Goal: Transaction & Acquisition: Purchase product/service

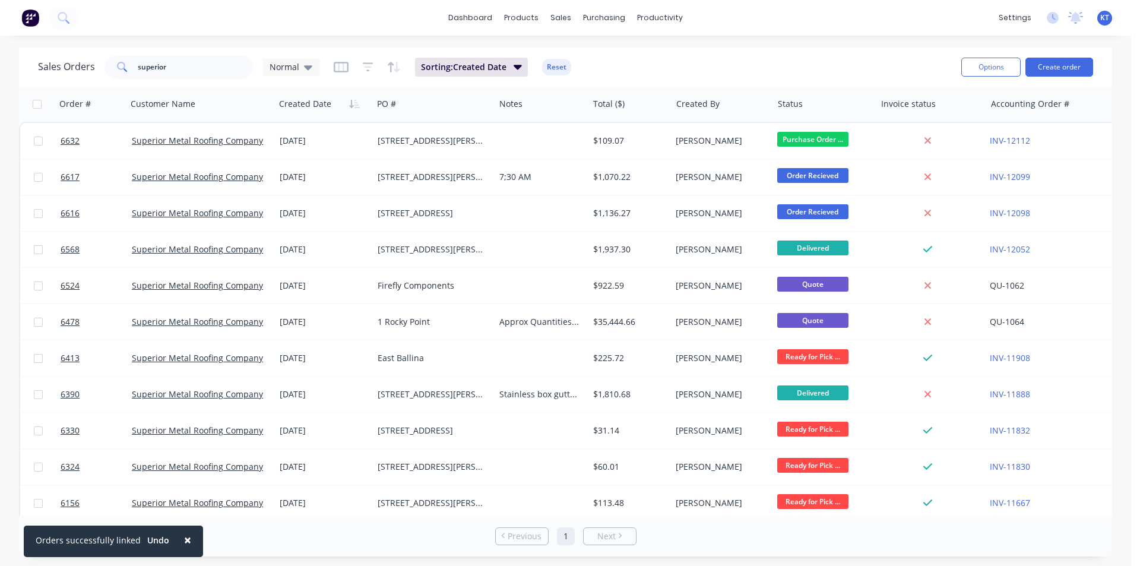
scroll to position [373, 0]
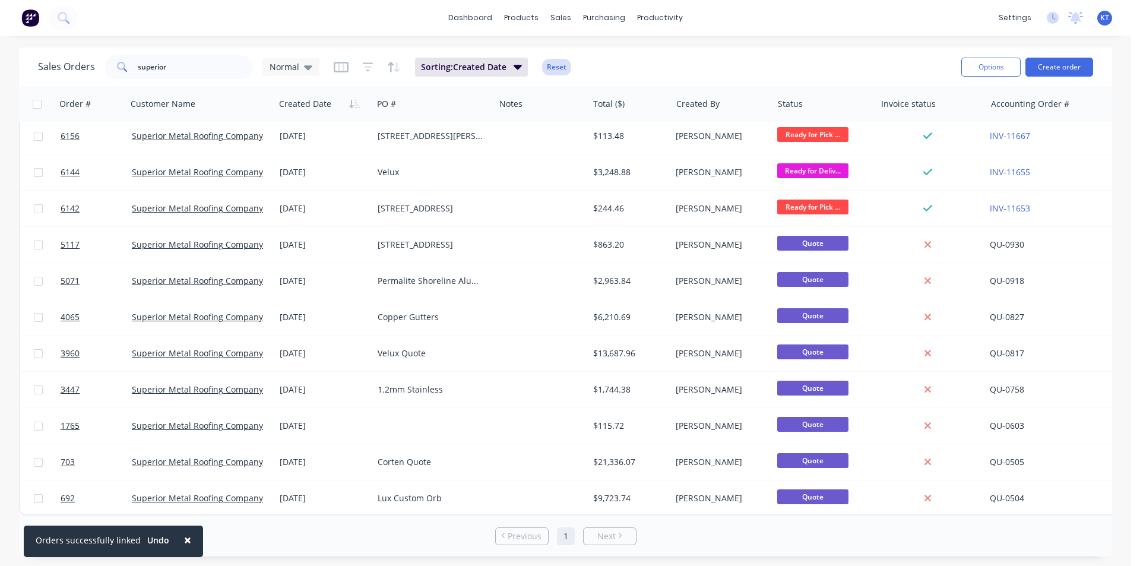
click at [560, 64] on button "Reset" at bounding box center [556, 67] width 29 height 17
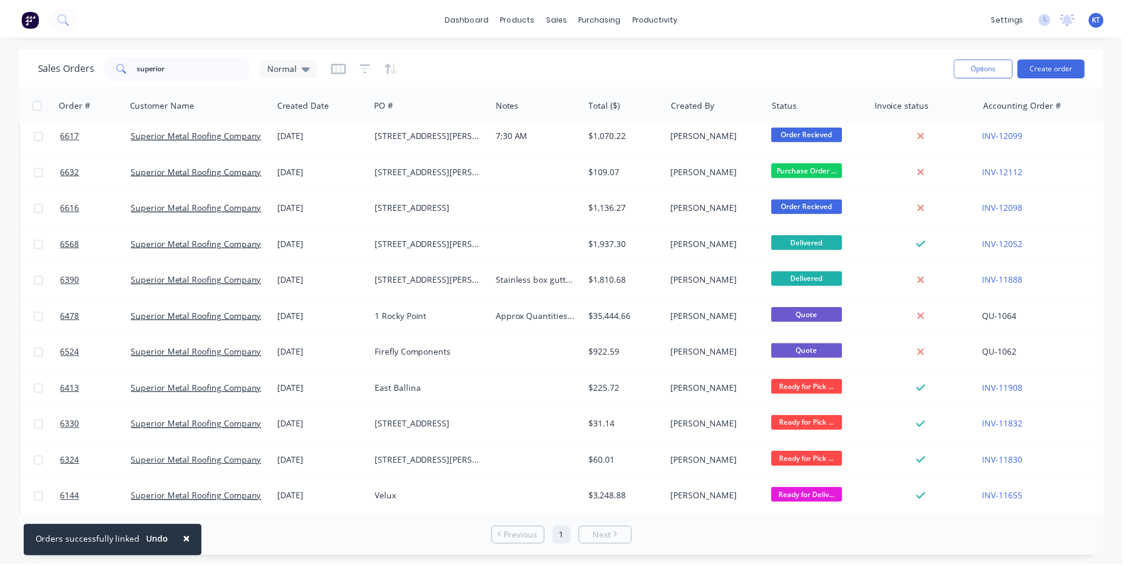
scroll to position [0, 0]
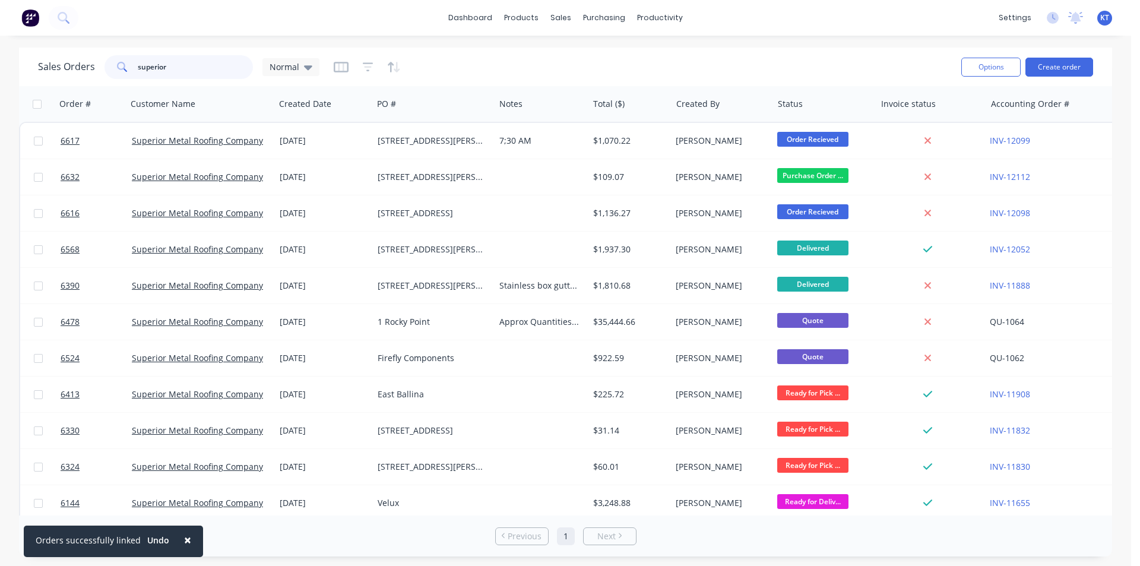
drag, startPoint x: 163, startPoint y: 68, endPoint x: 0, endPoint y: 70, distance: 162.6
click at [20, 69] on div "Sales Orders superior Normal Options Create order" at bounding box center [565, 66] width 1093 height 39
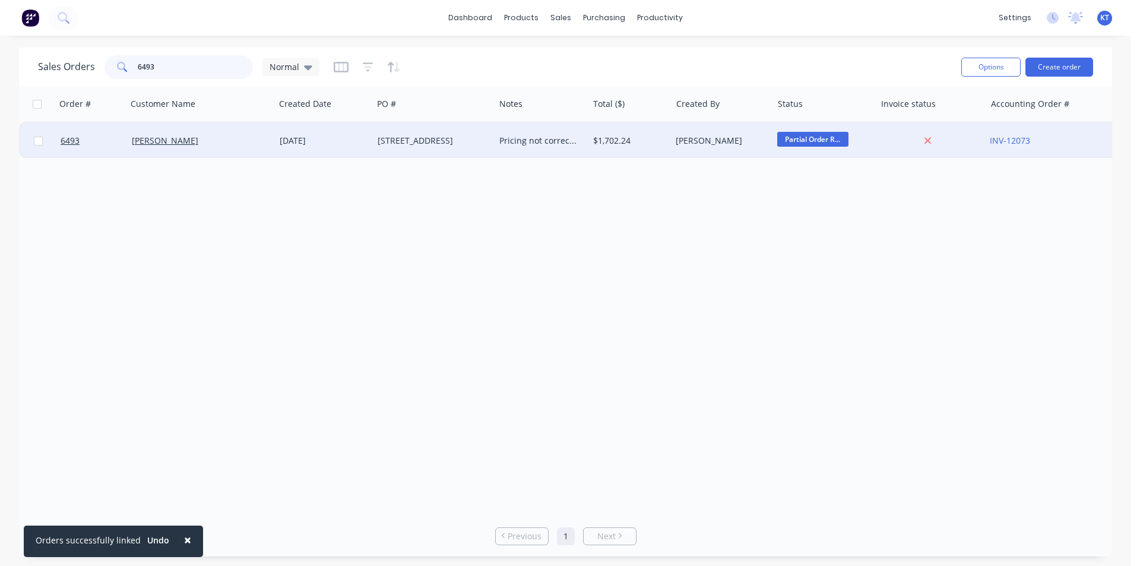
type input "6493"
click at [275, 135] on div "[DATE]" at bounding box center [324, 141] width 98 height 36
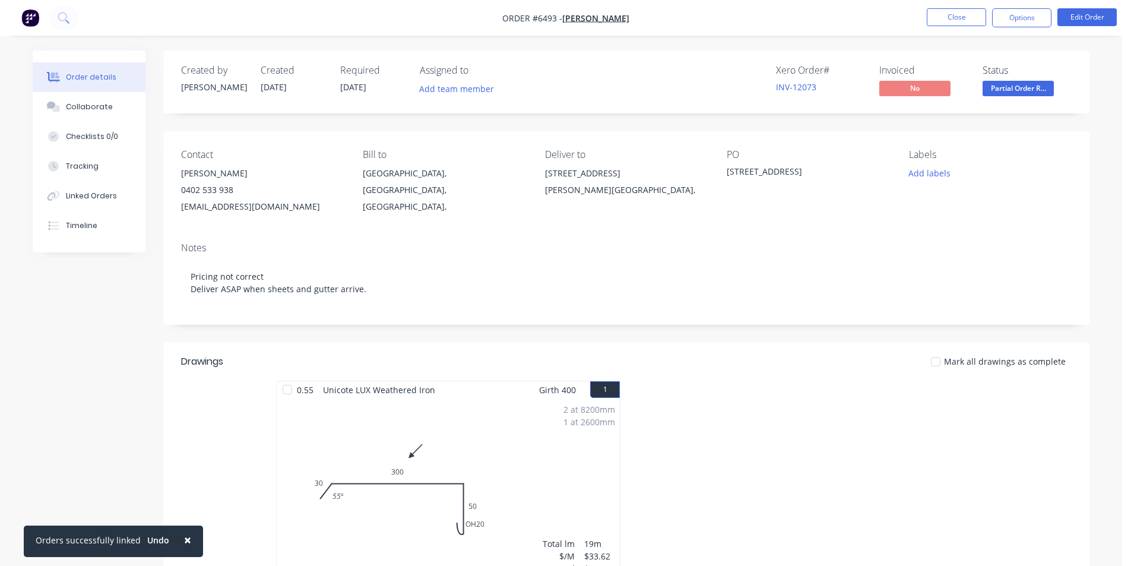
click at [940, 360] on div at bounding box center [936, 362] width 24 height 24
click at [1011, 89] on span "Partial Order R..." at bounding box center [1017, 88] width 71 height 15
click at [879, 231] on div "Contact [PERSON_NAME] Demeure 0402 533 938 [EMAIL_ADDRESS][DOMAIN_NAME] Bill to…" at bounding box center [626, 181] width 926 height 101
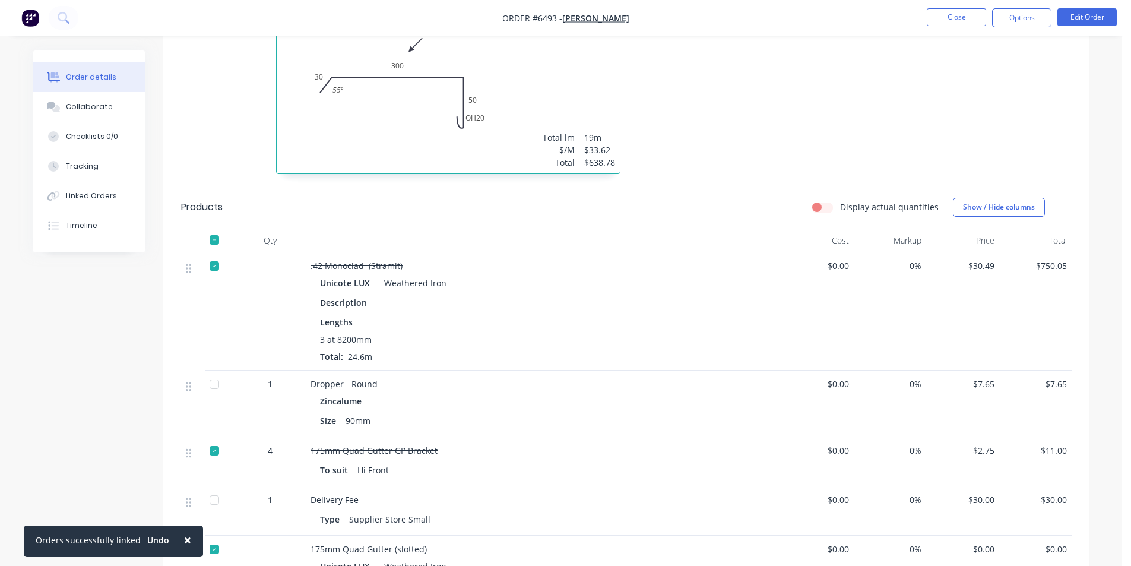
scroll to position [415, 0]
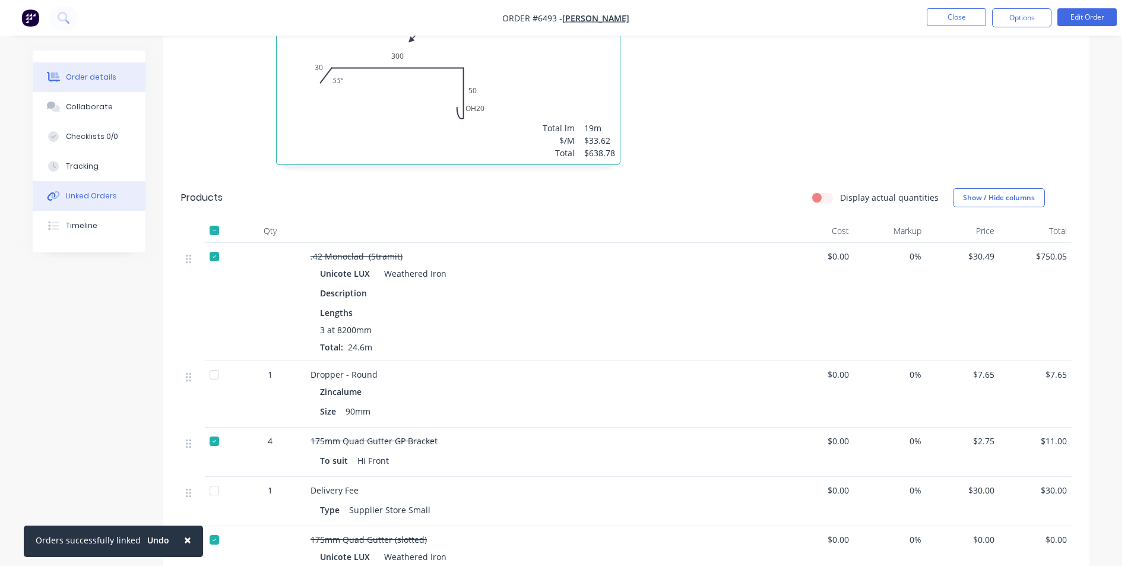
click at [94, 199] on div "Linked Orders" at bounding box center [91, 196] width 51 height 11
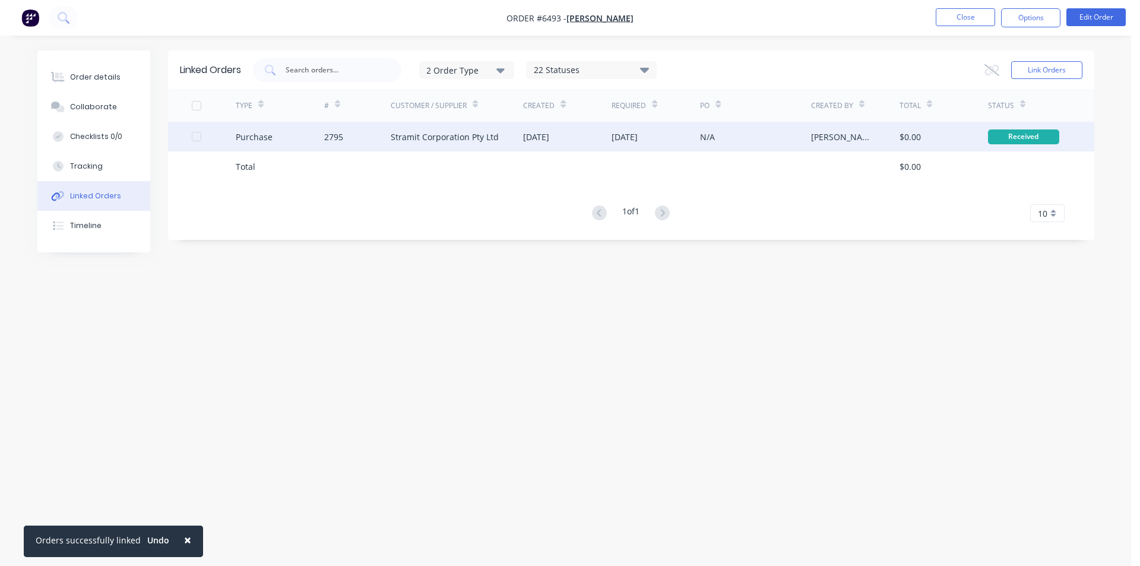
click at [419, 139] on div "Stramit Corporation Pty Ltd" at bounding box center [445, 137] width 108 height 12
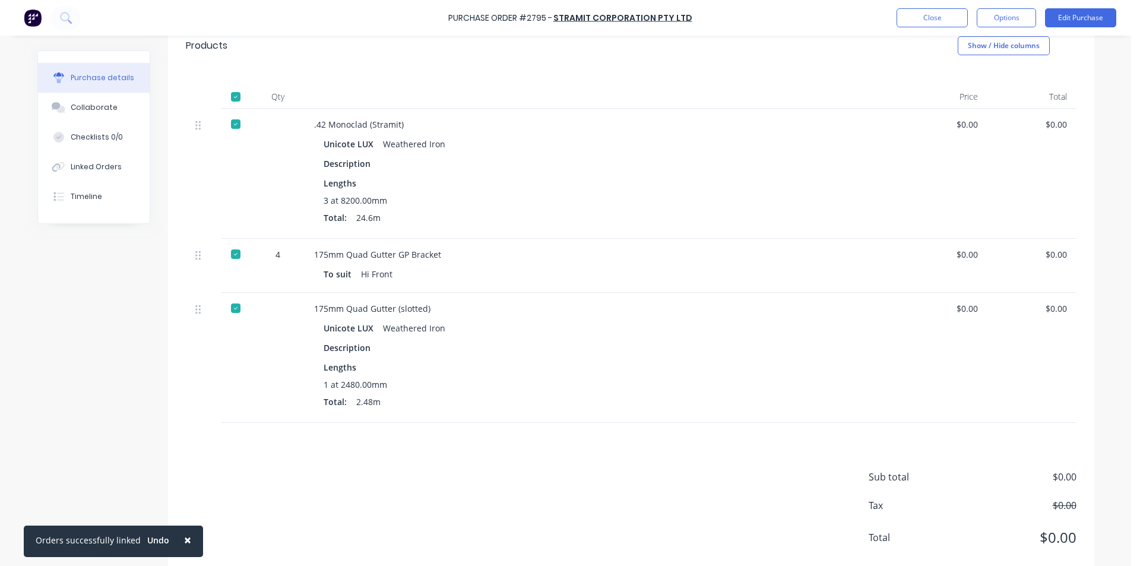
scroll to position [278, 0]
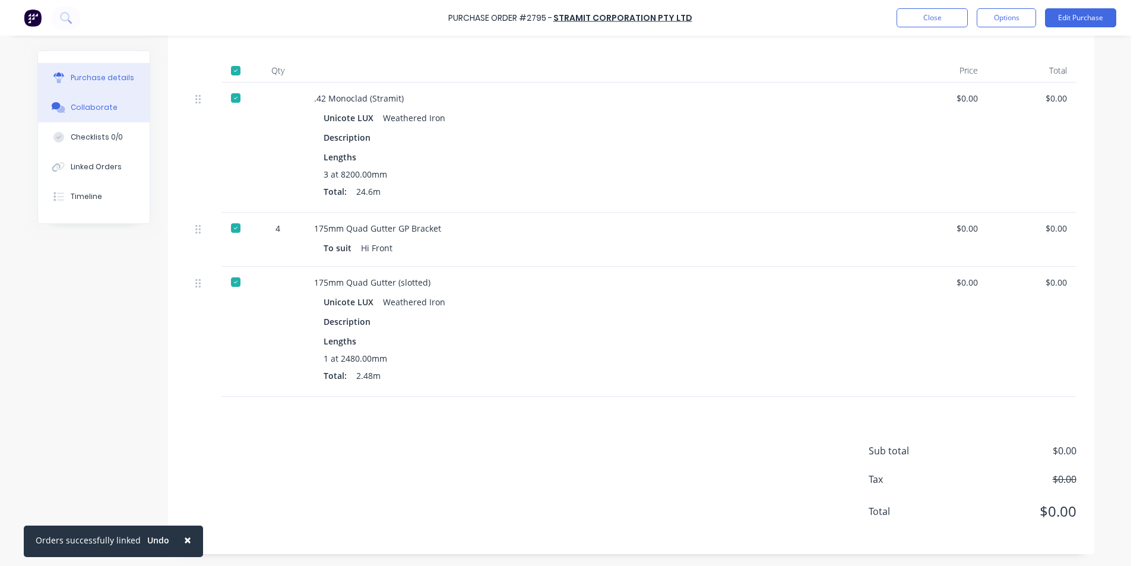
click at [90, 104] on div "Collaborate" at bounding box center [94, 107] width 47 height 11
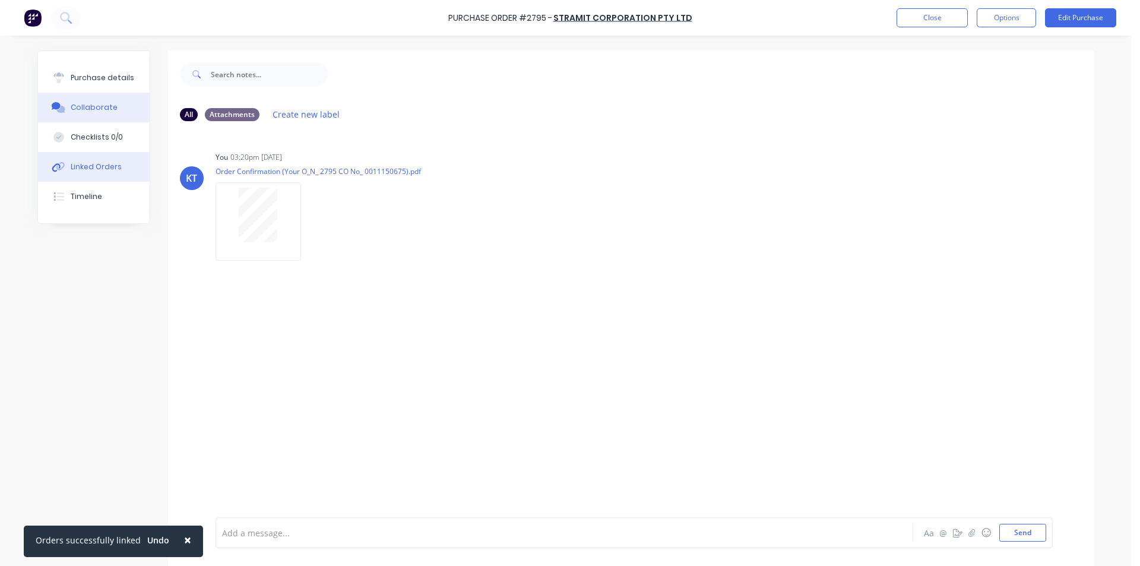
click at [85, 163] on div "Linked Orders" at bounding box center [96, 166] width 51 height 11
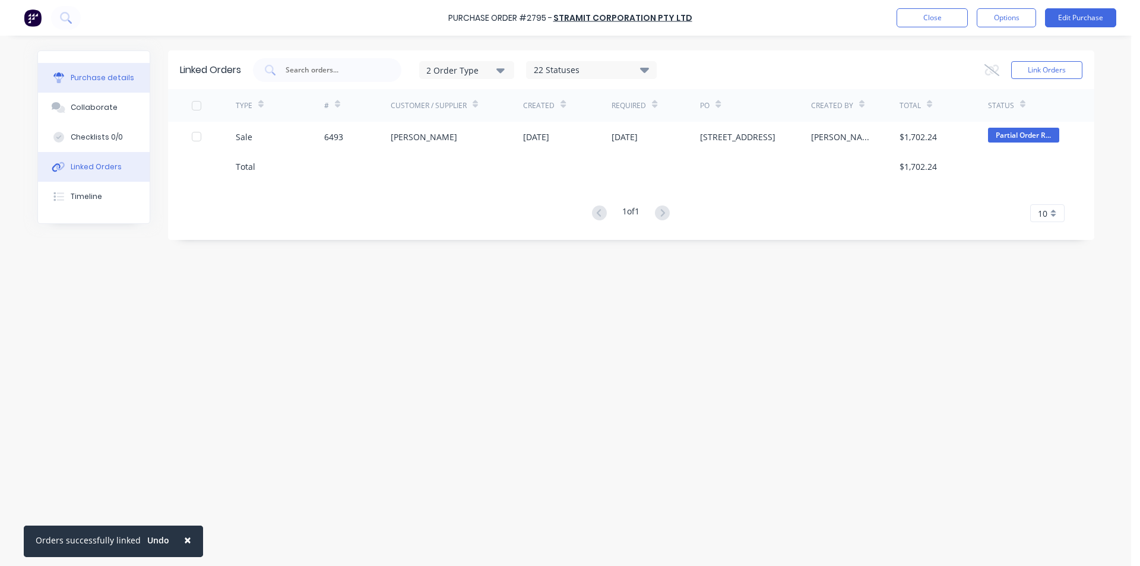
click at [89, 78] on div "Purchase details" at bounding box center [103, 77] width 64 height 11
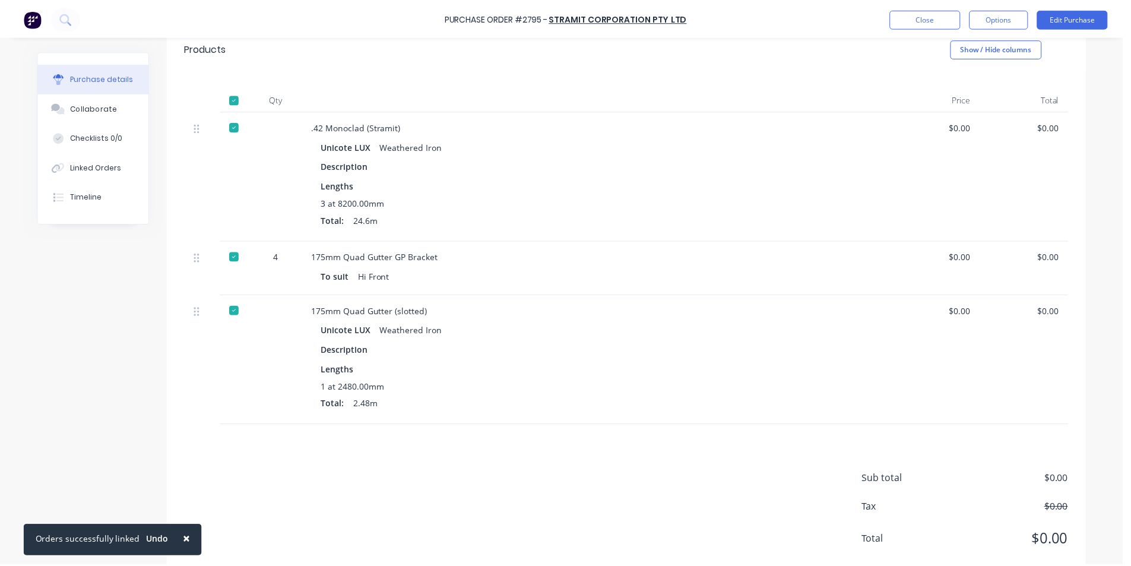
scroll to position [278, 0]
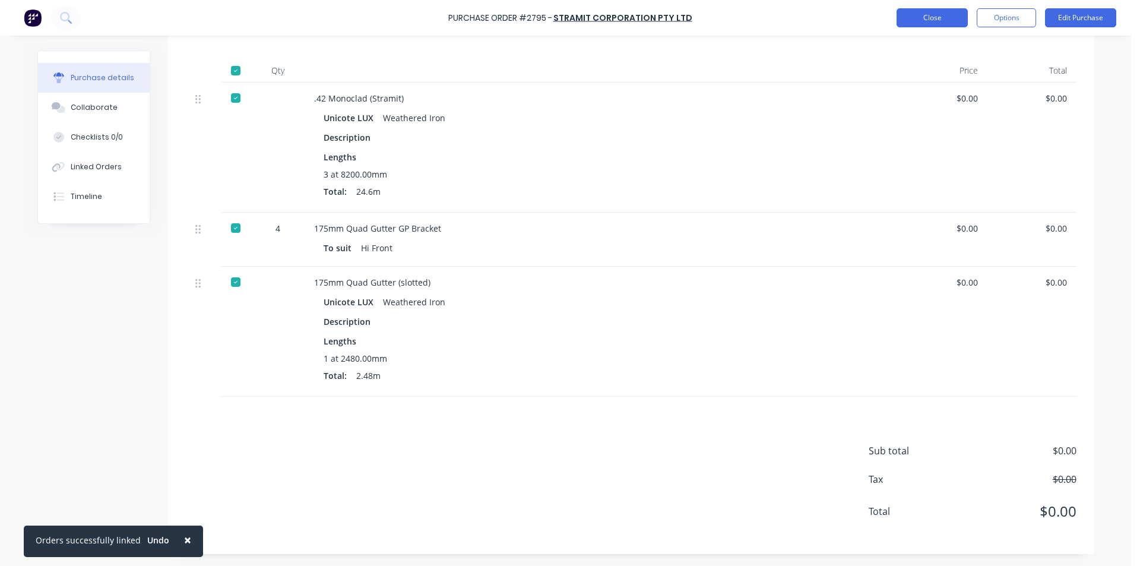
click at [945, 18] on button "Close" at bounding box center [931, 17] width 71 height 19
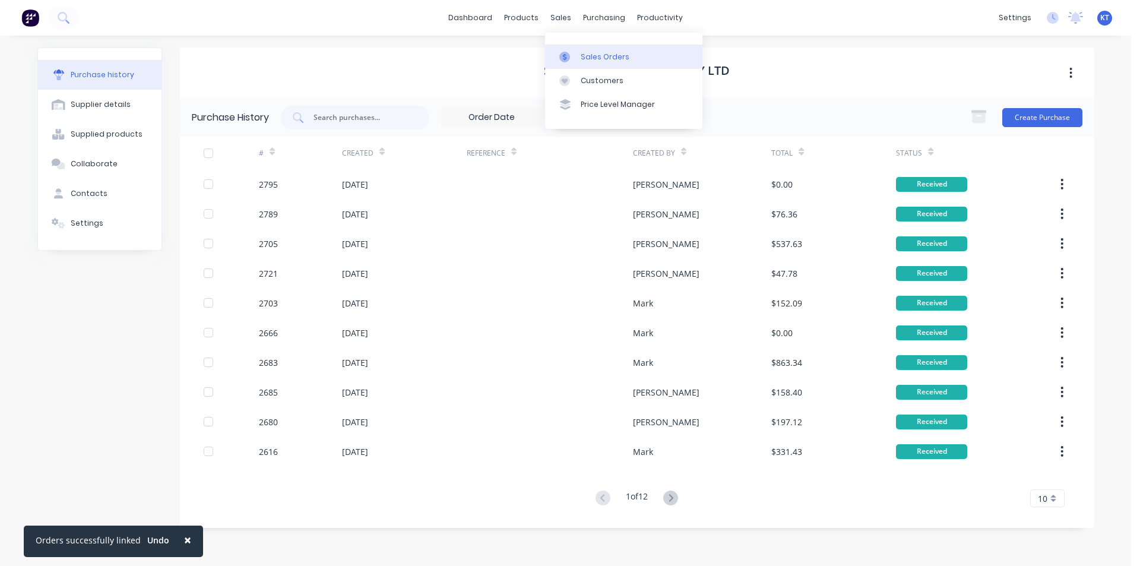
click at [578, 62] on link "Sales Orders" at bounding box center [623, 57] width 157 height 24
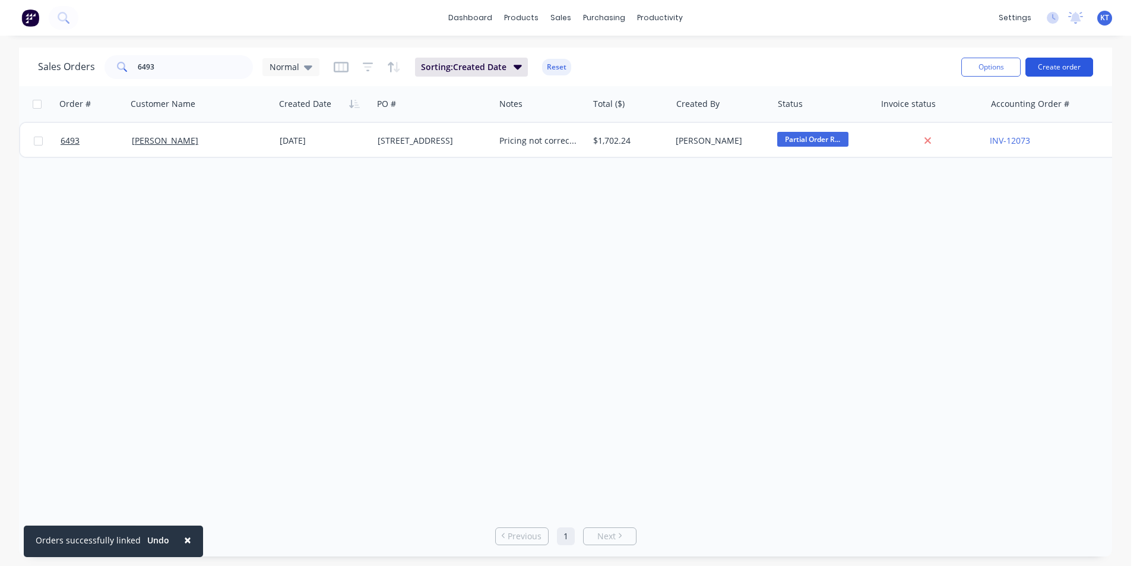
click at [1046, 70] on button "Create order" at bounding box center [1059, 67] width 68 height 19
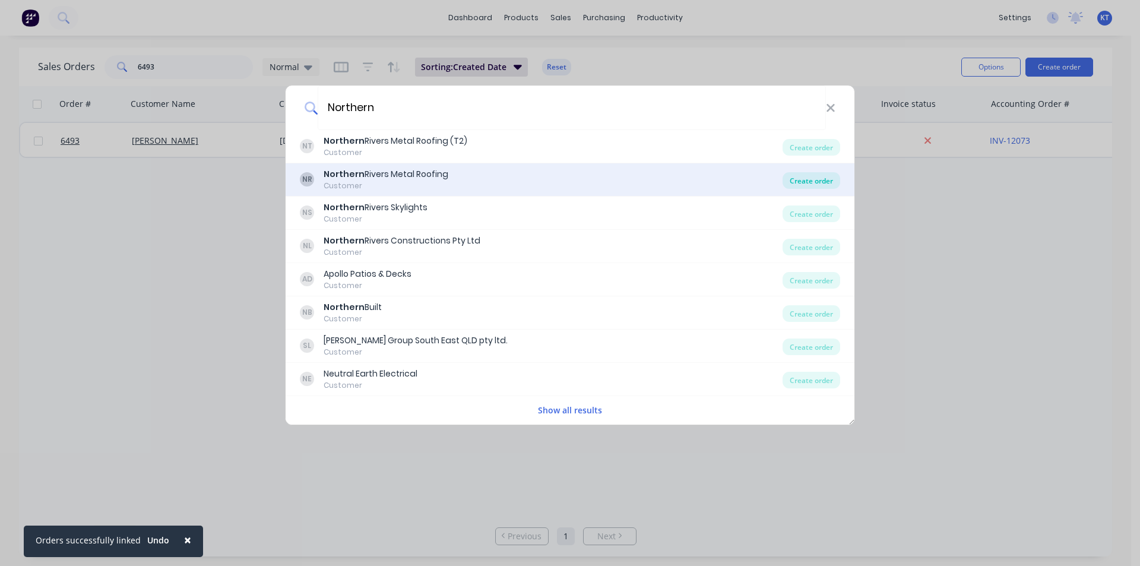
type input "Northern"
click at [793, 179] on div "Create order" at bounding box center [811, 180] width 58 height 17
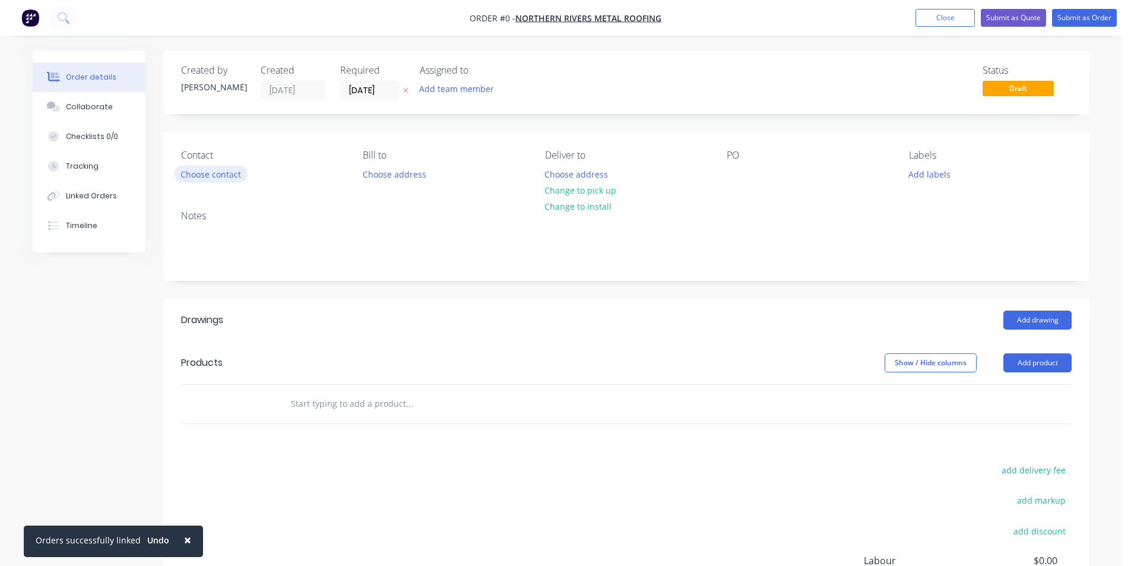
click at [229, 180] on button "Choose contact" at bounding box center [211, 174] width 73 height 16
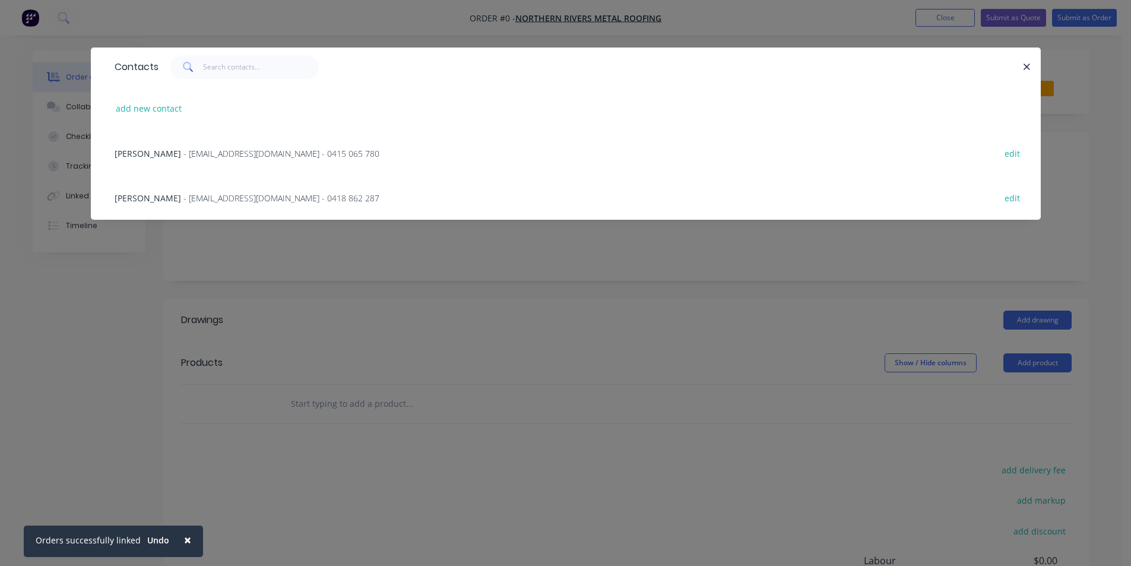
click at [245, 202] on span "- [EMAIL_ADDRESS][DOMAIN_NAME] - 0418 862 287" at bounding box center [281, 197] width 196 height 11
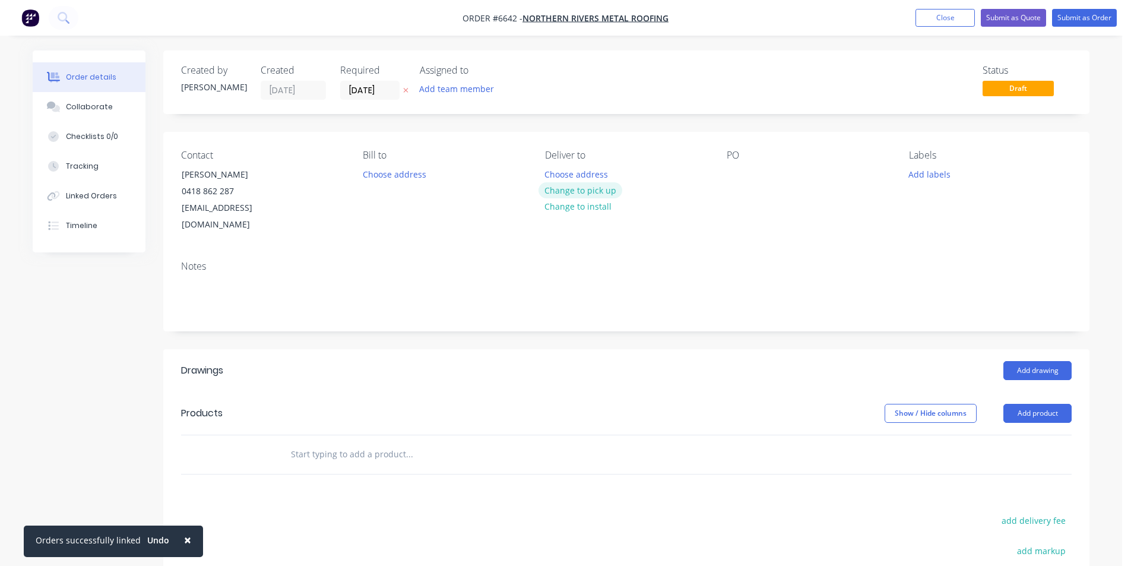
click at [587, 192] on button "Change to pick up" at bounding box center [580, 190] width 84 height 16
click at [741, 170] on div at bounding box center [736, 174] width 19 height 17
click at [1035, 349] on header "Drawings Add drawing" at bounding box center [626, 370] width 926 height 43
click at [1025, 361] on button "Add drawing" at bounding box center [1037, 370] width 68 height 19
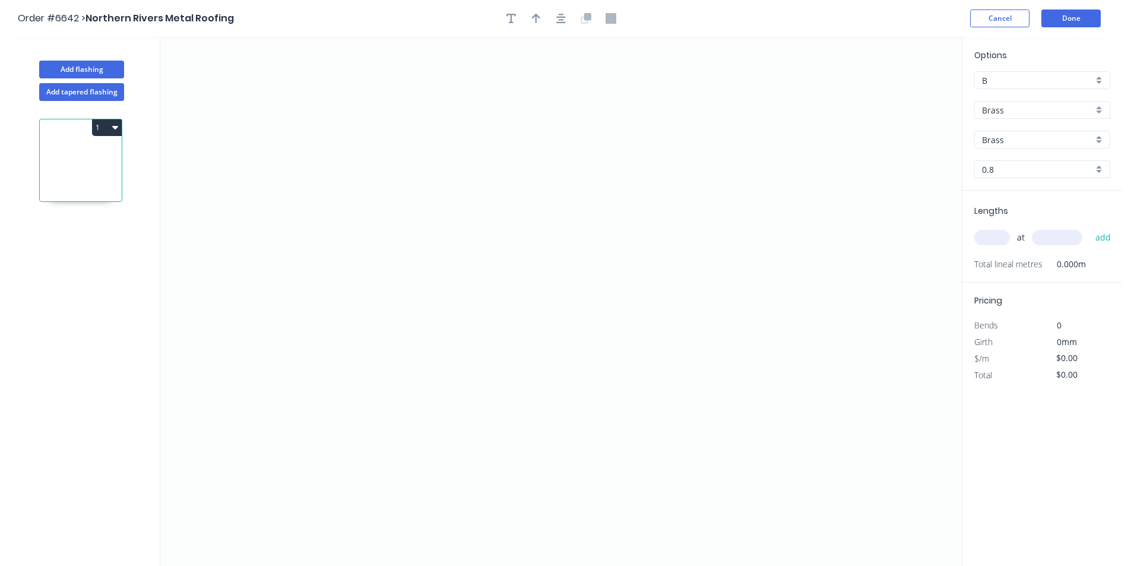
click at [1073, 118] on div "Brass" at bounding box center [1042, 110] width 136 height 18
click at [1061, 159] on div "Colorbond" at bounding box center [1042, 153] width 135 height 21
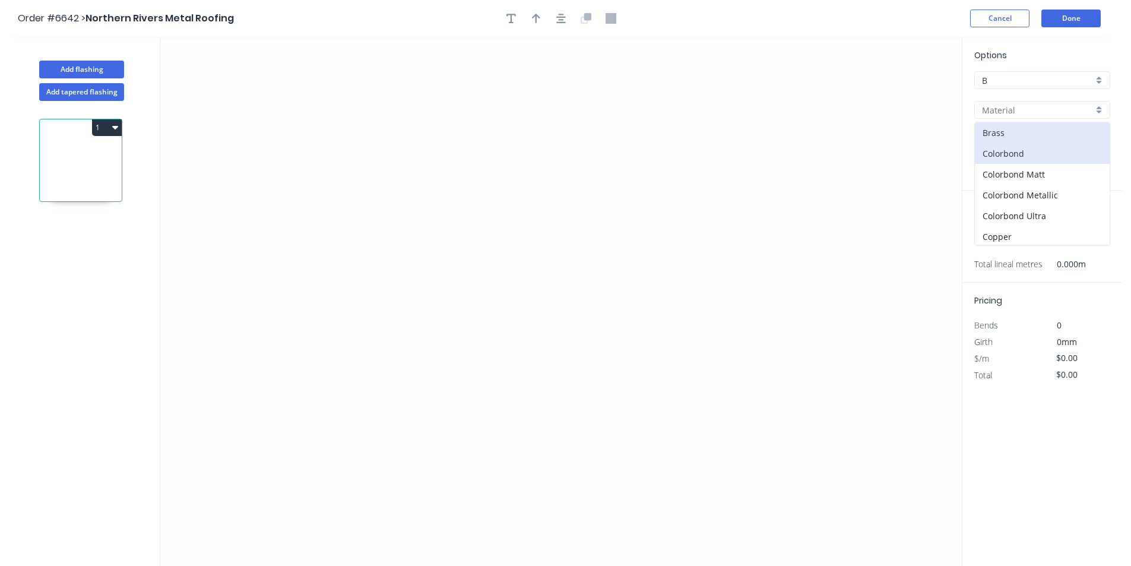
type input "Colorbond"
type input "Basalt"
type input "0.55"
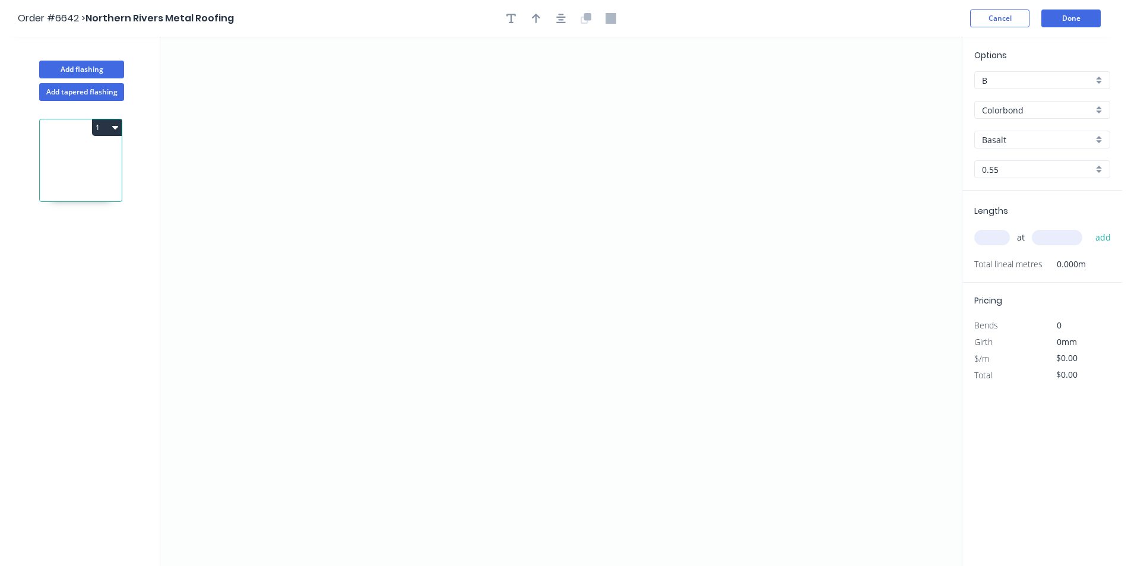
click at [1054, 149] on div "Options B B Colorbond Colorbond Colorbond Matt Colorbond Metallic Colorbond Ult…" at bounding box center [1042, 120] width 160 height 142
click at [1055, 144] on input "Basalt" at bounding box center [1037, 140] width 111 height 12
click at [1039, 177] on div "Dune" at bounding box center [1042, 168] width 135 height 21
type input "Dune"
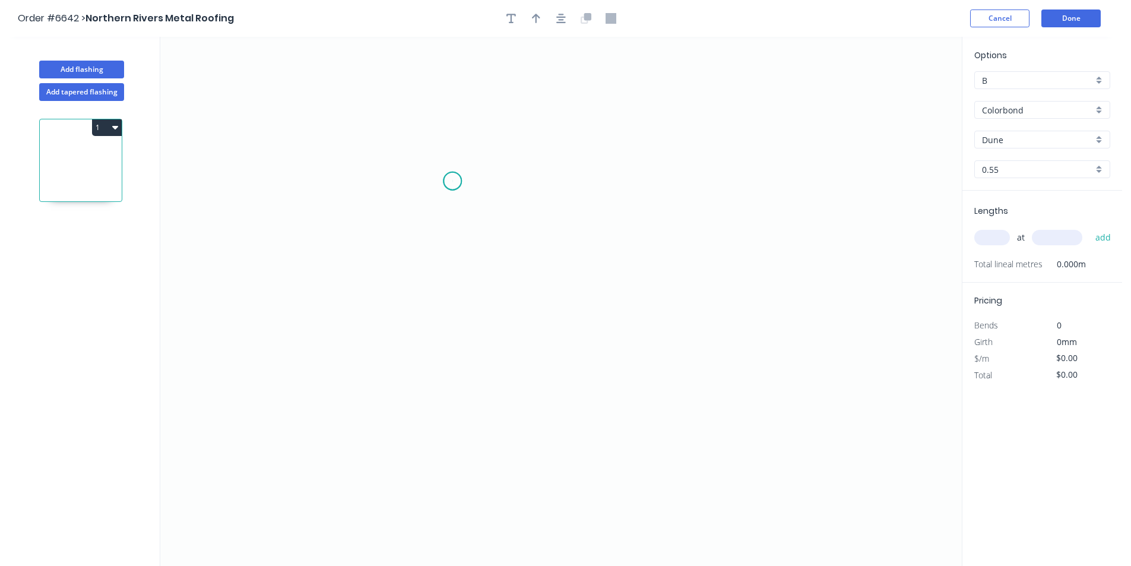
click at [452, 181] on icon "0" at bounding box center [560, 301] width 801 height 529
click at [449, 269] on icon "0" at bounding box center [560, 301] width 801 height 529
click at [731, 311] on icon "0 ?" at bounding box center [560, 301] width 801 height 529
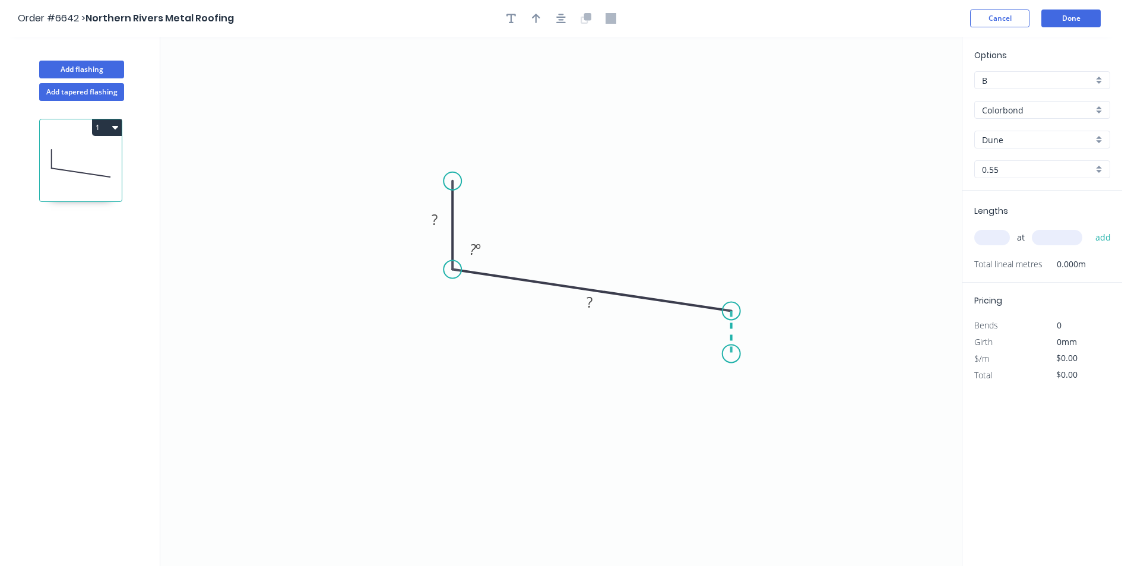
click at [728, 354] on icon "0 ? ? ? º" at bounding box center [560, 301] width 801 height 529
click at [746, 392] on div "Crush & Fold" at bounding box center [787, 394] width 119 height 24
click at [756, 404] on div "Flip bend" at bounding box center [795, 395] width 119 height 24
drag, startPoint x: 776, startPoint y: 340, endPoint x: 743, endPoint y: 395, distance: 63.9
click at [743, 395] on rect at bounding box center [725, 390] width 47 height 24
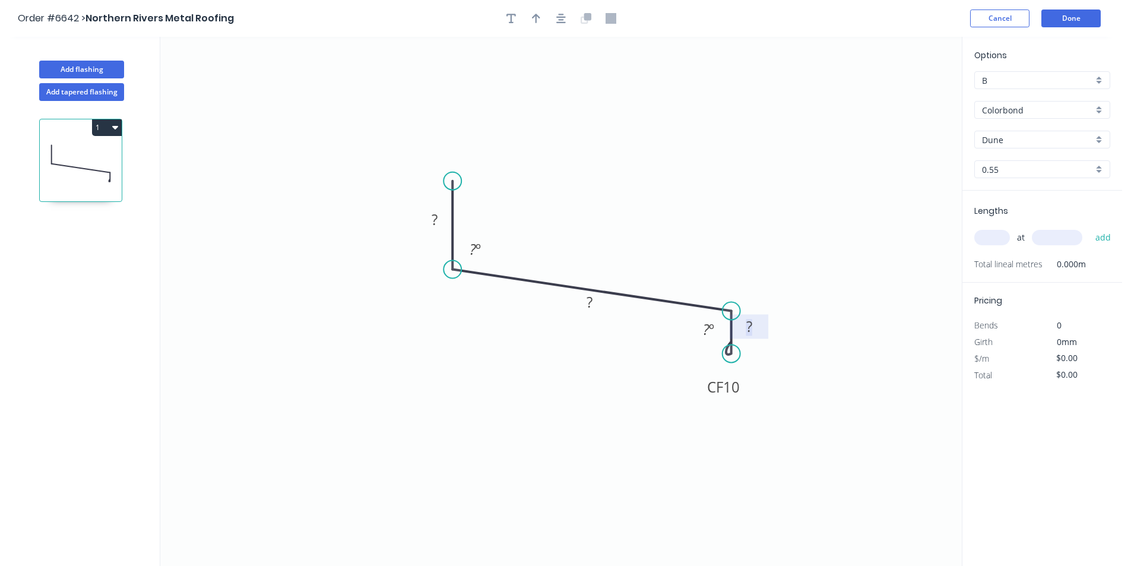
click at [751, 323] on tspan "?" at bounding box center [749, 326] width 6 height 20
type input "$17.37"
click at [995, 237] on input "text" at bounding box center [992, 237] width 36 height 15
type input "6"
type input "5000"
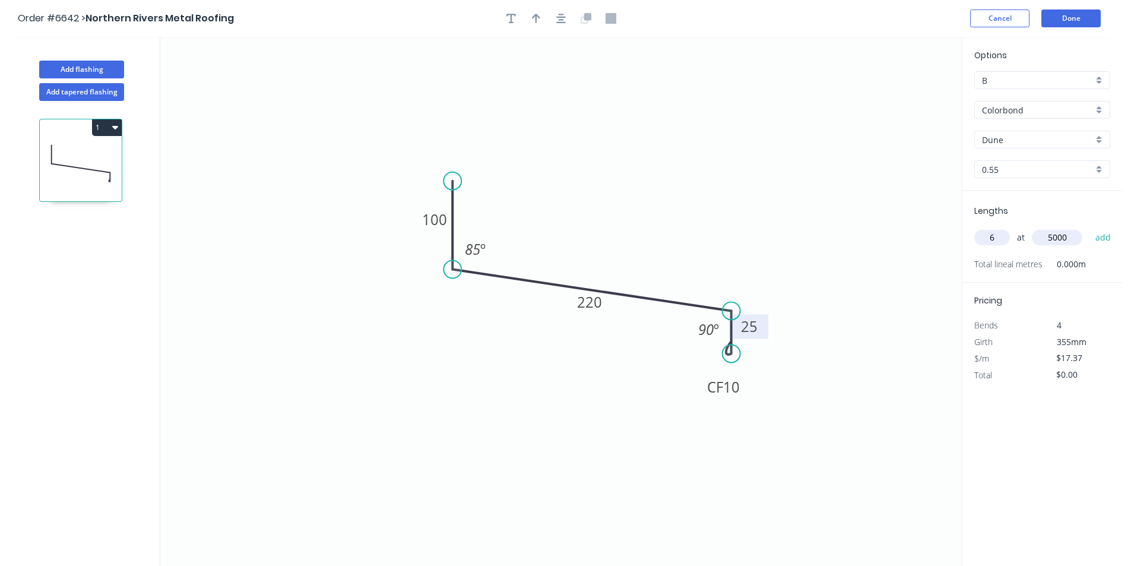
click at [1089, 227] on button "add" at bounding box center [1103, 237] width 28 height 20
type input "$521.10"
click at [555, 14] on button "button" at bounding box center [561, 18] width 18 height 18
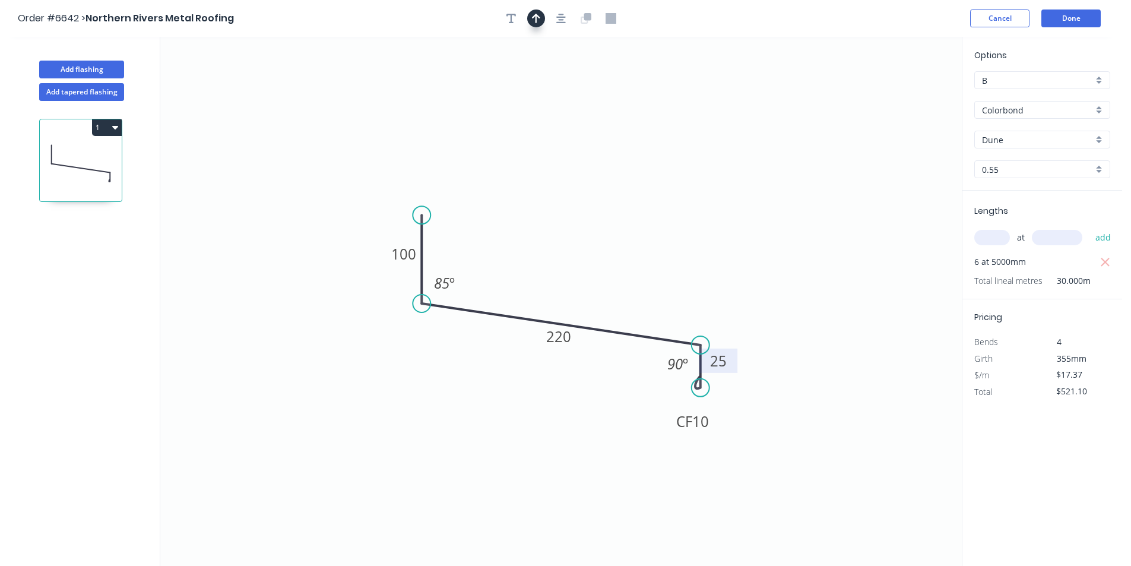
click at [531, 17] on button "button" at bounding box center [536, 18] width 18 height 18
drag, startPoint x: 903, startPoint y: 95, endPoint x: 519, endPoint y: 270, distance: 422.1
click at [567, 255] on icon at bounding box center [572, 236] width 11 height 38
click at [505, 18] on button "button" at bounding box center [511, 18] width 18 height 18
drag, startPoint x: 245, startPoint y: 69, endPoint x: 519, endPoint y: 196, distance: 302.5
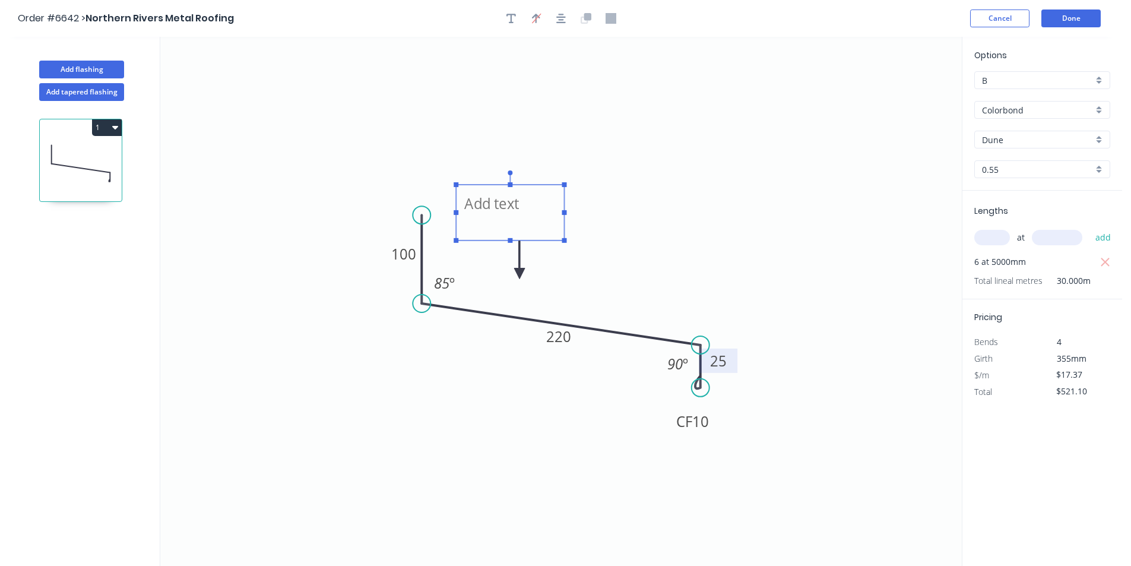
click at [519, 196] on textarea at bounding box center [510, 213] width 96 height 44
type textarea "a"
drag, startPoint x: 511, startPoint y: 183, endPoint x: 516, endPoint y: 156, distance: 27.8
click at [516, 156] on g at bounding box center [511, 192] width 113 height 100
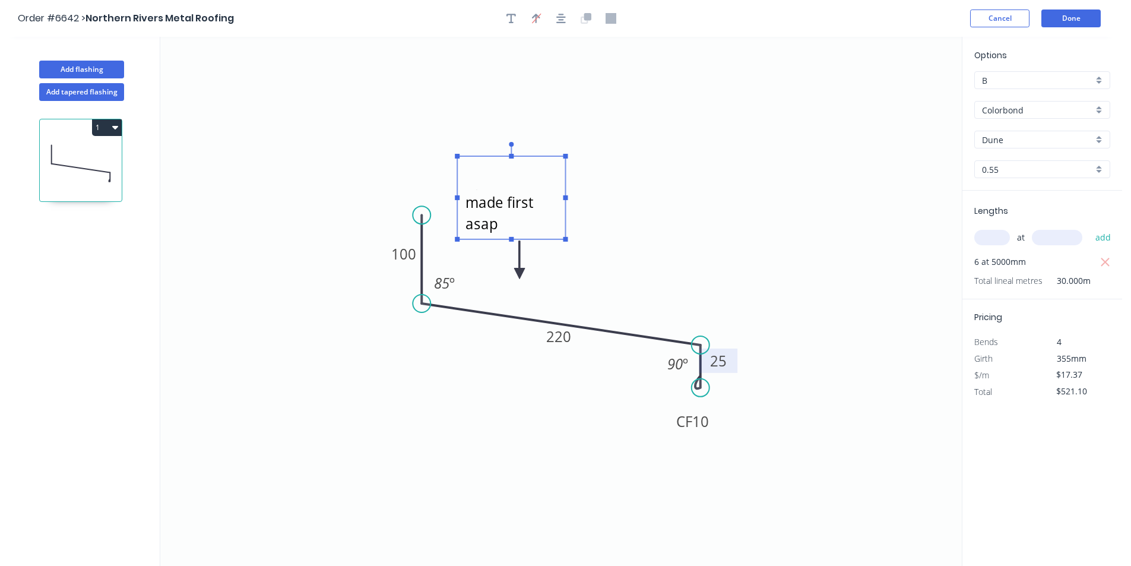
scroll to position [0, 0]
type textarea "Aprons to be made first asap"
click at [1076, 18] on button "Done" at bounding box center [1070, 18] width 59 height 18
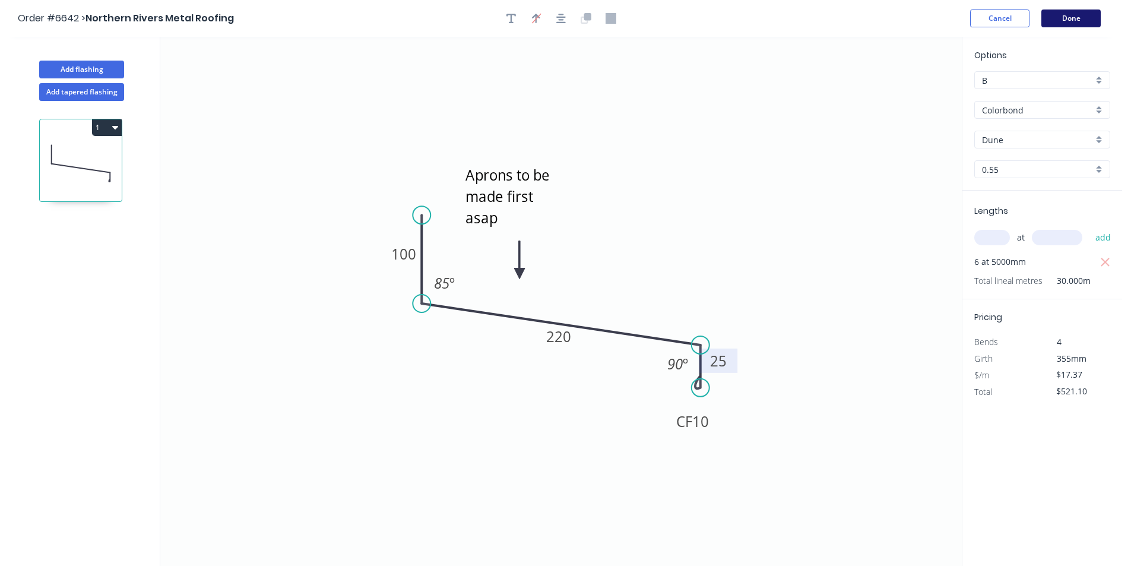
click at [1047, 16] on button "Done" at bounding box center [1070, 18] width 59 height 18
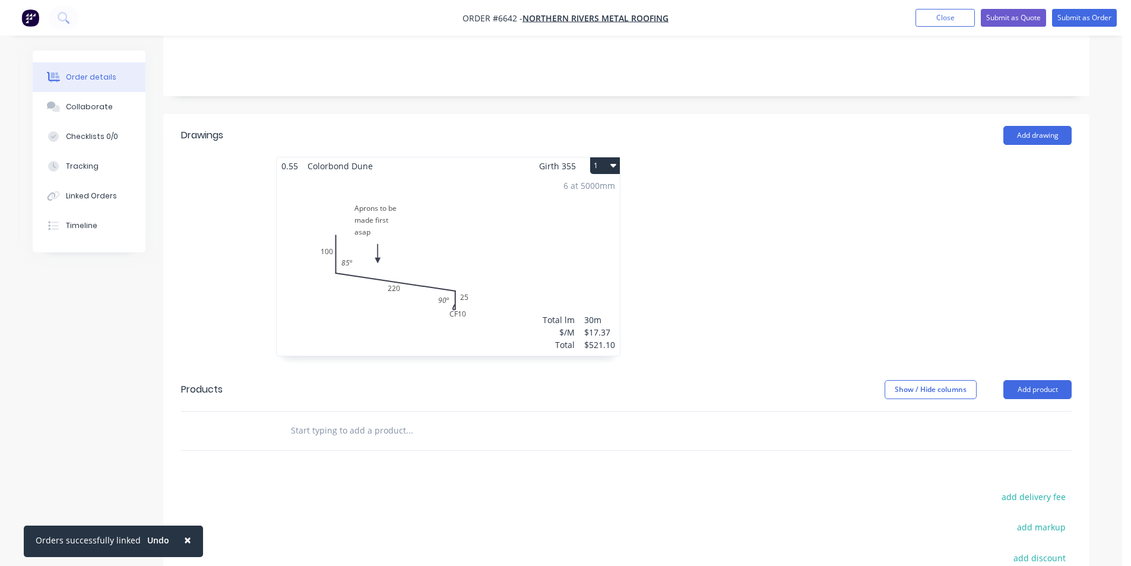
scroll to position [237, 0]
click at [496, 201] on div "6 at 5000mm Total lm $/M Total 30m $17.37 $521.10" at bounding box center [448, 262] width 343 height 181
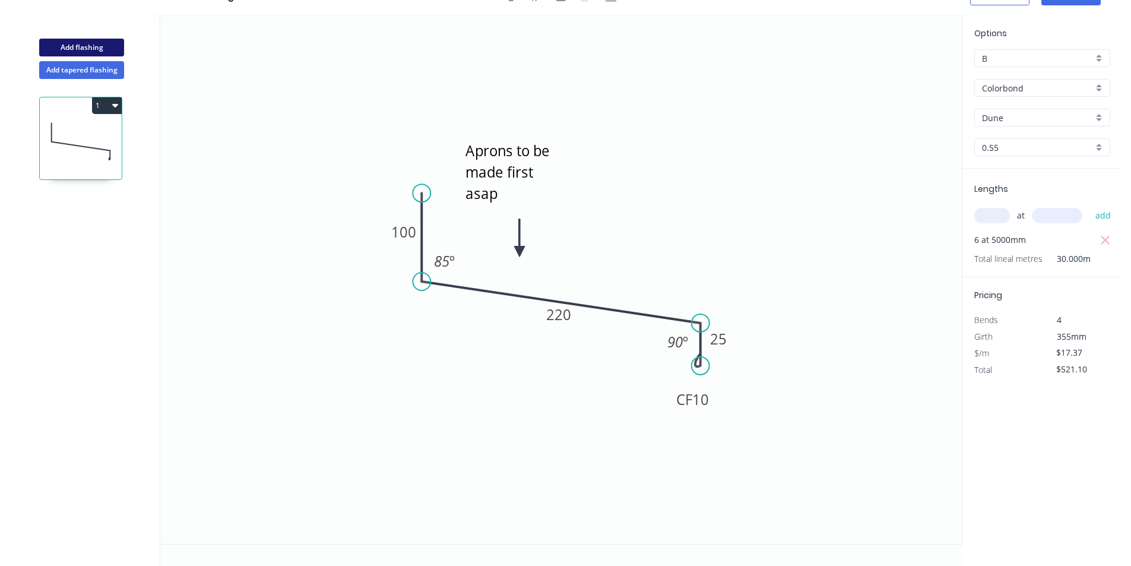
click at [72, 45] on button "Add flashing" at bounding box center [81, 48] width 85 height 18
type input "$0.00"
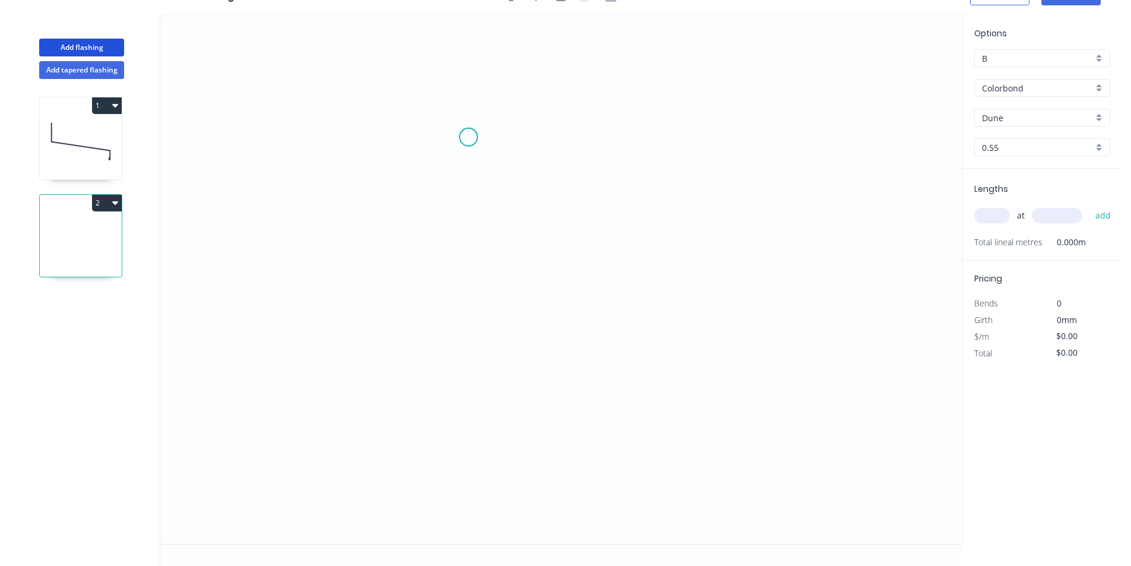
click at [468, 137] on icon "0" at bounding box center [560, 279] width 801 height 529
click at [460, 338] on icon "0" at bounding box center [560, 279] width 801 height 529
click at [511, 337] on icon "0 ?" at bounding box center [560, 279] width 801 height 529
click at [512, 296] on icon "0 ? ?" at bounding box center [560, 279] width 801 height 529
click at [508, 295] on circle at bounding box center [511, 295] width 18 height 18
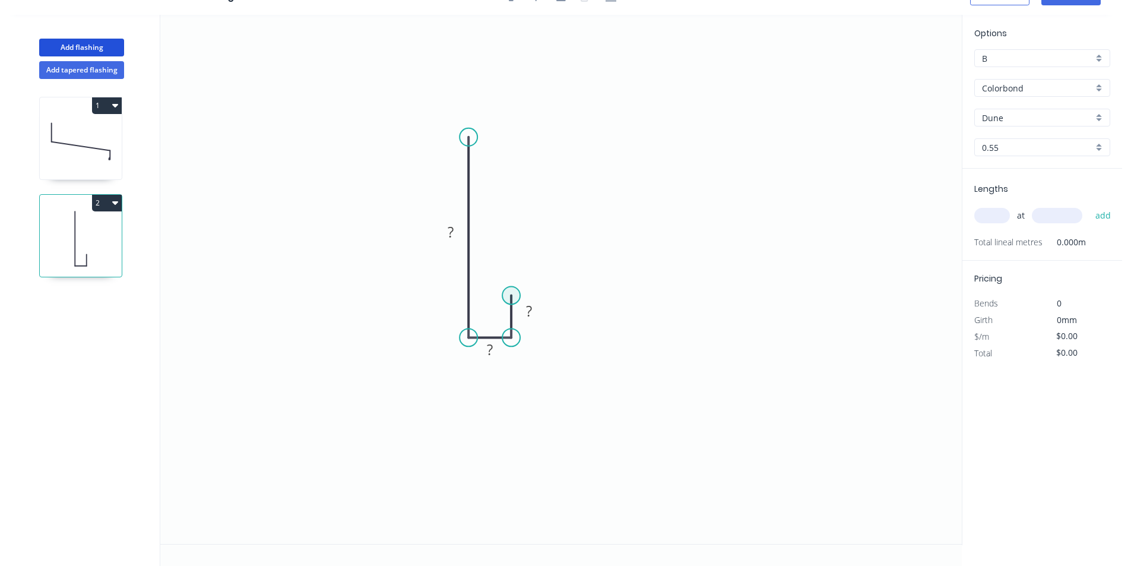
click at [509, 297] on circle at bounding box center [511, 295] width 18 height 18
click at [556, 283] on icon "0 ? ? ?" at bounding box center [560, 279] width 801 height 529
click at [537, 264] on rect at bounding box center [528, 267] width 24 height 17
drag, startPoint x: 553, startPoint y: 321, endPoint x: 649, endPoint y: 342, distance: 98.5
click at [649, 342] on rect at bounding box center [630, 334] width 39 height 24
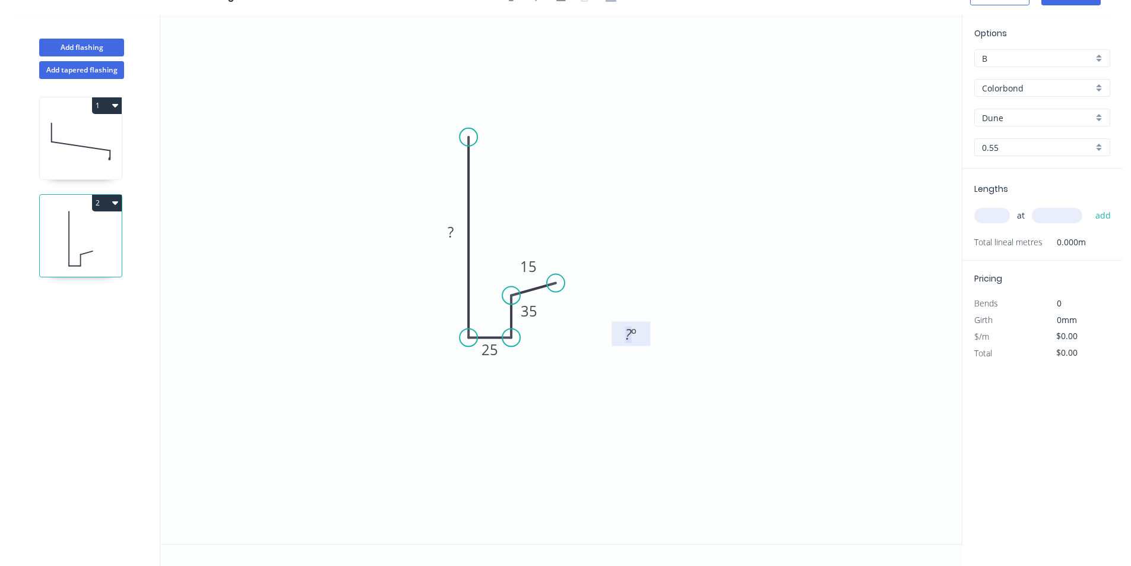
click at [641, 329] on rect at bounding box center [631, 334] width 24 height 17
type input "$16.63"
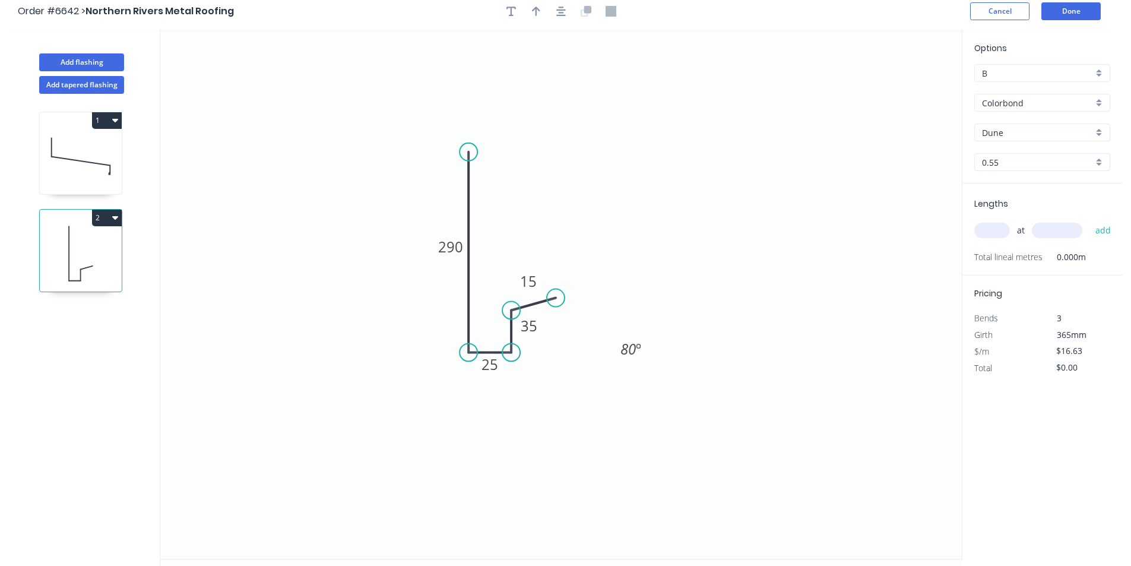
scroll to position [0, 0]
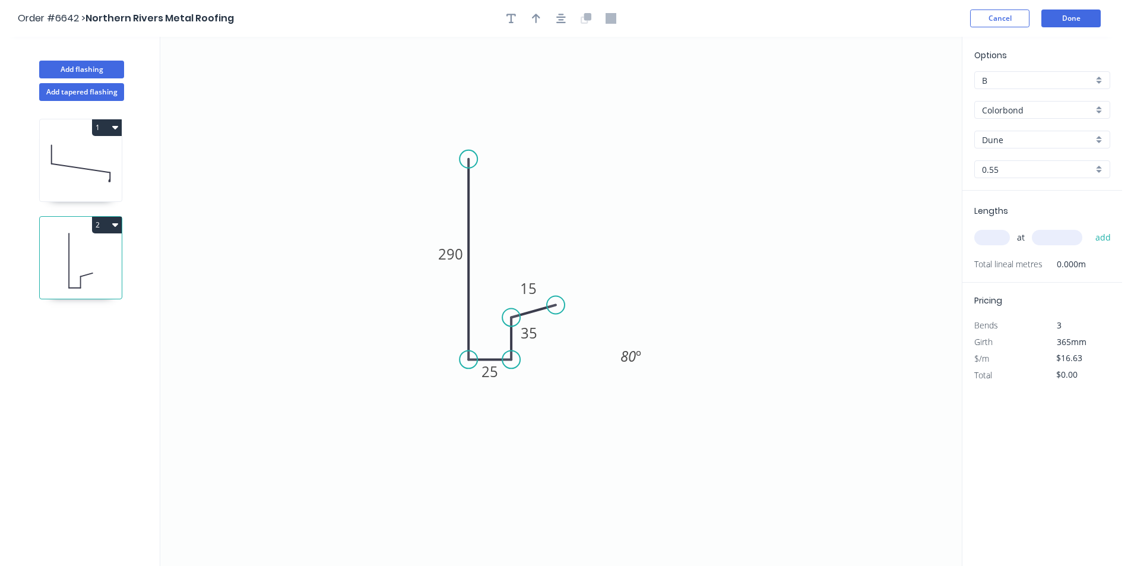
click at [550, 10] on div at bounding box center [561, 18] width 125 height 18
click at [558, 20] on icon "button" at bounding box center [560, 18] width 9 height 11
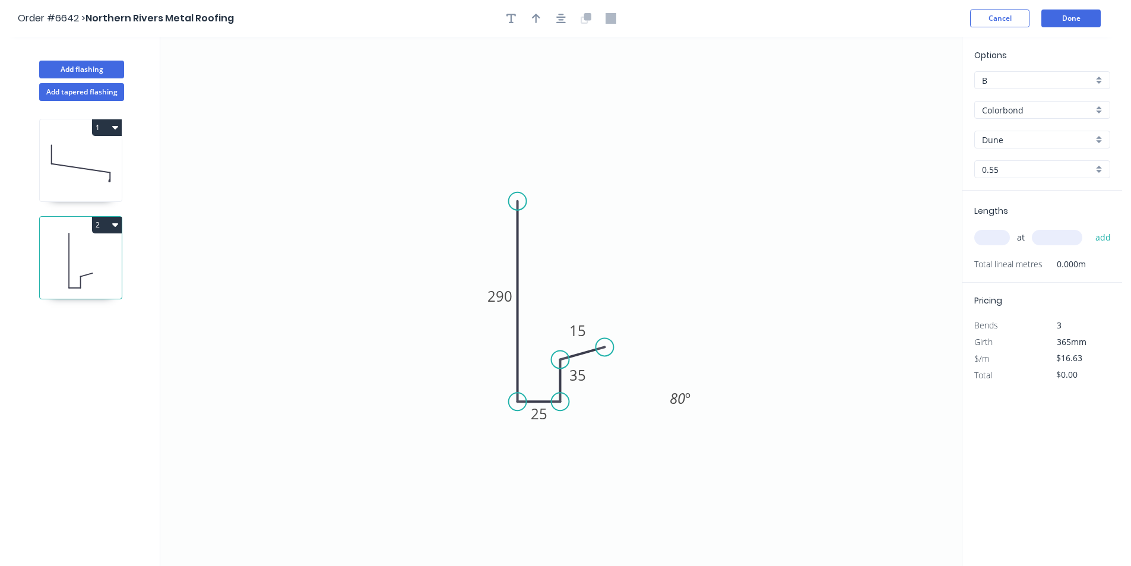
drag, startPoint x: 541, startPoint y: 17, endPoint x: 468, endPoint y: 272, distance: 265.6
click at [469, 274] on div "Order #6642 > Northern Rivers Metal Roofing Cancel Done Add flashing Add tapere…" at bounding box center [561, 294] width 1122 height 588
click at [531, 11] on button "button" at bounding box center [536, 18] width 18 height 18
drag, startPoint x: 899, startPoint y: 93, endPoint x: 414, endPoint y: 341, distance: 544.2
click at [414, 341] on icon at bounding box center [414, 326] width 11 height 38
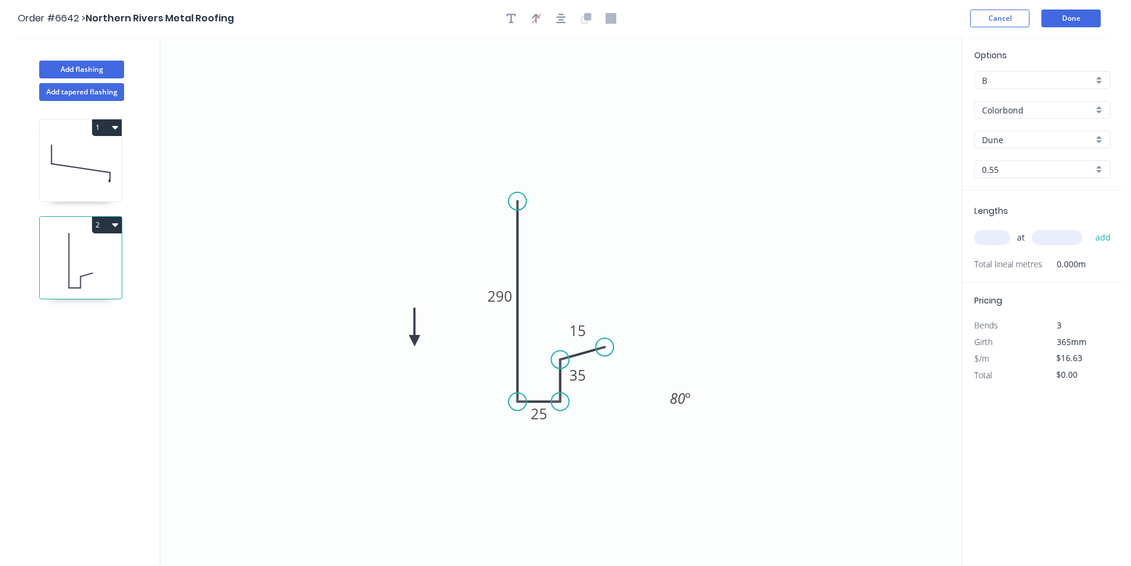
click at [414, 341] on icon at bounding box center [414, 326] width 11 height 38
click at [414, 341] on icon at bounding box center [424, 330] width 34 height 34
click at [414, 341] on icon at bounding box center [428, 340] width 38 height 11
click at [414, 341] on icon at bounding box center [424, 350] width 34 height 34
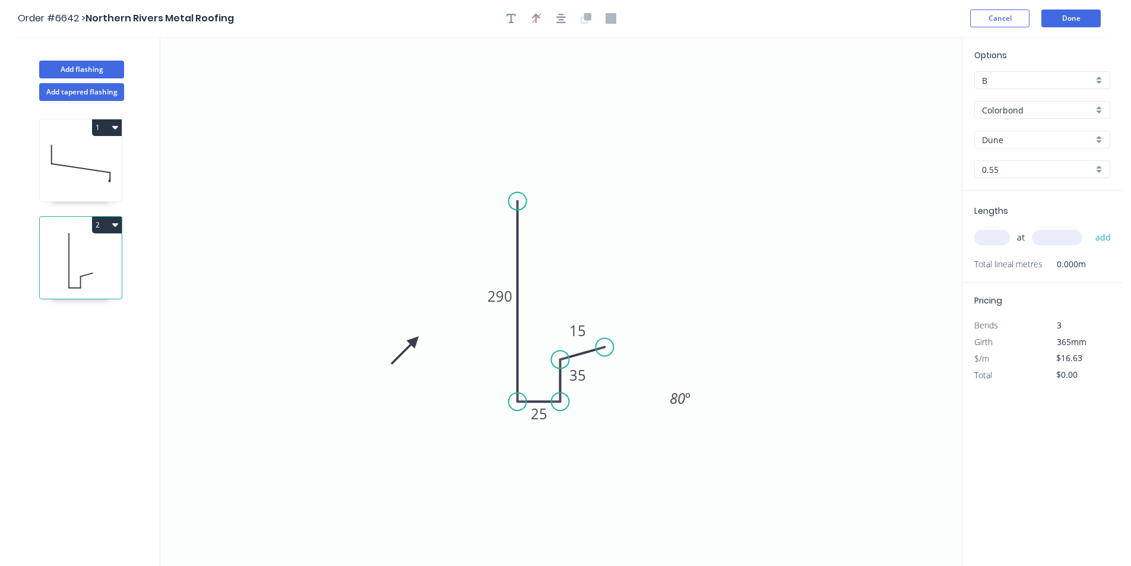
click at [414, 341] on icon at bounding box center [405, 350] width 34 height 34
drag, startPoint x: 414, startPoint y: 341, endPoint x: 475, endPoint y: 353, distance: 61.8
click at [474, 353] on icon at bounding box center [455, 354] width 38 height 11
click at [1068, 18] on button "Done" at bounding box center [1070, 18] width 59 height 18
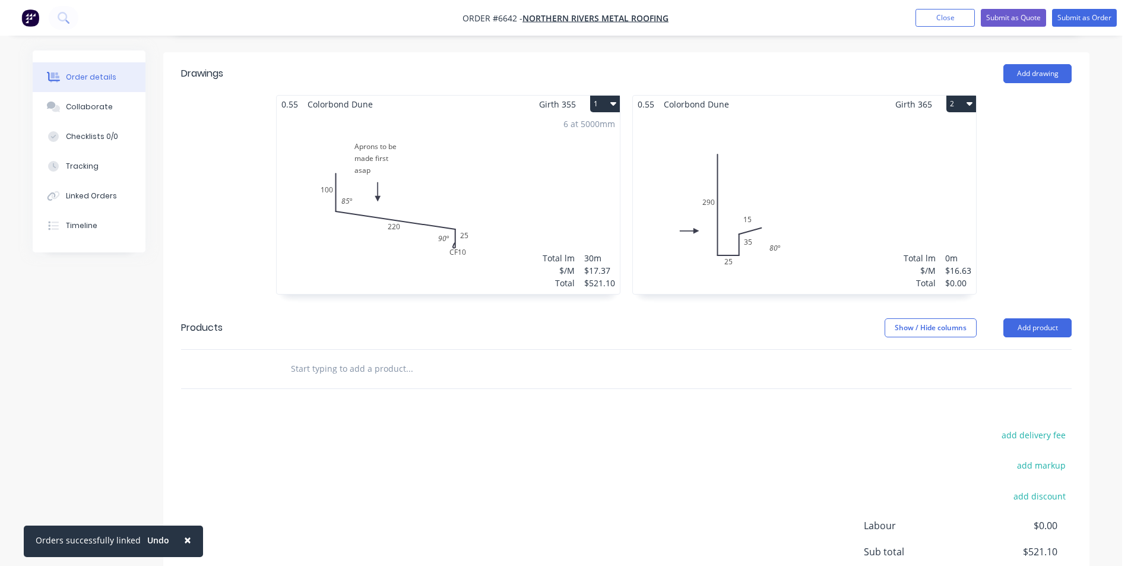
click at [893, 249] on div "Total lm $/M Total 0m $16.63 $0.00" at bounding box center [804, 203] width 343 height 181
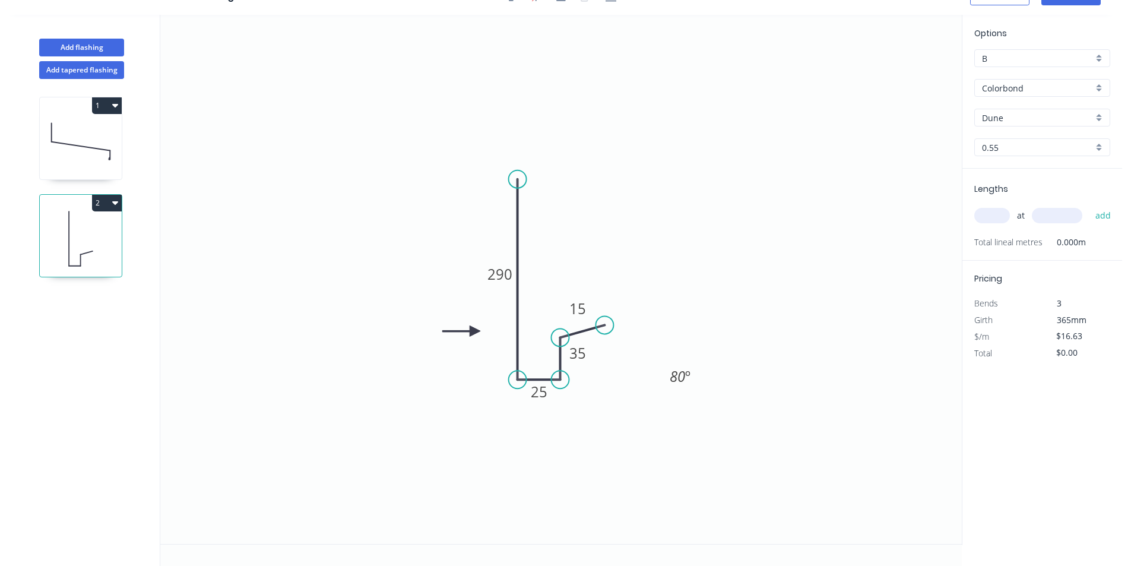
scroll to position [22, 0]
click at [966, 210] on div "Lengths at add Total lineal metres 0.000m" at bounding box center [1042, 215] width 160 height 92
click at [995, 214] on input "text" at bounding box center [992, 215] width 36 height 15
type input "11"
type input "5000"
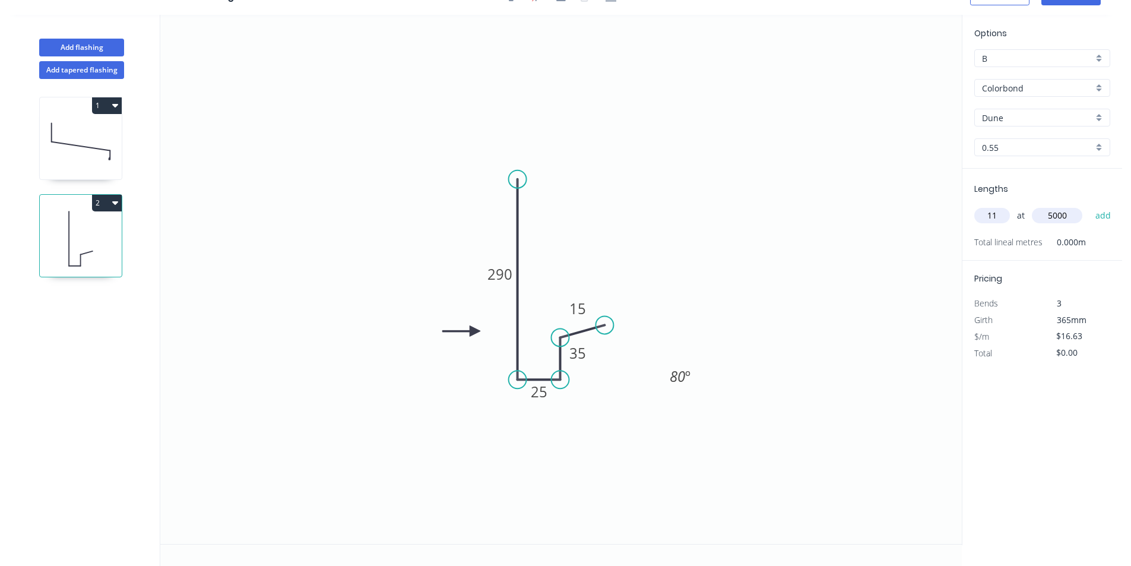
click at [1089, 205] on button "add" at bounding box center [1103, 215] width 28 height 20
type input "$914.65"
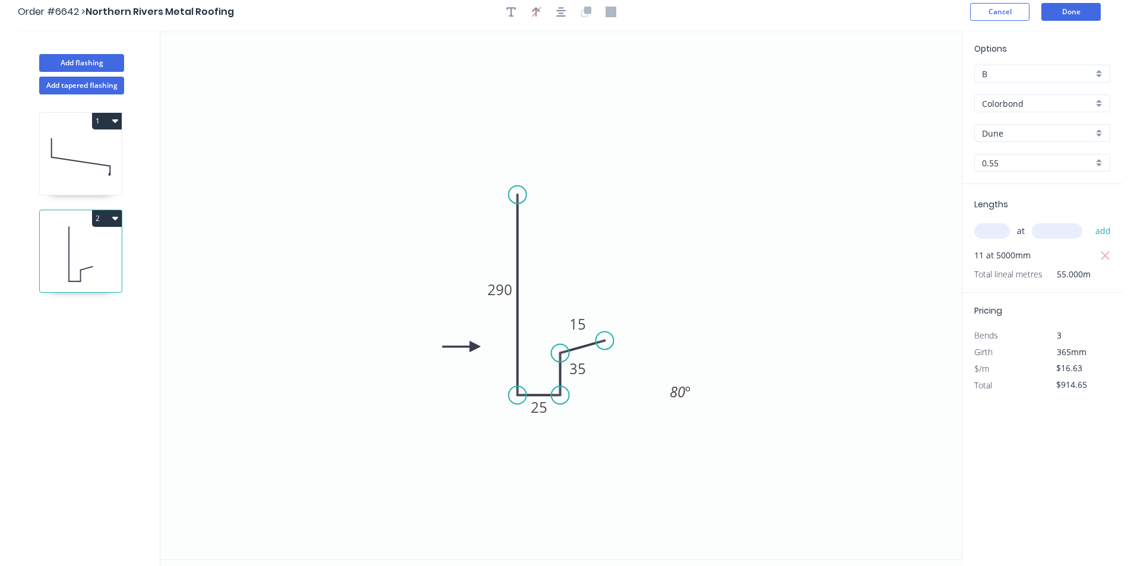
scroll to position [0, 0]
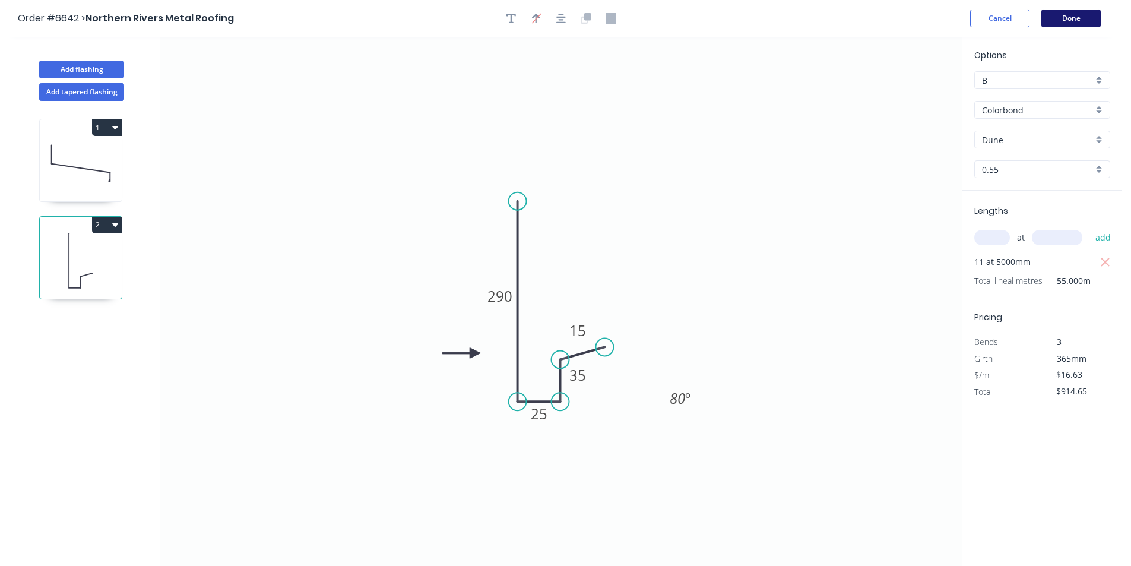
click at [1082, 12] on button "Done" at bounding box center [1070, 18] width 59 height 18
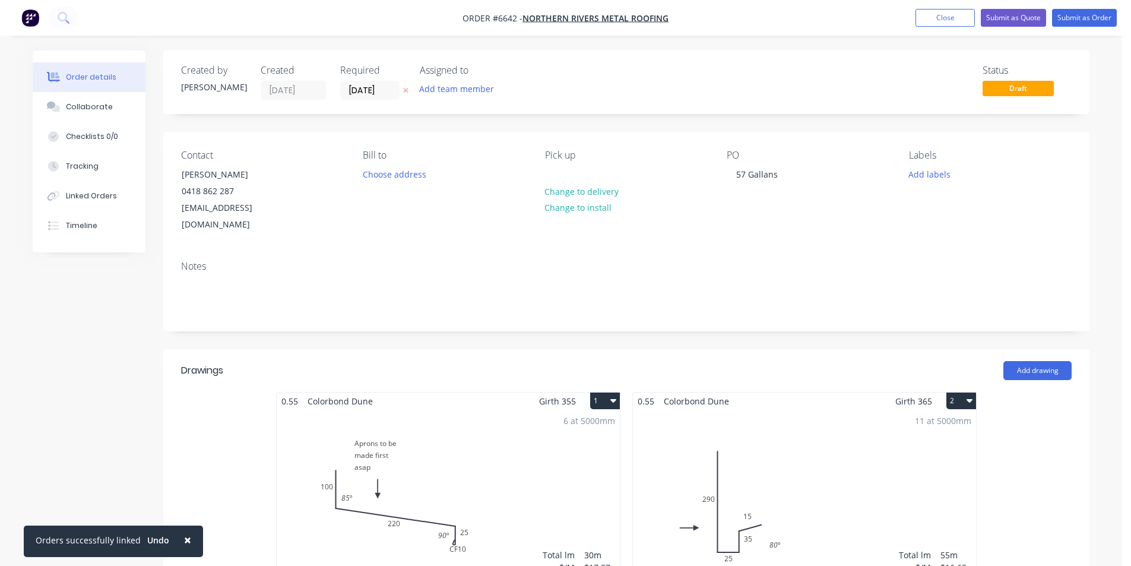
click at [1056, 29] on nav "Order #6642 - Northern Rivers Metal Roofing Add product Close Submit as Quote S…" at bounding box center [565, 18] width 1131 height 36
click at [1091, 19] on button "Submit as Order" at bounding box center [1084, 18] width 65 height 18
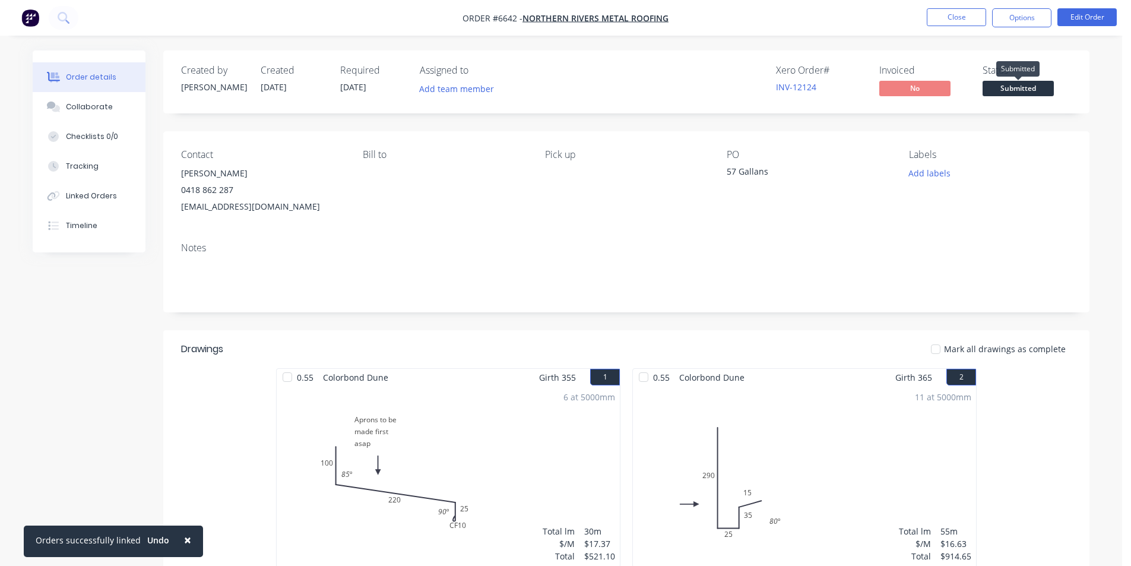
click at [1017, 83] on span "Submitted" at bounding box center [1017, 88] width 71 height 15
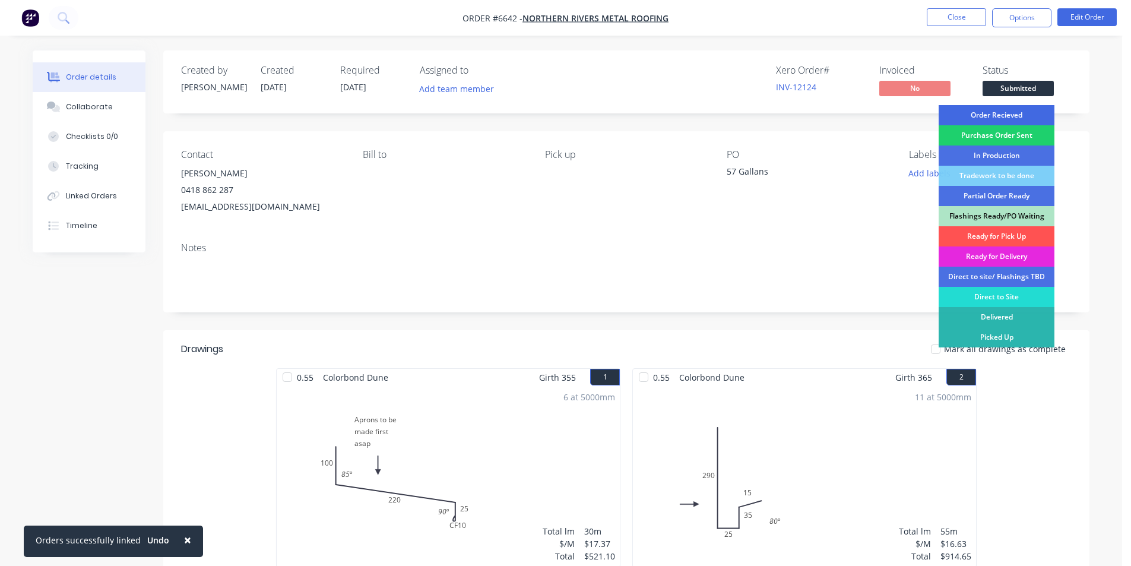
click at [1026, 113] on div "Order Recieved" at bounding box center [996, 115] width 116 height 20
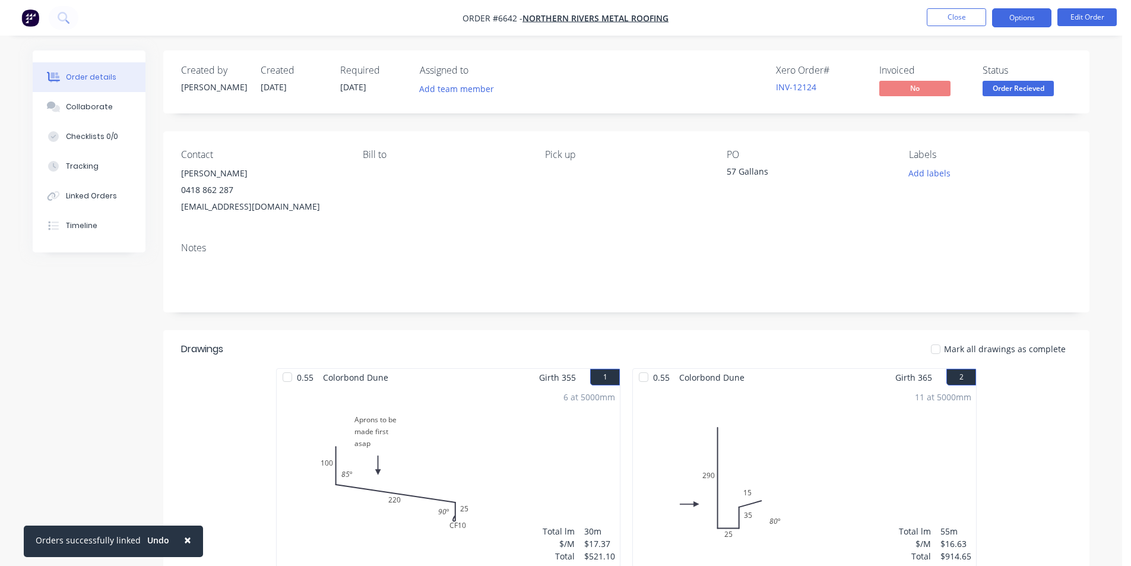
click at [1024, 23] on button "Options" at bounding box center [1021, 17] width 59 height 19
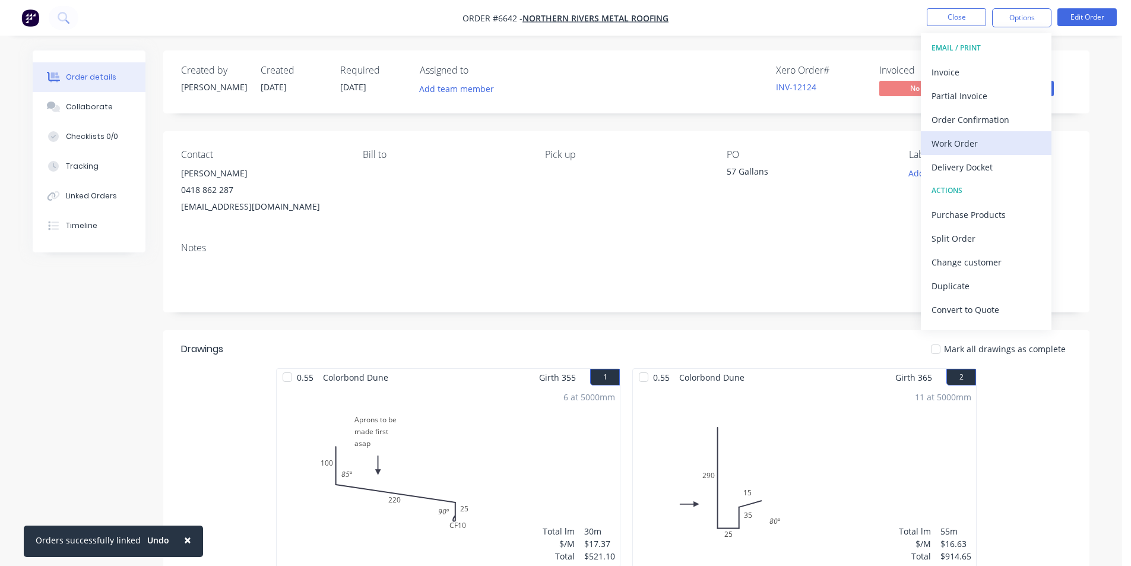
click at [1000, 135] on div "Work Order" at bounding box center [985, 143] width 109 height 17
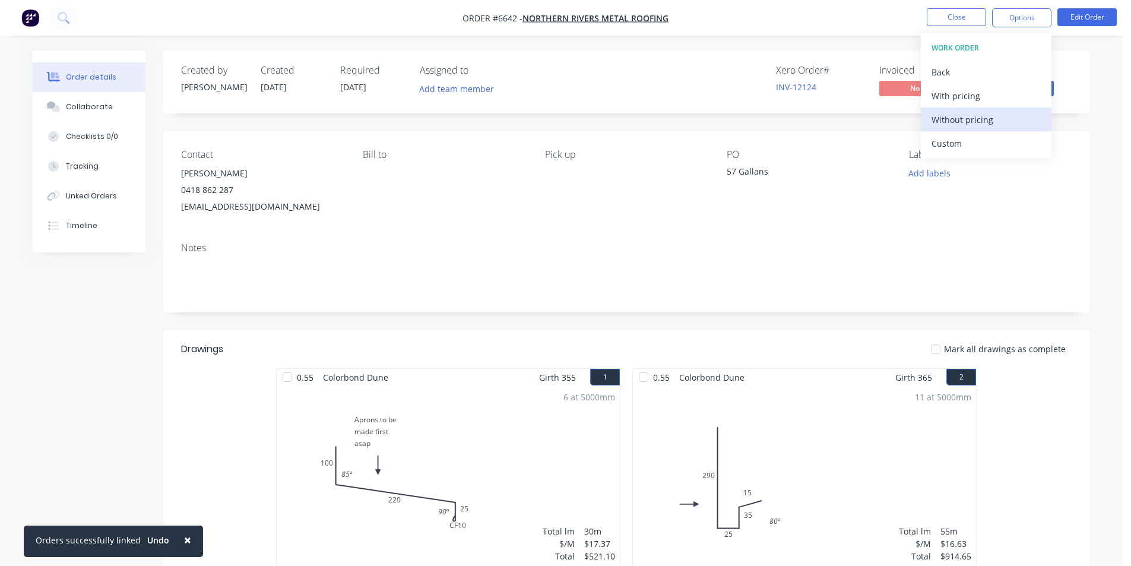
click at [998, 120] on div "Without pricing" at bounding box center [985, 119] width 109 height 17
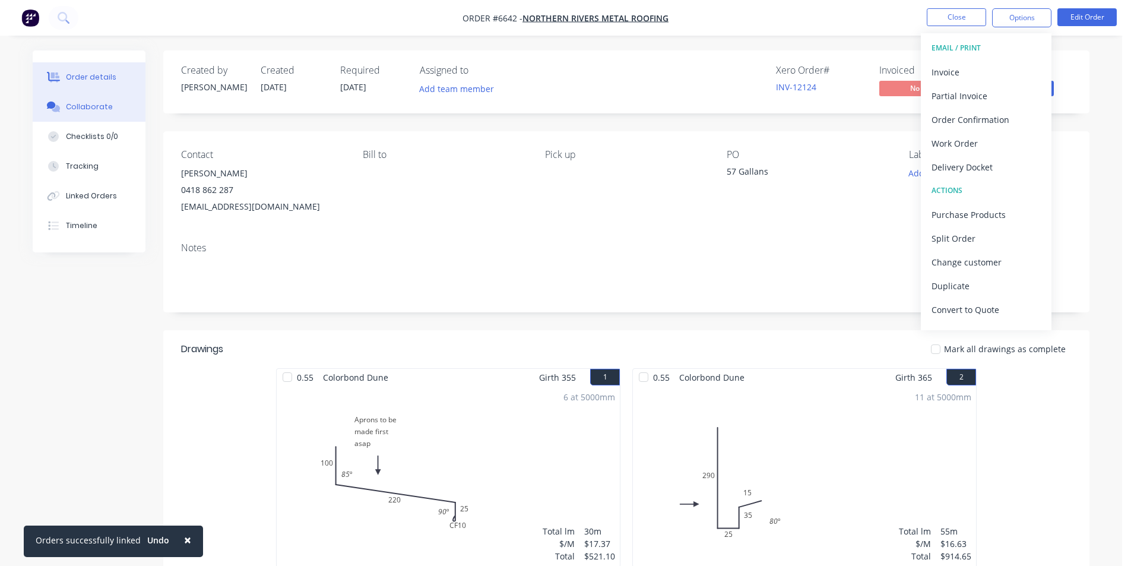
click at [127, 118] on button "Collaborate" at bounding box center [89, 107] width 113 height 30
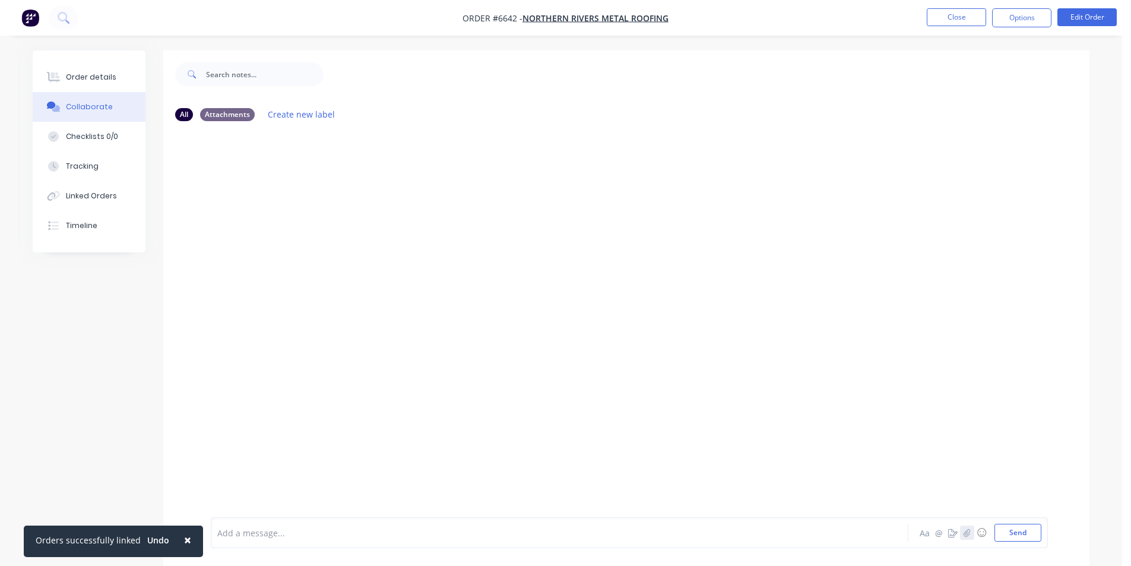
click at [965, 535] on icon "button" at bounding box center [966, 532] width 7 height 8
click at [1028, 532] on button "Send" at bounding box center [1017, 533] width 47 height 18
click at [973, 18] on button "Close" at bounding box center [956, 17] width 59 height 18
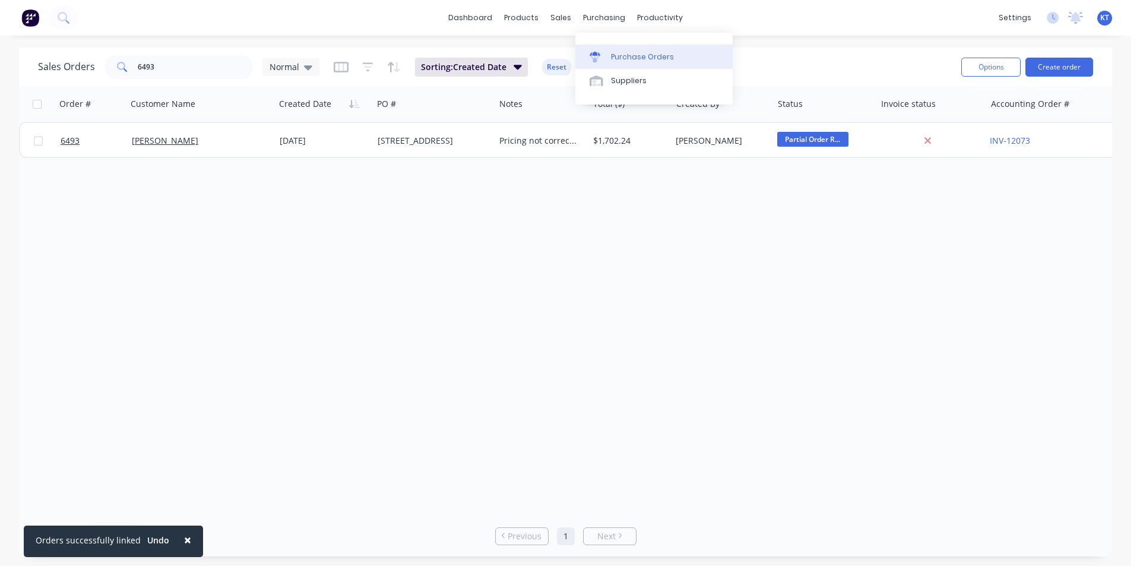
click at [612, 55] on div "Purchase Orders" at bounding box center [642, 57] width 63 height 11
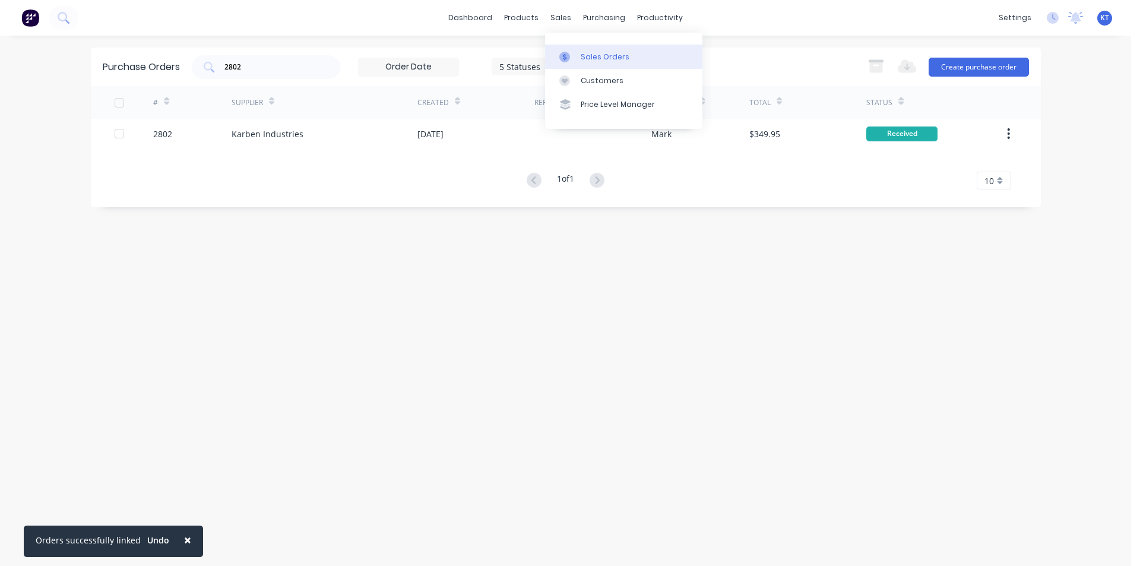
click at [588, 60] on div "Sales Orders" at bounding box center [604, 57] width 49 height 11
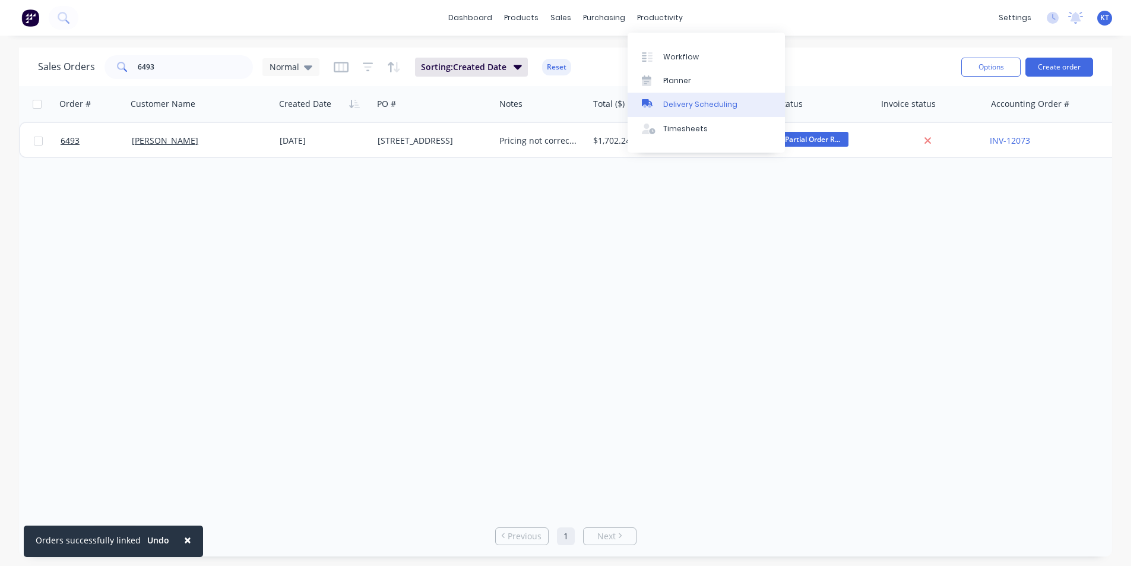
click at [708, 96] on link "Delivery Scheduling" at bounding box center [705, 105] width 157 height 24
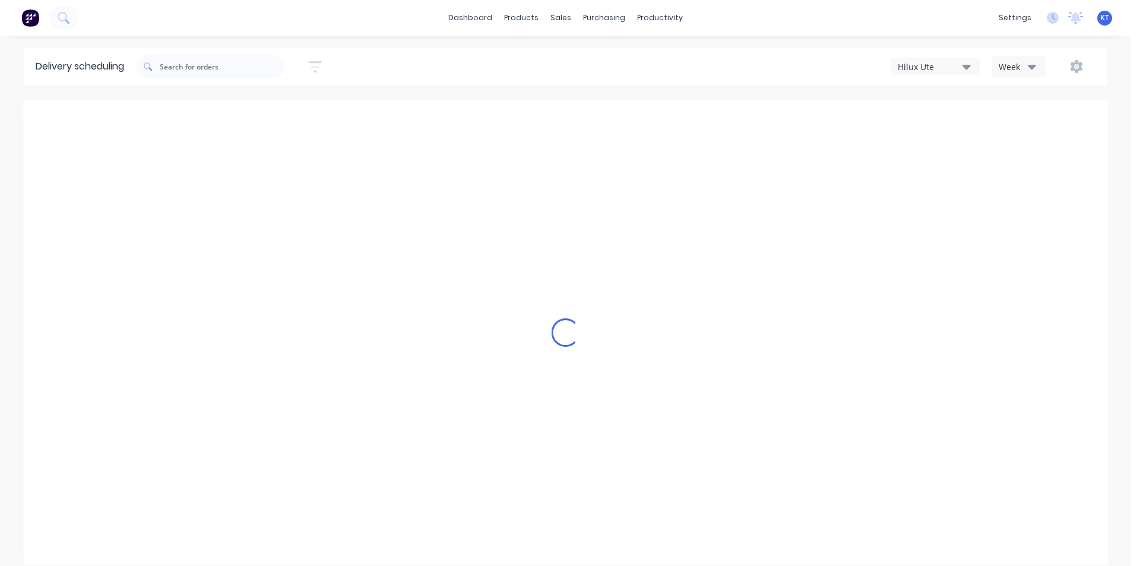
type input "[DATE] - [DATE]"
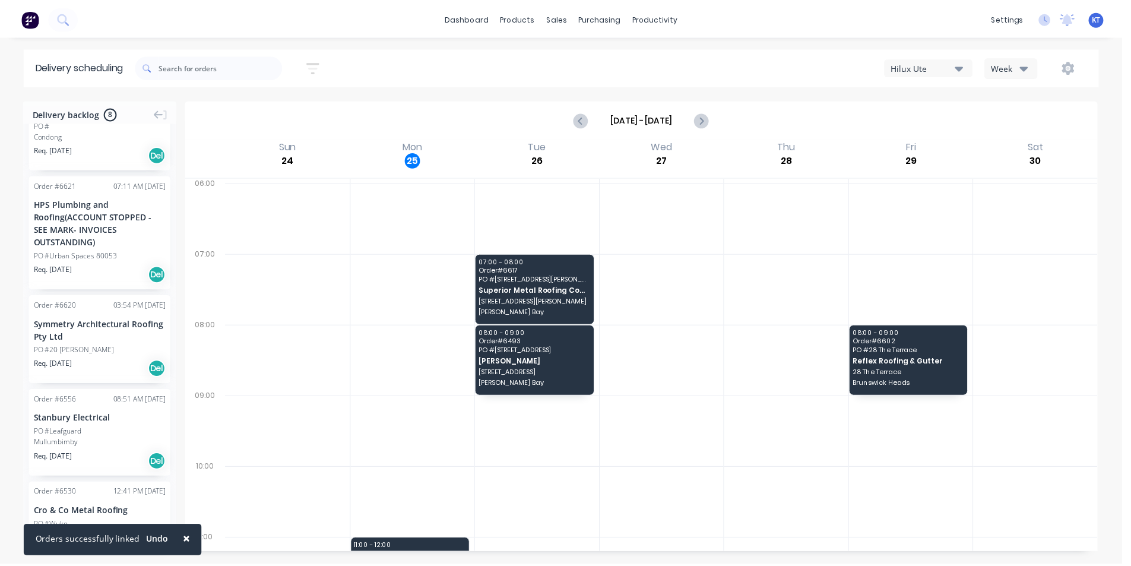
scroll to position [178, 0]
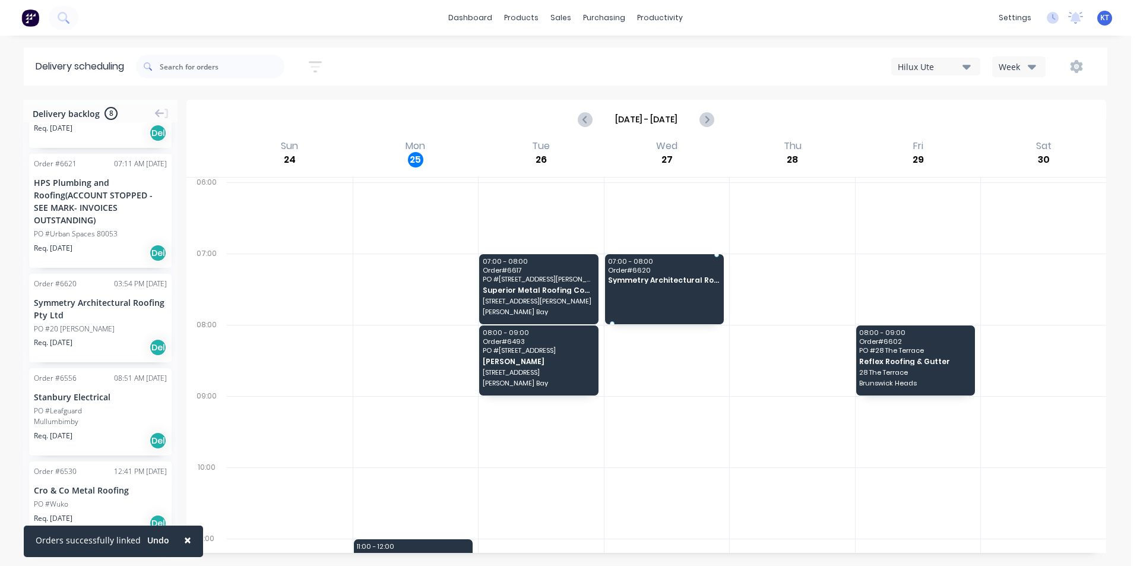
drag, startPoint x: 68, startPoint y: 296, endPoint x: 691, endPoint y: 279, distance: 622.9
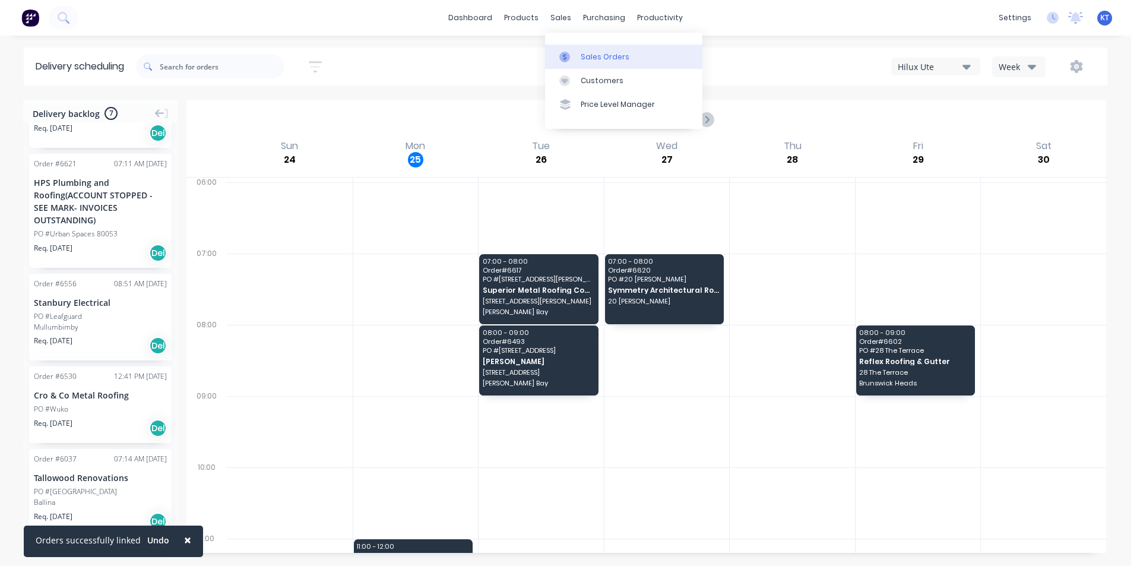
click at [601, 59] on div "Sales Orders" at bounding box center [604, 57] width 49 height 11
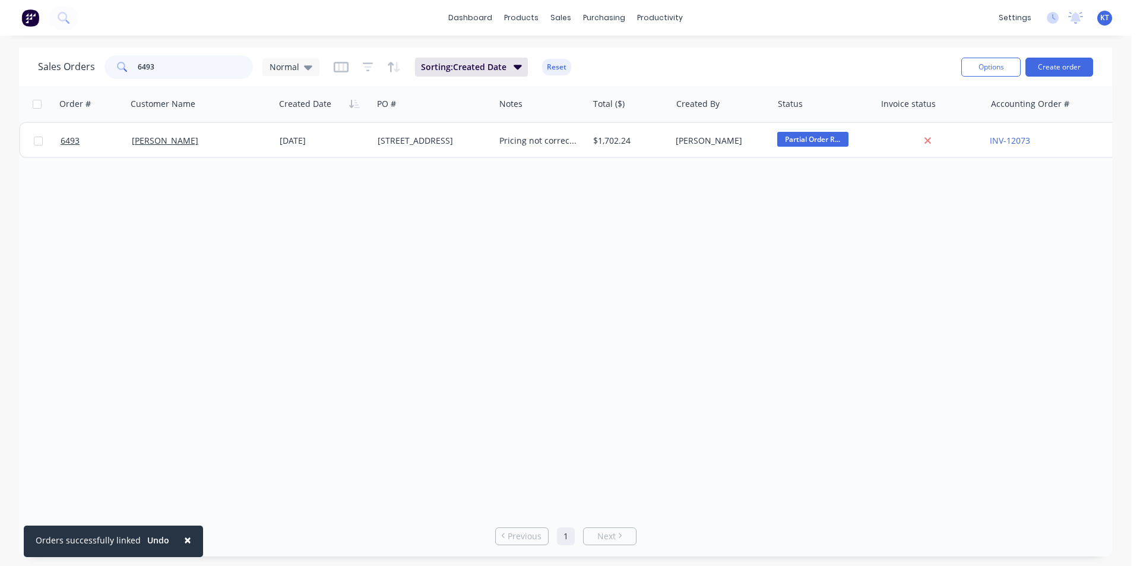
click at [218, 72] on input "6493" at bounding box center [196, 67] width 116 height 24
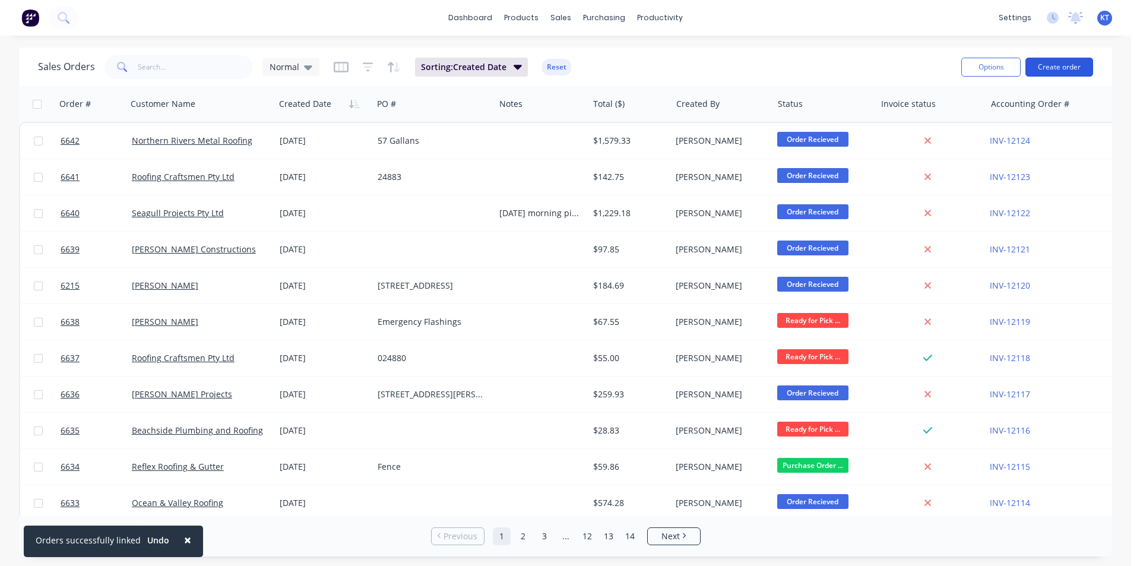
click at [1086, 65] on button "Create order" at bounding box center [1059, 67] width 68 height 19
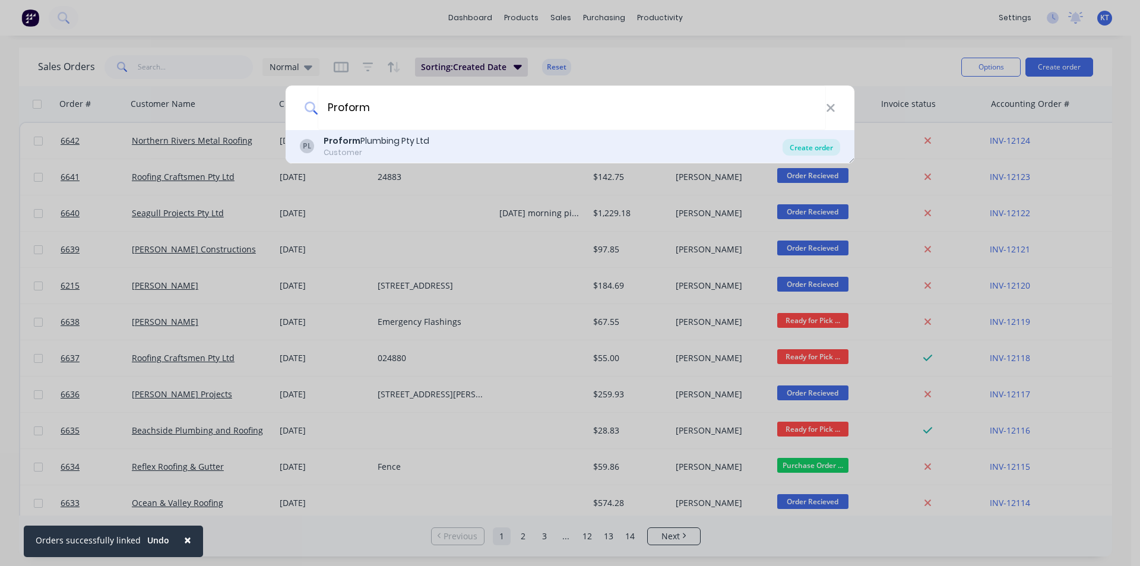
type input "Proform"
click at [788, 145] on div "Create order" at bounding box center [811, 147] width 58 height 17
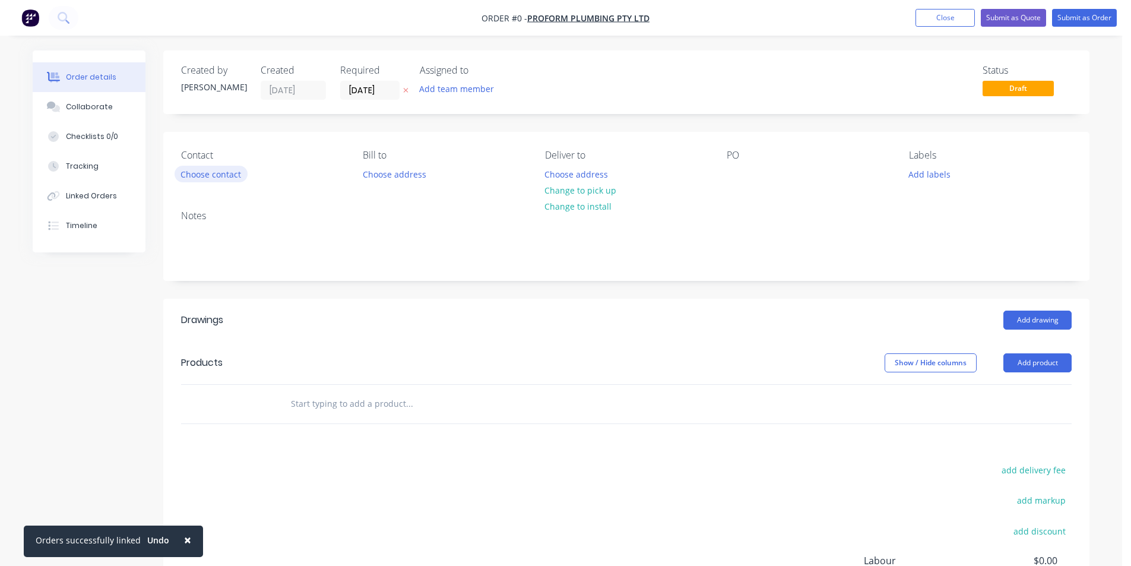
click at [215, 173] on button "Choose contact" at bounding box center [211, 174] width 73 height 16
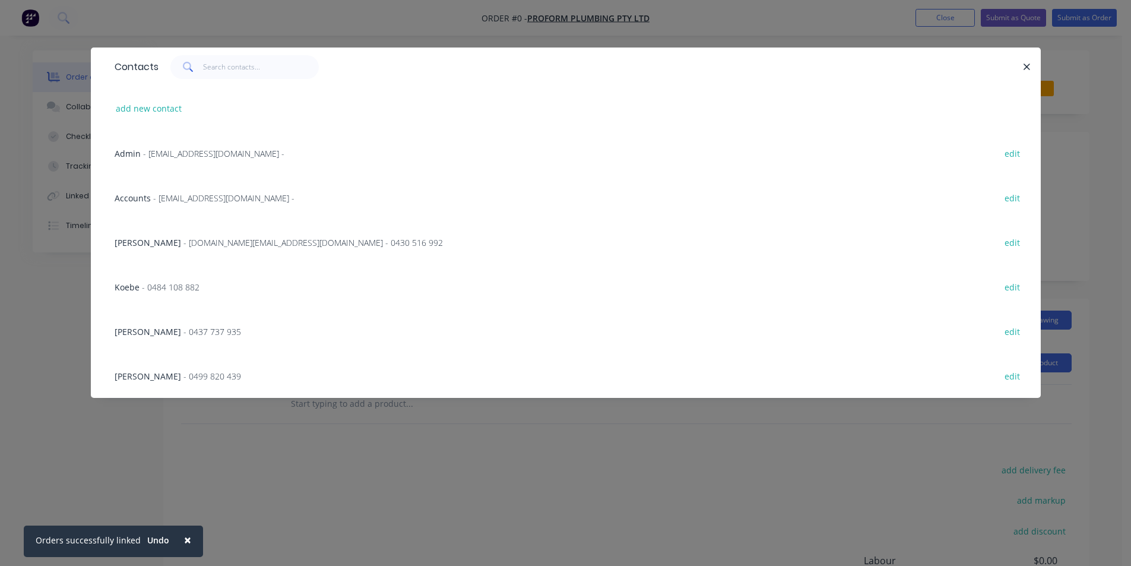
click at [199, 246] on span "- [DOMAIN_NAME][EMAIL_ADDRESS][DOMAIN_NAME] - 0430 516 992" at bounding box center [312, 242] width 259 height 11
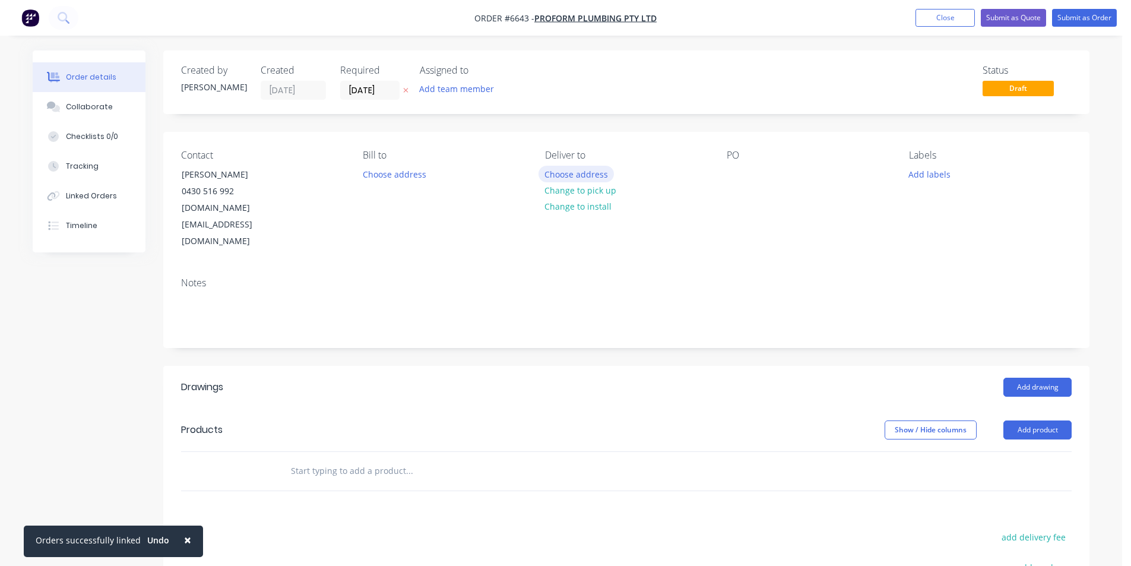
click at [575, 179] on button "Choose address" at bounding box center [576, 174] width 76 height 16
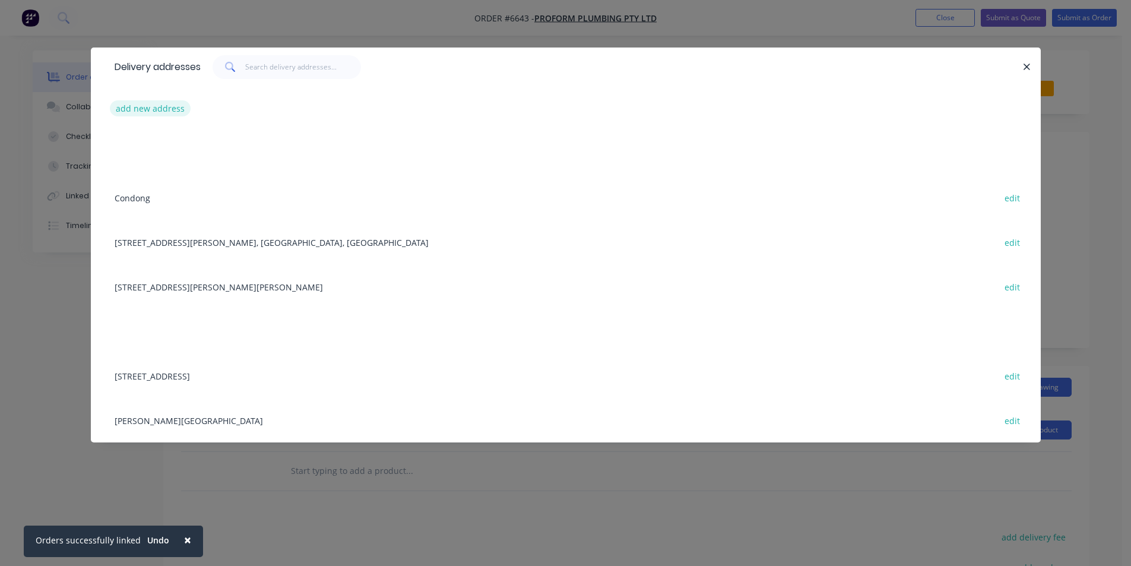
click at [159, 110] on button "add new address" at bounding box center [150, 108] width 81 height 16
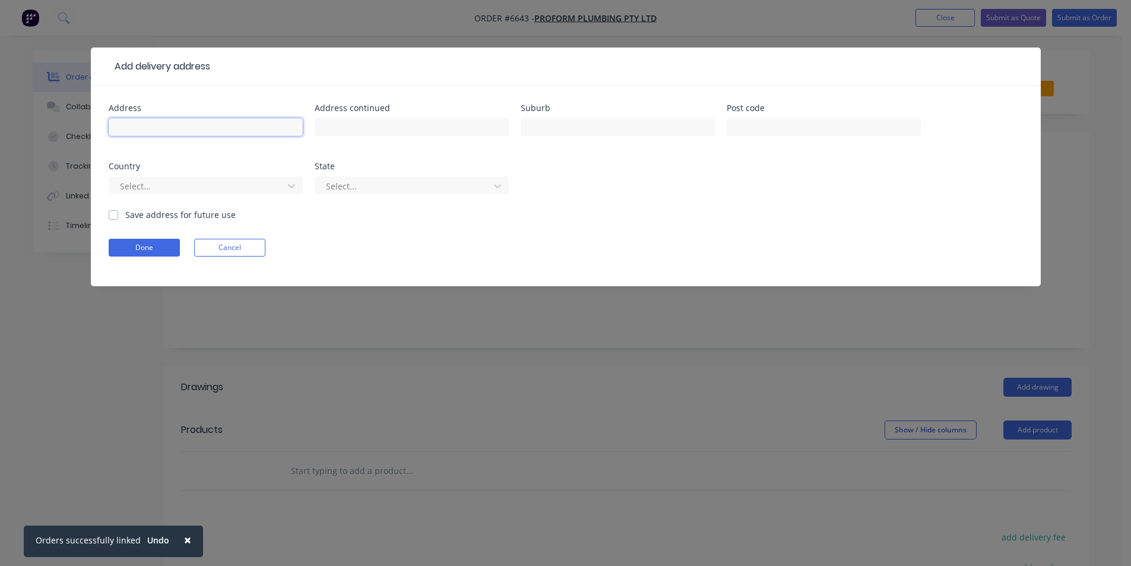
drag, startPoint x: 256, startPoint y: 125, endPoint x: 267, endPoint y: 134, distance: 13.9
click at [256, 125] on input "text" at bounding box center [206, 127] width 194 height 18
type input "[STREET_ADDRESS][PERSON_NAME]"
click at [663, 131] on input "text" at bounding box center [618, 127] width 194 height 18
type input "Tumbulgum"
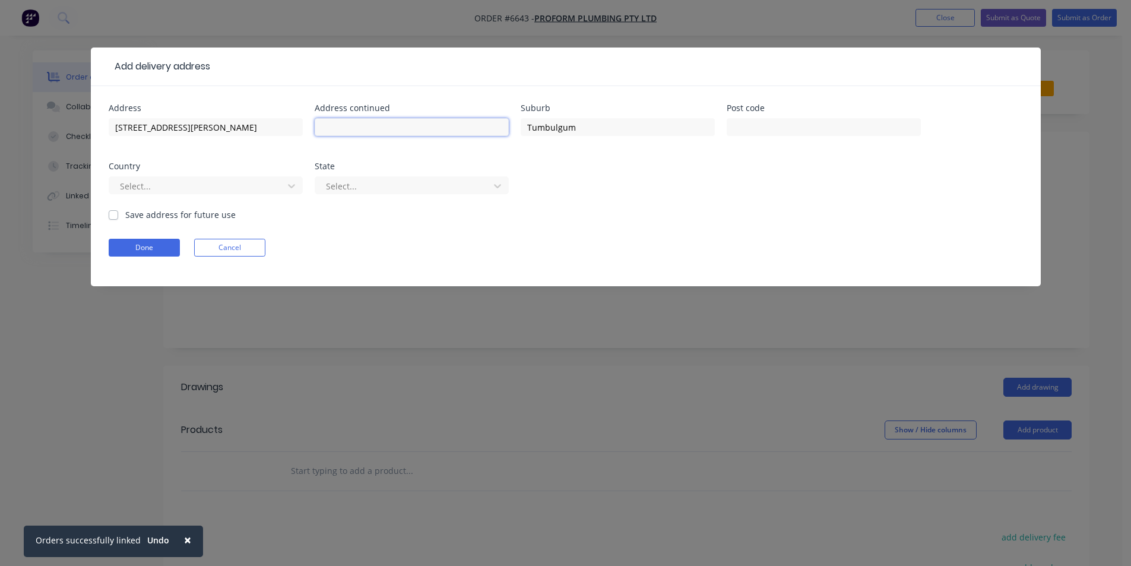
click at [407, 125] on input "text" at bounding box center [412, 127] width 194 height 18
type input "Modscape [GEOGRAPHIC_DATA]"
click at [125, 216] on label "Save address for future use" at bounding box center [180, 214] width 110 height 12
click at [112, 216] on input "Save address for future use" at bounding box center [113, 213] width 9 height 11
checkbox input "true"
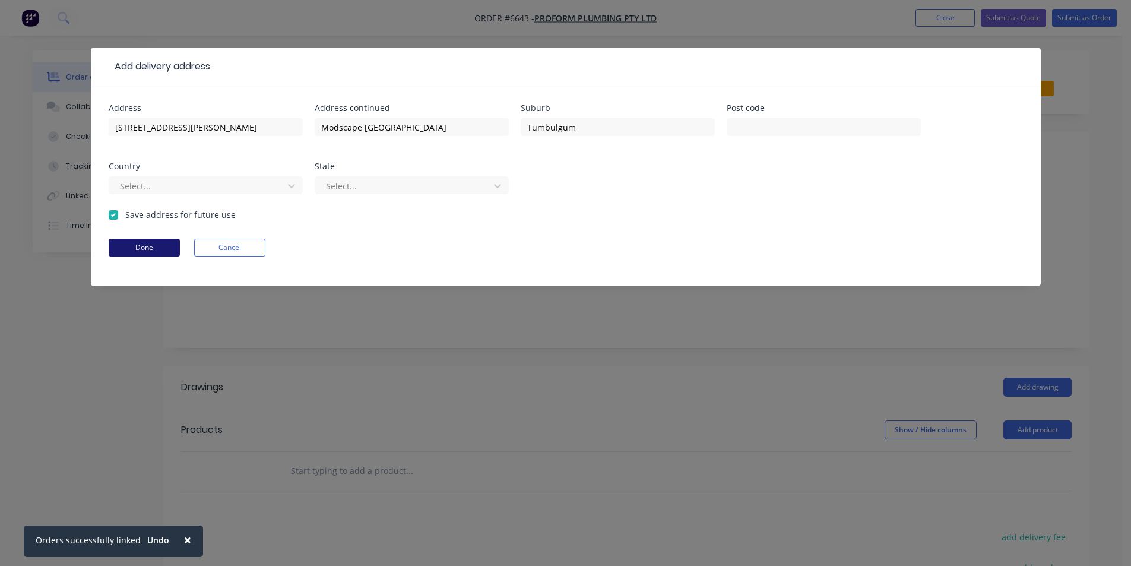
click at [131, 255] on button "Done" at bounding box center [144, 248] width 71 height 18
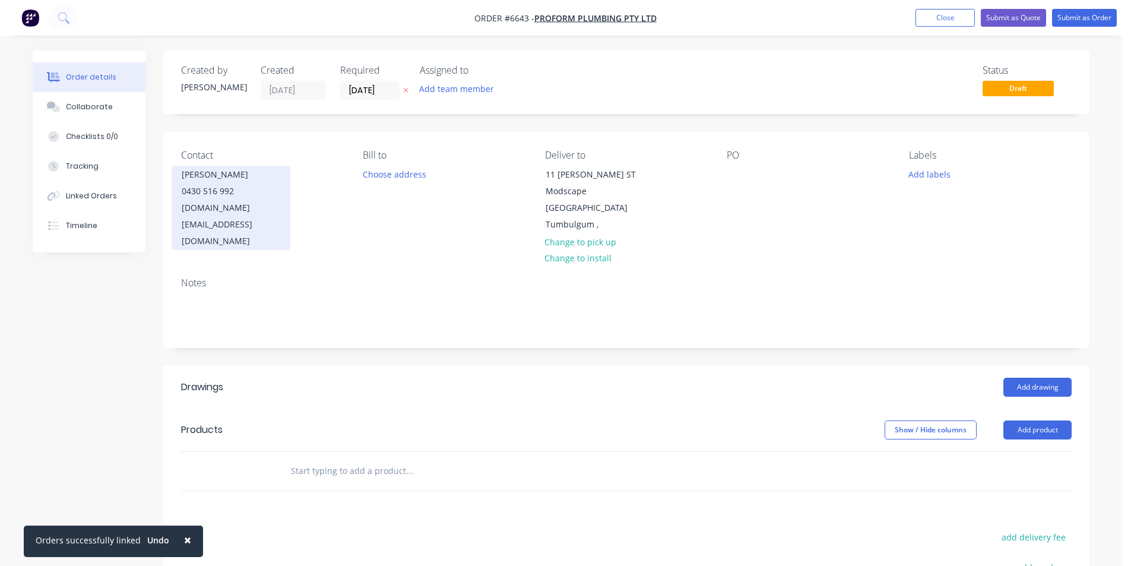
click at [226, 206] on div "[DOMAIN_NAME][EMAIL_ADDRESS][DOMAIN_NAME]" at bounding box center [231, 224] width 99 height 50
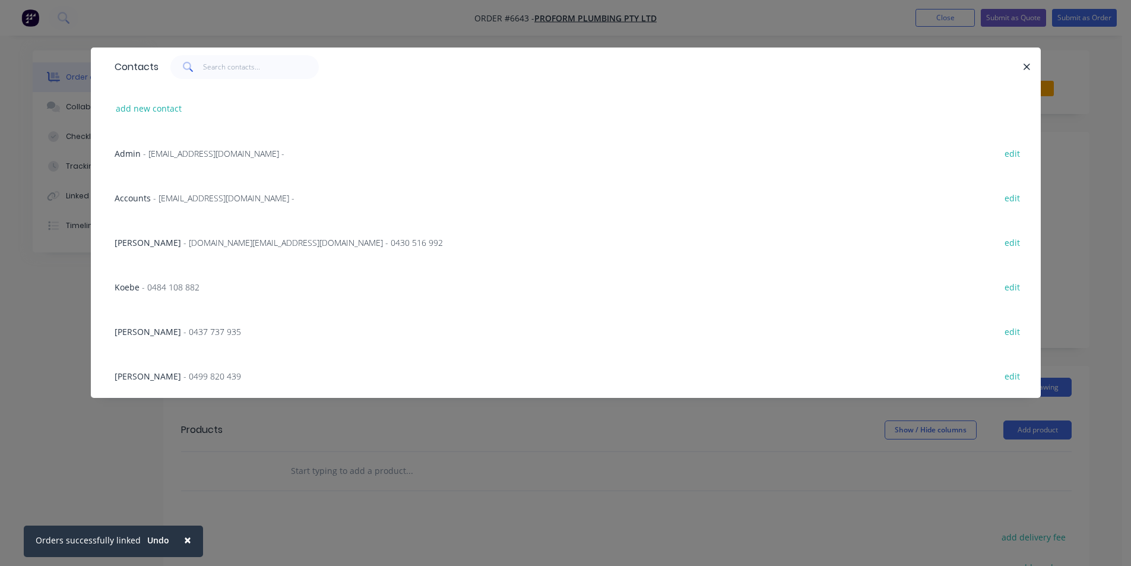
click at [183, 375] on span "- 0499 820 439" at bounding box center [212, 375] width 58 height 11
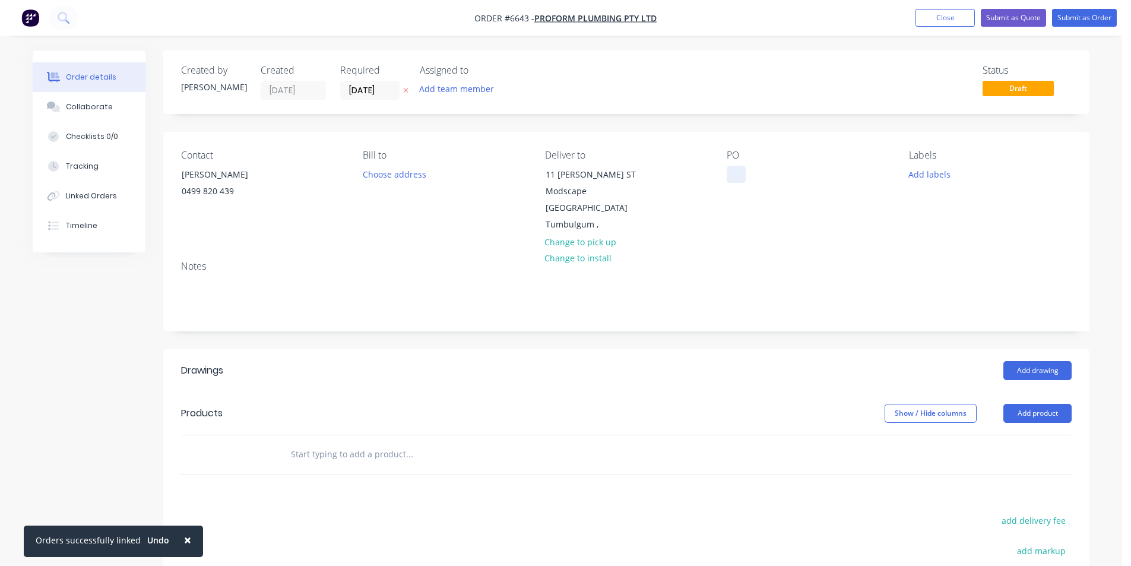
click at [734, 172] on div at bounding box center [736, 174] width 19 height 17
click at [1059, 370] on button "Add drawing" at bounding box center [1037, 370] width 68 height 19
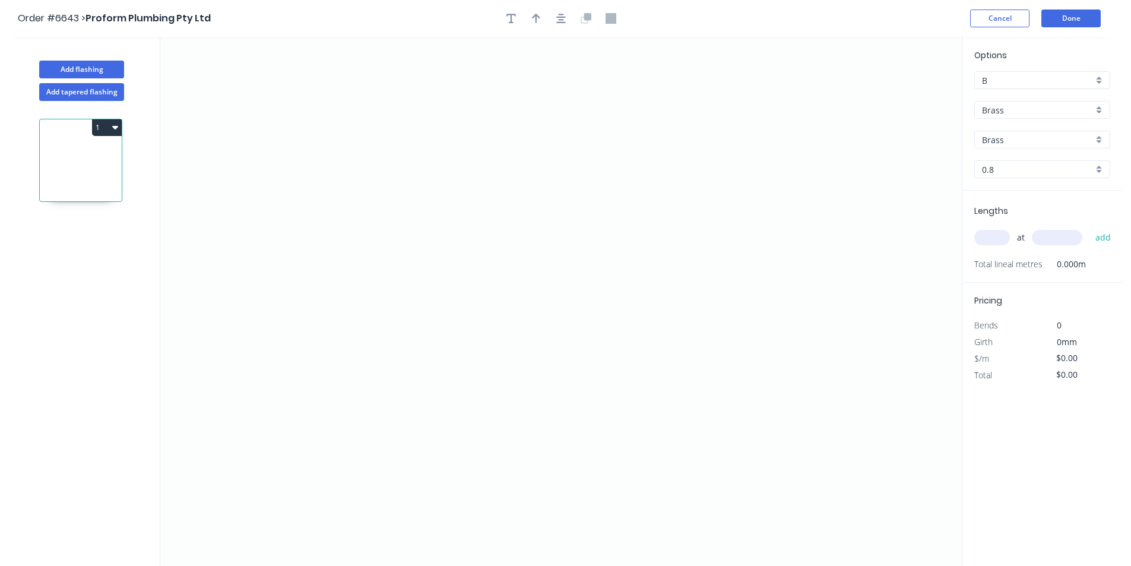
click at [1000, 111] on input "Brass" at bounding box center [1037, 110] width 111 height 12
click at [1013, 156] on div "Colorbond" at bounding box center [1042, 153] width 135 height 21
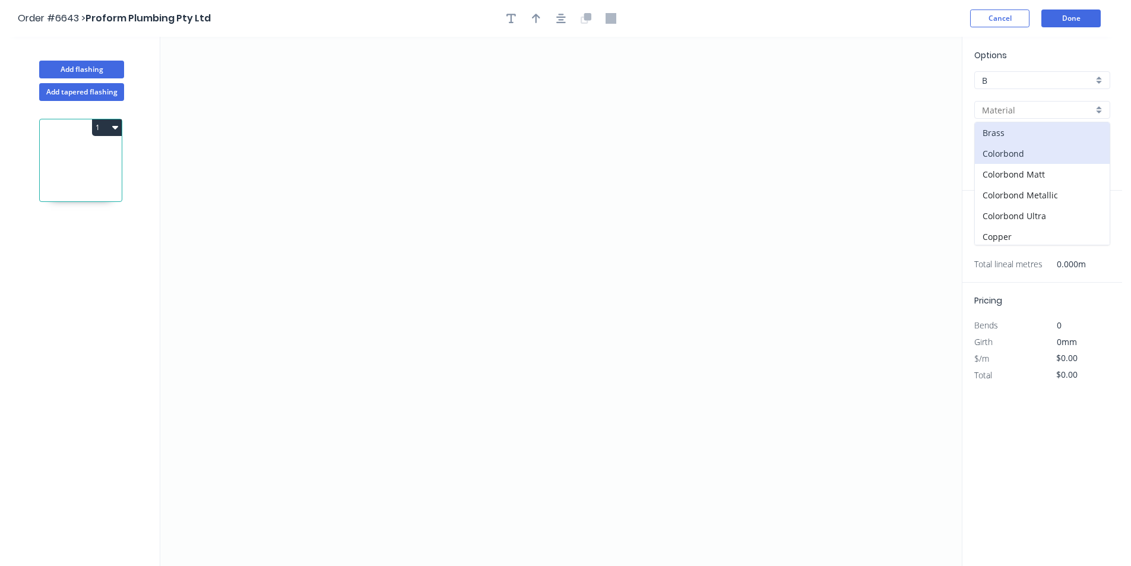
type input "Colorbond"
type input "Basalt"
type input "0.55"
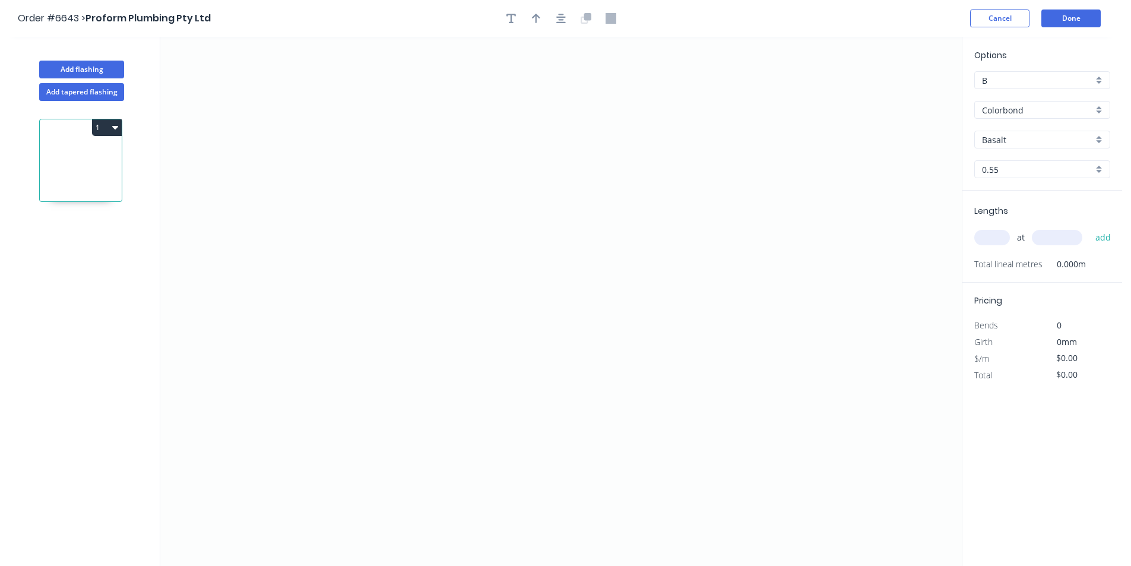
click at [1012, 138] on input "Basalt" at bounding box center [1037, 140] width 111 height 12
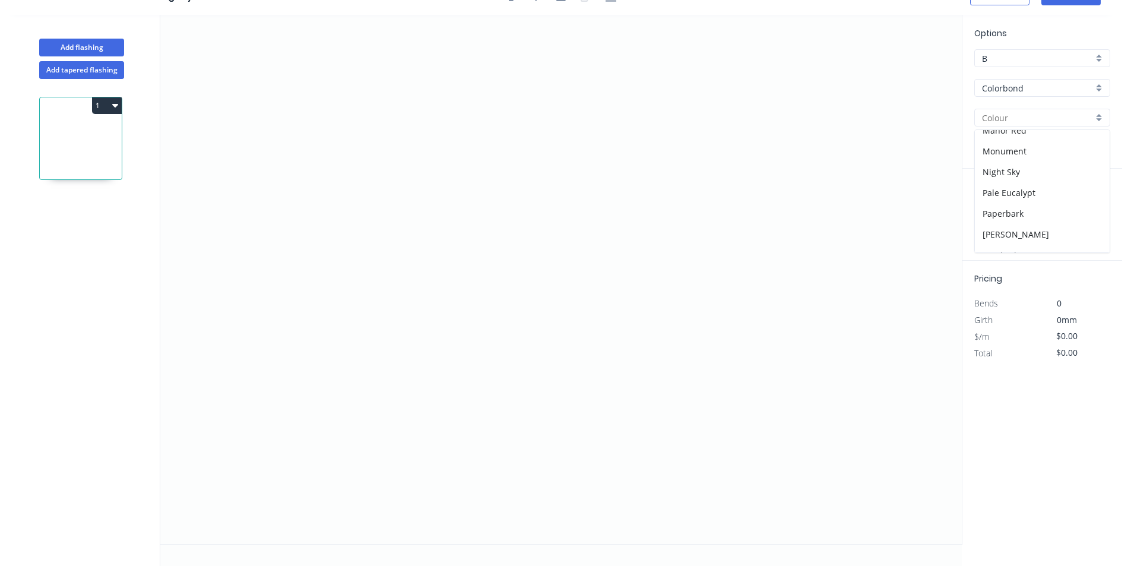
scroll to position [335, 0]
click at [1008, 144] on div "[PERSON_NAME]" at bounding box center [1042, 138] width 135 height 21
type input "[PERSON_NAME]"
click at [356, 239] on icon "0" at bounding box center [560, 279] width 801 height 529
click at [361, 215] on icon "0" at bounding box center [560, 279] width 801 height 529
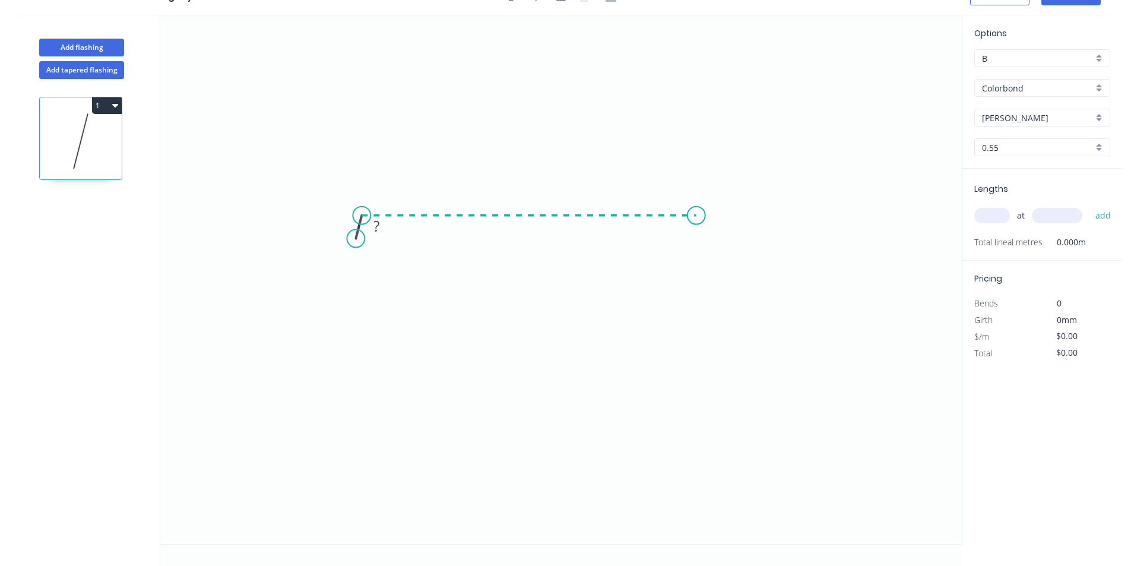
click at [696, 229] on icon "0 ?" at bounding box center [560, 279] width 801 height 529
click at [687, 309] on icon "0 ? ? ? º" at bounding box center [560, 279] width 801 height 529
click at [670, 290] on icon "0 ? ? ? ? º ? º" at bounding box center [560, 279] width 801 height 529
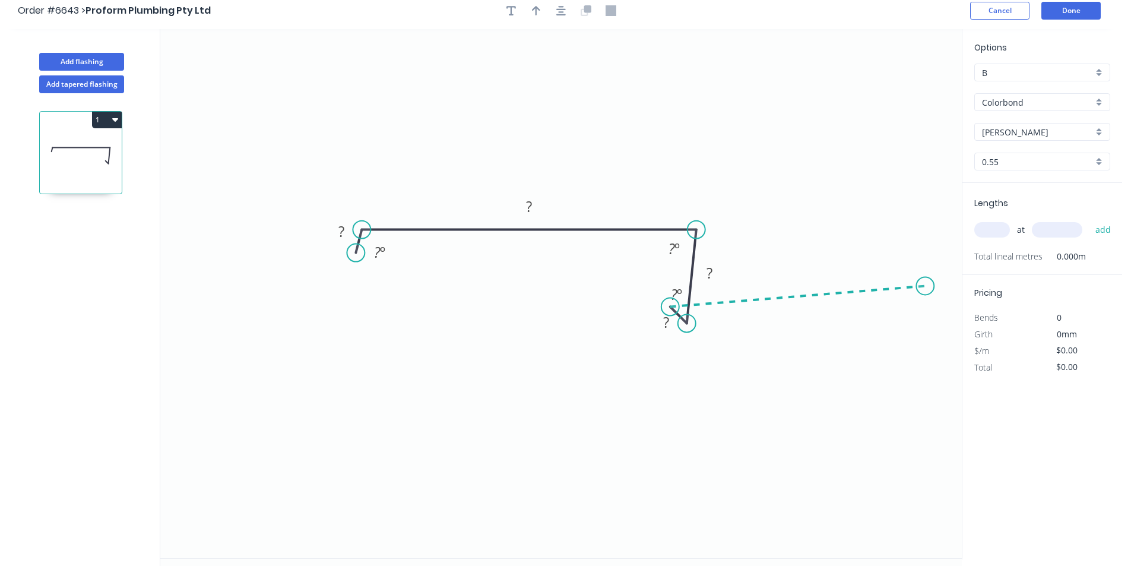
scroll to position [0, 0]
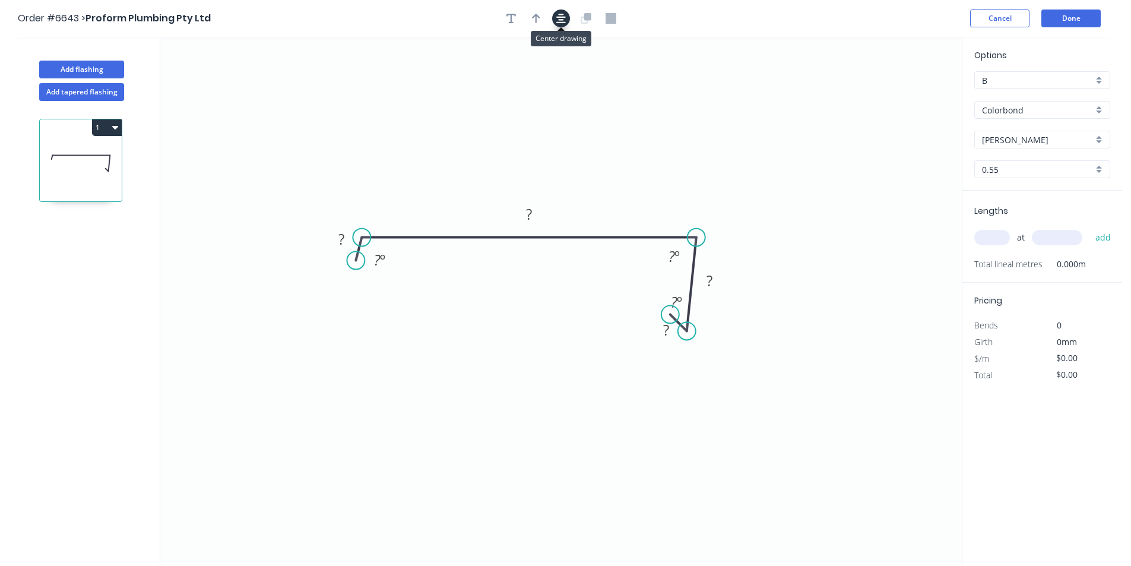
click at [560, 17] on icon "button" at bounding box center [560, 18] width 9 height 9
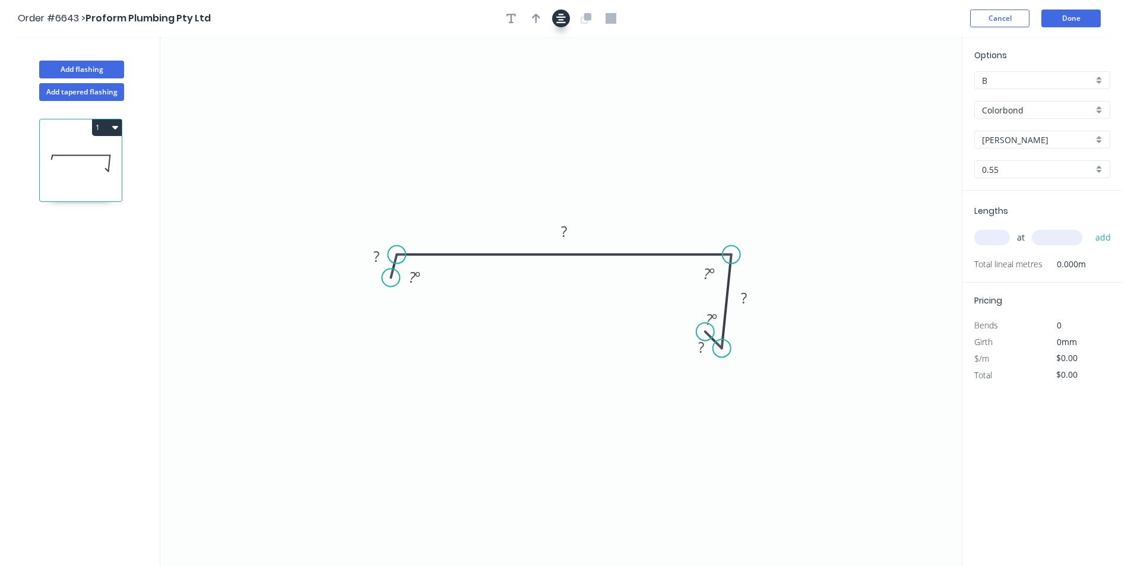
click at [566, 23] on button "button" at bounding box center [561, 18] width 18 height 18
click at [531, 17] on button "button" at bounding box center [536, 18] width 18 height 18
drag, startPoint x: 868, startPoint y: 116, endPoint x: 585, endPoint y: 195, distance: 293.9
click at [592, 190] on icon at bounding box center [597, 171] width 11 height 38
drag, startPoint x: 387, startPoint y: 280, endPoint x: 369, endPoint y: 306, distance: 31.9
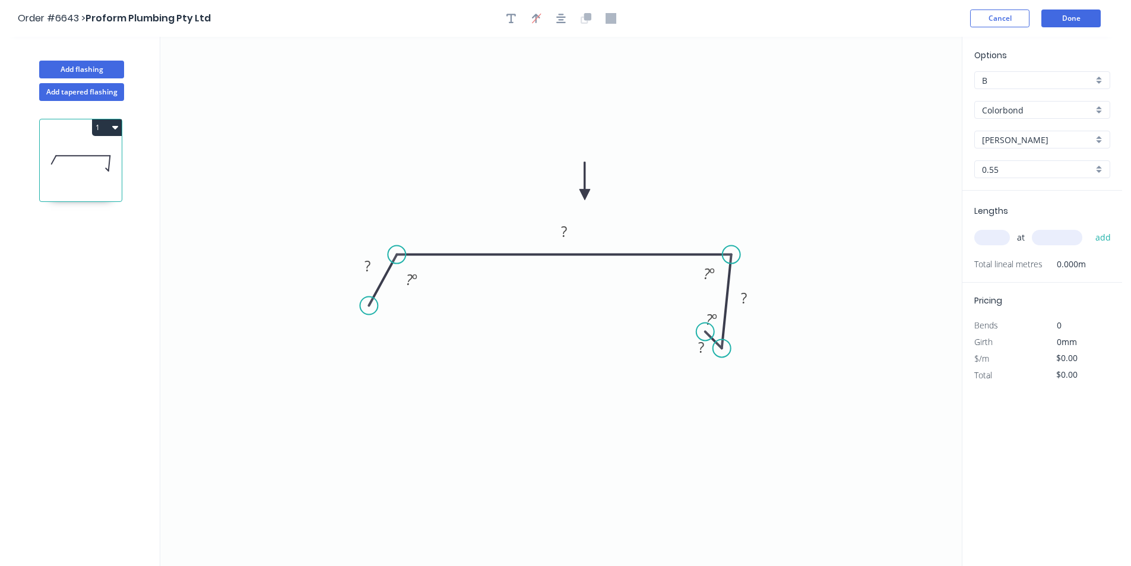
click at [369, 306] on circle at bounding box center [369, 306] width 18 height 18
click at [372, 257] on rect at bounding box center [367, 265] width 39 height 24
click at [377, 273] on rect at bounding box center [368, 266] width 24 height 17
type input "$19.67"
click at [975, 236] on input "text" at bounding box center [992, 237] width 36 height 15
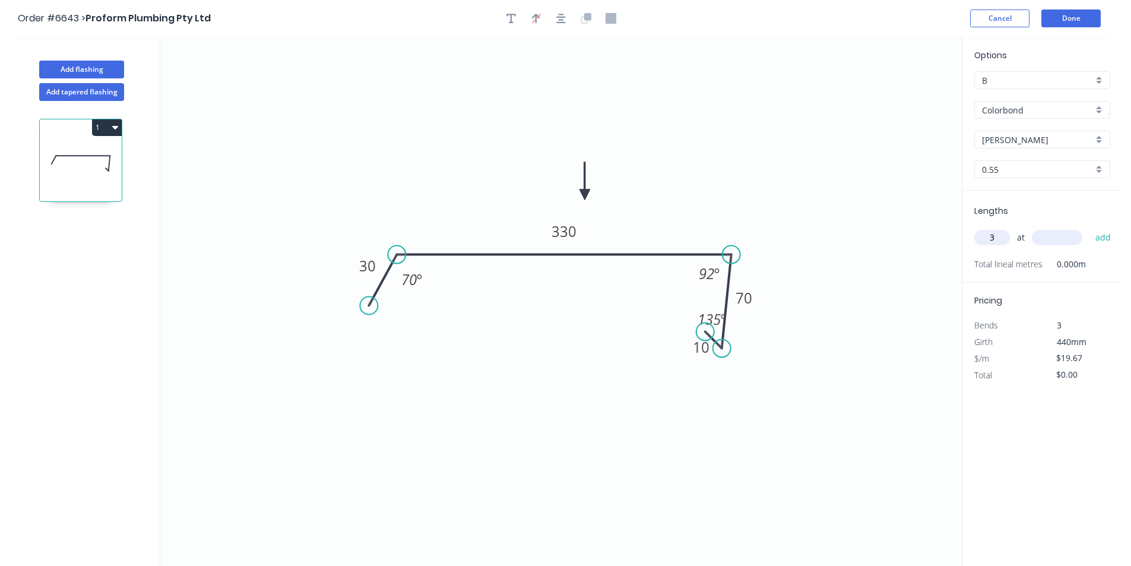
type input "3"
type input "4800"
click at [1089, 227] on button "add" at bounding box center [1103, 237] width 28 height 20
type input "$283.25"
type input "2"
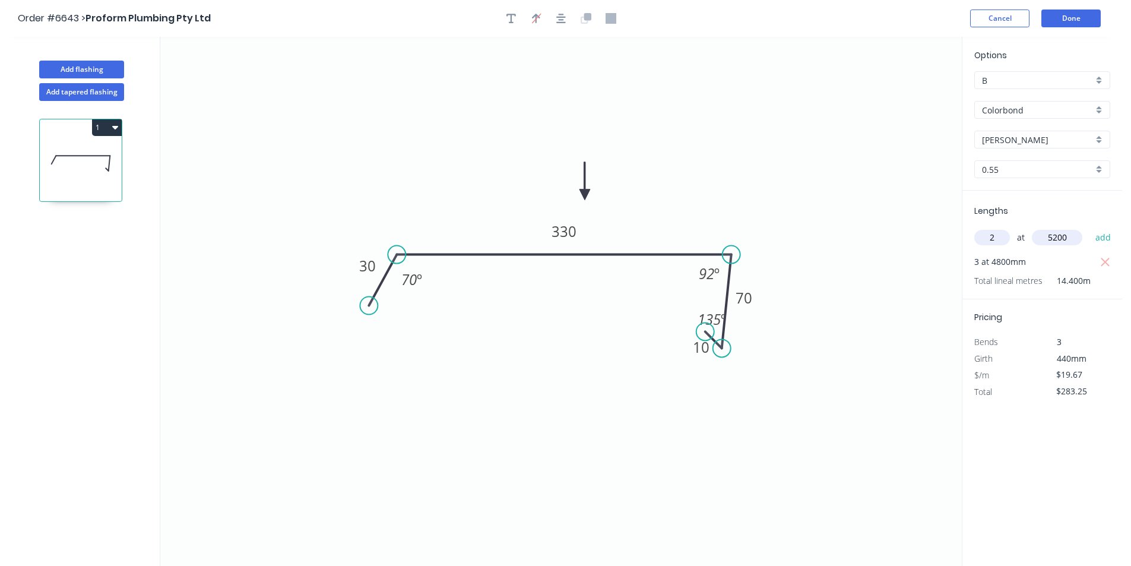
type input "5200"
click at [1089, 227] on button "add" at bounding box center [1103, 237] width 28 height 20
click at [114, 125] on icon "button" at bounding box center [115, 126] width 6 height 9
click at [113, 151] on button "Duplicate" at bounding box center [65, 157] width 113 height 24
type input "$0.00"
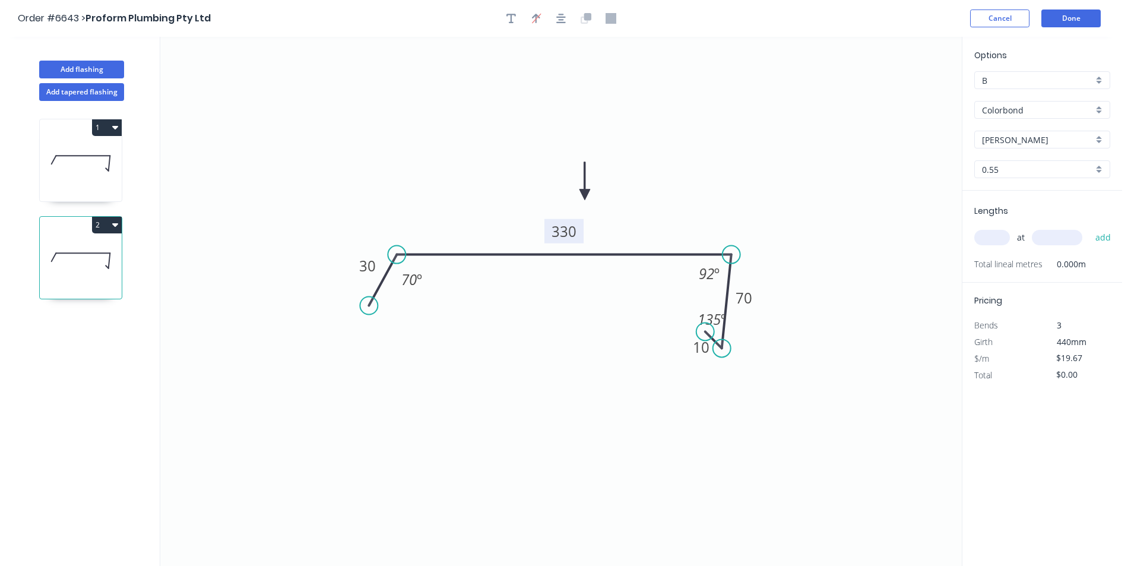
click at [563, 239] on tspan "330" at bounding box center [563, 231] width 25 height 20
click at [984, 237] on input "text" at bounding box center [992, 237] width 36 height 15
type input "1"
type input "6000"
click at [1089, 227] on button "add" at bounding box center [1103, 237] width 28 height 20
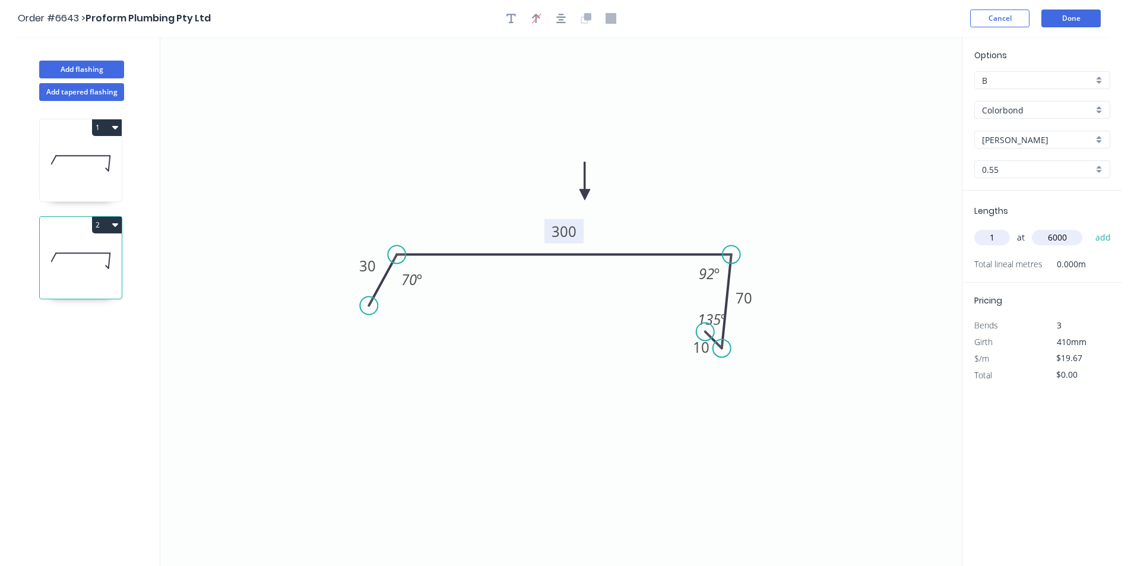
type input "$118.02"
click at [110, 59] on div "Add flashing" at bounding box center [82, 61] width 156 height 36
click at [104, 73] on button "Add flashing" at bounding box center [81, 70] width 85 height 18
type input "$0.00"
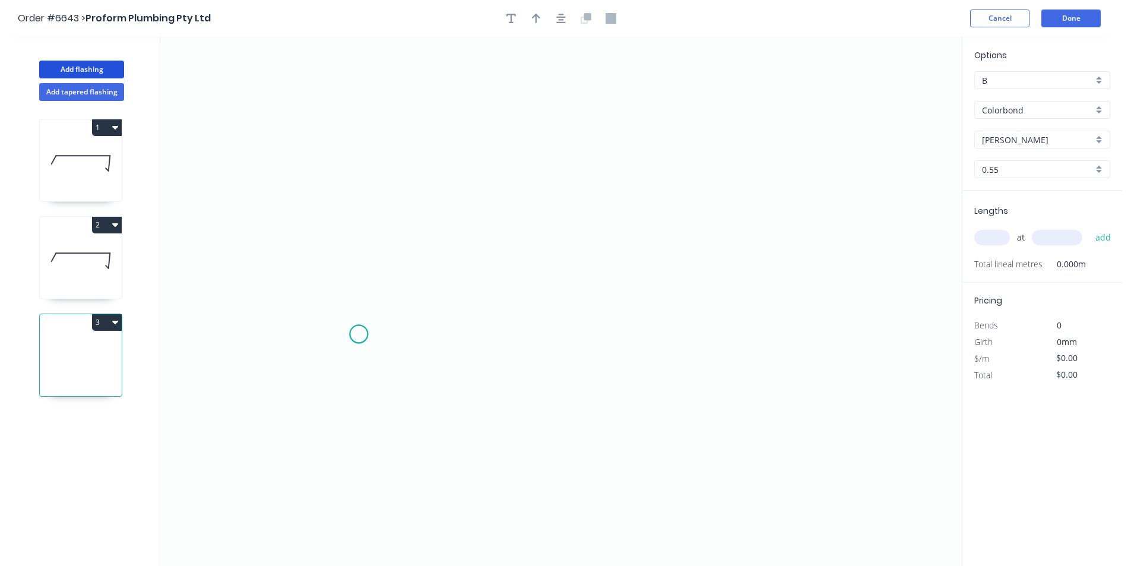
click at [359, 334] on icon "0" at bounding box center [560, 301] width 801 height 529
click at [370, 298] on icon at bounding box center [365, 316] width 12 height 36
click at [731, 289] on icon "0 ?" at bounding box center [560, 301] width 801 height 529
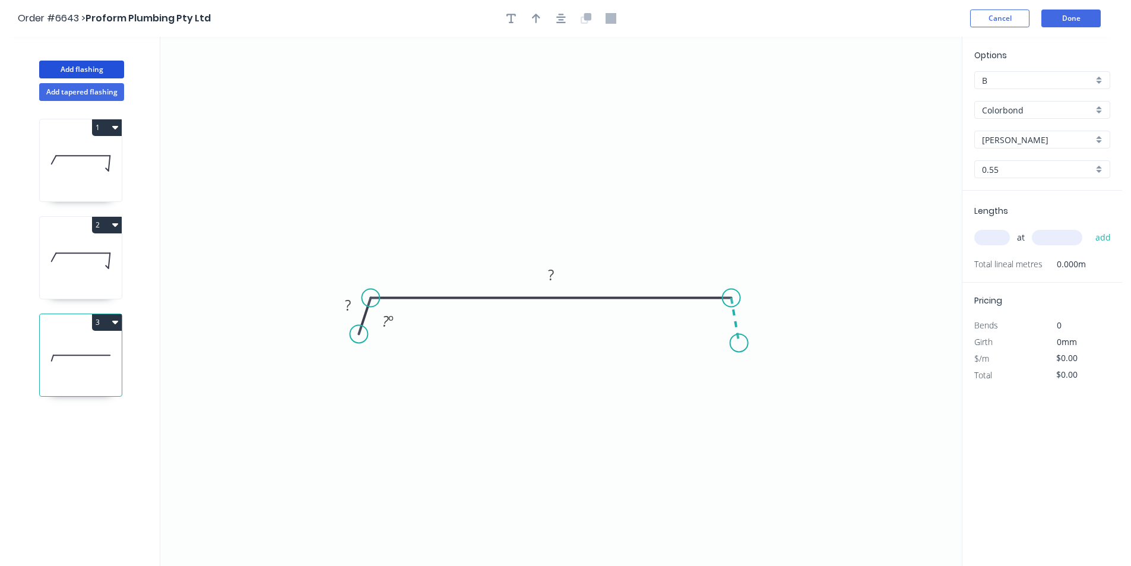
click at [739, 343] on icon "0 ? ? ? º" at bounding box center [560, 301] width 801 height 529
click at [341, 311] on rect at bounding box center [348, 305] width 24 height 17
type input "$21.93"
click at [553, 20] on button "button" at bounding box center [561, 18] width 18 height 18
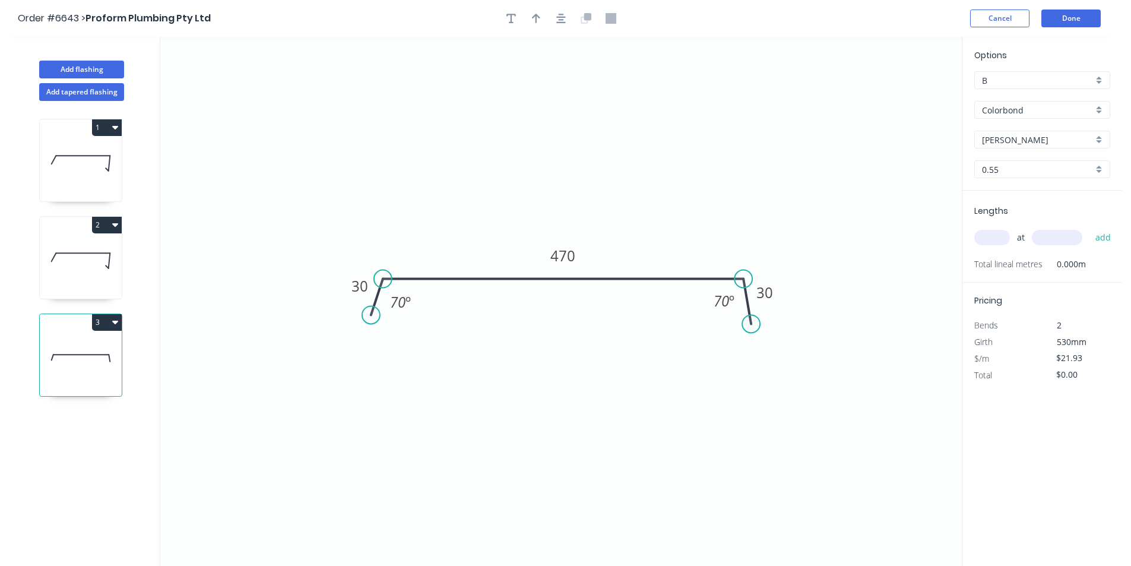
drag, startPoint x: 534, startPoint y: 20, endPoint x: 687, endPoint y: 48, distance: 155.8
click at [535, 20] on icon "button" at bounding box center [536, 18] width 8 height 11
drag, startPoint x: 905, startPoint y: 93, endPoint x: 631, endPoint y: 245, distance: 313.5
click at [631, 245] on icon at bounding box center [631, 231] width 11 height 38
click at [993, 231] on input "text" at bounding box center [992, 237] width 36 height 15
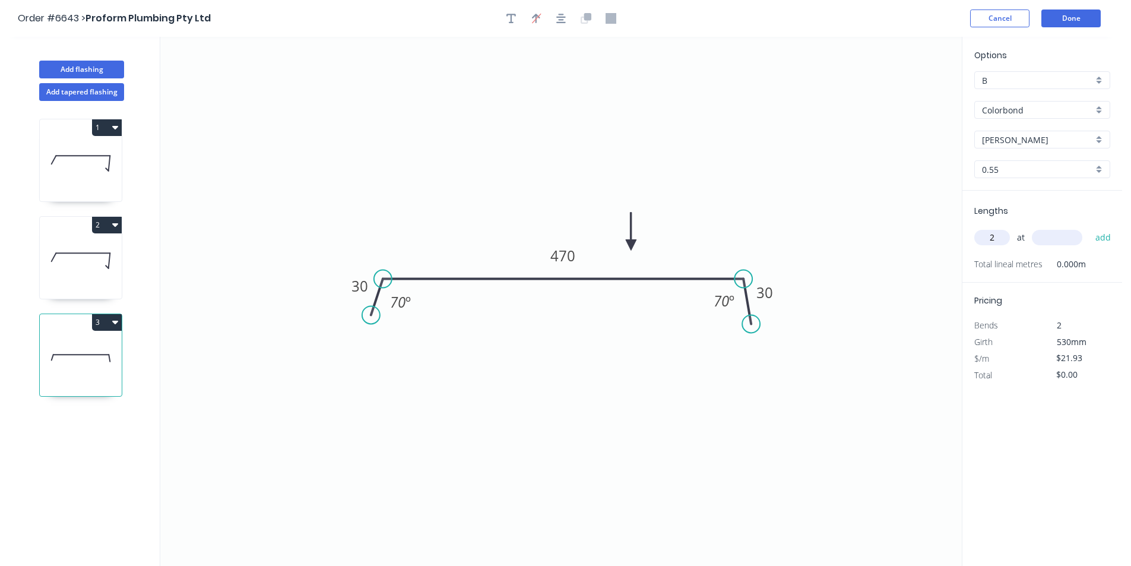
type input "2"
type input "5200"
click at [1089, 227] on button "add" at bounding box center [1103, 237] width 28 height 20
type input "$228.07"
click at [101, 215] on div "1 2 3" at bounding box center [82, 344] width 156 height 487
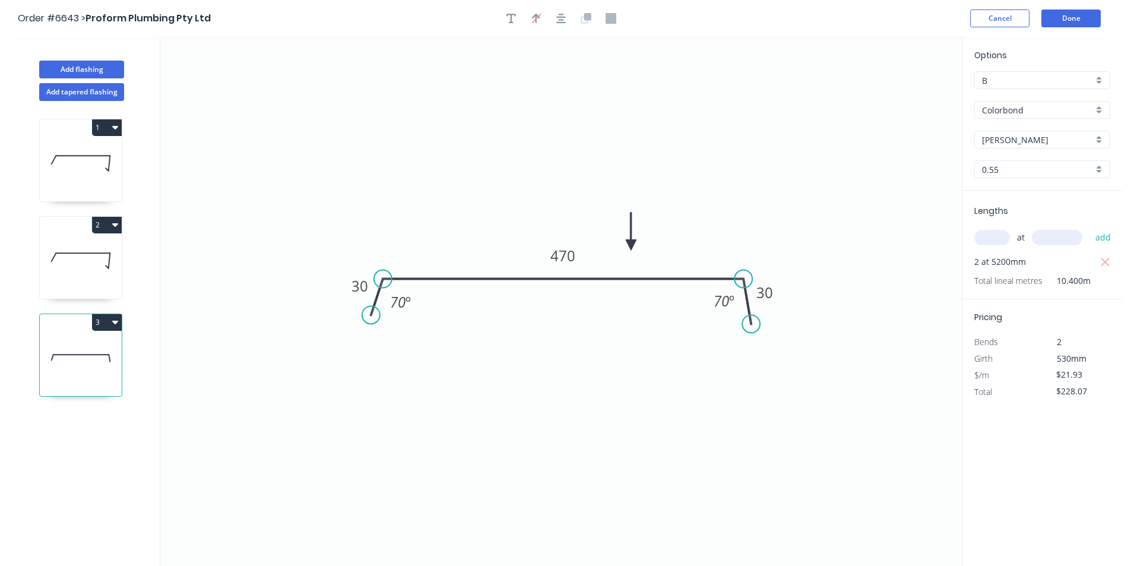
click at [101, 221] on button "2" at bounding box center [107, 225] width 30 height 17
click at [87, 253] on div "Duplicate" at bounding box center [65, 254] width 91 height 17
type input "$19.67"
type input "$0.00"
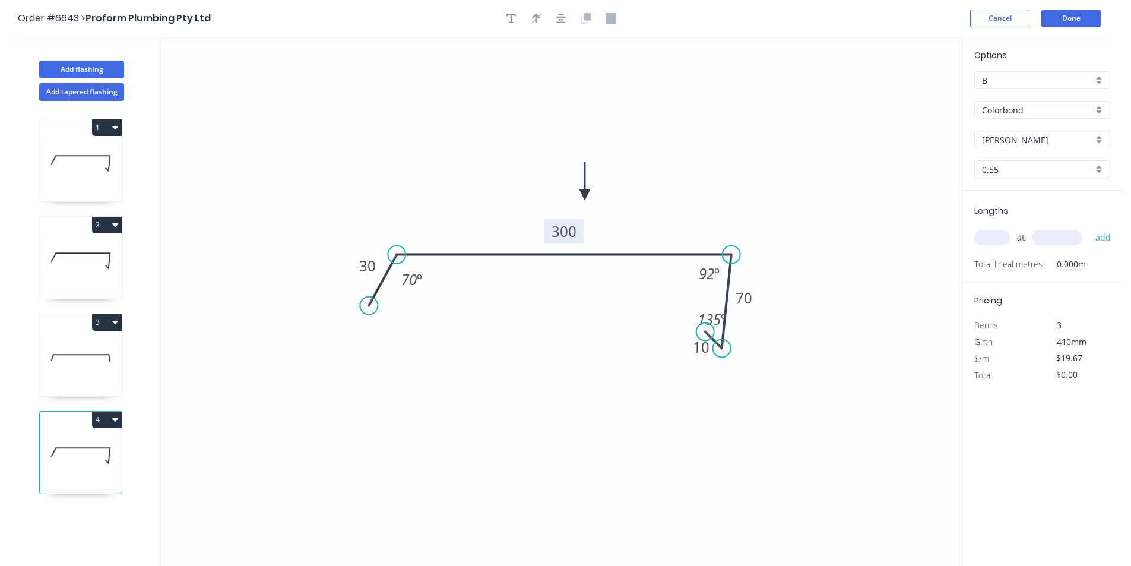
click at [554, 239] on tspan "300" at bounding box center [563, 231] width 25 height 20
click at [975, 236] on input "text" at bounding box center [992, 237] width 36 height 15
type input "1"
type input "6000"
click at [1089, 227] on button "add" at bounding box center [1103, 237] width 28 height 20
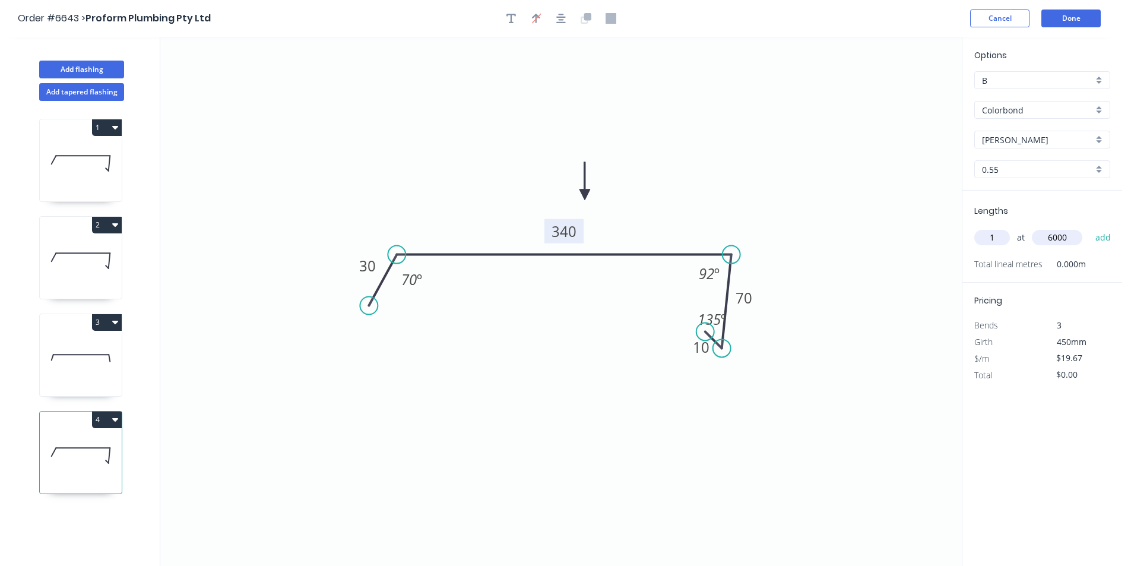
type input "$118.02"
click at [107, 321] on button "3" at bounding box center [107, 322] width 30 height 17
click at [97, 347] on div "Duplicate" at bounding box center [65, 351] width 91 height 17
type input "$21.93"
type input "$0.00"
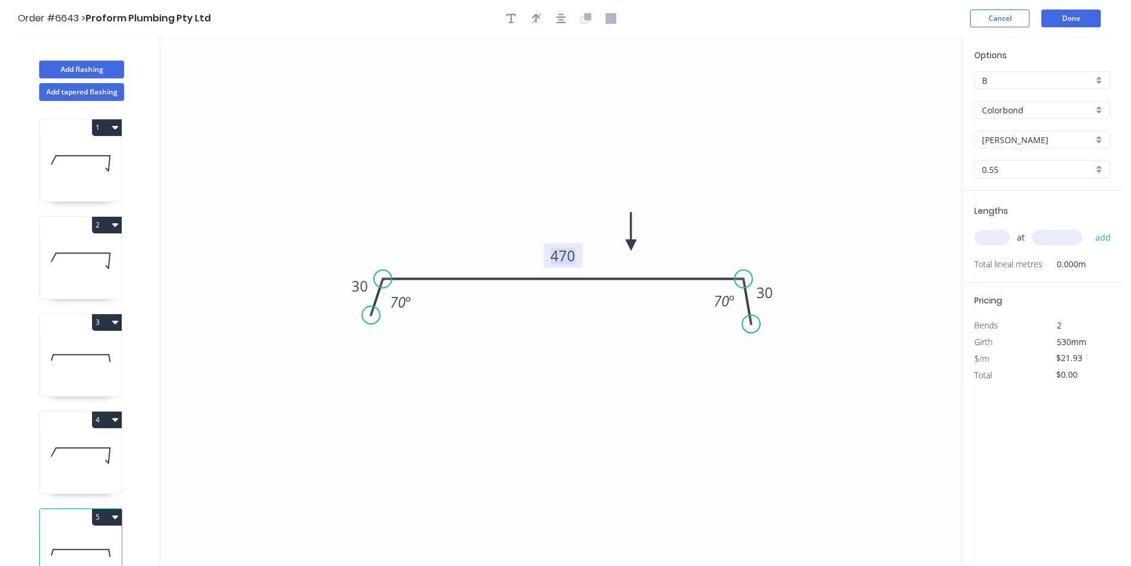
click at [561, 252] on tspan "470" at bounding box center [562, 256] width 25 height 20
click at [986, 239] on input "text" at bounding box center [992, 237] width 36 height 15
type input "2"
type input "5200"
click at [1089, 227] on button "add" at bounding box center [1103, 237] width 28 height 20
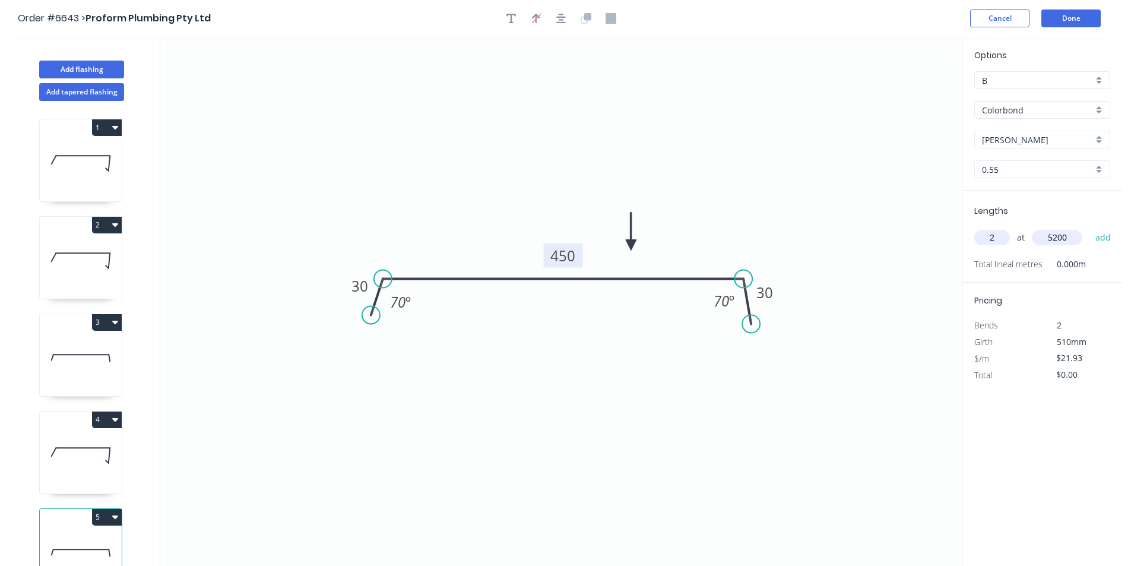
type input "$228.07"
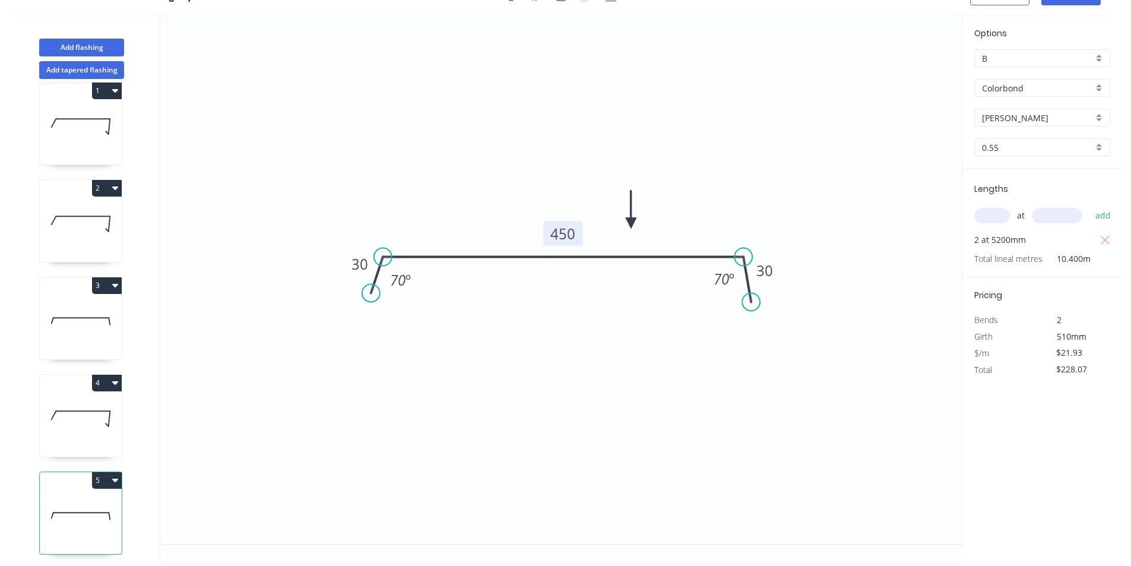
scroll to position [27, 0]
click at [93, 375] on button "4" at bounding box center [107, 380] width 30 height 17
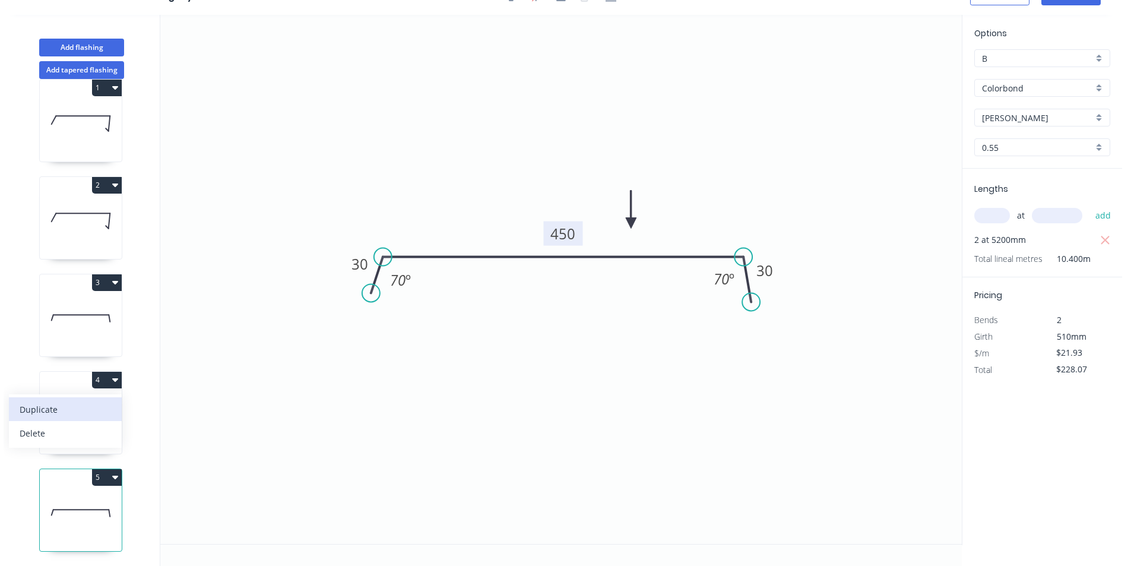
click at [93, 408] on div "Duplicate" at bounding box center [65, 409] width 91 height 17
type input "$19.67"
type input "$0.00"
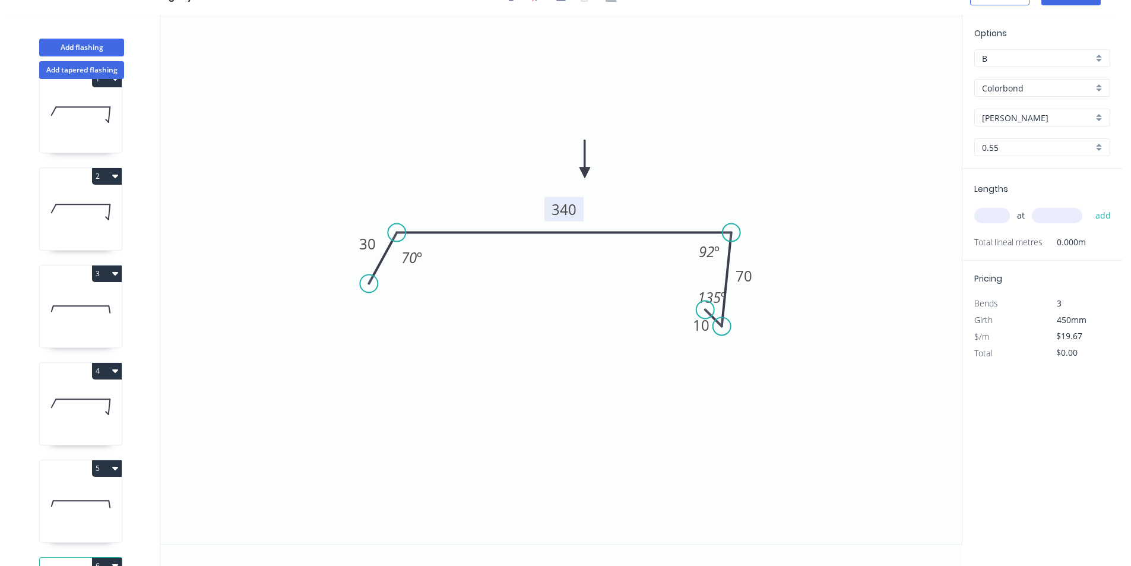
click at [569, 209] on tspan "340" at bounding box center [563, 209] width 25 height 20
type input "$41.29"
click at [980, 218] on input "text" at bounding box center [992, 215] width 36 height 15
type input "1"
type input "3500"
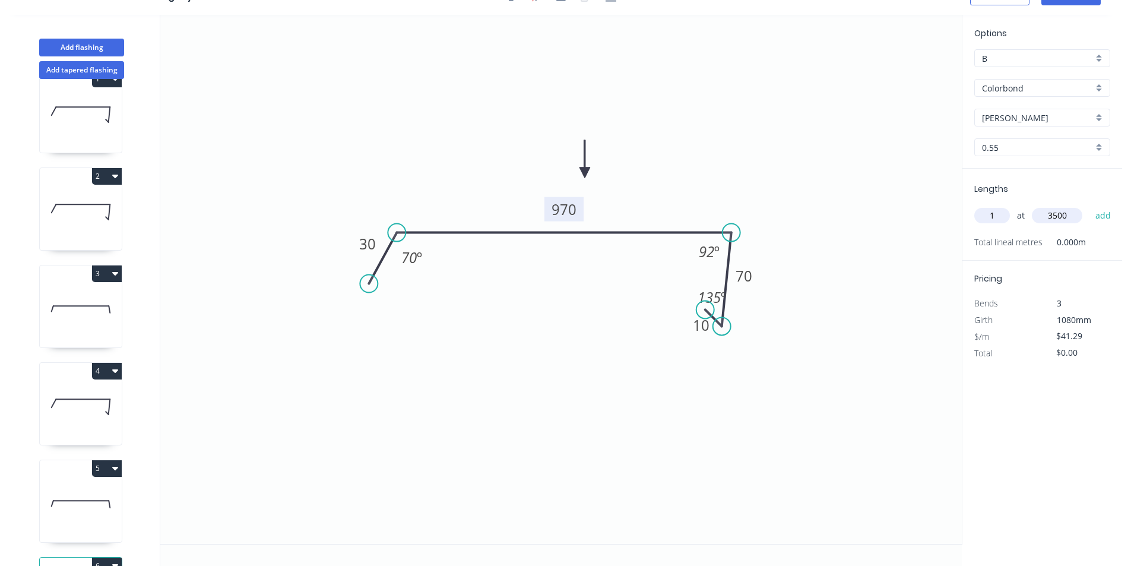
click at [1089, 205] on button "add" at bounding box center [1103, 215] width 28 height 20
type input "$144.52"
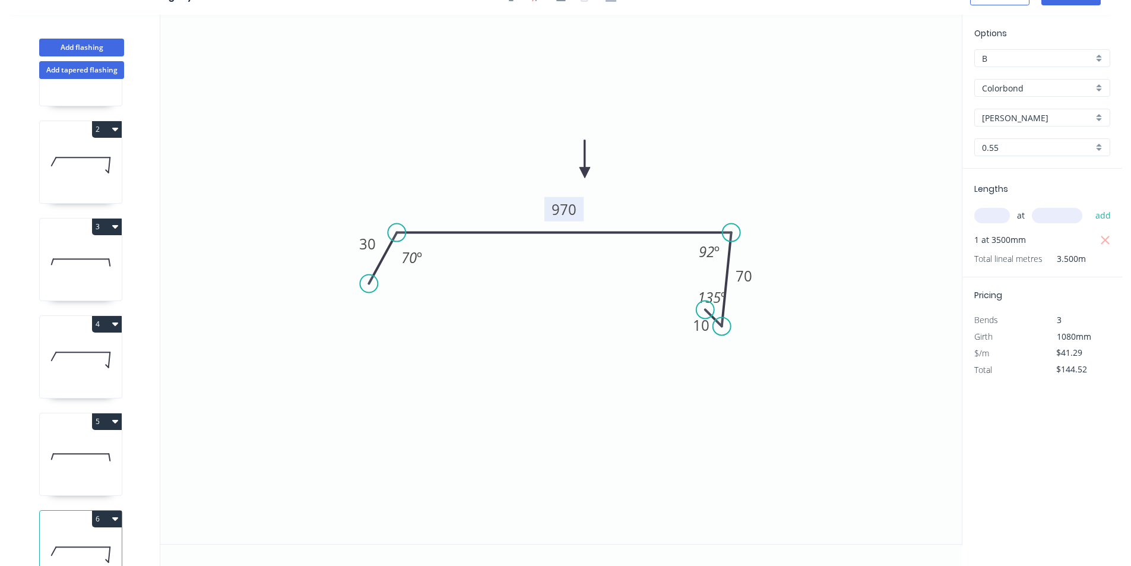
scroll to position [124, 0]
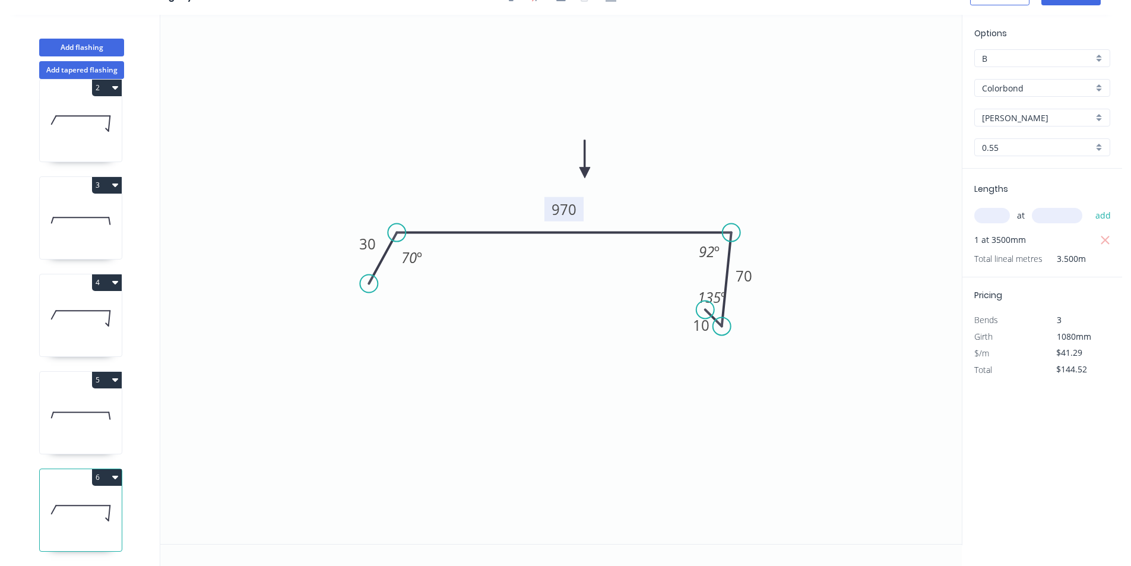
click at [109, 375] on button "5" at bounding box center [107, 380] width 30 height 17
click at [107, 402] on div "Duplicate" at bounding box center [65, 409] width 91 height 17
type input "$21.93"
type input "$0.00"
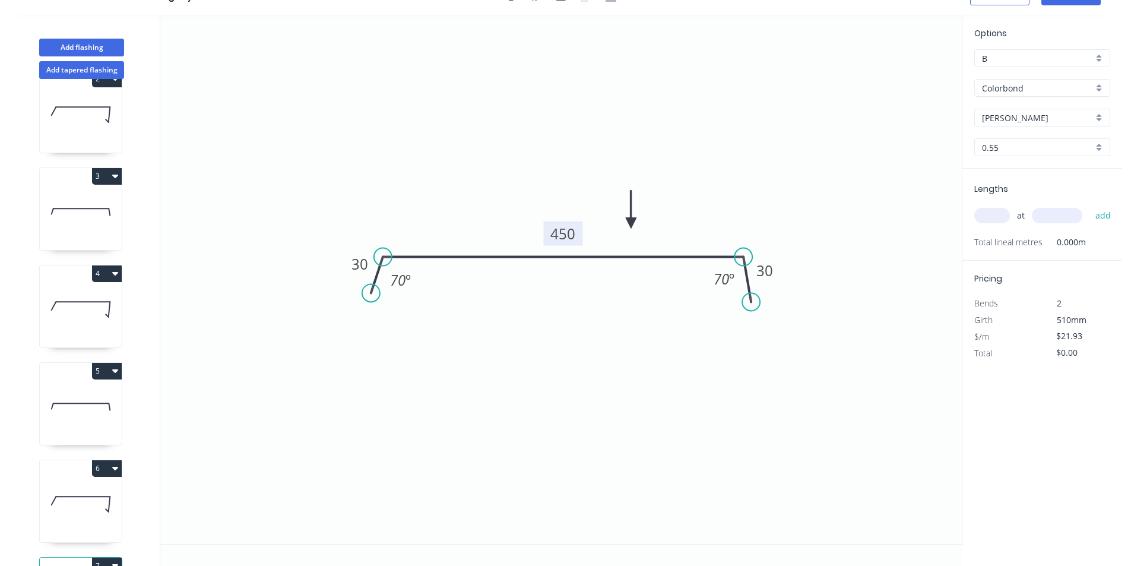
click at [576, 234] on rect at bounding box center [562, 233] width 39 height 24
click at [564, 241] on tspan "450" at bounding box center [562, 234] width 25 height 20
type input "$40.55"
click at [994, 210] on input "text" at bounding box center [992, 215] width 36 height 15
type input "2"
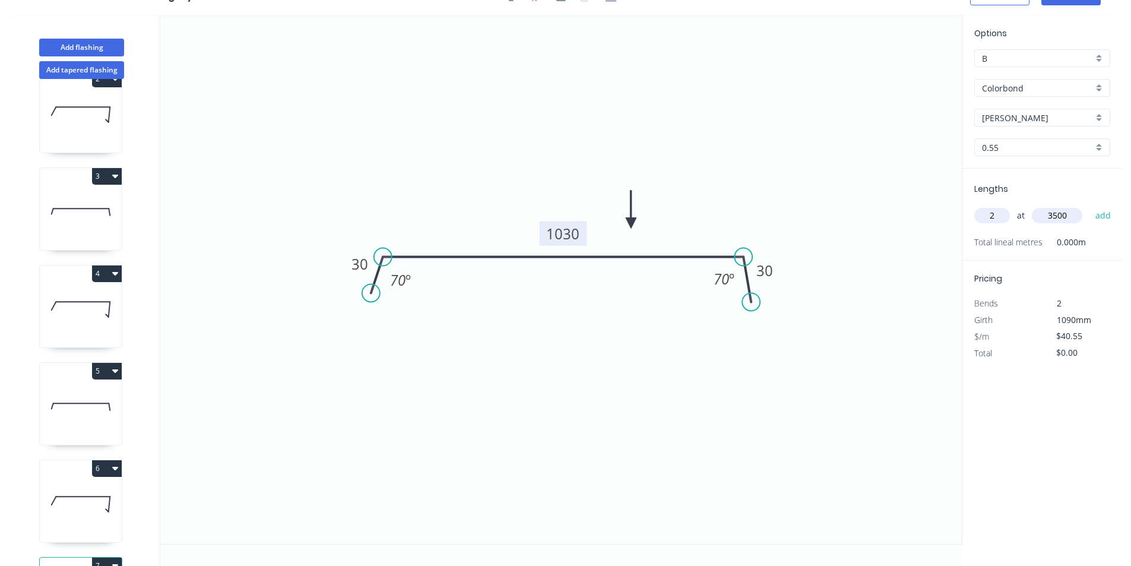
type input "3500"
click at [1089, 205] on button "add" at bounding box center [1103, 215] width 28 height 20
type input "$283.85"
click at [105, 469] on button "6" at bounding box center [107, 468] width 30 height 17
click at [104, 485] on div "Duplicate Delete" at bounding box center [65, 509] width 113 height 53
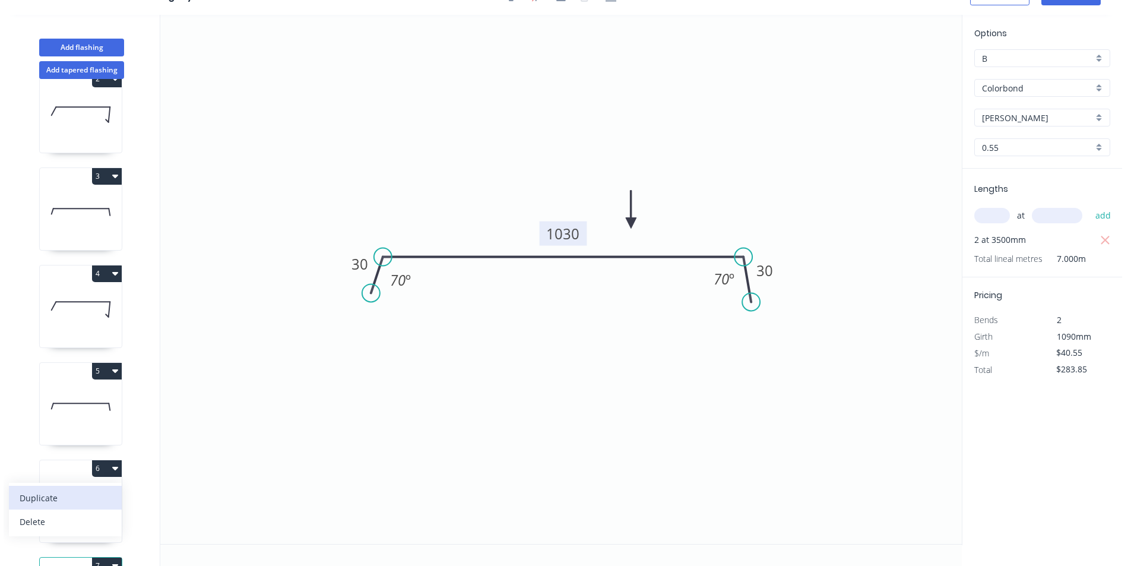
click at [110, 495] on div "Duplicate" at bounding box center [65, 497] width 91 height 17
type input "$41.29"
type input "$0.00"
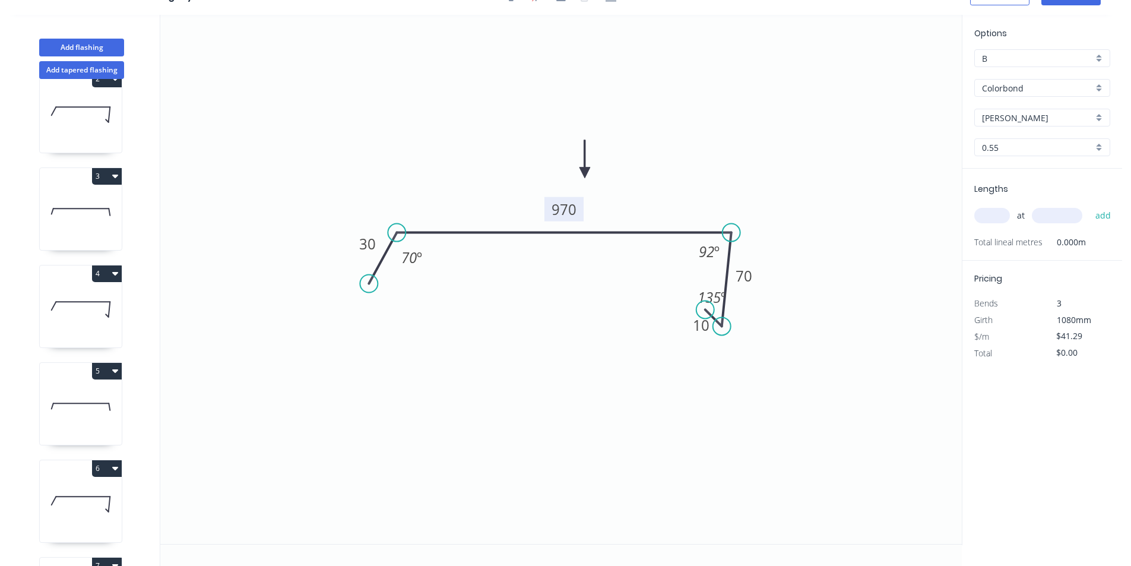
click at [567, 220] on rect at bounding box center [563, 209] width 39 height 24
click at [563, 213] on tspan "970" at bounding box center [563, 209] width 25 height 20
type input "$19.67"
click at [996, 217] on input "text" at bounding box center [992, 215] width 36 height 15
type input "1"
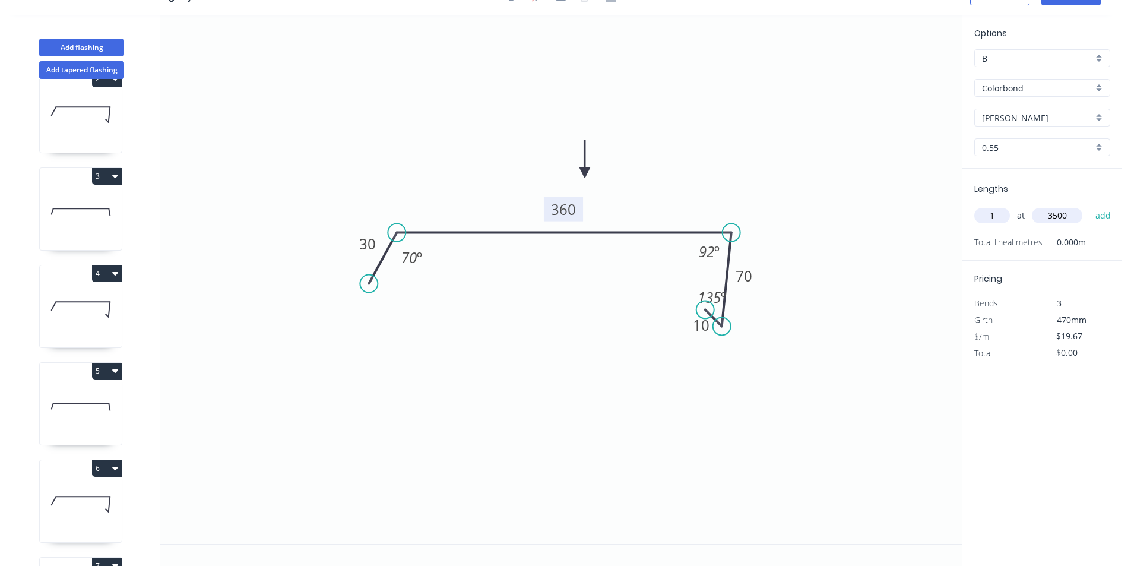
type input "3500"
click at [1089, 205] on button "add" at bounding box center [1103, 215] width 28 height 20
type input "$68.85"
click at [91, 372] on div "5" at bounding box center [81, 371] width 82 height 17
type input "$21.93"
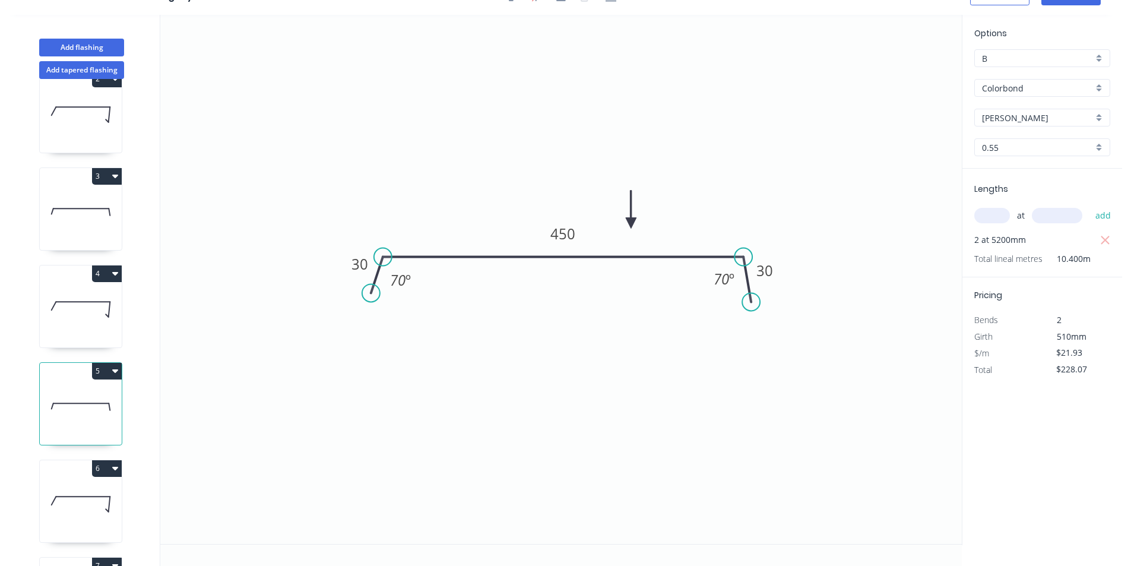
click at [116, 375] on button "5" at bounding box center [107, 371] width 30 height 17
click at [92, 402] on div "Duplicate" at bounding box center [65, 400] width 91 height 17
type input "$0.00"
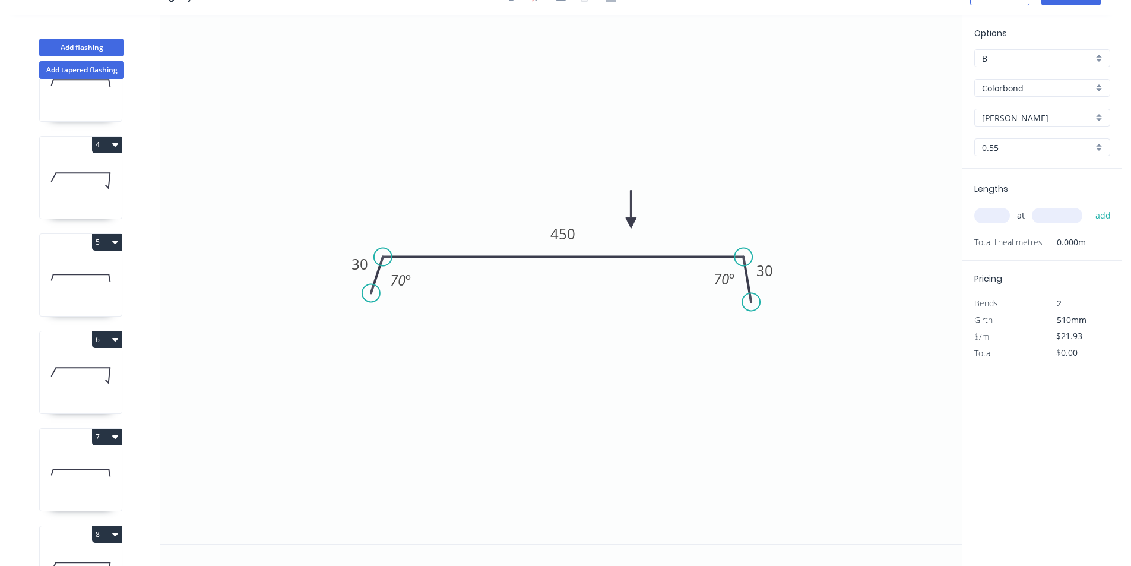
scroll to position [416, 0]
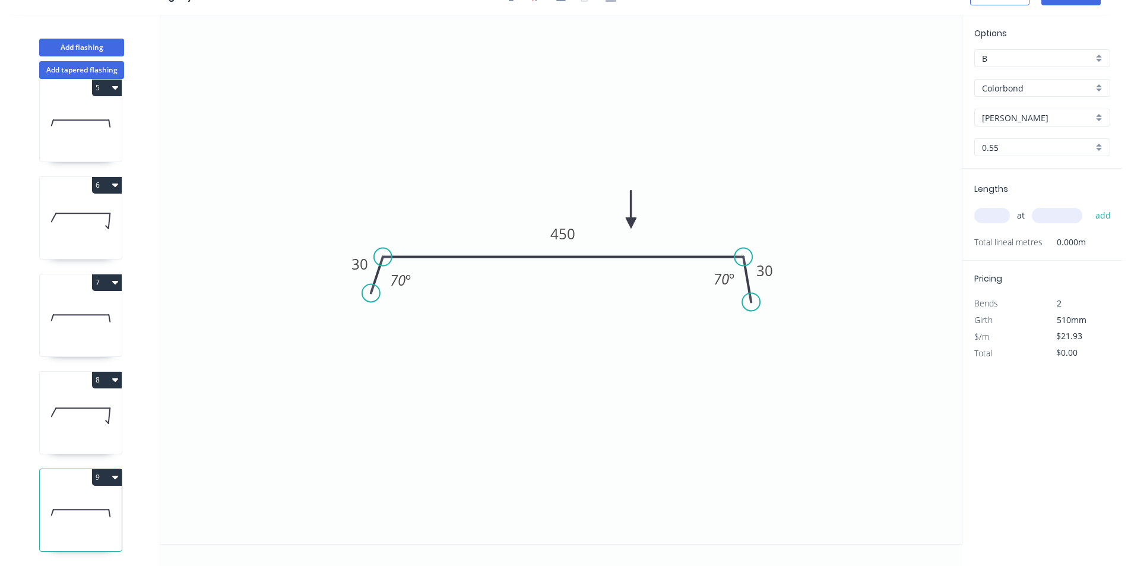
click at [986, 213] on input "text" at bounding box center [992, 215] width 36 height 15
type input "1"
type input "3700"
click at [1089, 205] on button "add" at bounding box center [1103, 215] width 28 height 20
type input "$81.14"
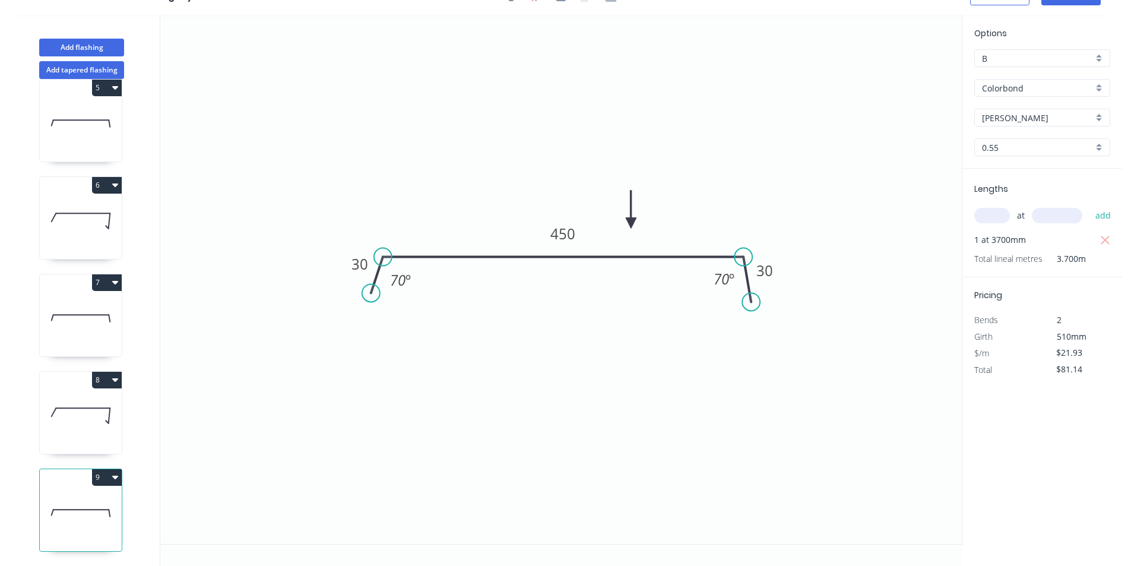
click at [107, 374] on button "8" at bounding box center [107, 380] width 30 height 17
click at [78, 405] on div "Duplicate" at bounding box center [65, 409] width 91 height 17
type input "$19.67"
type input "$0.00"
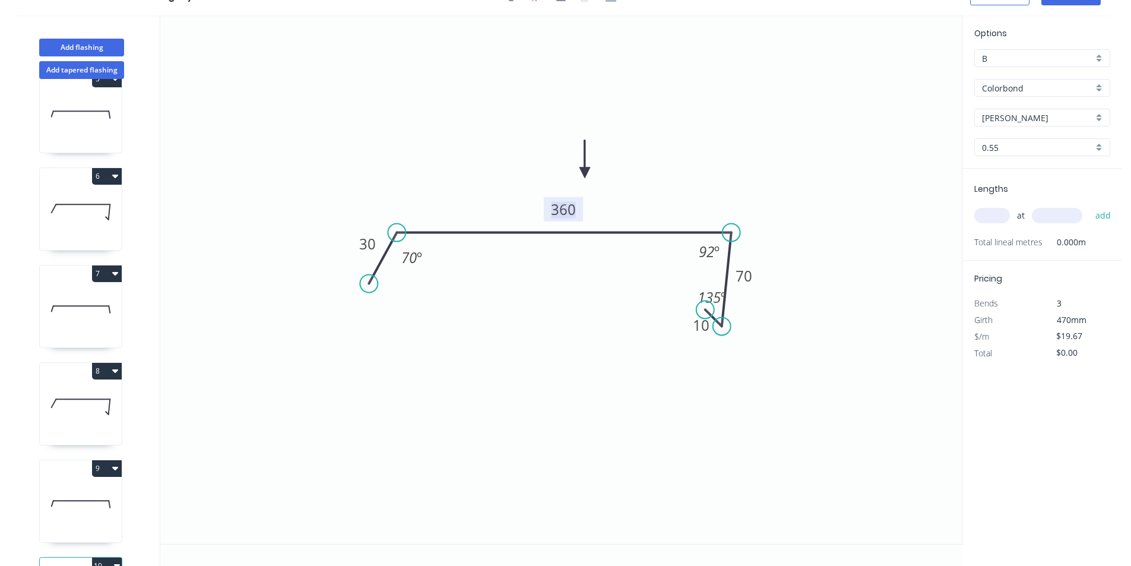
click at [569, 205] on tspan "360" at bounding box center [563, 209] width 25 height 20
click at [569, 207] on tspan "360" at bounding box center [563, 209] width 25 height 20
click at [840, 289] on icon "0 30 280 70 10 70 º 92 º 135 º" at bounding box center [560, 279] width 801 height 529
type input "$16.63"
click at [991, 217] on input "text" at bounding box center [992, 215] width 36 height 15
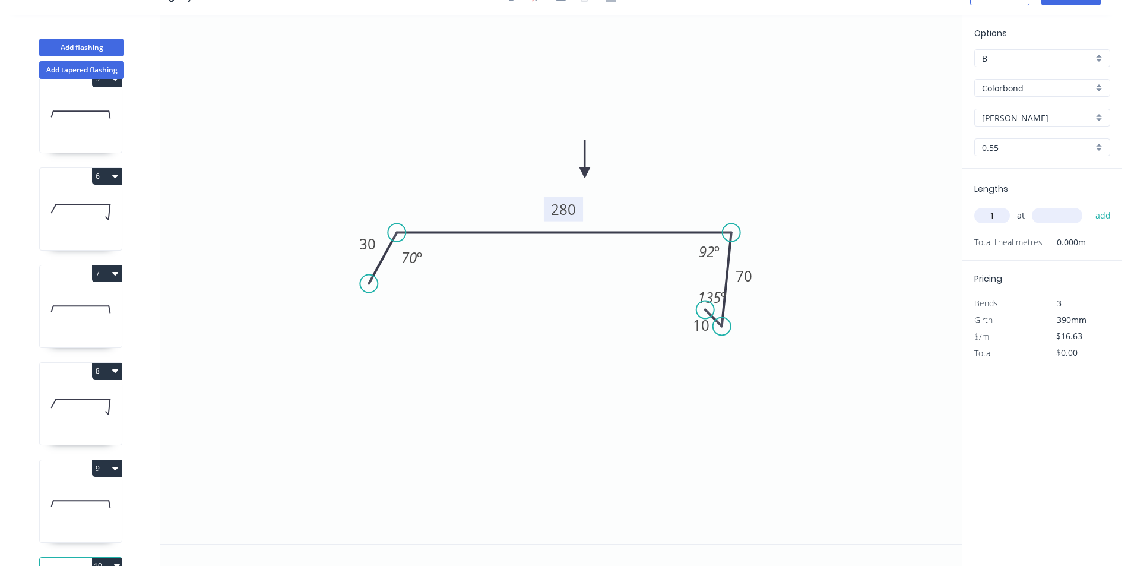
type input "1"
type input "3700"
click at [1089, 205] on button "add" at bounding box center [1103, 215] width 28 height 20
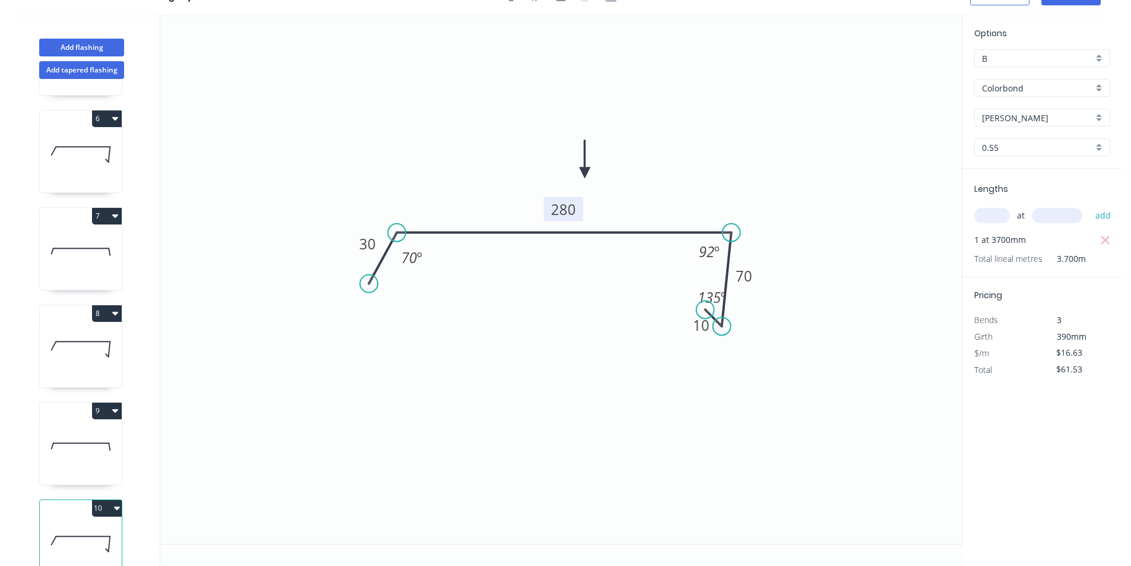
scroll to position [513, 0]
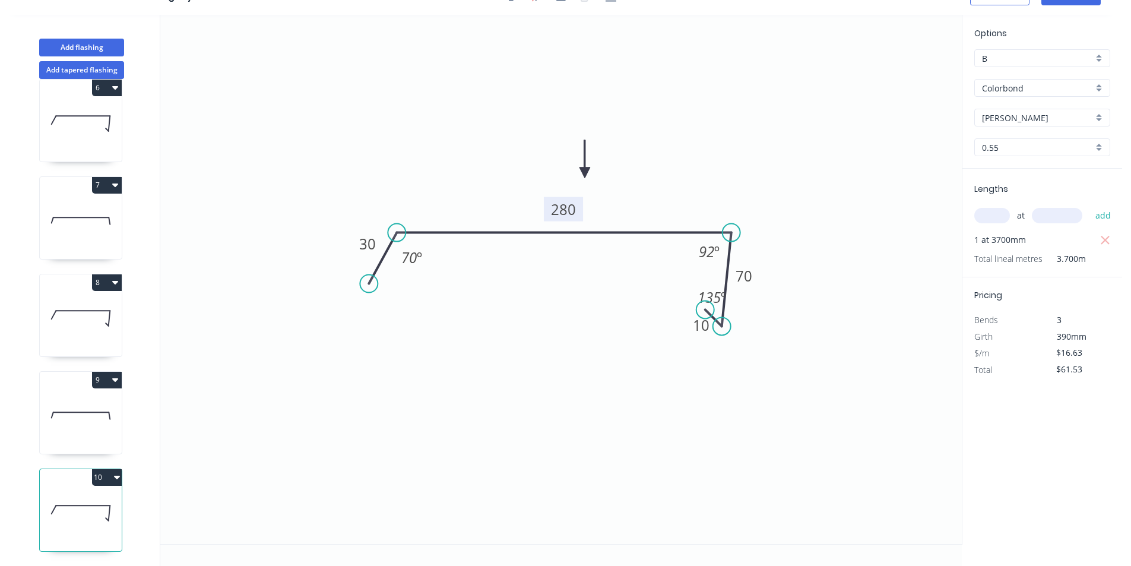
click at [117, 472] on icon "button" at bounding box center [117, 476] width 6 height 9
click at [104, 498] on div "Duplicate" at bounding box center [65, 506] width 91 height 17
type input "$0.00"
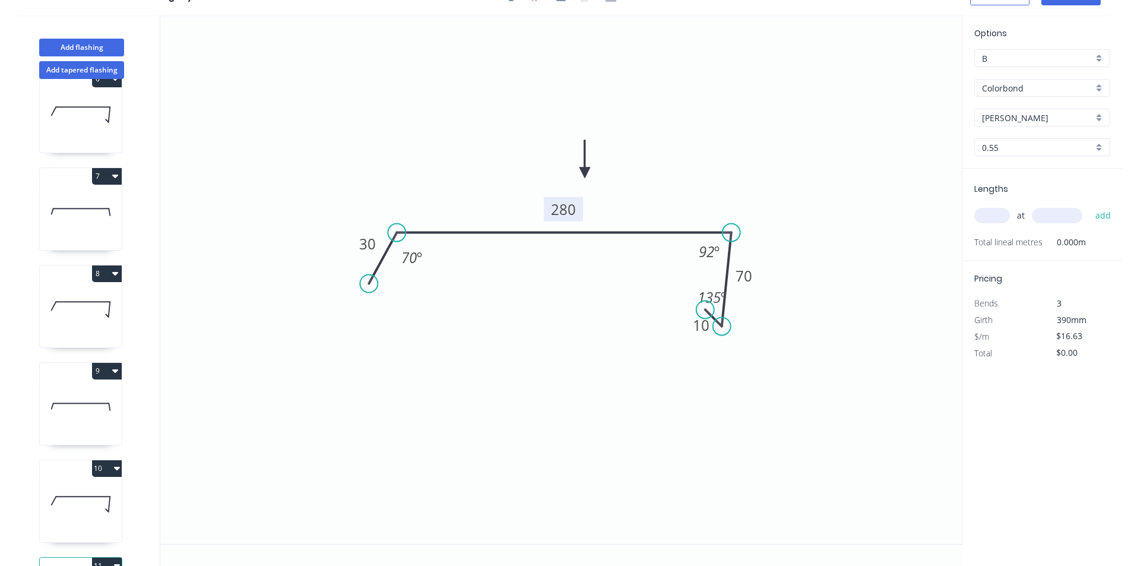
click at [562, 214] on tspan "280" at bounding box center [563, 209] width 25 height 20
type input "$22.68"
click at [993, 215] on input "text" at bounding box center [992, 215] width 36 height 15
type input "3"
type input "4800"
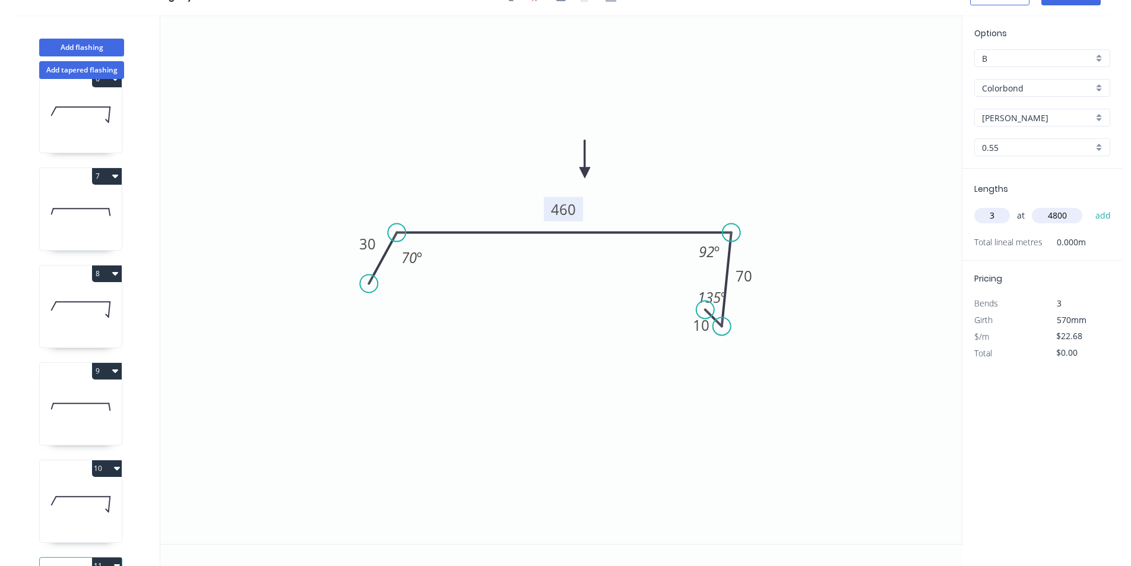
click at [1089, 205] on button "add" at bounding box center [1103, 215] width 28 height 20
type input "$326.59"
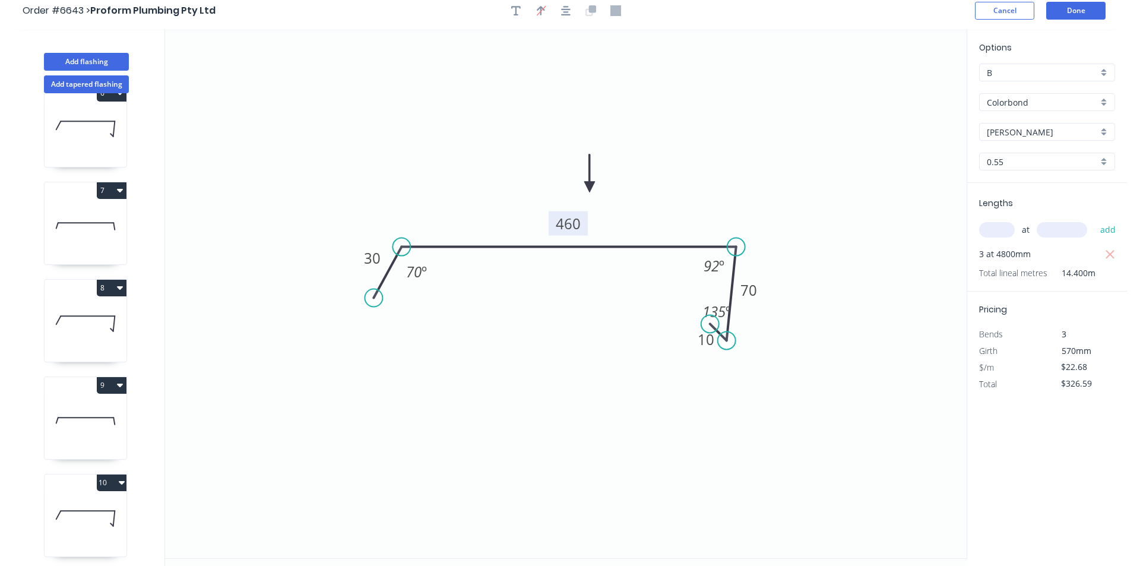
scroll to position [0, 0]
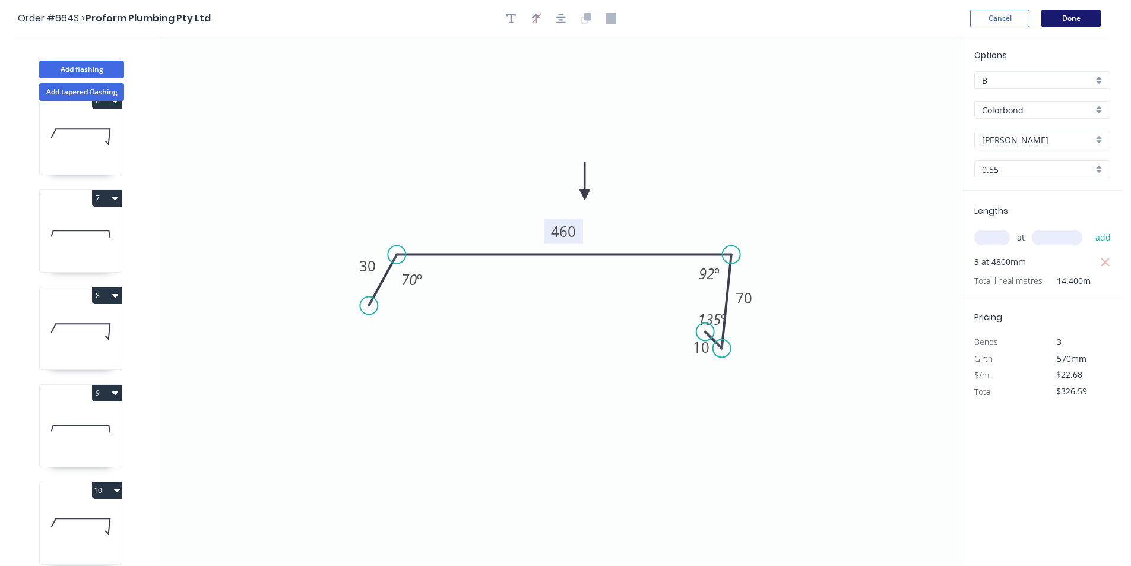
click at [1088, 23] on button "Done" at bounding box center [1070, 18] width 59 height 18
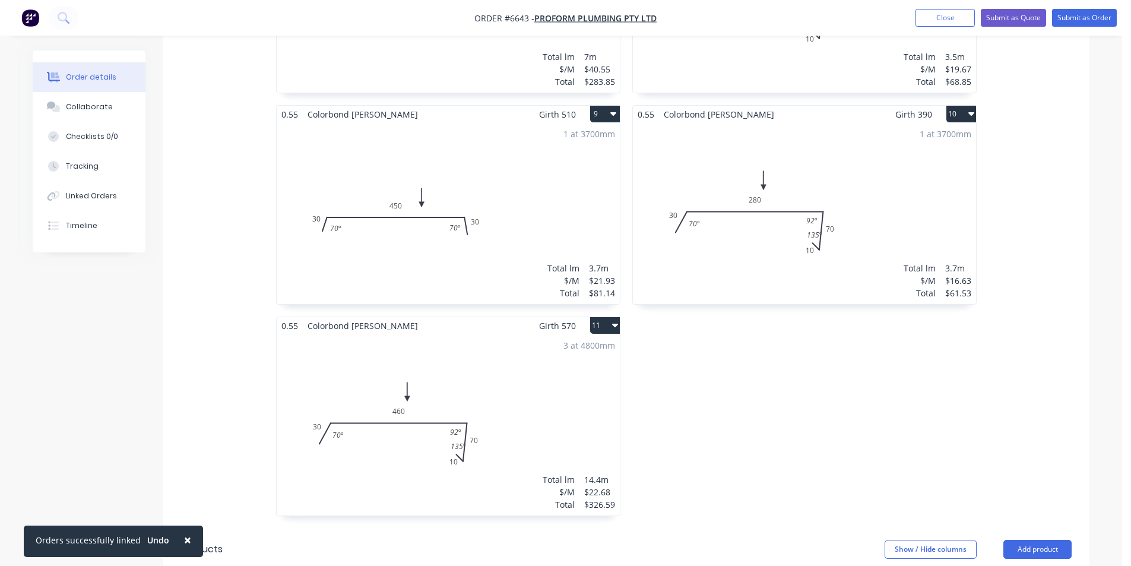
scroll to position [1479, 0]
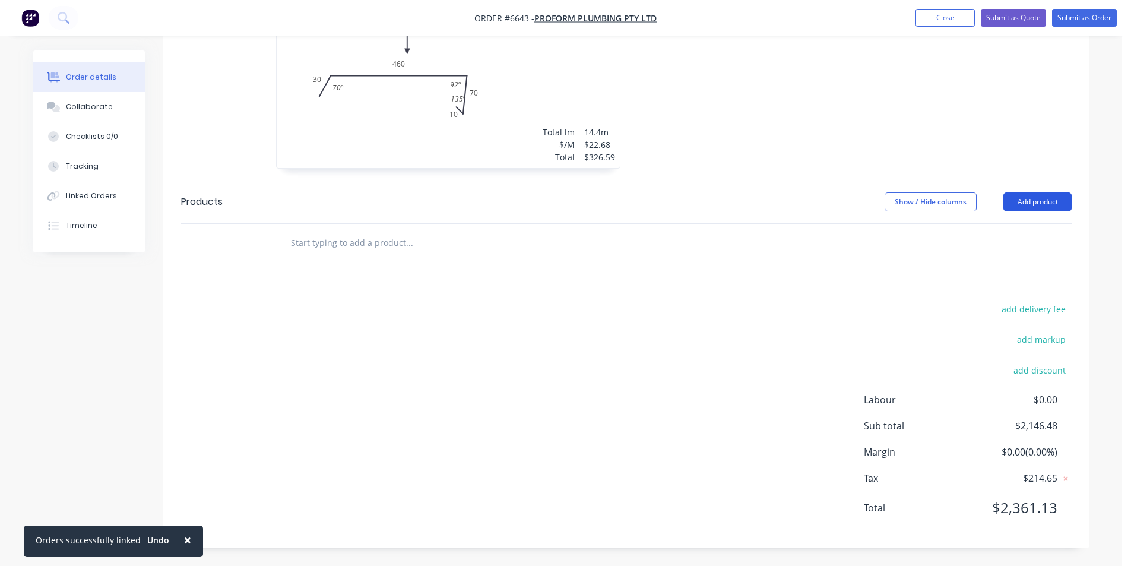
click at [1046, 208] on button "Add product" at bounding box center [1037, 201] width 68 height 19
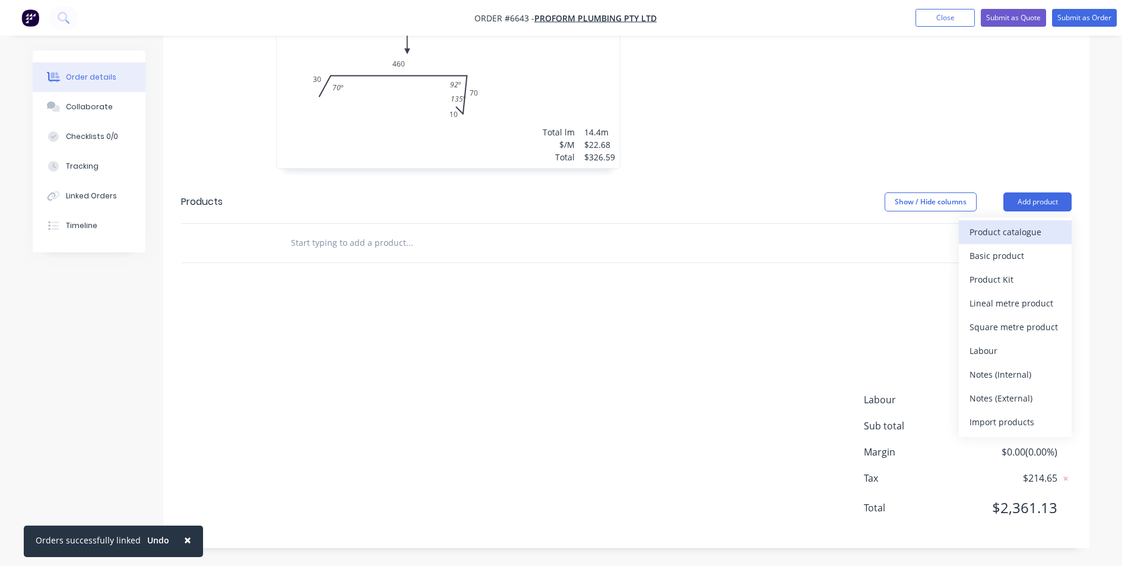
click at [1042, 231] on div "Product catalogue" at bounding box center [1014, 231] width 91 height 17
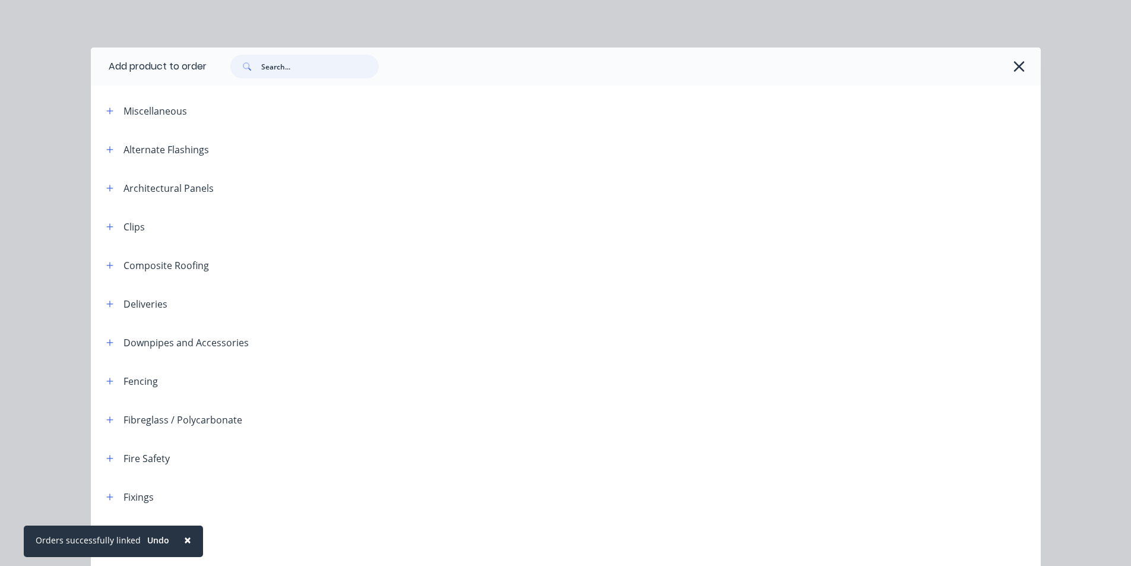
click at [337, 72] on input "text" at bounding box center [320, 67] width 118 height 24
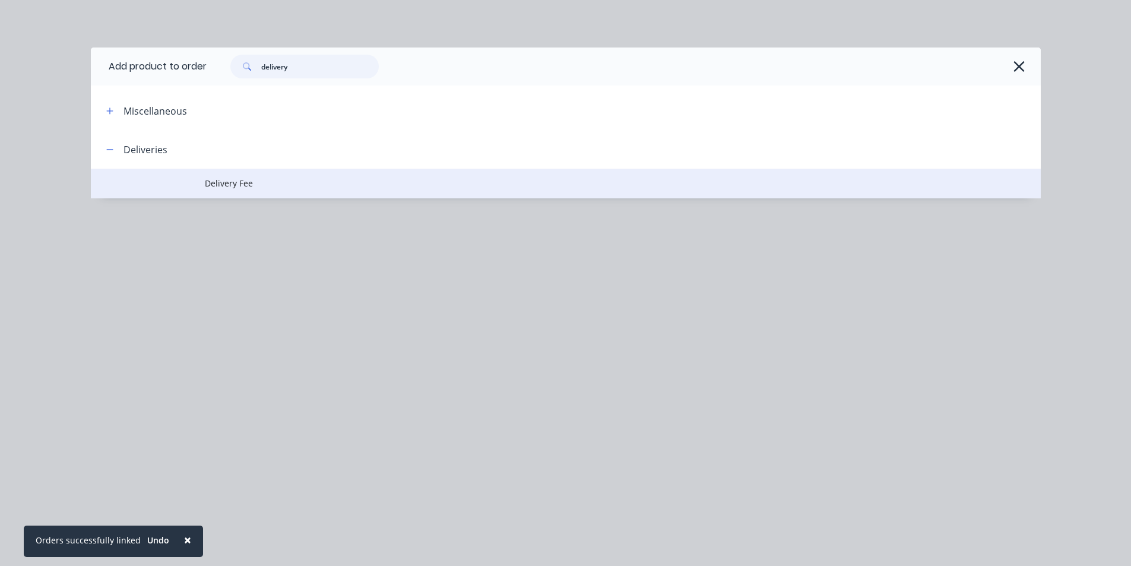
type input "delivery"
click at [214, 175] on td "Delivery Fee" at bounding box center [623, 184] width 836 height 30
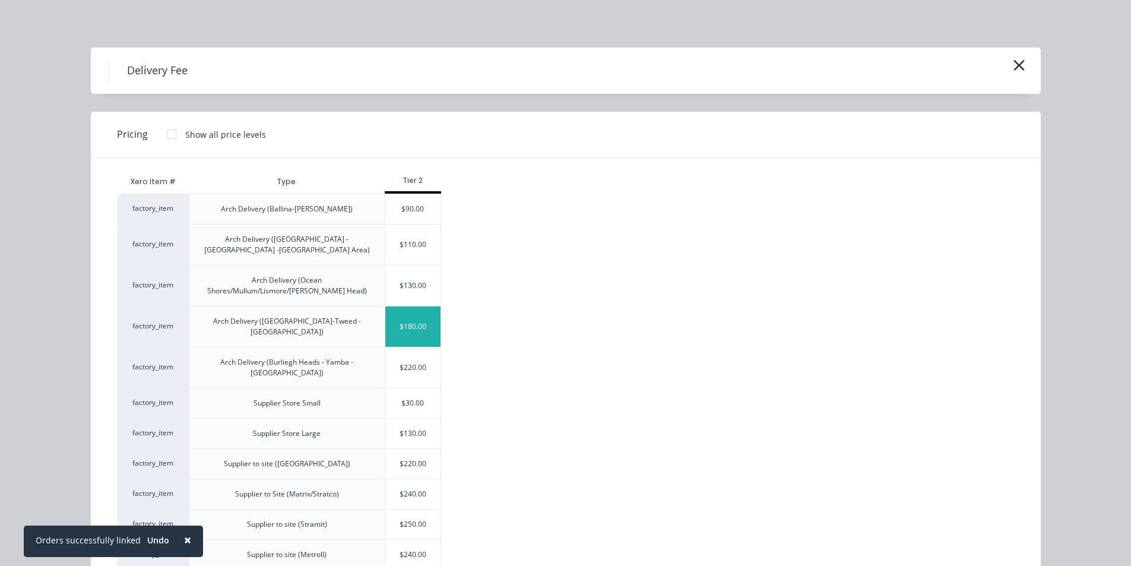
click at [401, 312] on div "$180.00" at bounding box center [413, 326] width 56 height 40
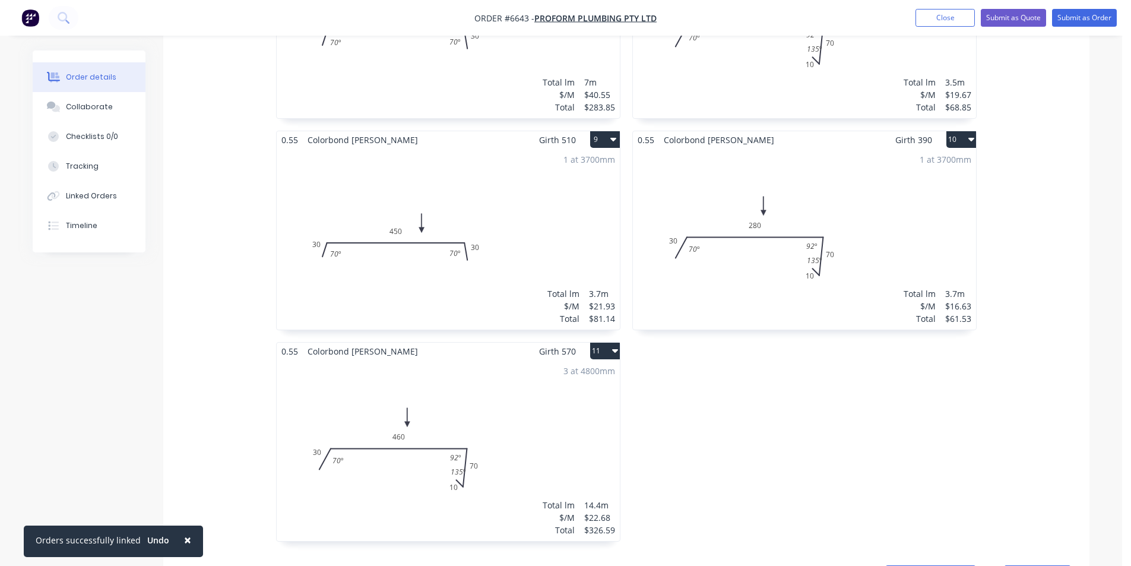
scroll to position [1128, 0]
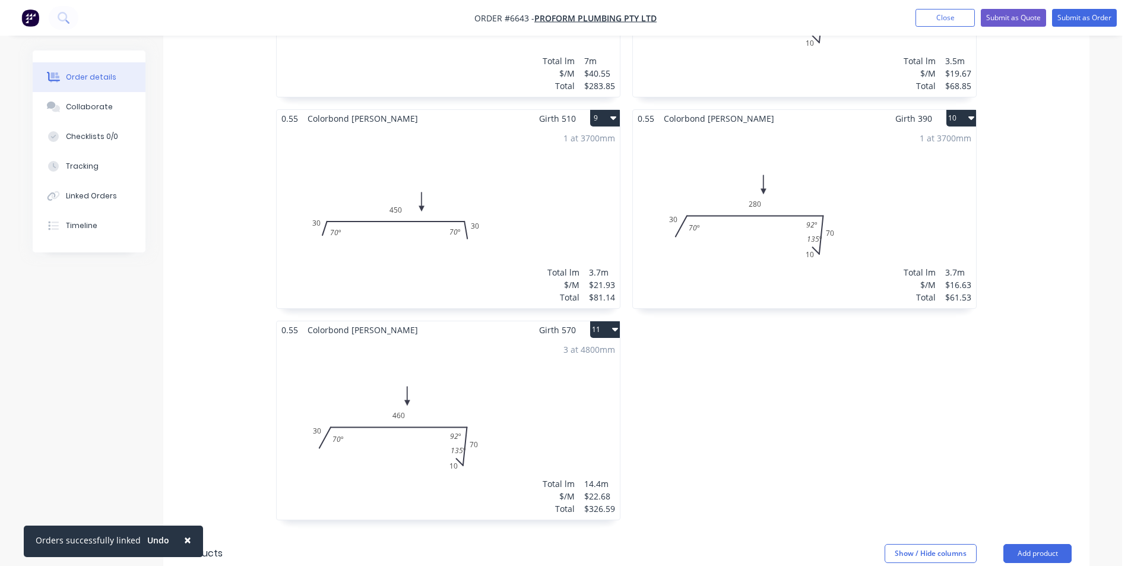
click at [1064, 27] on nav "Order #6643 - Proform Plumbing Pty Ltd Add product Close Submit as Quote Submit…" at bounding box center [565, 18] width 1131 height 36
click at [1067, 19] on button "Submit as Order" at bounding box center [1084, 18] width 65 height 18
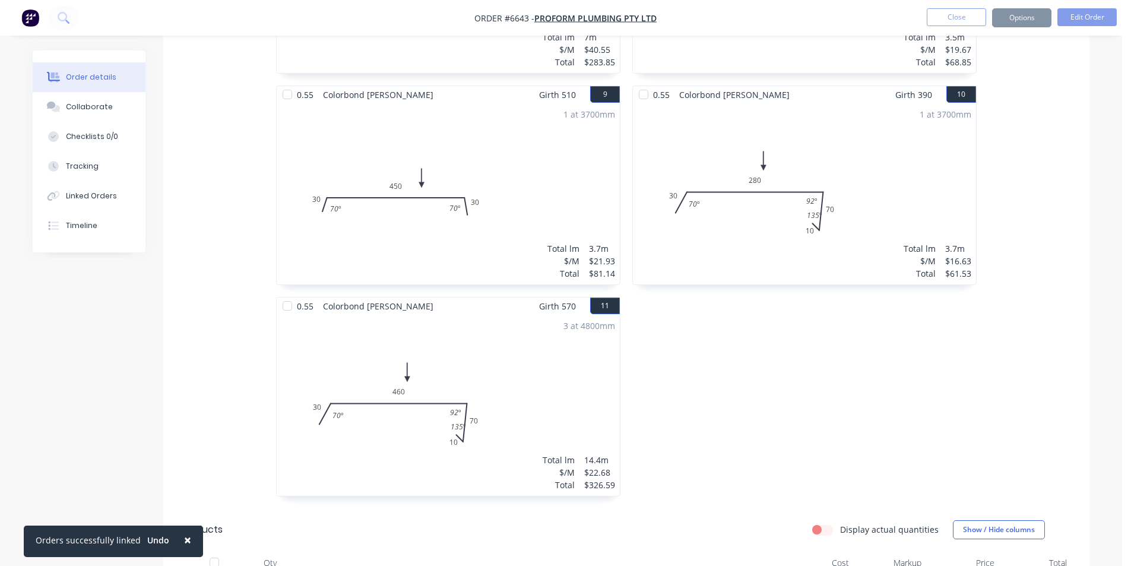
scroll to position [0, 0]
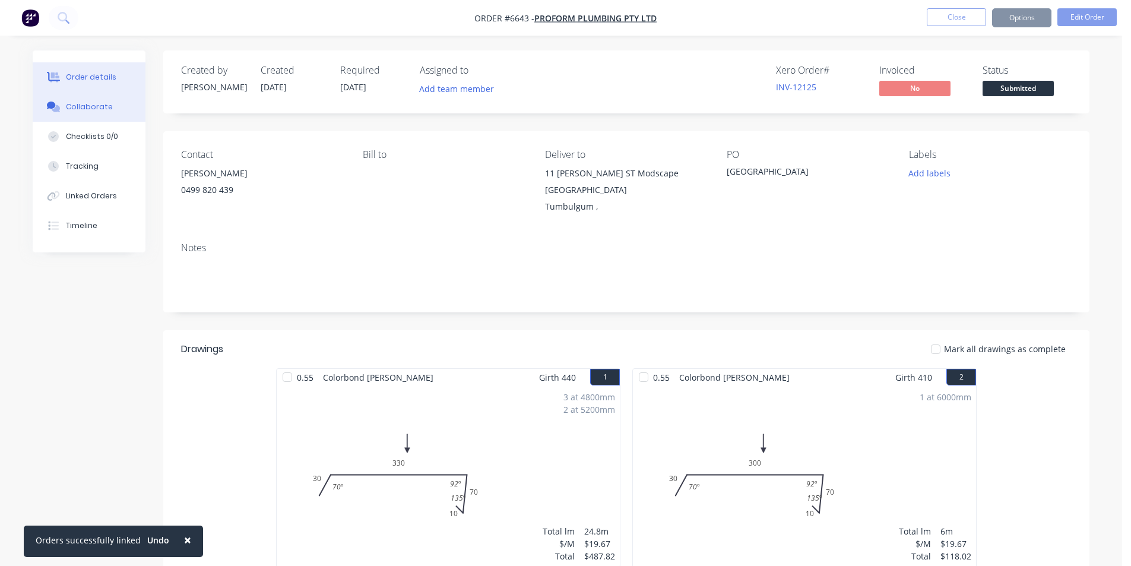
click at [122, 113] on button "Collaborate" at bounding box center [89, 107] width 113 height 30
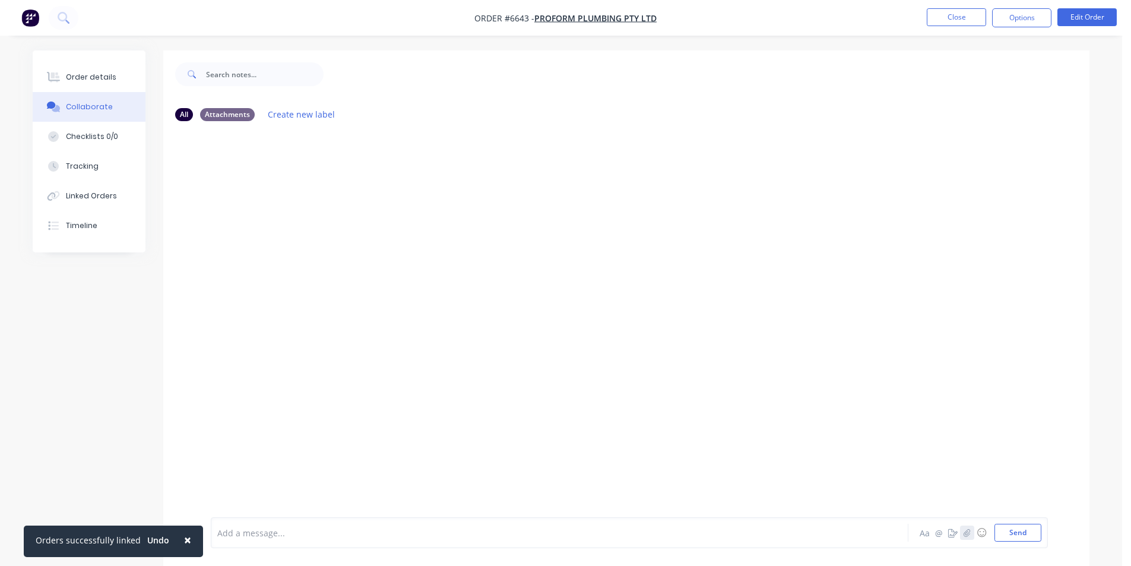
click at [966, 528] on icon "button" at bounding box center [966, 532] width 7 height 8
click at [1020, 537] on button "Send" at bounding box center [1017, 533] width 47 height 18
click at [113, 65] on button "Order details" at bounding box center [89, 77] width 113 height 30
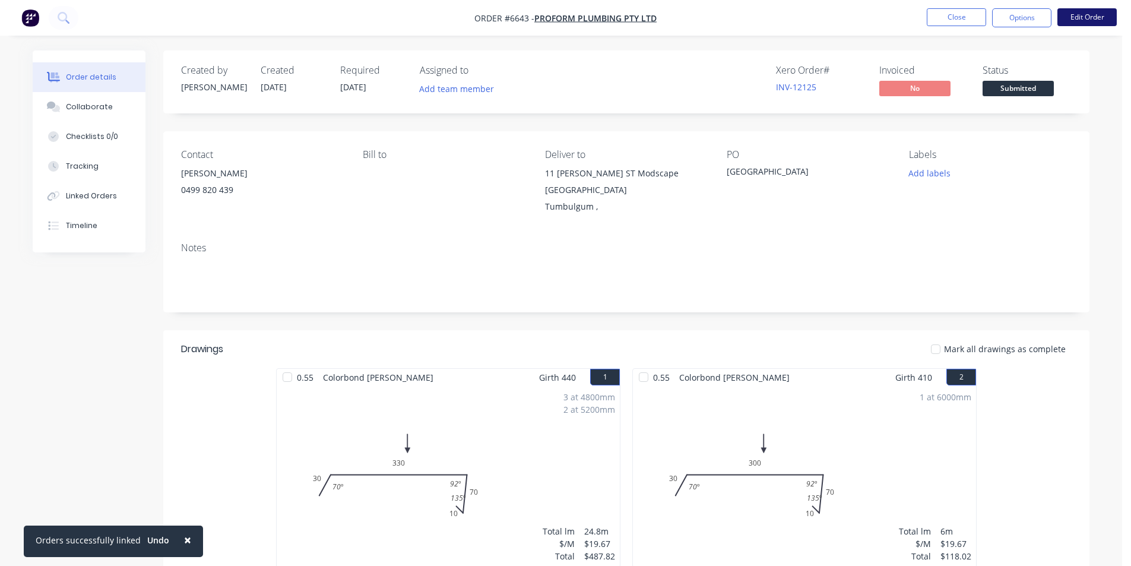
click at [1082, 18] on button "Edit Order" at bounding box center [1086, 17] width 59 height 18
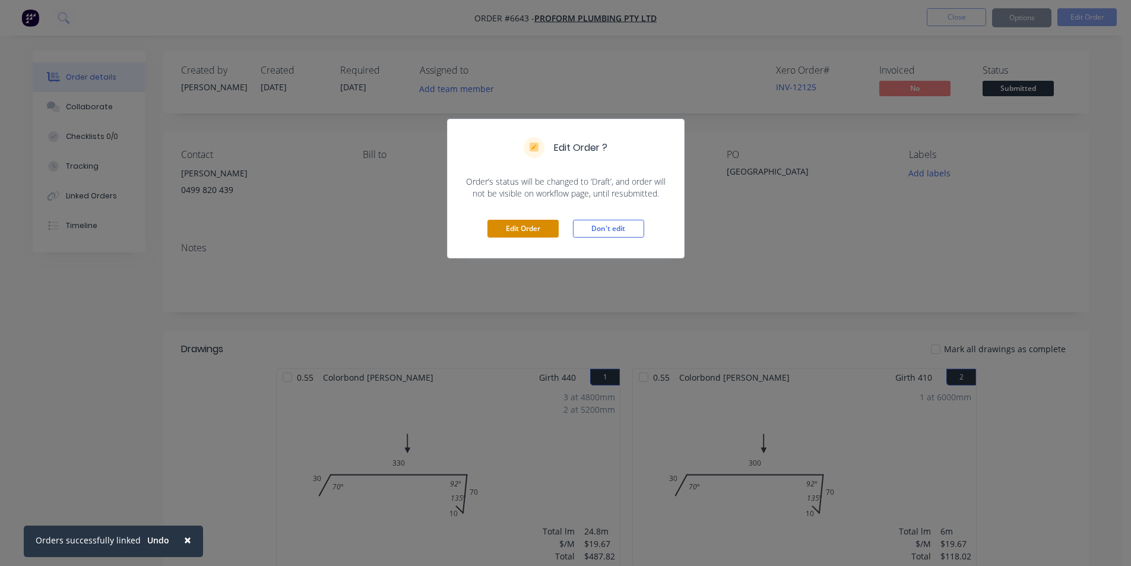
click at [532, 227] on button "Edit Order" at bounding box center [522, 229] width 71 height 18
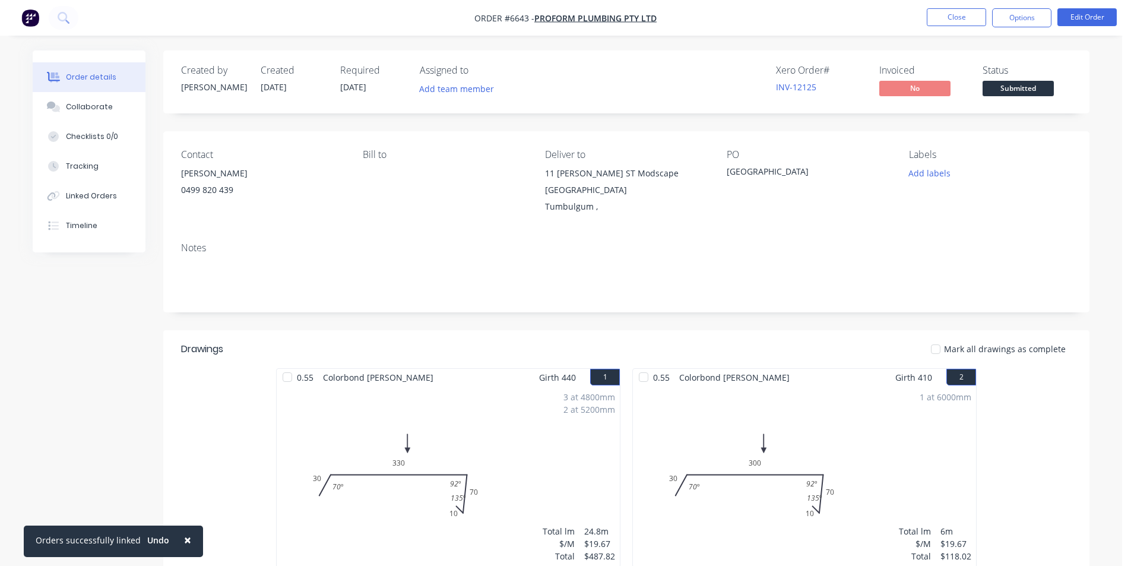
click at [357, 85] on span "[DATE]" at bounding box center [353, 86] width 26 height 11
click at [361, 91] on span "[DATE]" at bounding box center [353, 86] width 26 height 11
click at [349, 61] on div "Created by [PERSON_NAME] Created [DATE] Required [DATE] Assigned to Add team me…" at bounding box center [626, 81] width 926 height 63
click at [1088, 20] on button "Edit Order" at bounding box center [1086, 17] width 59 height 18
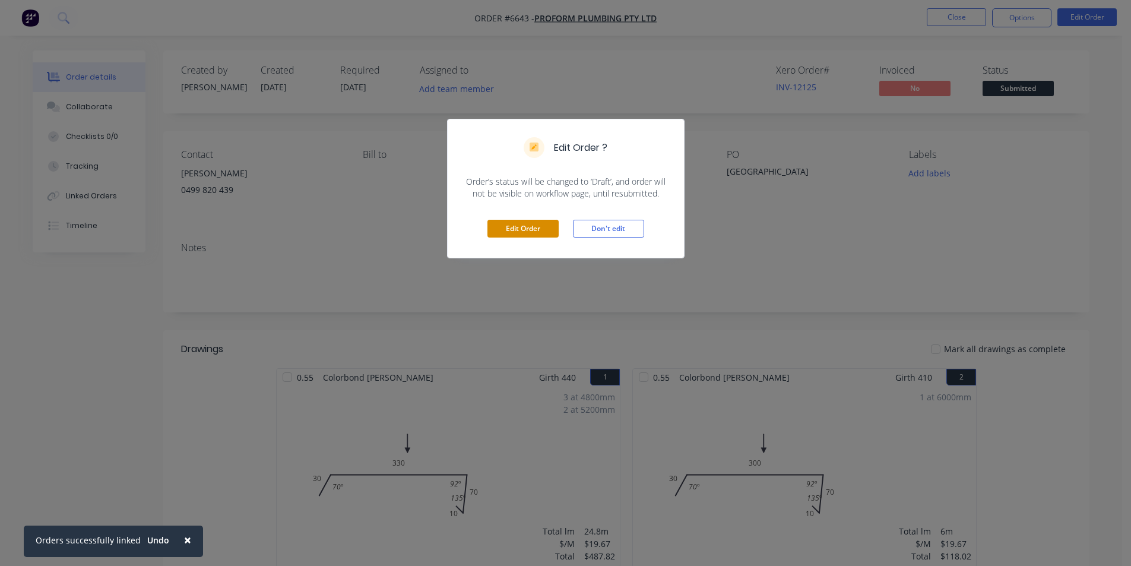
click at [540, 230] on button "Edit Order" at bounding box center [522, 229] width 71 height 18
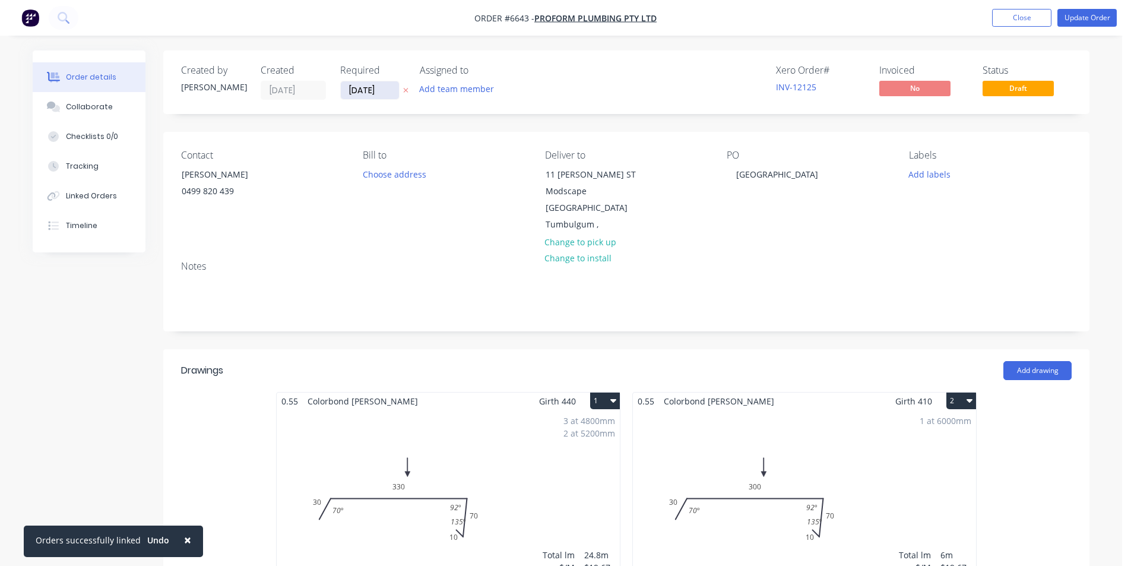
click at [397, 90] on input "[DATE]" at bounding box center [370, 90] width 58 height 18
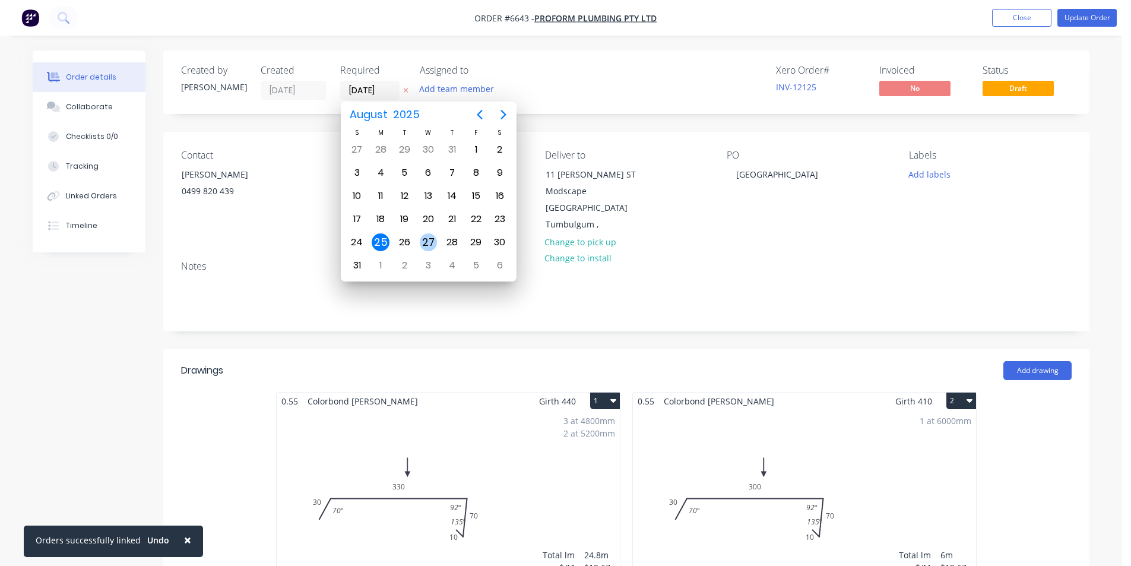
click at [423, 246] on div "27" at bounding box center [429, 242] width 18 height 18
type input "[DATE]"
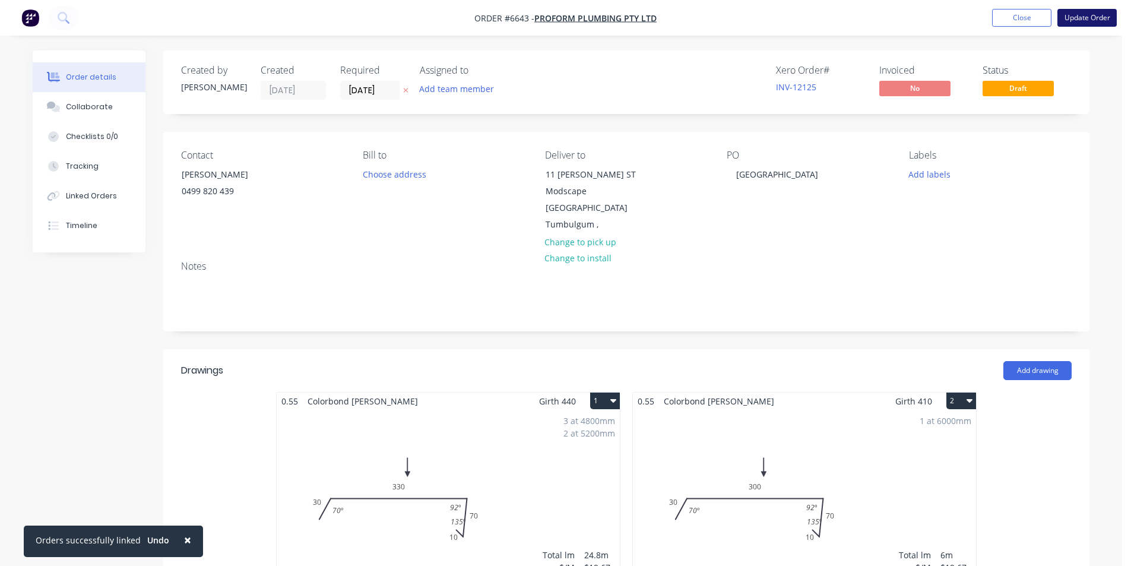
click at [1099, 18] on button "Update Order" at bounding box center [1086, 18] width 59 height 18
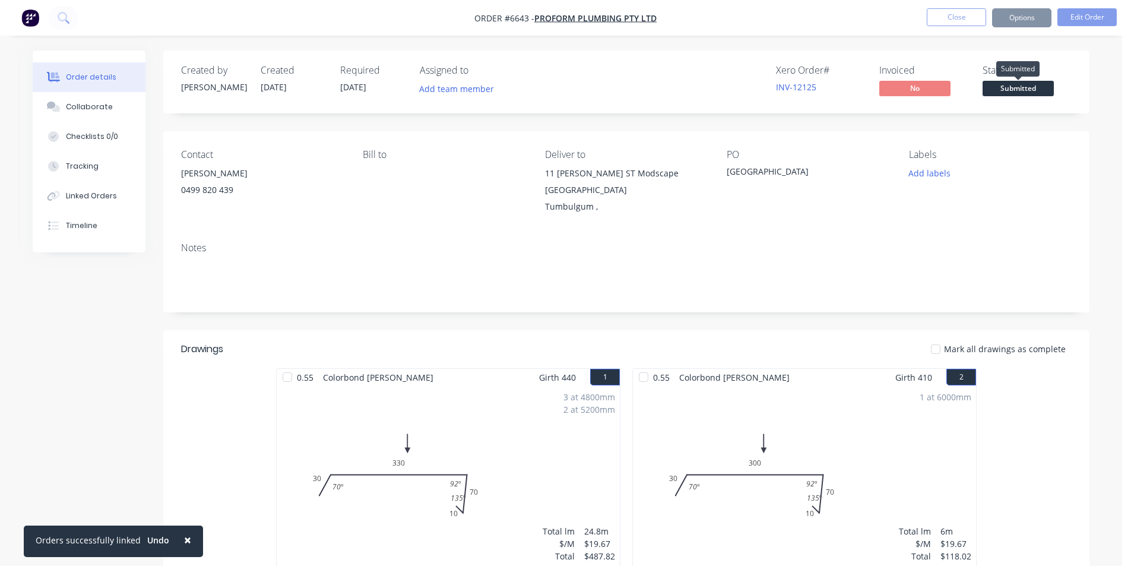
click at [1009, 92] on span "Submitted" at bounding box center [1017, 88] width 71 height 15
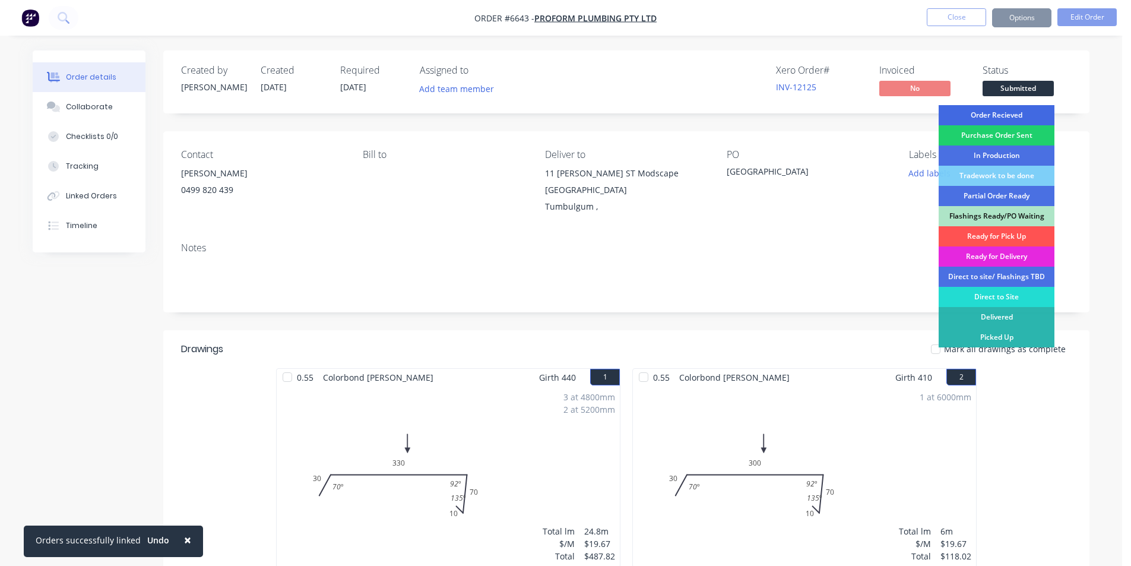
click at [1001, 116] on div "Order Recieved" at bounding box center [996, 115] width 116 height 20
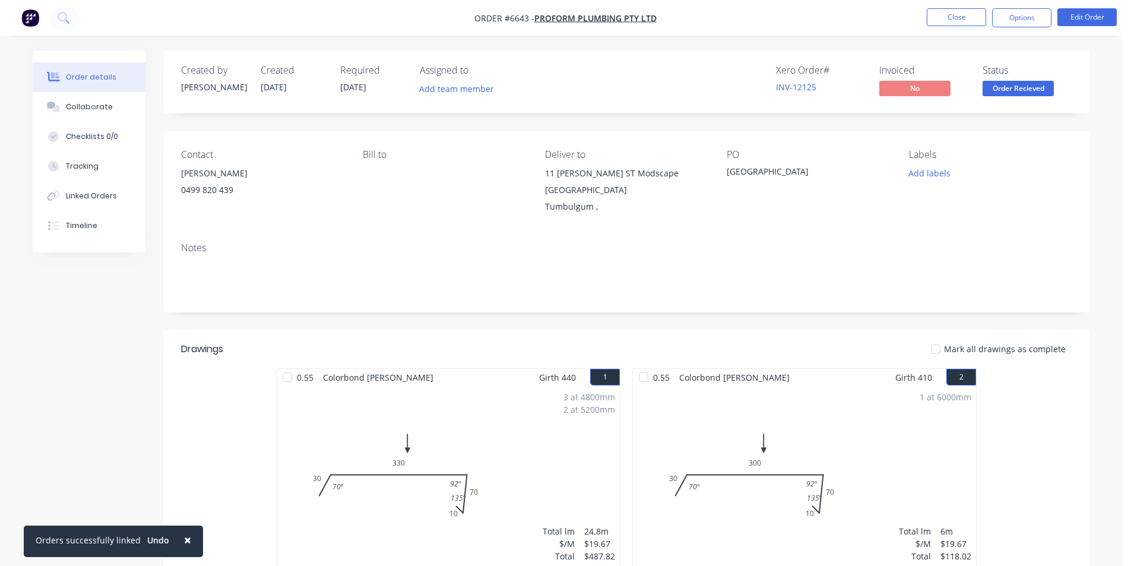
click at [1020, 3] on nav "Order #6643 - Proform Plumbing Pty Ltd Close Options Edit Order" at bounding box center [565, 18] width 1131 height 36
click at [1021, 20] on button "Options" at bounding box center [1021, 17] width 59 height 19
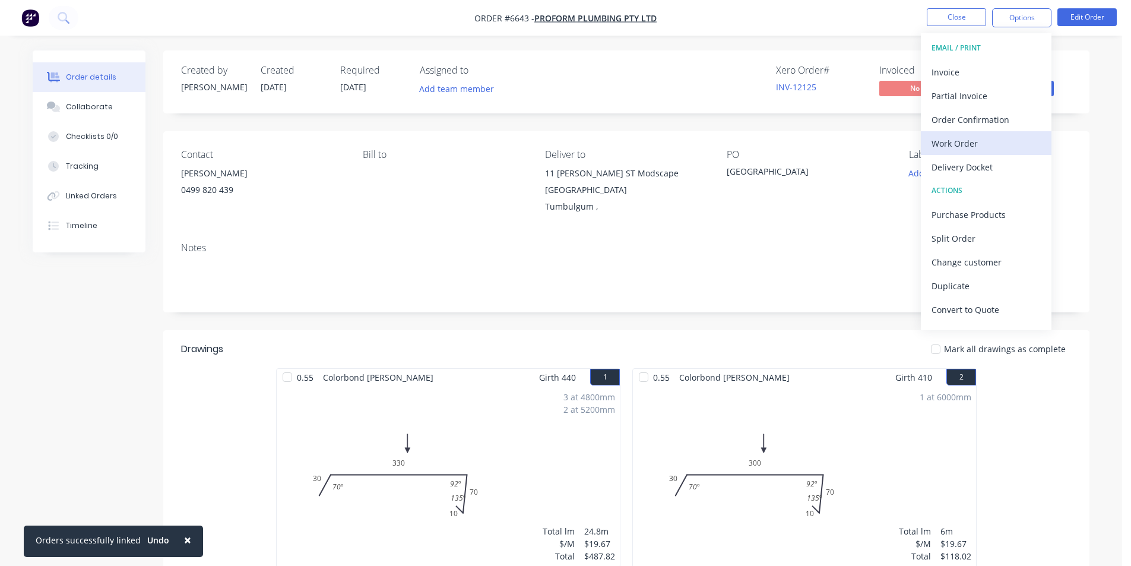
click at [940, 143] on div "Work Order" at bounding box center [985, 143] width 109 height 17
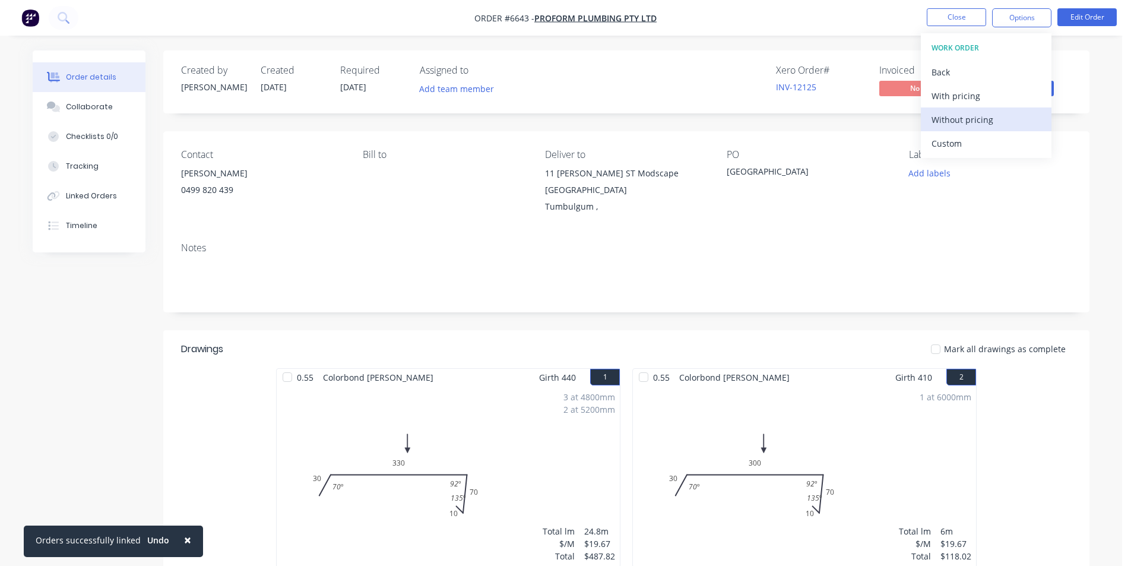
click at [945, 120] on div "Without pricing" at bounding box center [985, 119] width 109 height 17
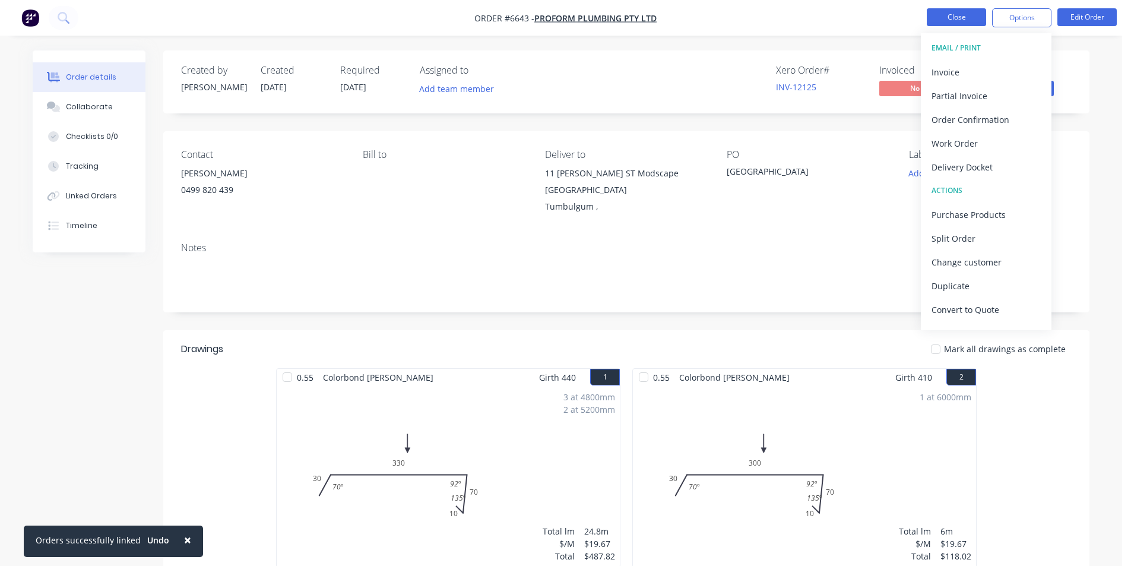
click at [956, 17] on button "Close" at bounding box center [956, 17] width 59 height 18
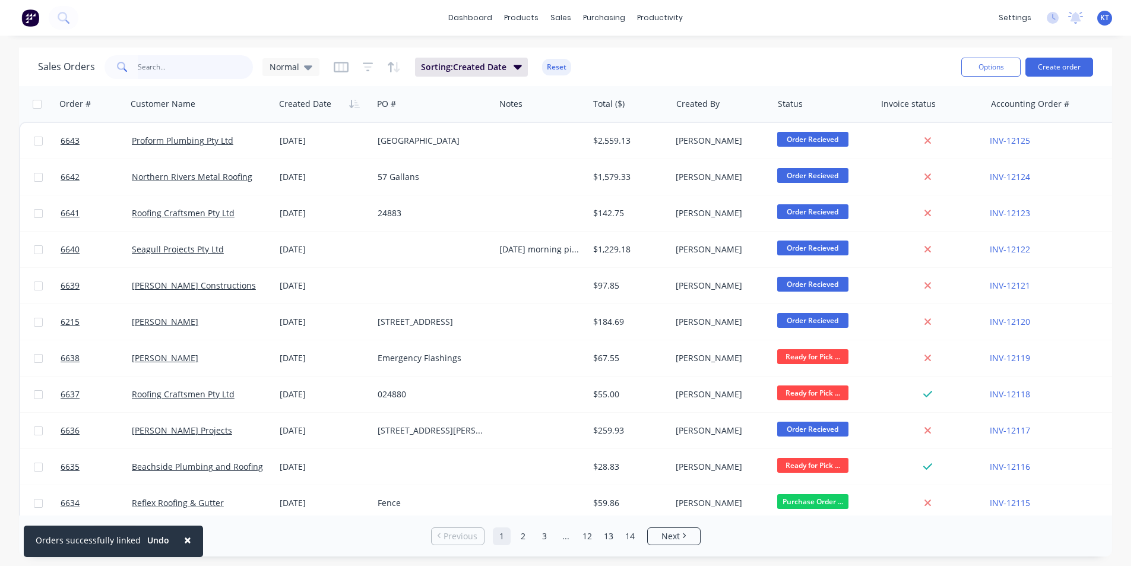
click at [192, 74] on input "text" at bounding box center [196, 67] width 116 height 24
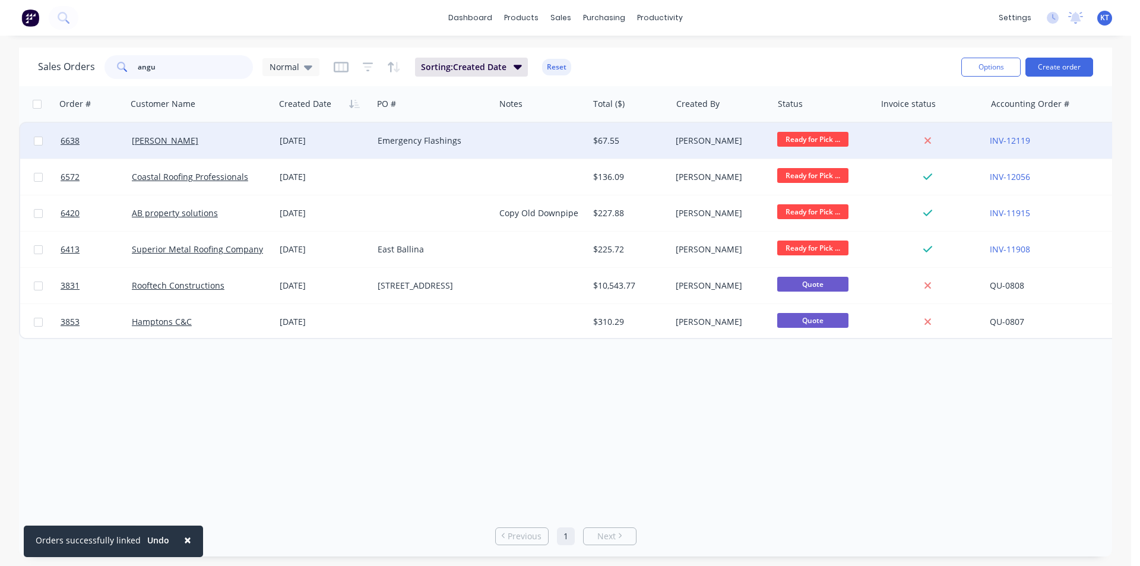
type input "angu"
click at [222, 144] on div "[PERSON_NAME]" at bounding box center [197, 141] width 131 height 12
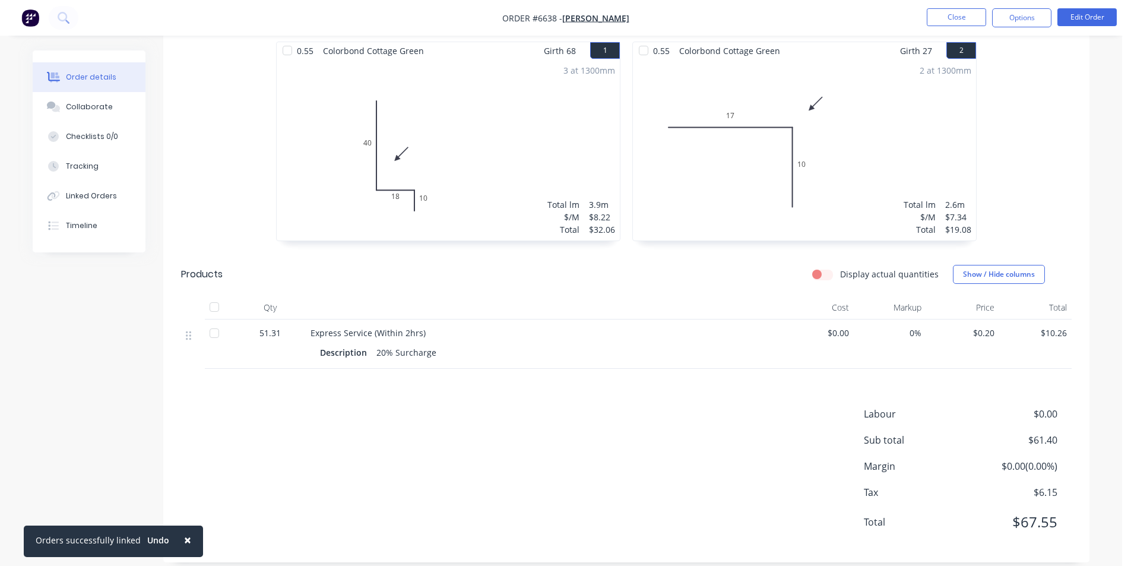
scroll to position [341, 0]
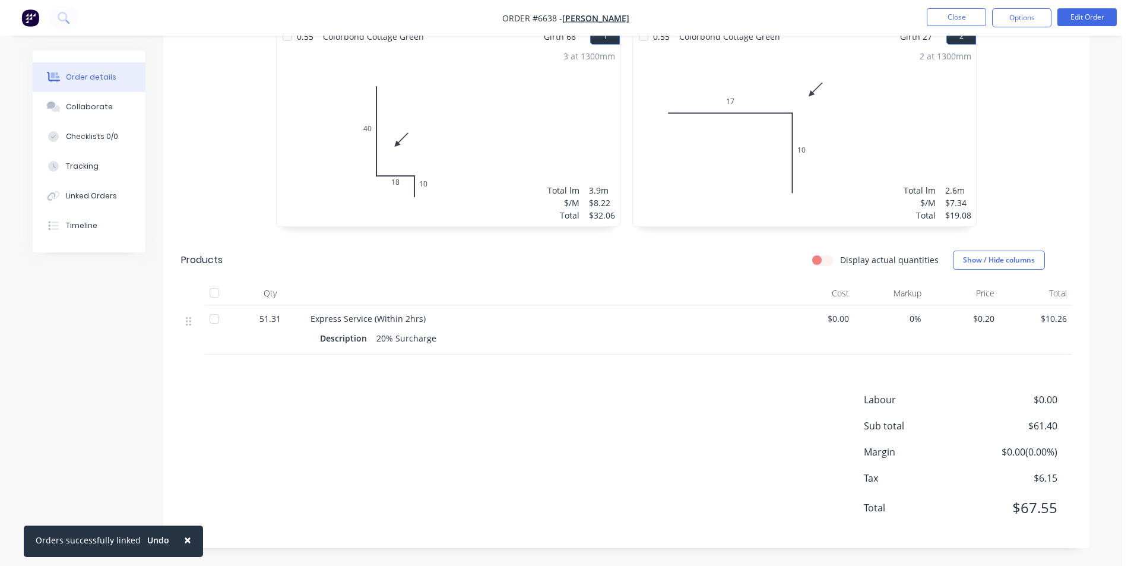
click at [214, 320] on div at bounding box center [214, 319] width 24 height 24
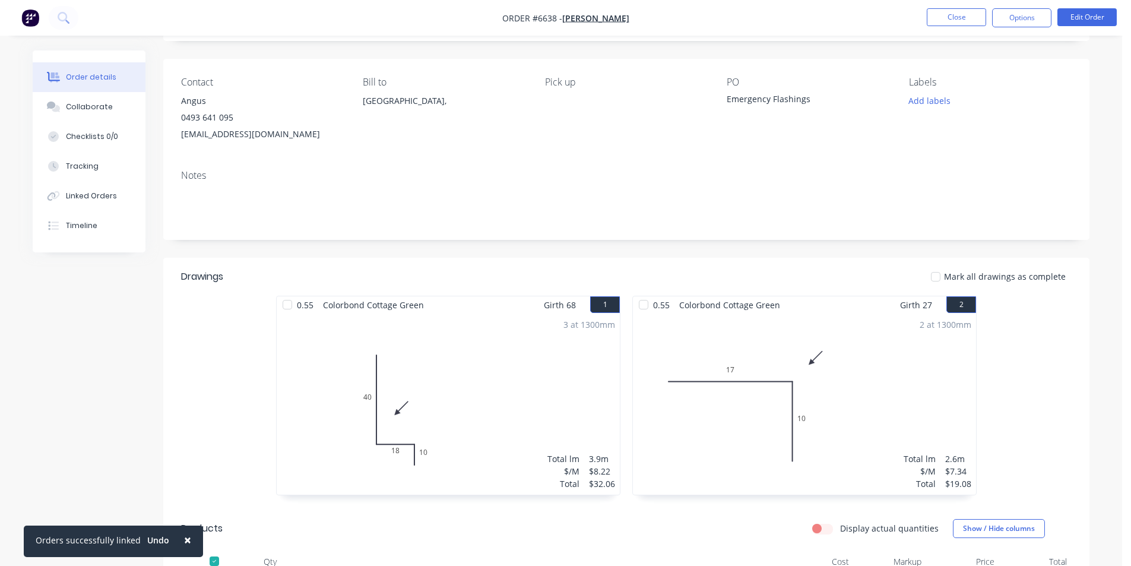
scroll to position [0, 0]
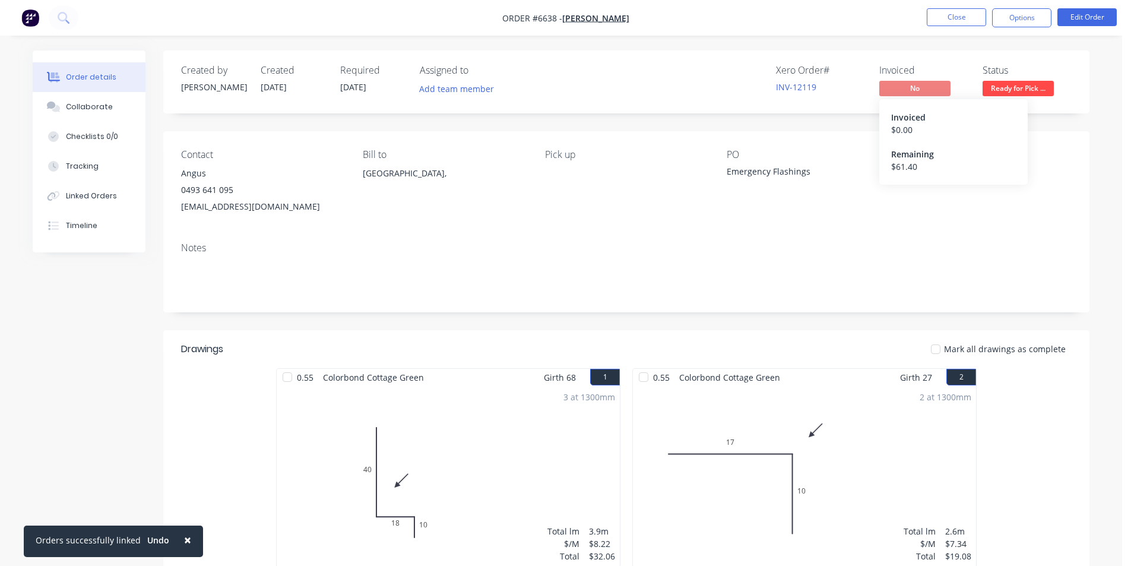
click at [919, 90] on span "No" at bounding box center [914, 88] width 71 height 15
click at [1018, 21] on button "Options" at bounding box center [1021, 17] width 59 height 19
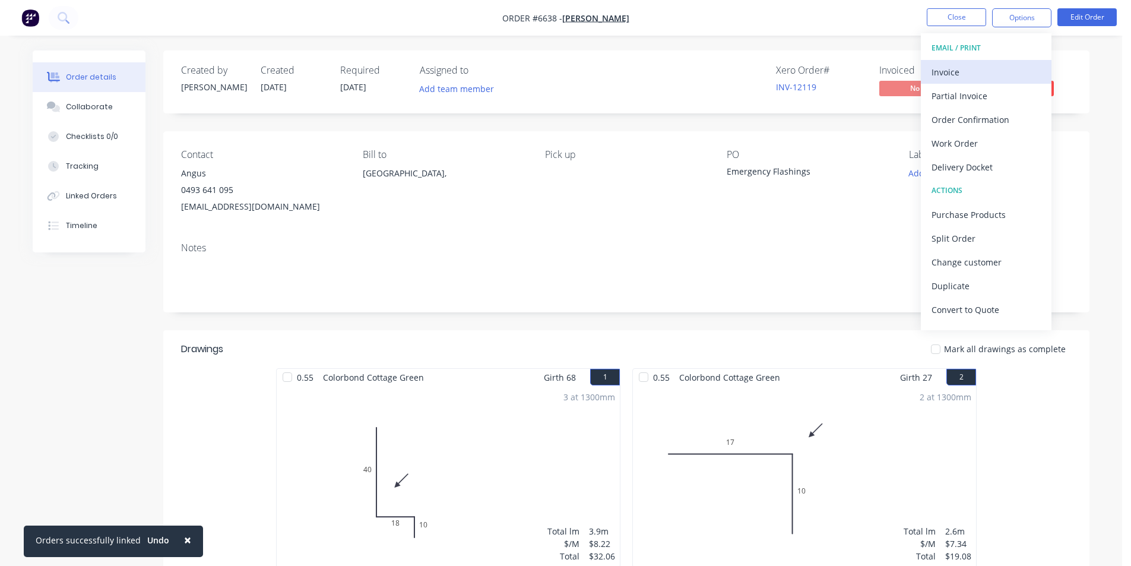
click at [978, 78] on div "Invoice" at bounding box center [985, 72] width 109 height 17
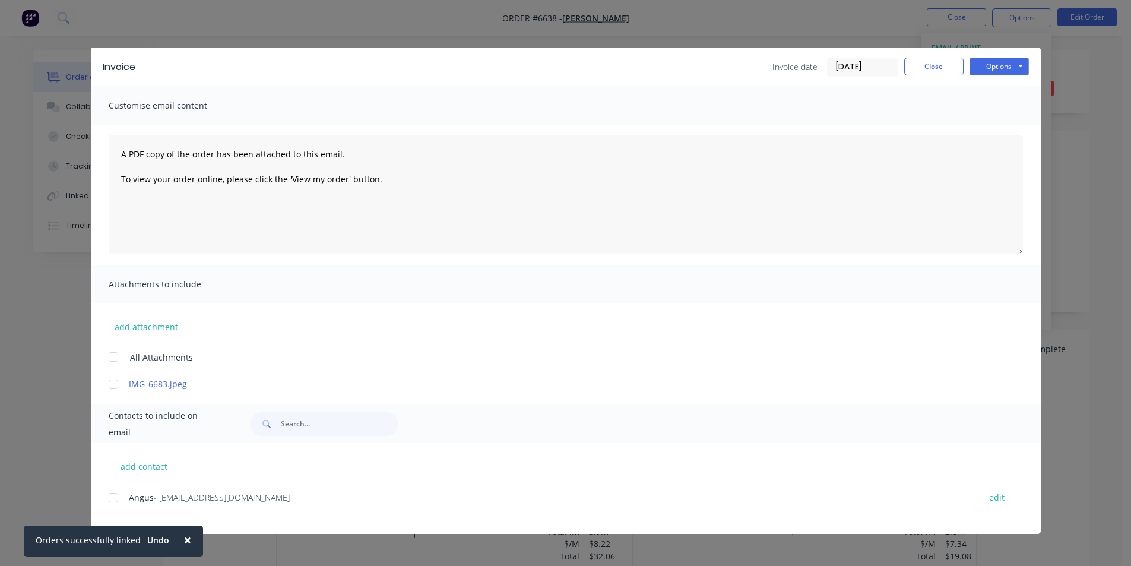
click at [113, 494] on div at bounding box center [113, 498] width 24 height 24
click at [995, 67] on button "Options" at bounding box center [998, 67] width 59 height 18
click at [999, 126] on button "Email" at bounding box center [1007, 127] width 76 height 20
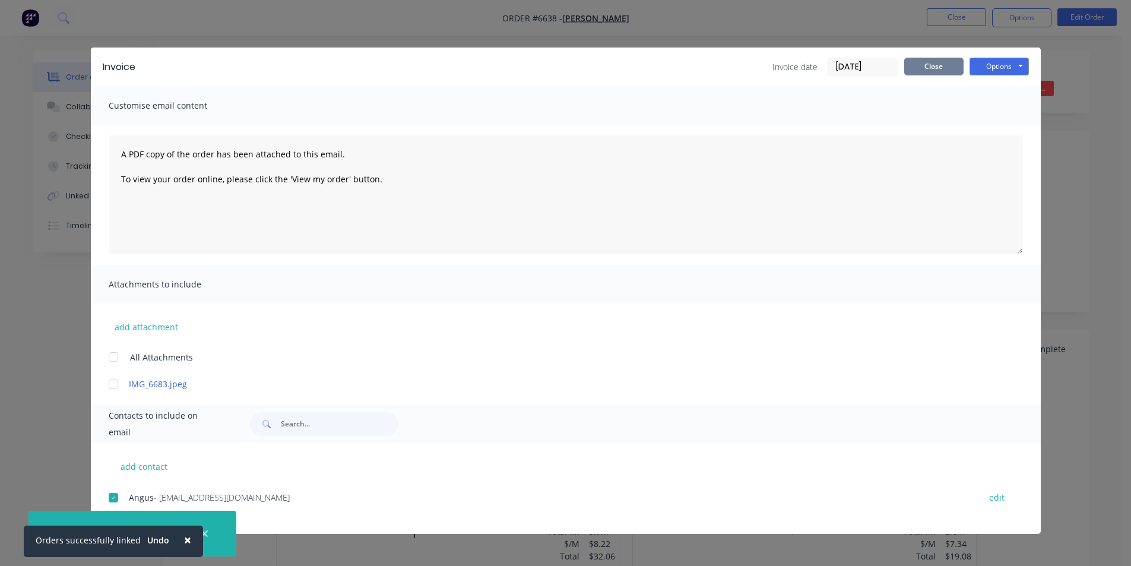
click at [940, 69] on button "Close" at bounding box center [933, 67] width 59 height 18
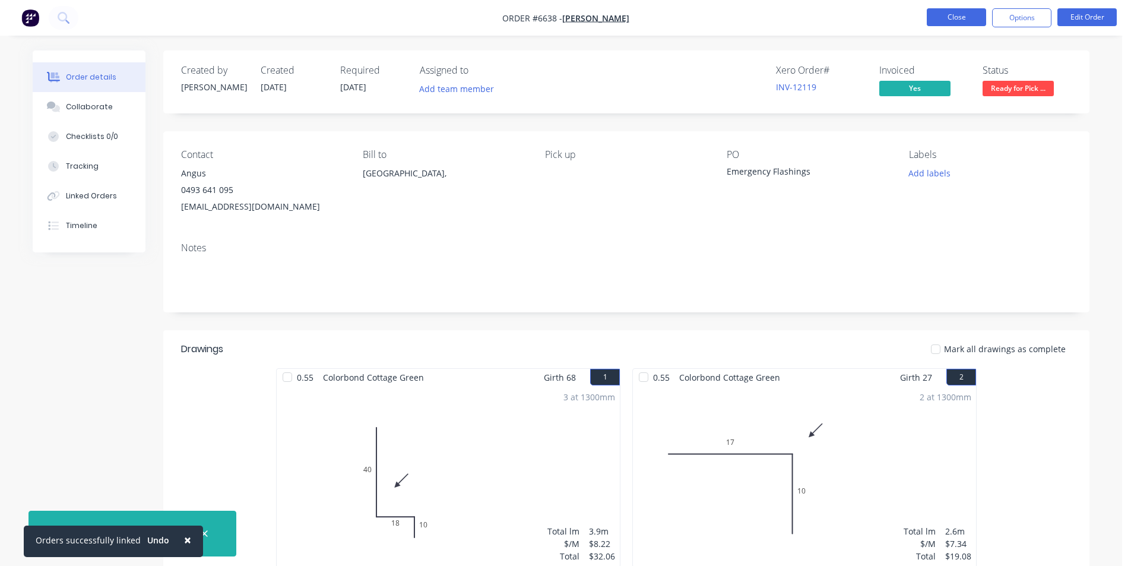
click at [956, 22] on button "Close" at bounding box center [956, 17] width 59 height 18
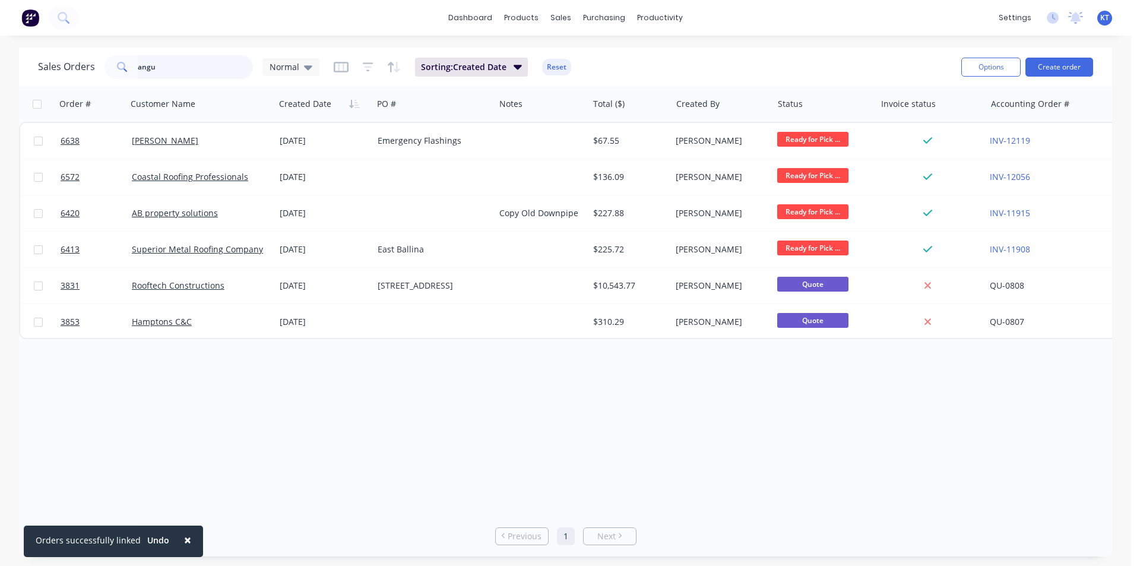
click at [174, 73] on input "angu" at bounding box center [196, 67] width 116 height 24
type input "a"
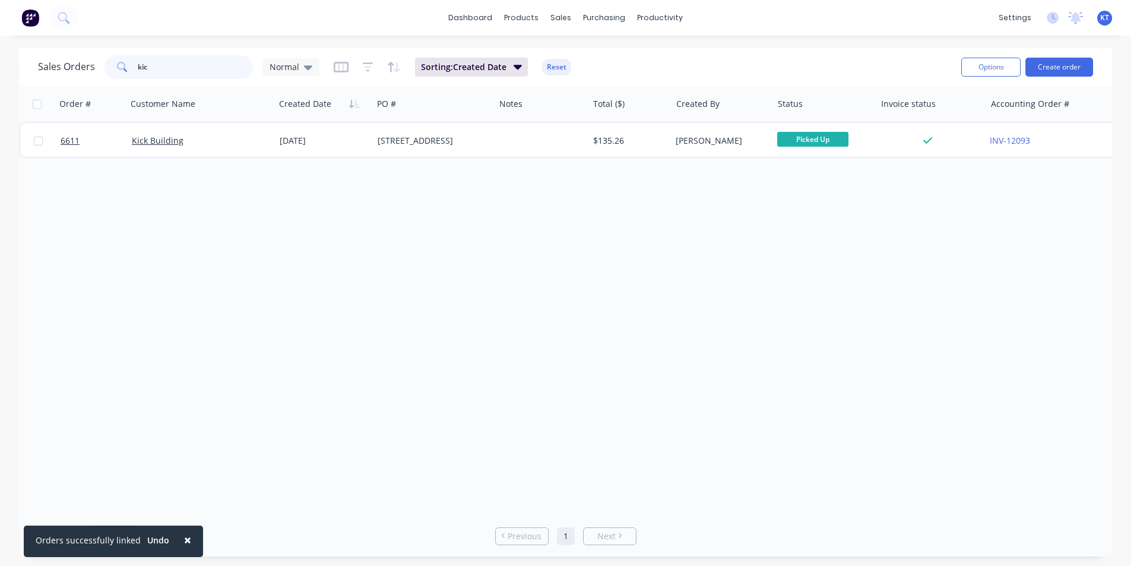
drag, startPoint x: 182, startPoint y: 71, endPoint x: 118, endPoint y: 70, distance: 64.7
click at [118, 70] on div "kic" at bounding box center [178, 67] width 148 height 24
click at [199, 66] on input "kic" at bounding box center [196, 67] width 116 height 24
click at [408, 21] on div "dashboard products sales purchasing productivity dashboard products Product Cat…" at bounding box center [565, 18] width 1131 height 36
click at [167, 68] on input "kic" at bounding box center [196, 67] width 116 height 24
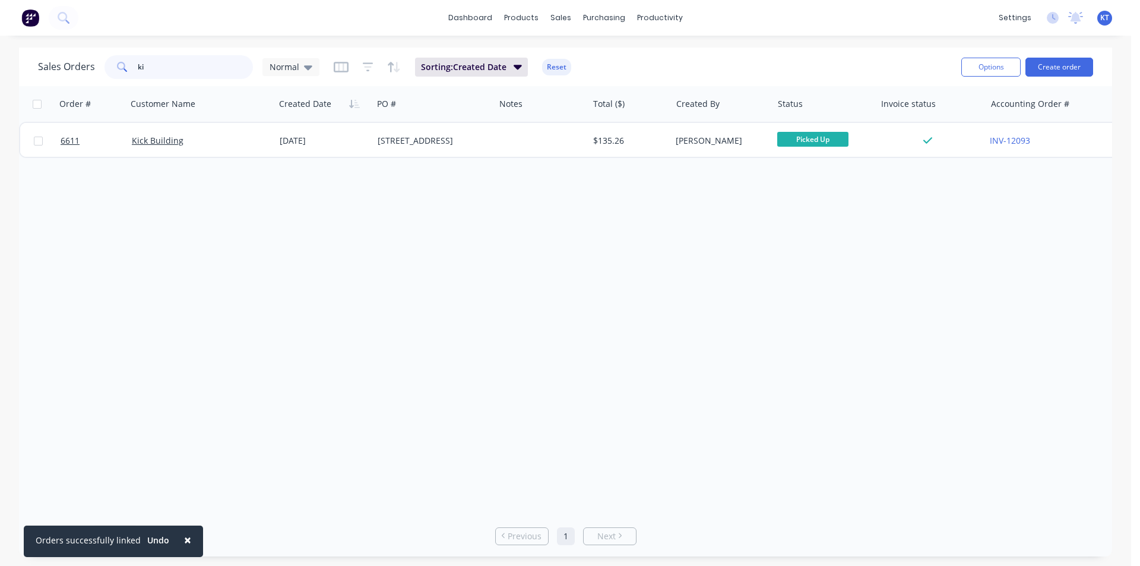
type input "k"
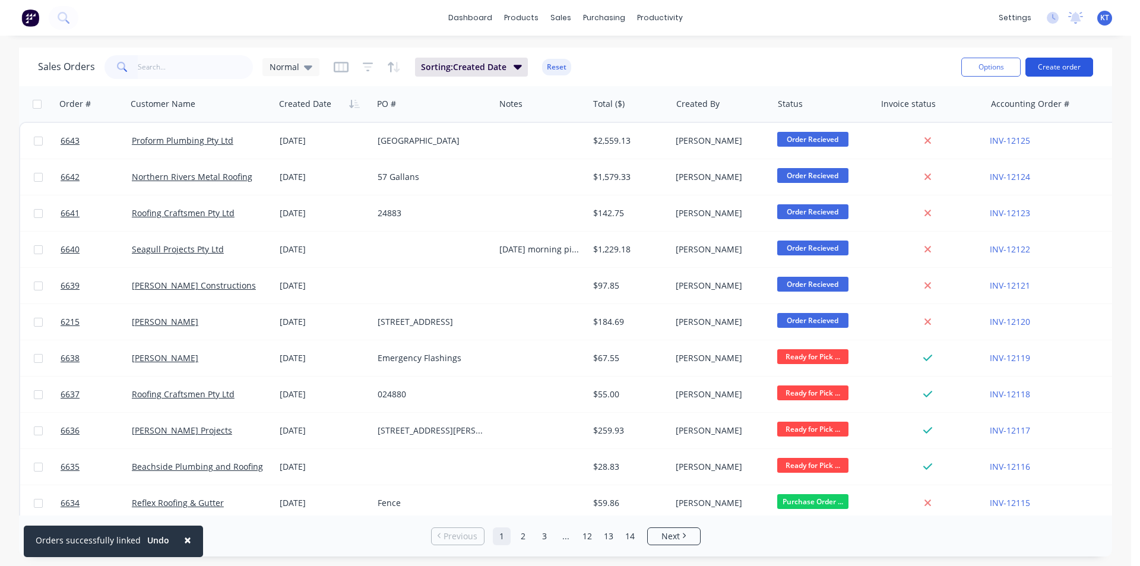
click at [1039, 70] on button "Create order" at bounding box center [1059, 67] width 68 height 19
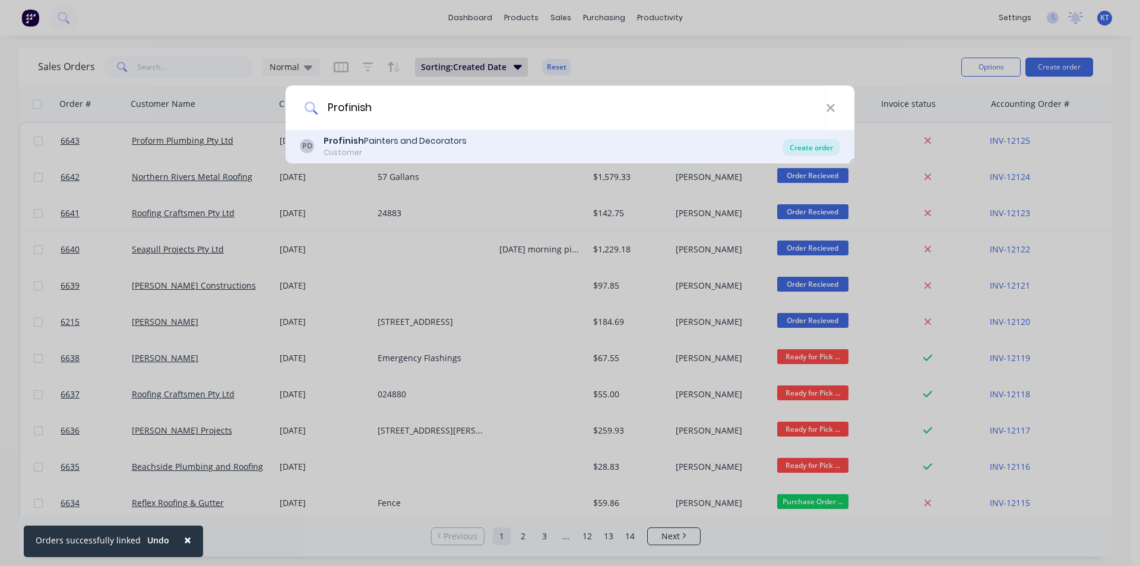
type input "Profinish"
click at [787, 144] on div "Create order" at bounding box center [811, 147] width 58 height 17
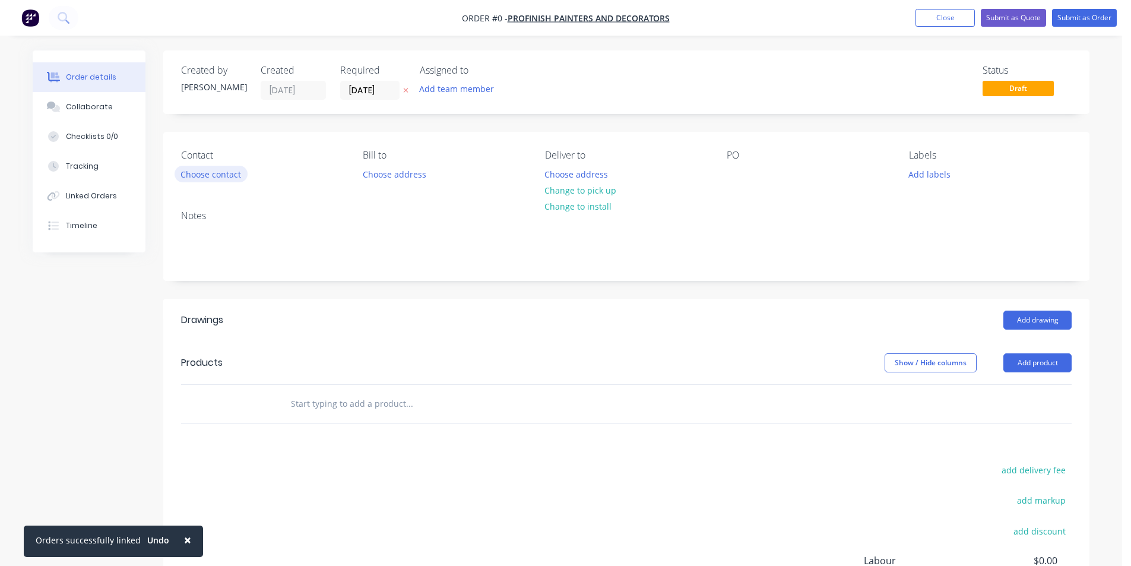
click at [211, 175] on button "Choose contact" at bounding box center [211, 174] width 73 height 16
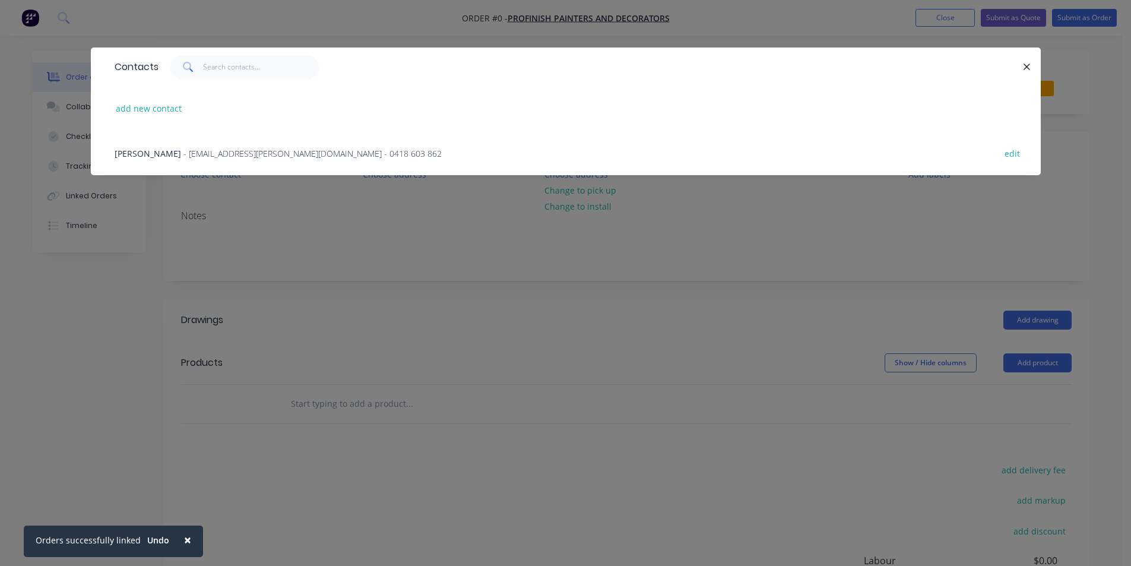
click at [221, 154] on span "- [EMAIL_ADDRESS][PERSON_NAME][DOMAIN_NAME] - 0418 603 862" at bounding box center [312, 153] width 258 height 11
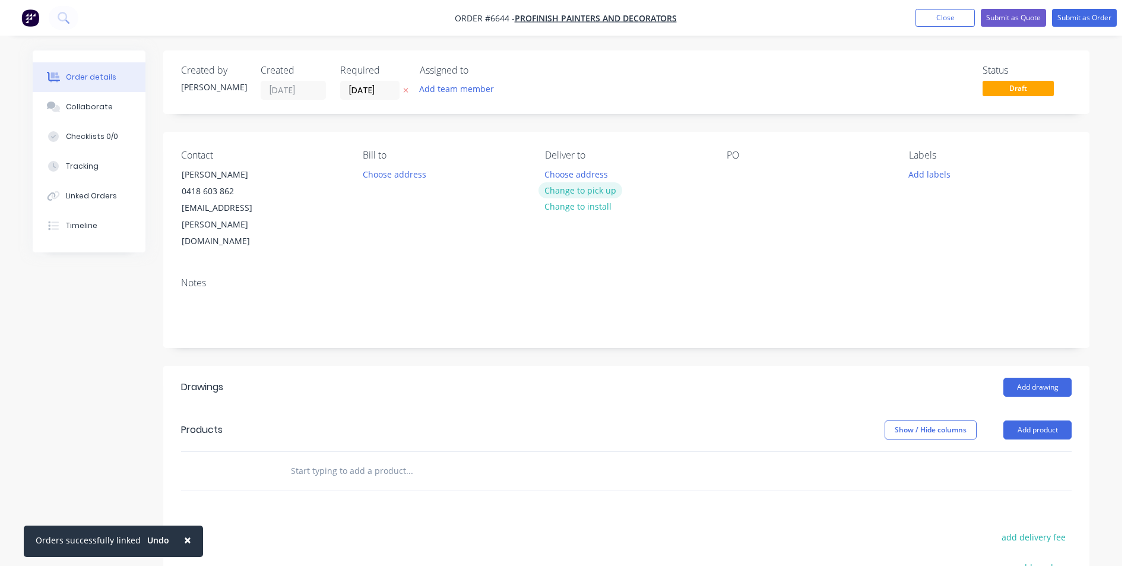
click at [568, 192] on button "Change to pick up" at bounding box center [580, 190] width 84 height 16
click at [1029, 378] on button "Add drawing" at bounding box center [1037, 387] width 68 height 19
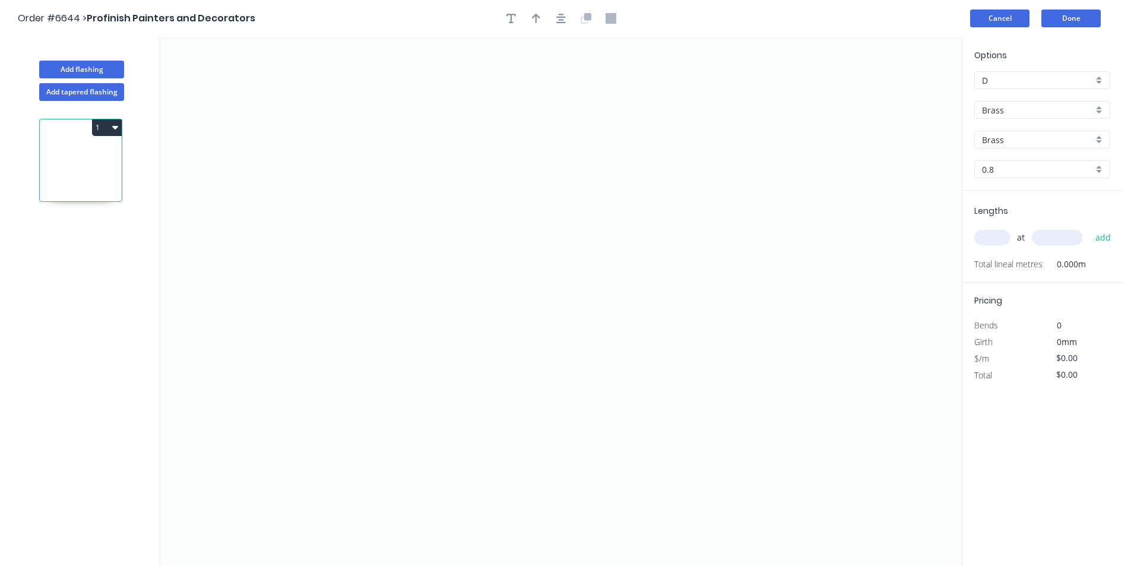
click at [980, 12] on button "Cancel" at bounding box center [999, 18] width 59 height 18
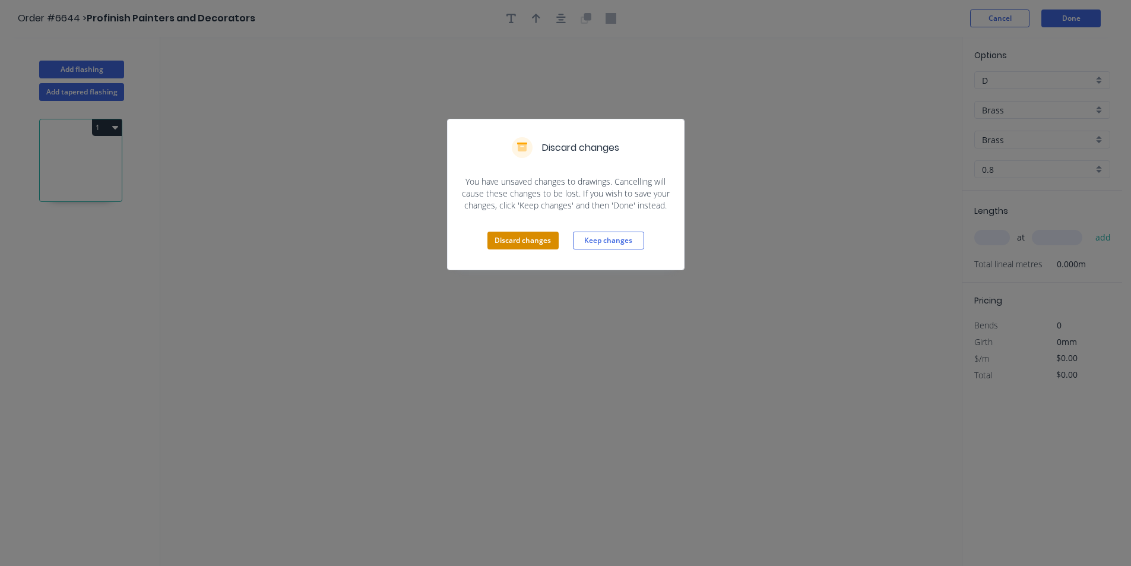
click at [559, 241] on div "Discard changes Keep changes" at bounding box center [566, 240] width 236 height 58
click at [548, 241] on button "Discard changes" at bounding box center [522, 240] width 71 height 18
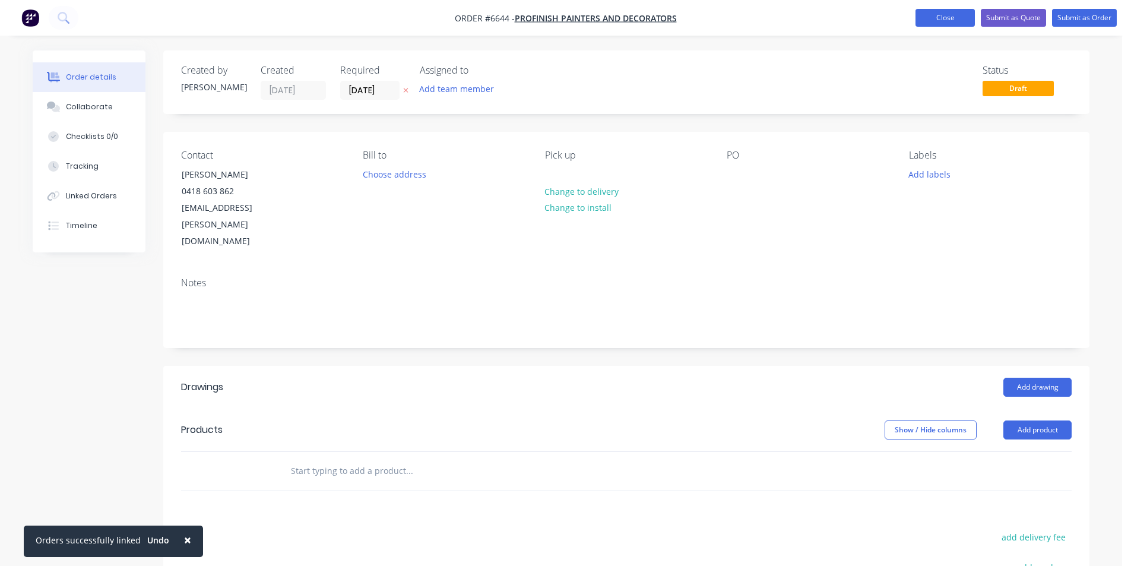
click at [955, 15] on button "Close" at bounding box center [944, 18] width 59 height 18
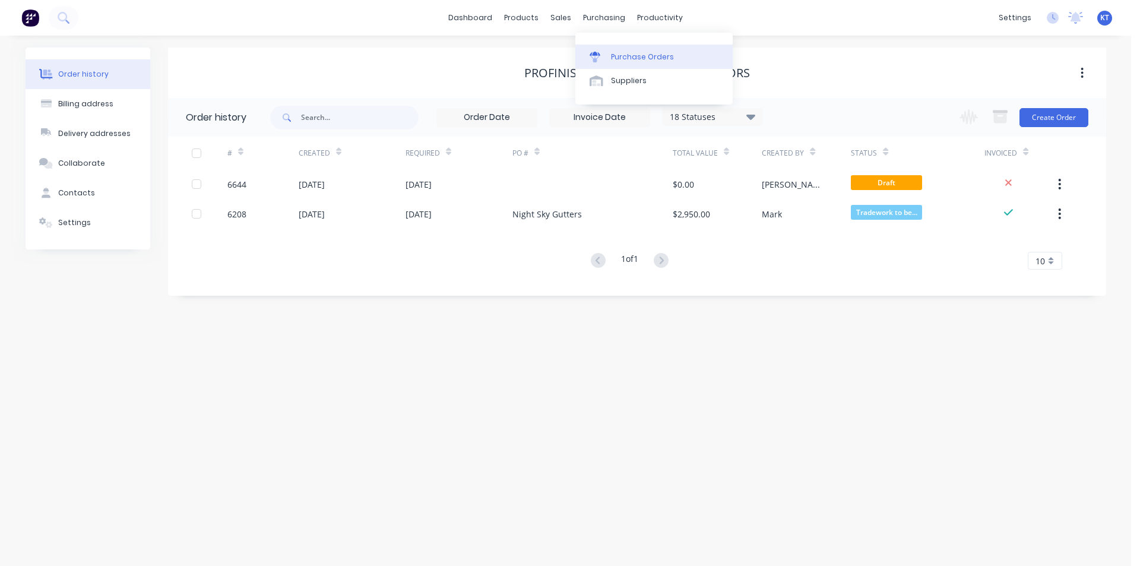
click at [640, 55] on div "Purchase Orders" at bounding box center [642, 57] width 63 height 11
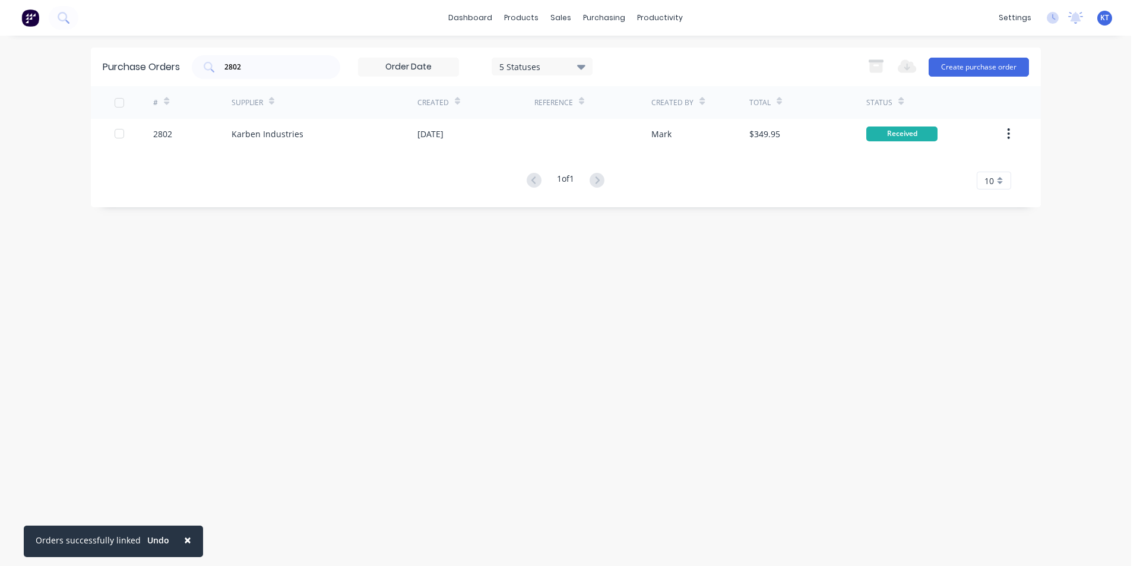
click at [345, 60] on div "2802 5 Statuses 5 Statuses" at bounding box center [392, 67] width 401 height 24
click at [325, 65] on div "2802" at bounding box center [266, 67] width 148 height 24
click at [296, 75] on div "2802" at bounding box center [266, 67] width 148 height 24
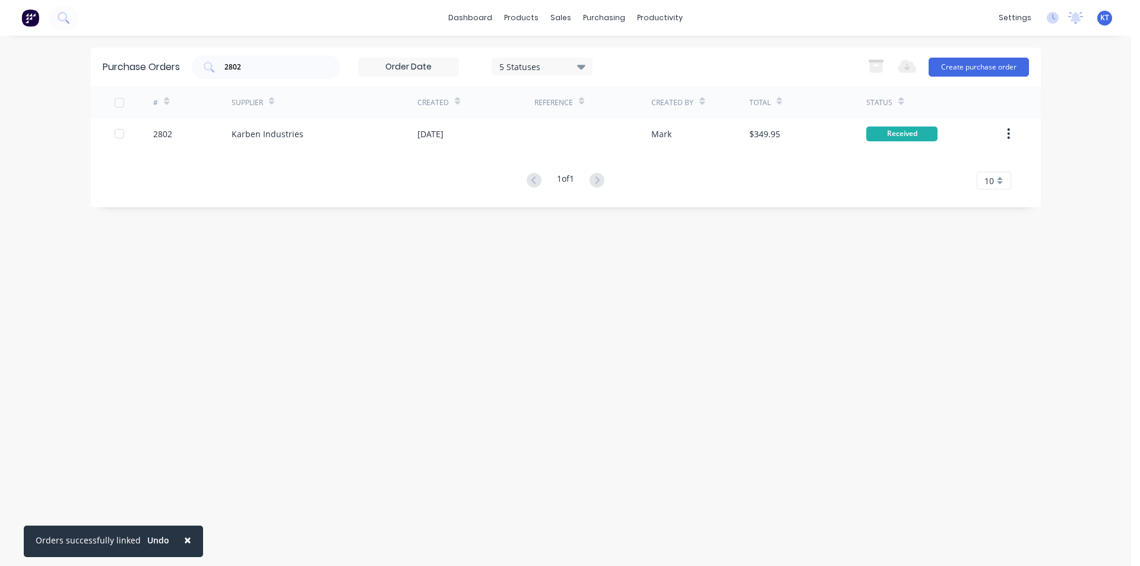
click at [894, 240] on div "Purchase Orders 2802 5 Statuses 5 Statuses Export to Excel (XLSX) Create purcha…" at bounding box center [566, 300] width 950 height 506
click at [244, 68] on input "2802" at bounding box center [272, 67] width 99 height 12
type input "2803"
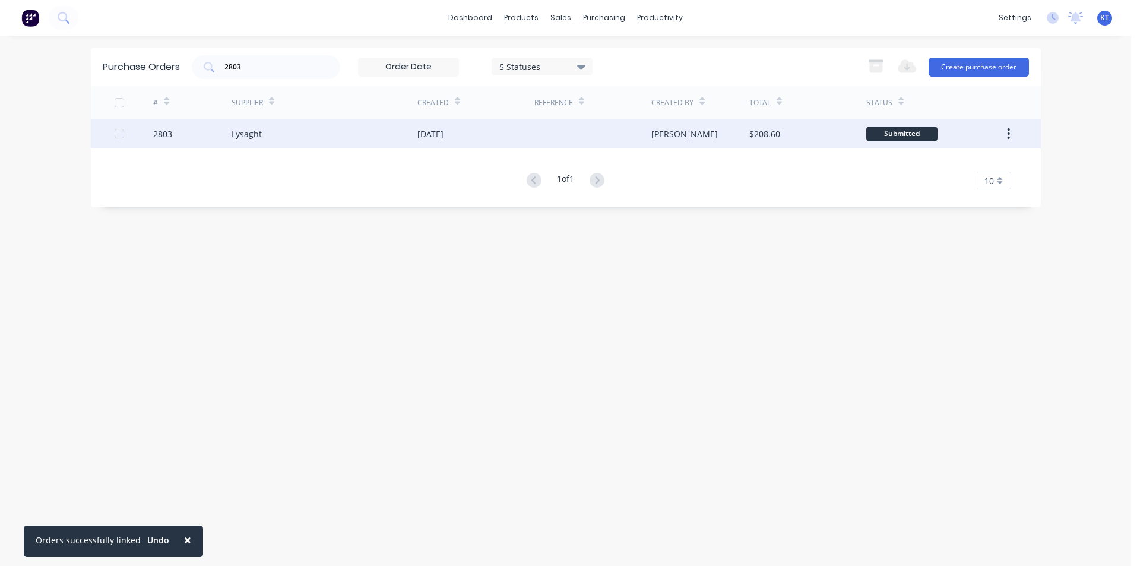
click at [427, 131] on div "[DATE]" at bounding box center [430, 134] width 26 height 12
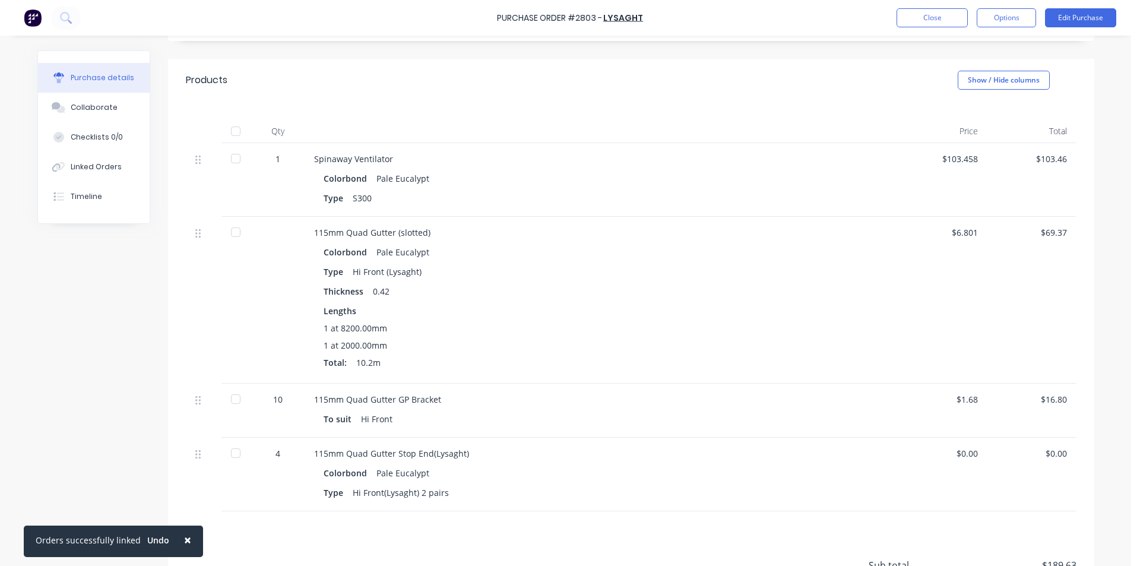
scroll to position [214, 0]
click at [224, 134] on div at bounding box center [236, 135] width 24 height 24
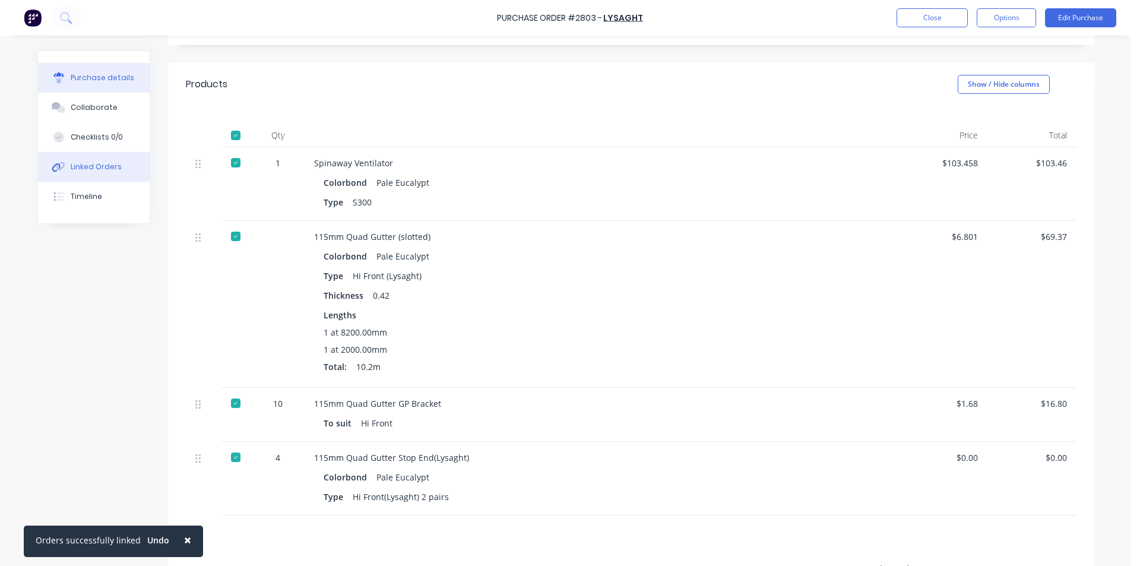
click at [122, 168] on button "Linked Orders" at bounding box center [94, 167] width 112 height 30
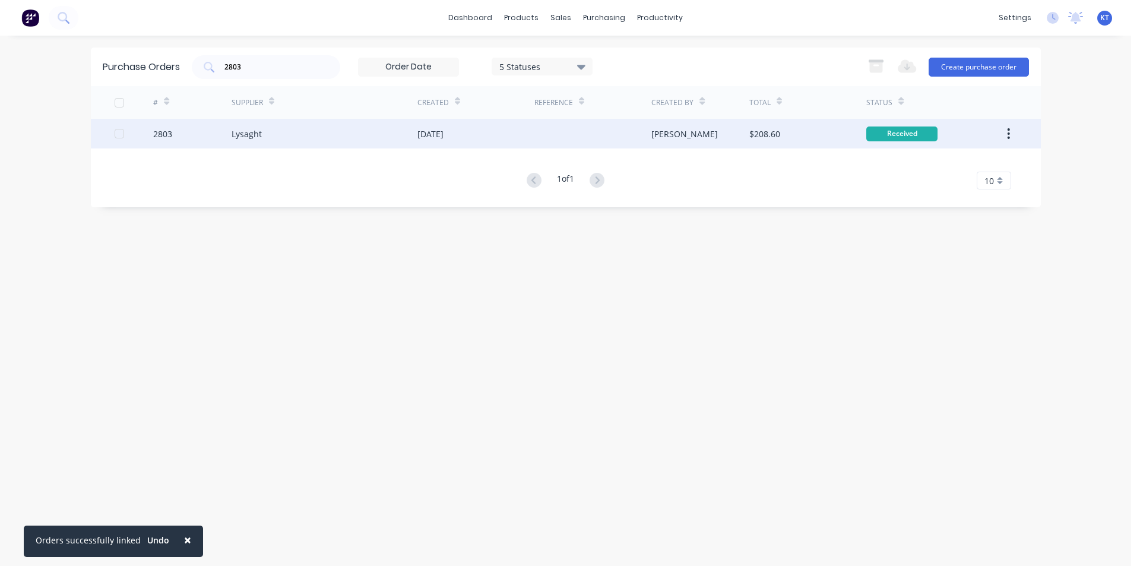
click at [263, 137] on div "Lysaght" at bounding box center [324, 134] width 186 height 30
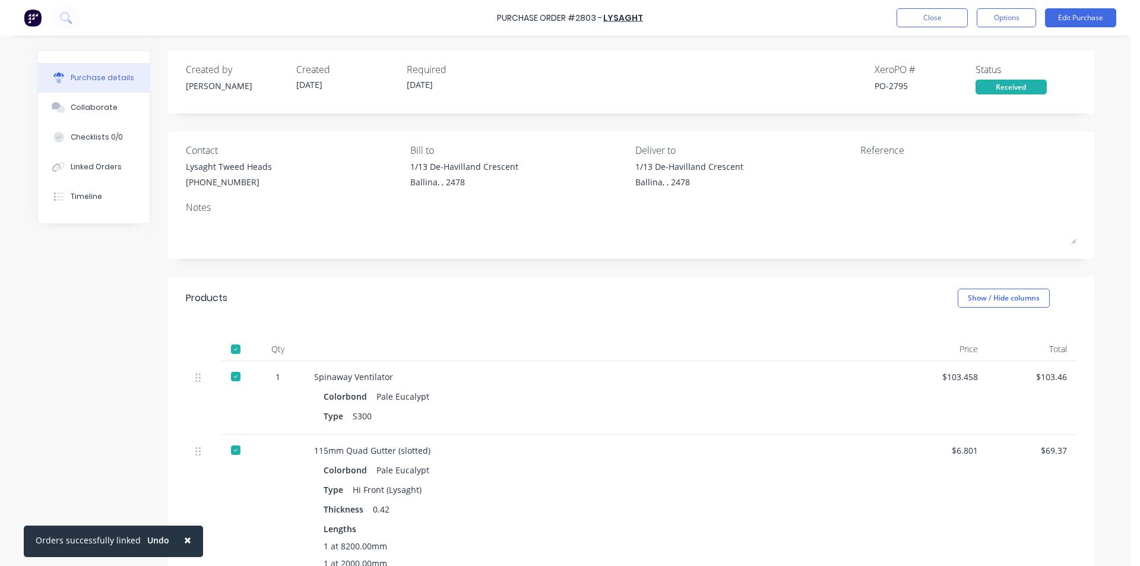
click at [224, 375] on div at bounding box center [236, 376] width 24 height 24
click at [112, 100] on button "Collaborate" at bounding box center [94, 108] width 112 height 30
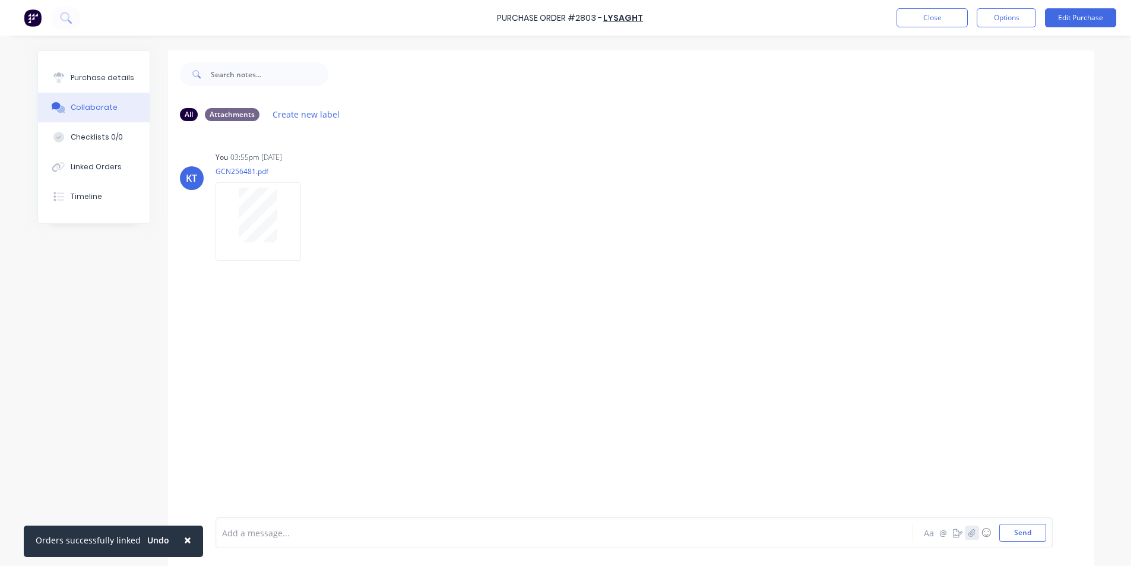
click at [967, 530] on icon "button" at bounding box center [970, 532] width 7 height 8
click at [1023, 532] on button "Send" at bounding box center [1022, 533] width 47 height 18
click at [129, 83] on button "Purchase details" at bounding box center [94, 78] width 112 height 30
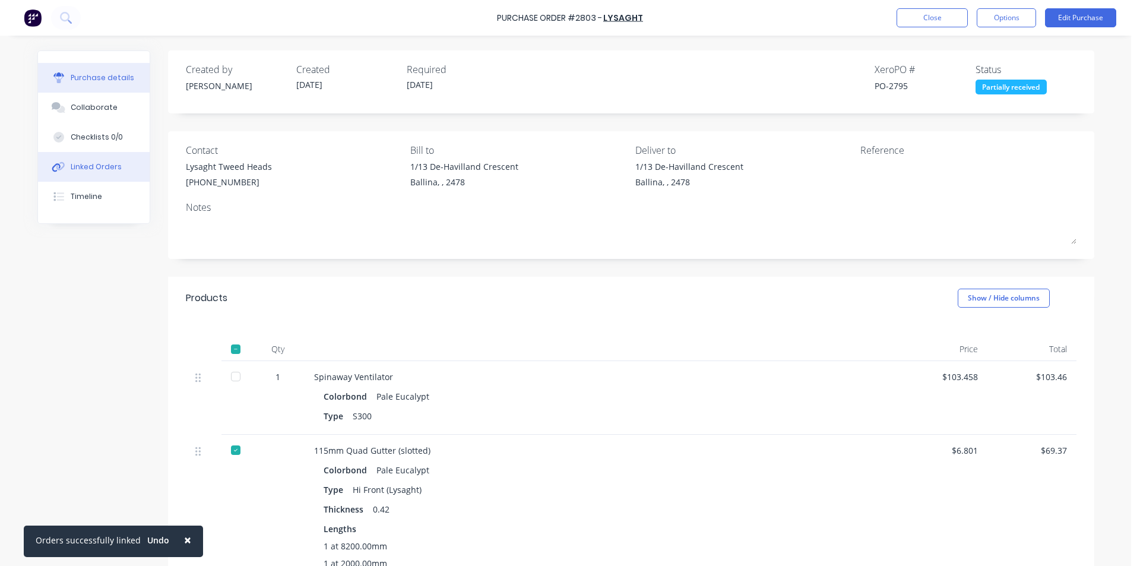
click at [98, 175] on button "Linked Orders" at bounding box center [94, 167] width 112 height 30
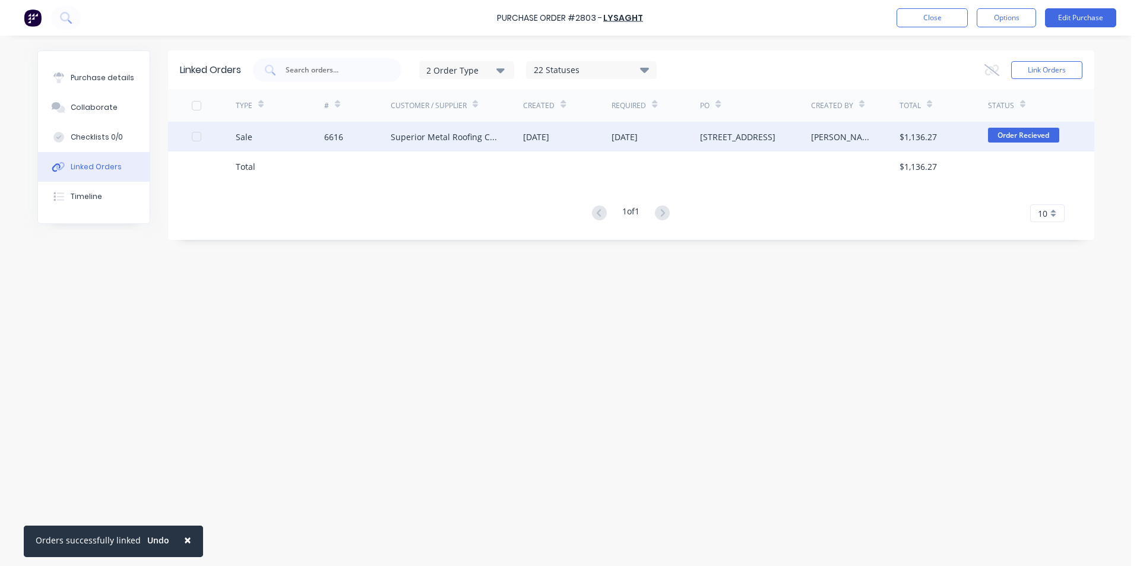
click at [549, 131] on div "[DATE]" at bounding box center [536, 137] width 26 height 12
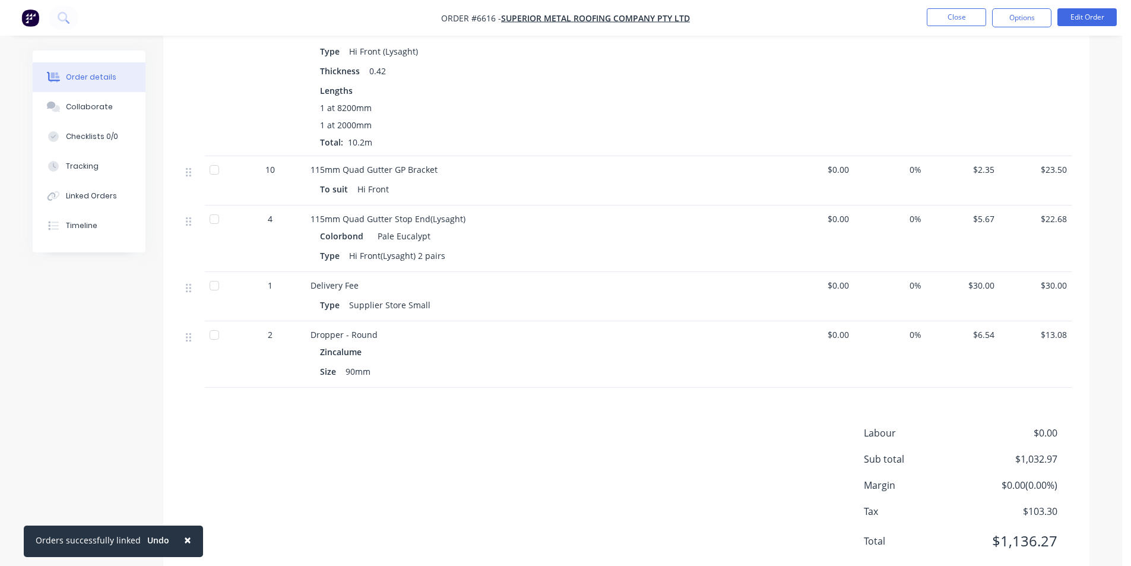
scroll to position [1590, 0]
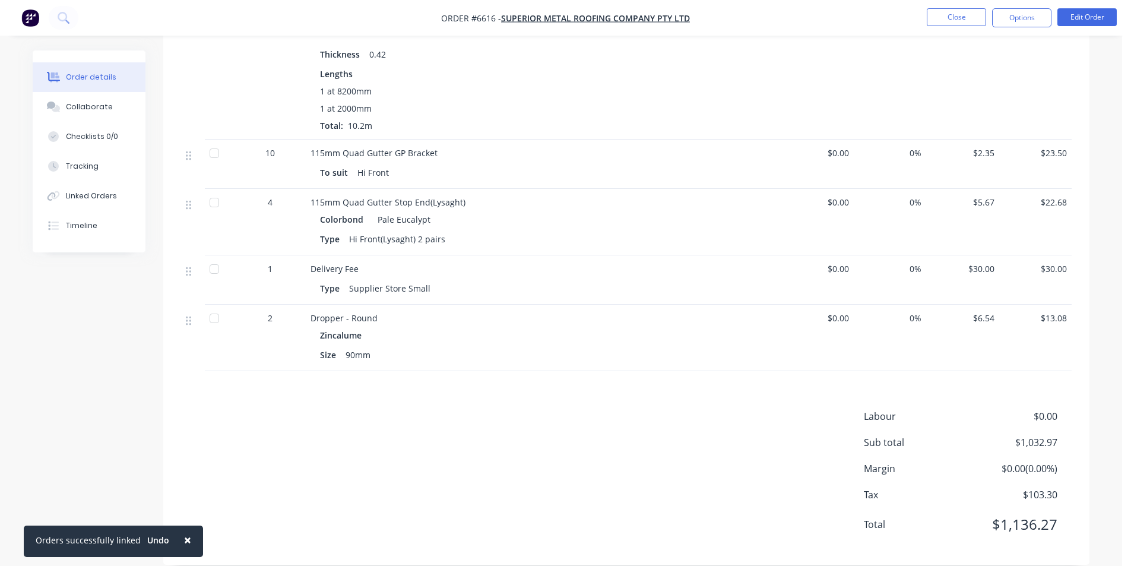
click at [214, 141] on div at bounding box center [214, 153] width 24 height 24
click at [218, 191] on div at bounding box center [214, 203] width 24 height 24
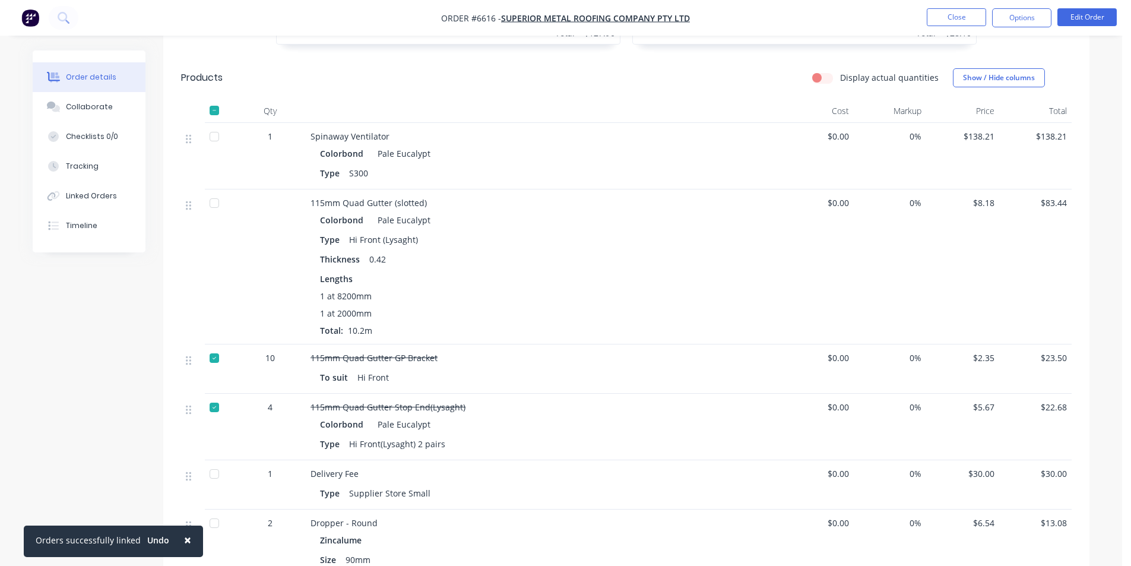
scroll to position [1293, 0]
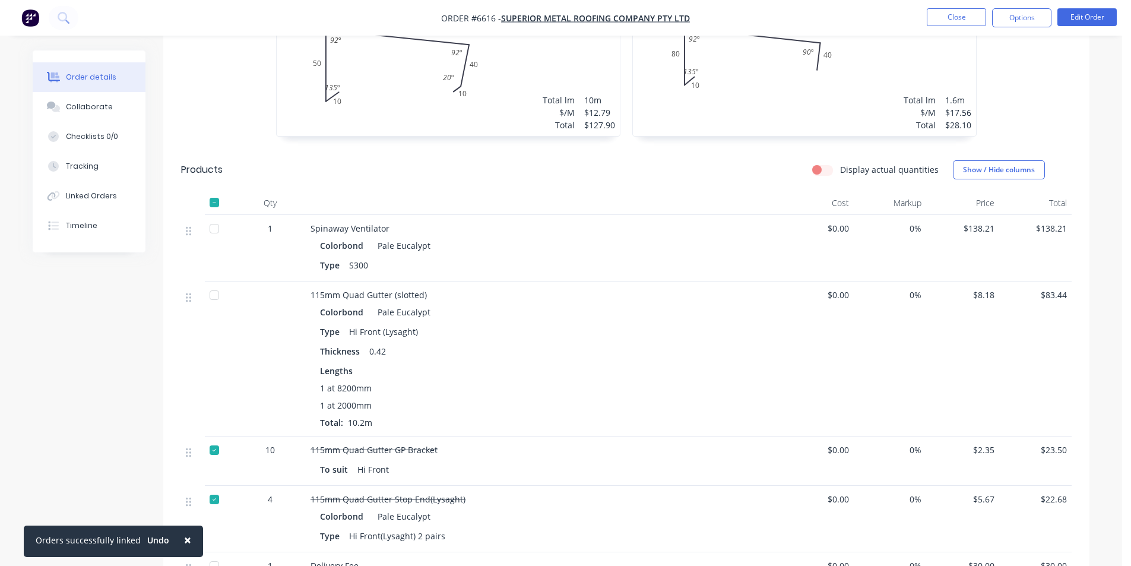
click at [210, 283] on div at bounding box center [214, 295] width 24 height 24
click at [944, 21] on button "Close" at bounding box center [956, 17] width 59 height 18
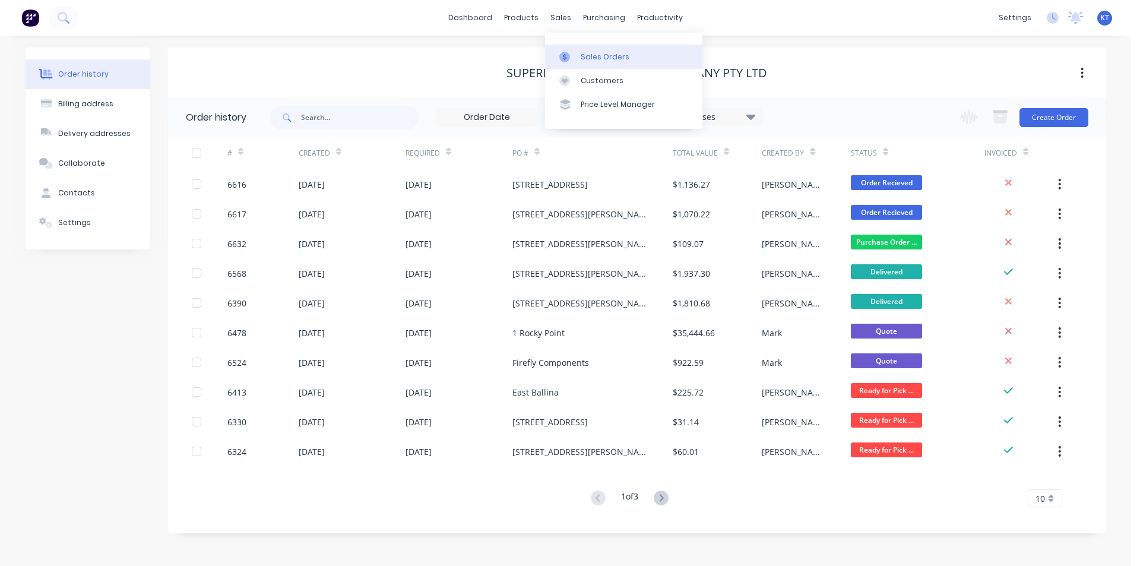
click at [592, 61] on div "Sales Orders" at bounding box center [604, 57] width 49 height 11
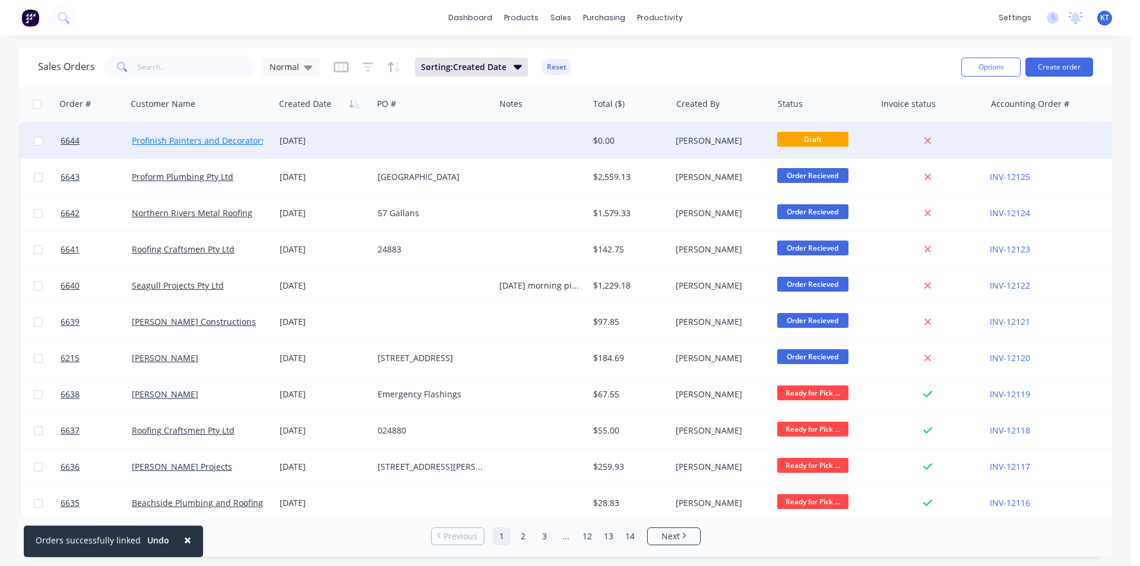
click at [260, 145] on link "Profinish Painters and Decorators" at bounding box center [199, 140] width 134 height 11
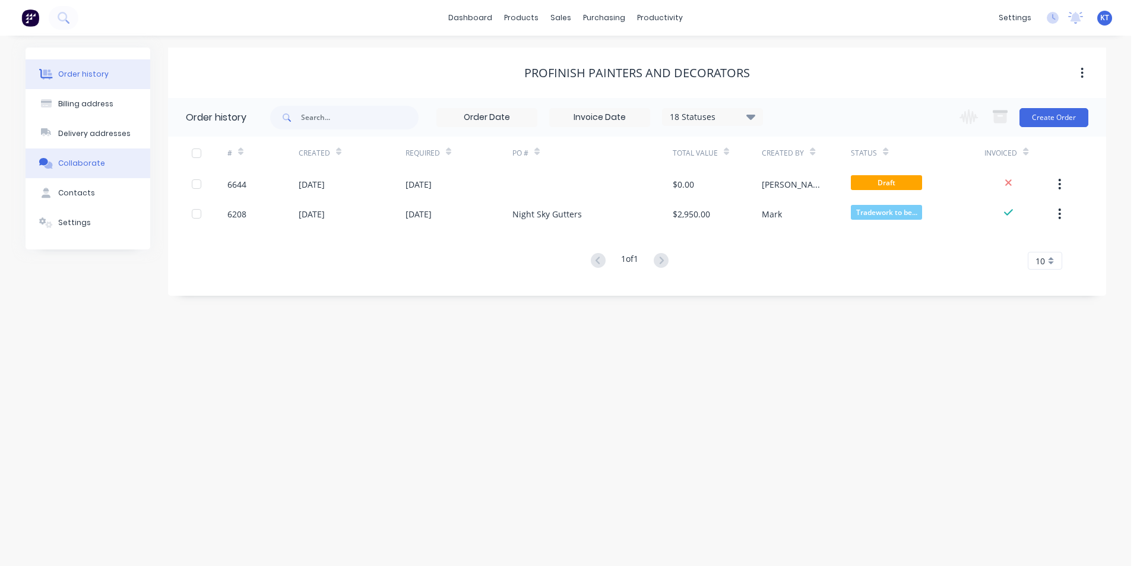
click at [92, 173] on button "Collaborate" at bounding box center [88, 163] width 125 height 30
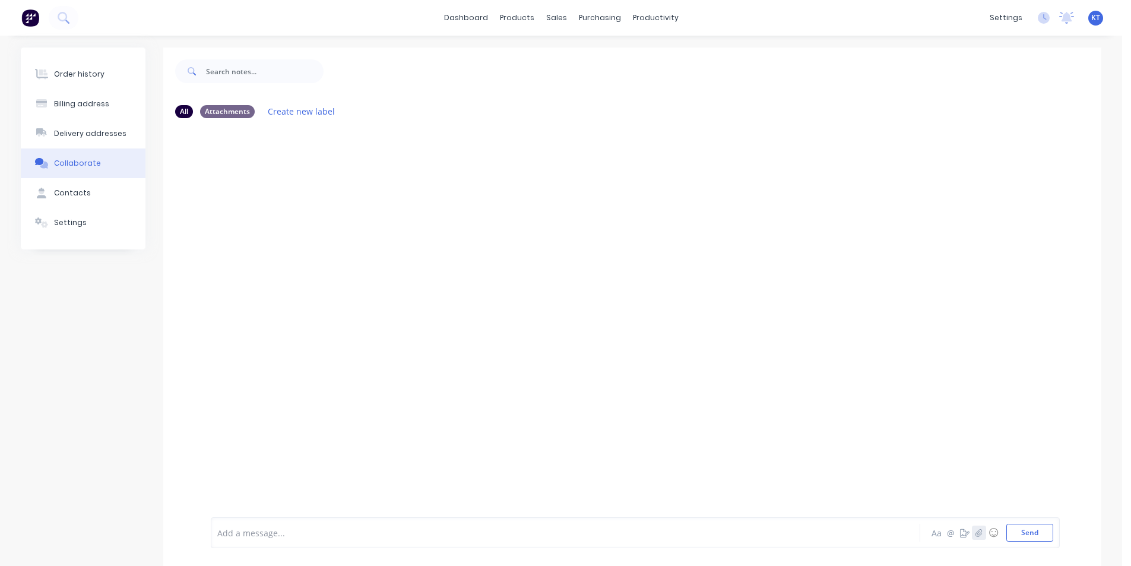
click at [978, 535] on icon "button" at bounding box center [978, 532] width 7 height 8
click at [1027, 537] on button "Send" at bounding box center [1029, 533] width 47 height 18
click at [75, 83] on button "Order history" at bounding box center [83, 74] width 125 height 30
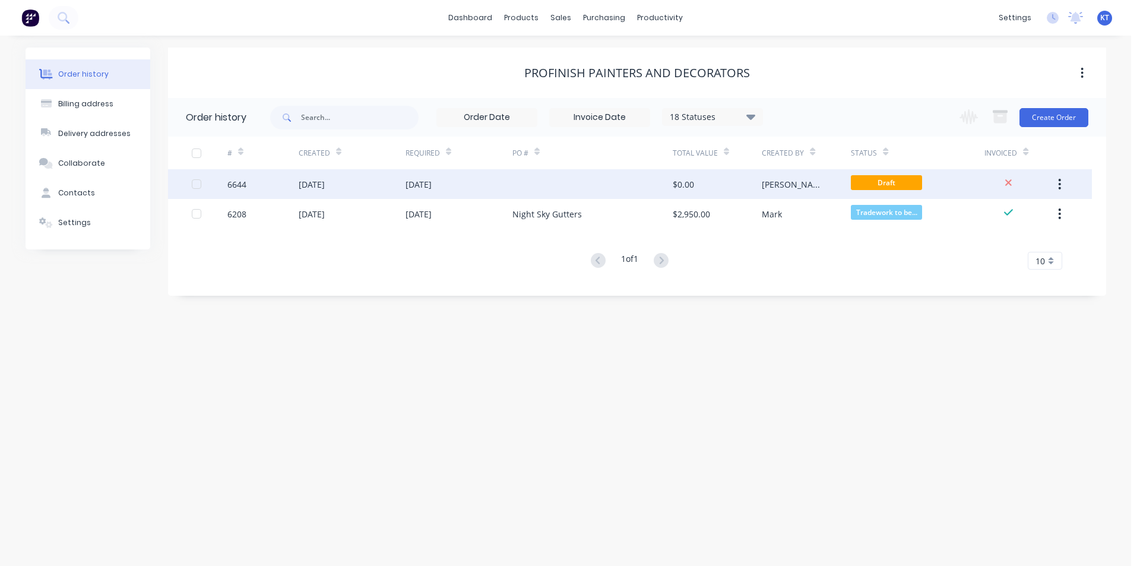
click at [402, 189] on div "[DATE]" at bounding box center [352, 184] width 107 height 30
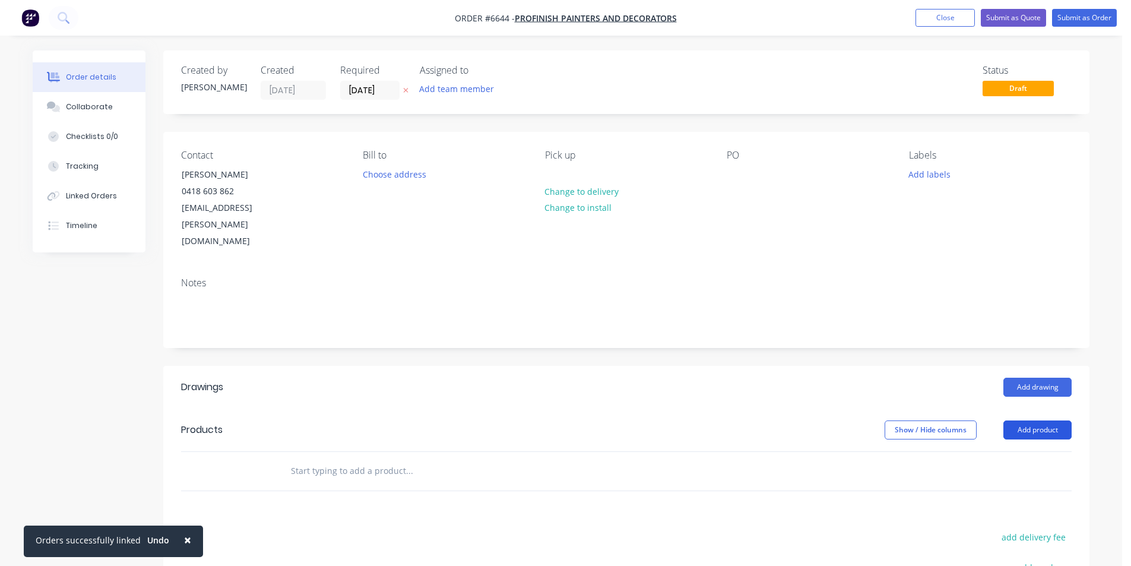
click at [1014, 420] on button "Add product" at bounding box center [1037, 429] width 68 height 19
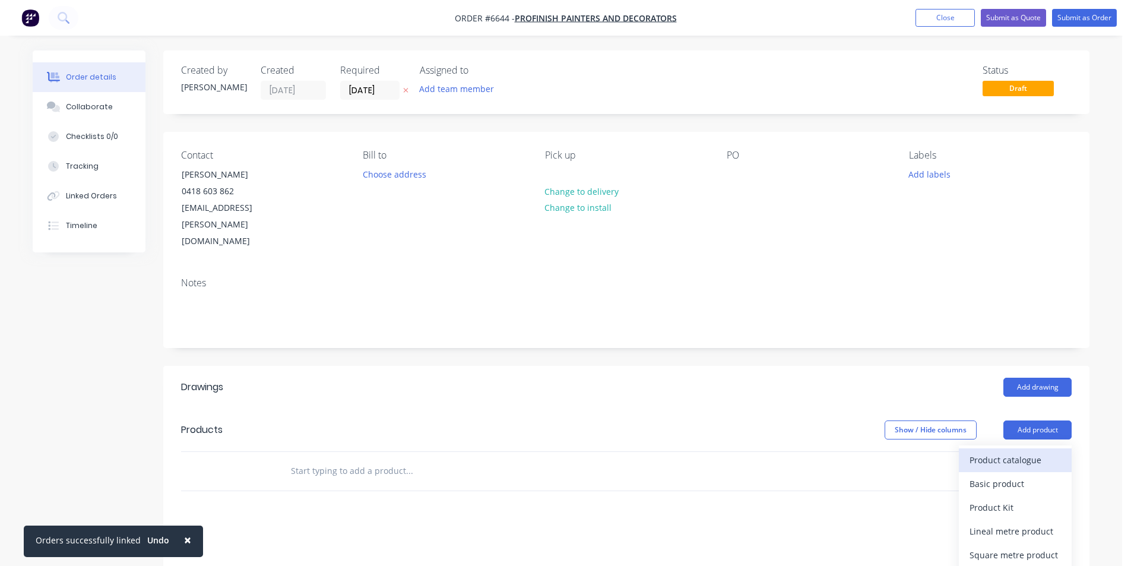
click at [1014, 451] on div "Product catalogue" at bounding box center [1014, 459] width 91 height 17
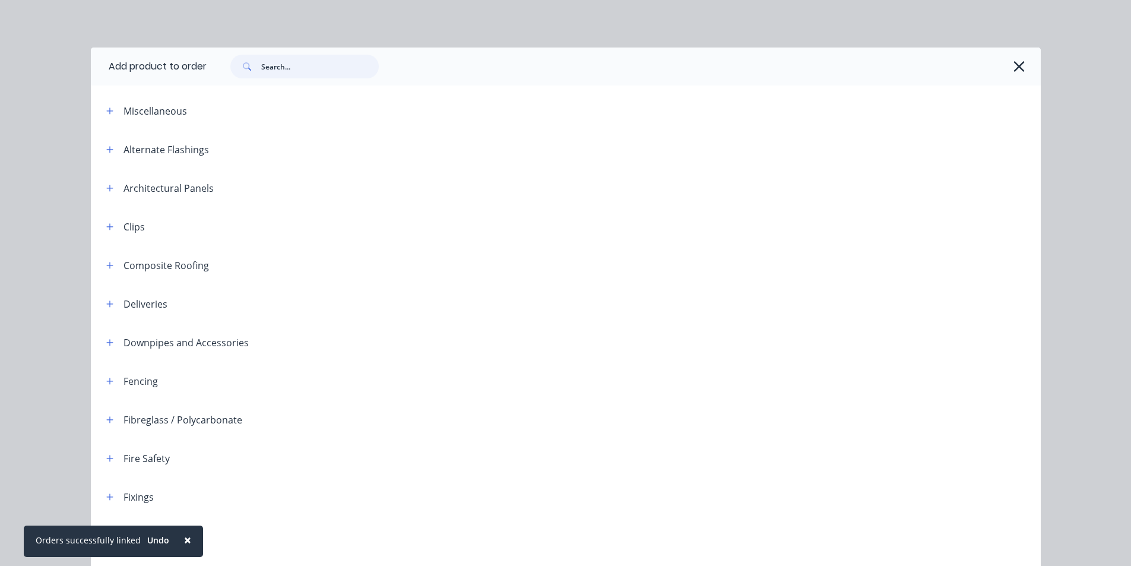
click at [310, 64] on input "text" at bounding box center [320, 67] width 118 height 24
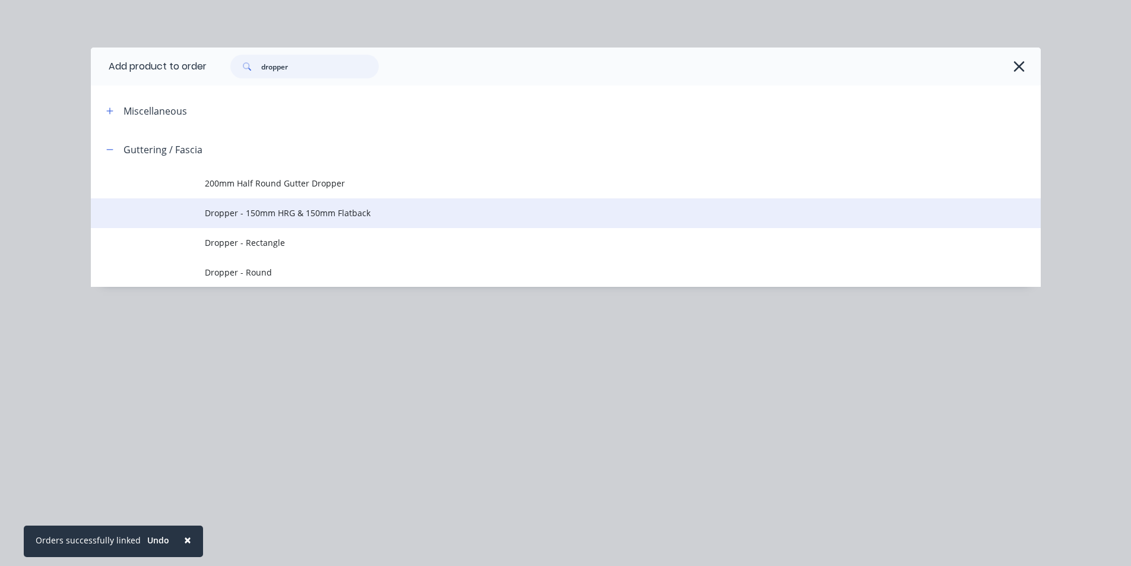
type input "dropper"
click at [283, 202] on td "Dropper - 150mm HRG & 150mm Flatback" at bounding box center [623, 213] width 836 height 30
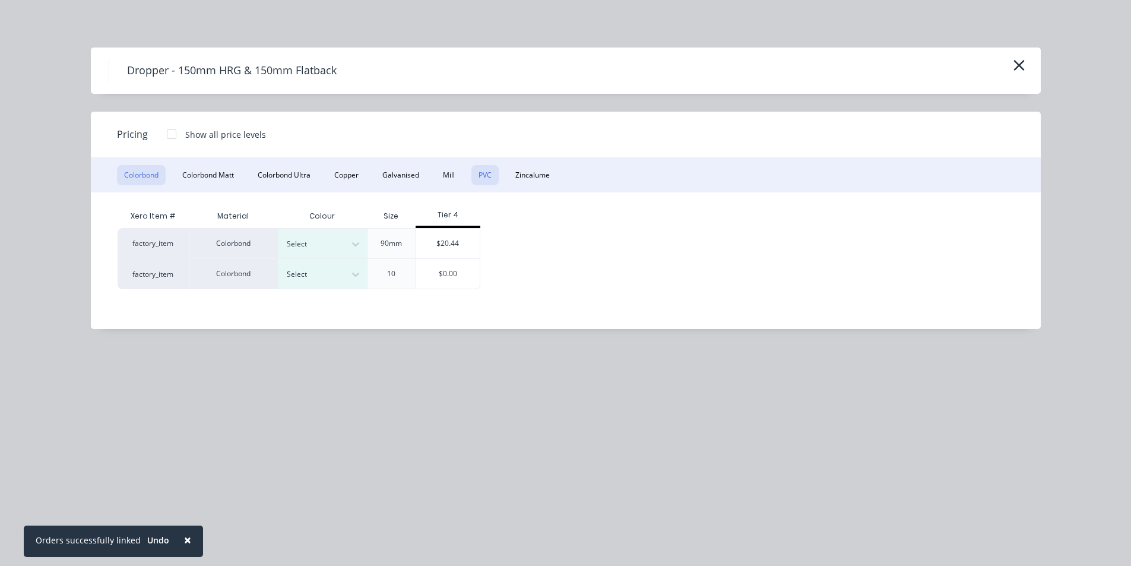
click at [483, 178] on button "PVC" at bounding box center [484, 175] width 27 height 20
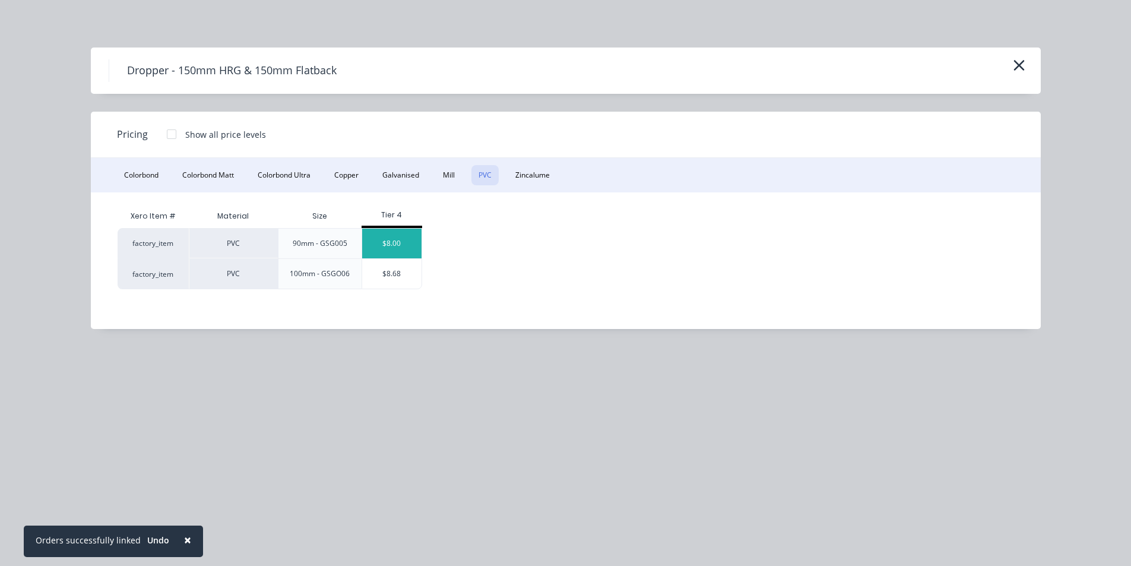
click at [397, 241] on div "$8.00" at bounding box center [391, 244] width 59 height 30
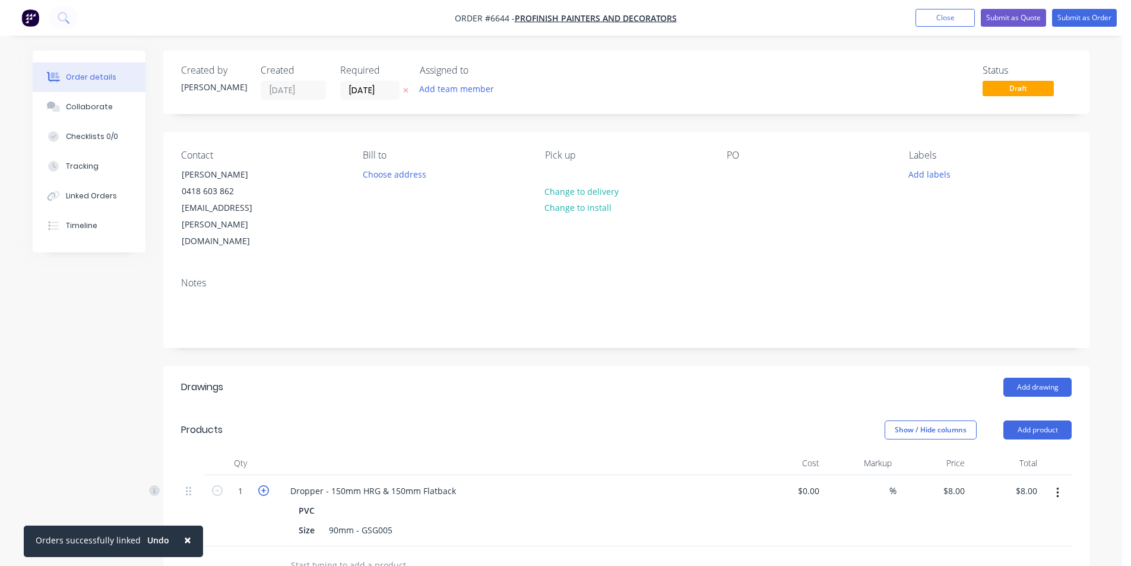
click at [262, 485] on icon "button" at bounding box center [263, 490] width 11 height 11
type input "2"
type input "$16.00"
click at [262, 485] on icon "button" at bounding box center [263, 490] width 11 height 11
type input "3"
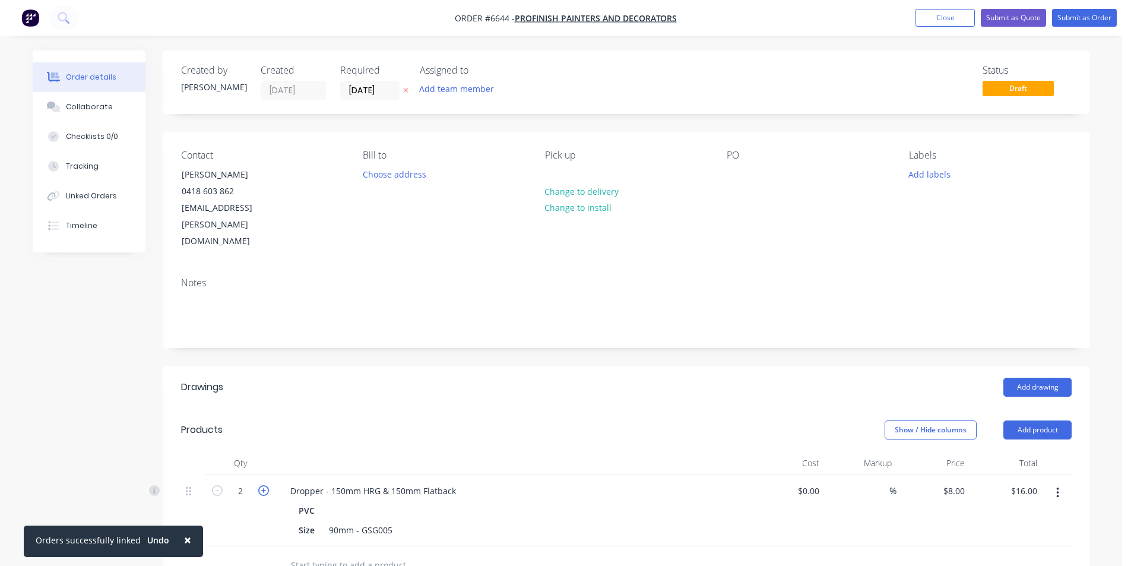
type input "$24.00"
click at [262, 485] on icon "button" at bounding box center [263, 490] width 11 height 11
type input "4"
type input "$32.00"
click at [1024, 420] on button "Add product" at bounding box center [1037, 429] width 68 height 19
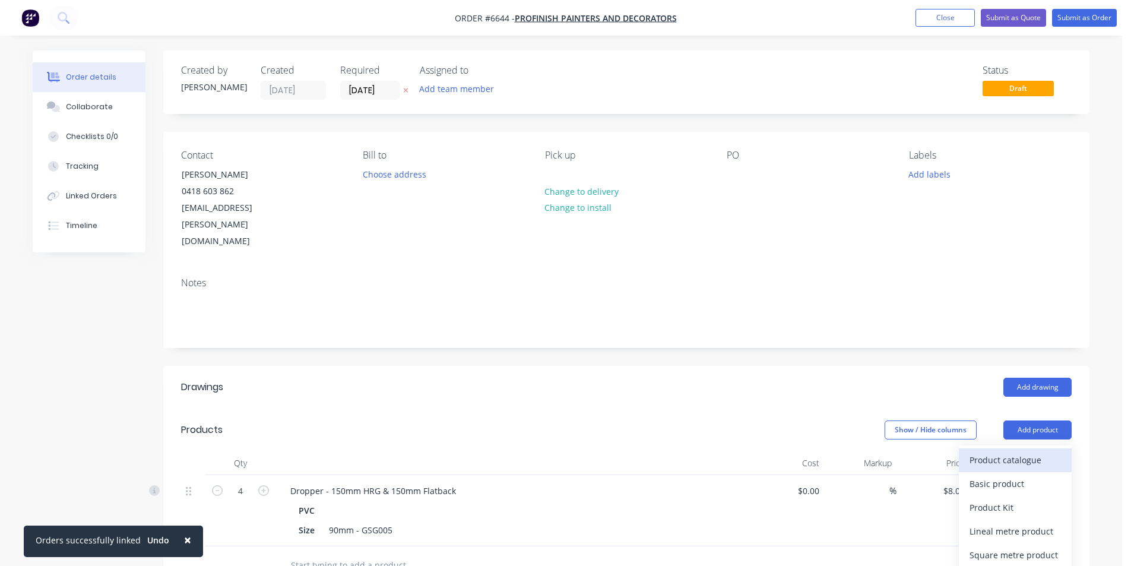
click at [1033, 451] on div "Product catalogue" at bounding box center [1014, 459] width 91 height 17
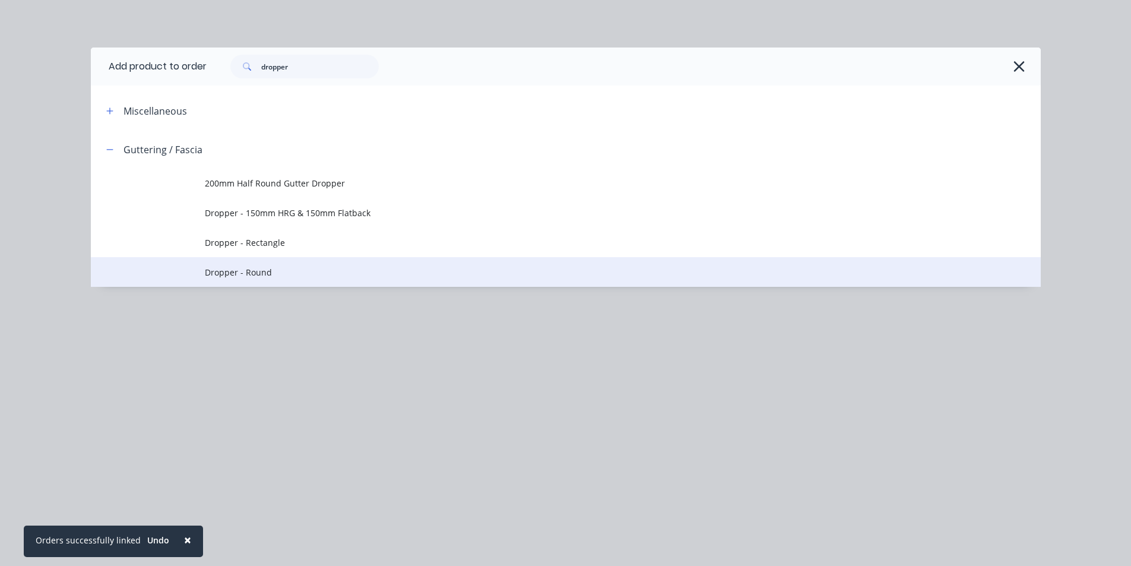
click at [233, 274] on span "Dropper - Round" at bounding box center [539, 272] width 668 height 12
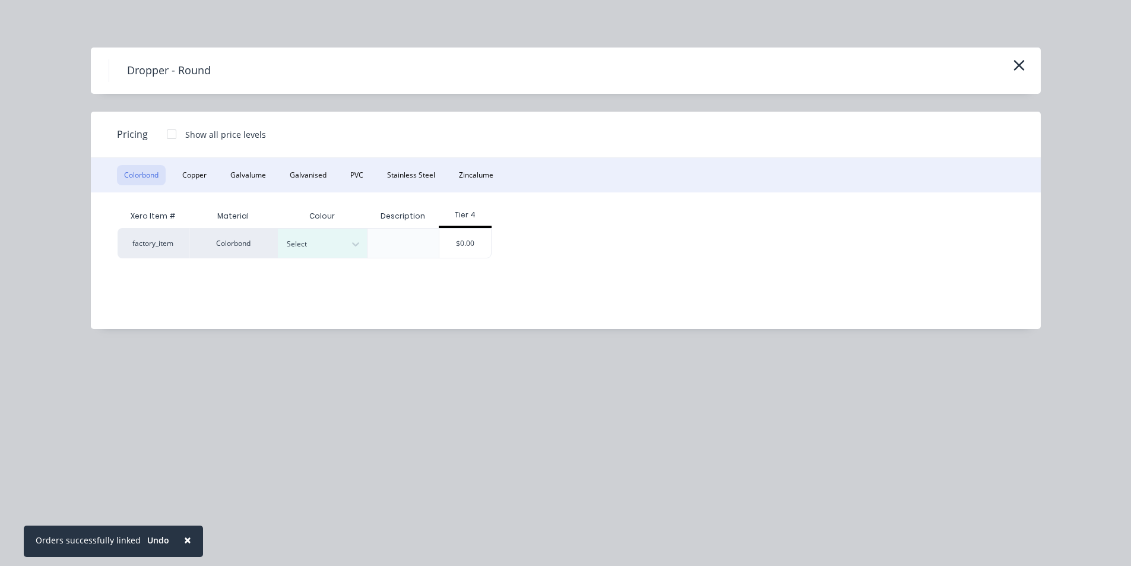
drag, startPoint x: 492, startPoint y: 180, endPoint x: 475, endPoint y: 231, distance: 54.2
click at [491, 180] on button "Zincalume" at bounding box center [476, 175] width 49 height 20
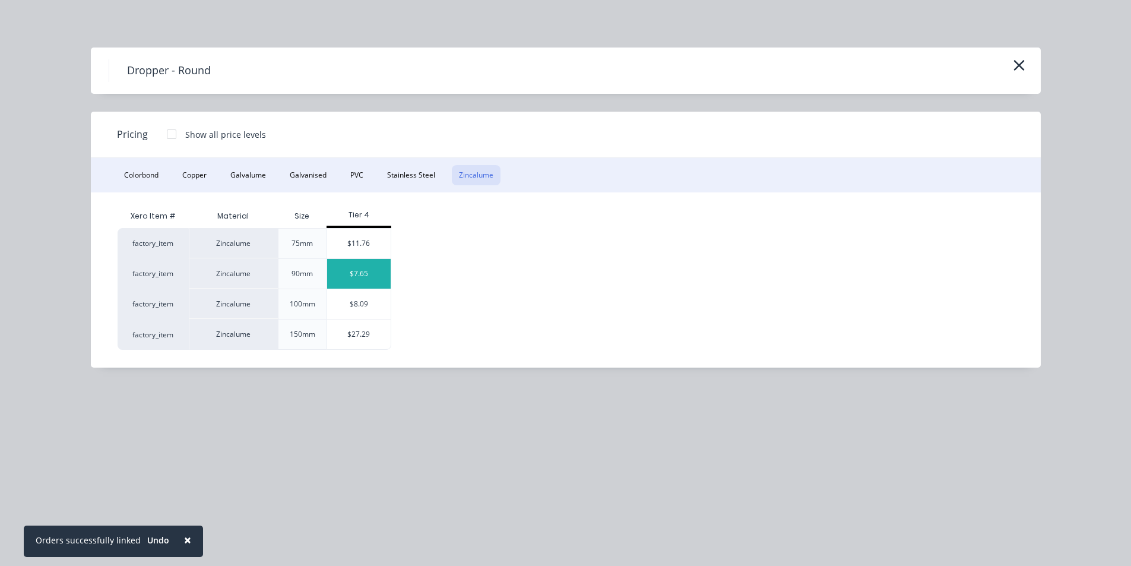
click at [364, 267] on div "$7.65" at bounding box center [359, 274] width 64 height 30
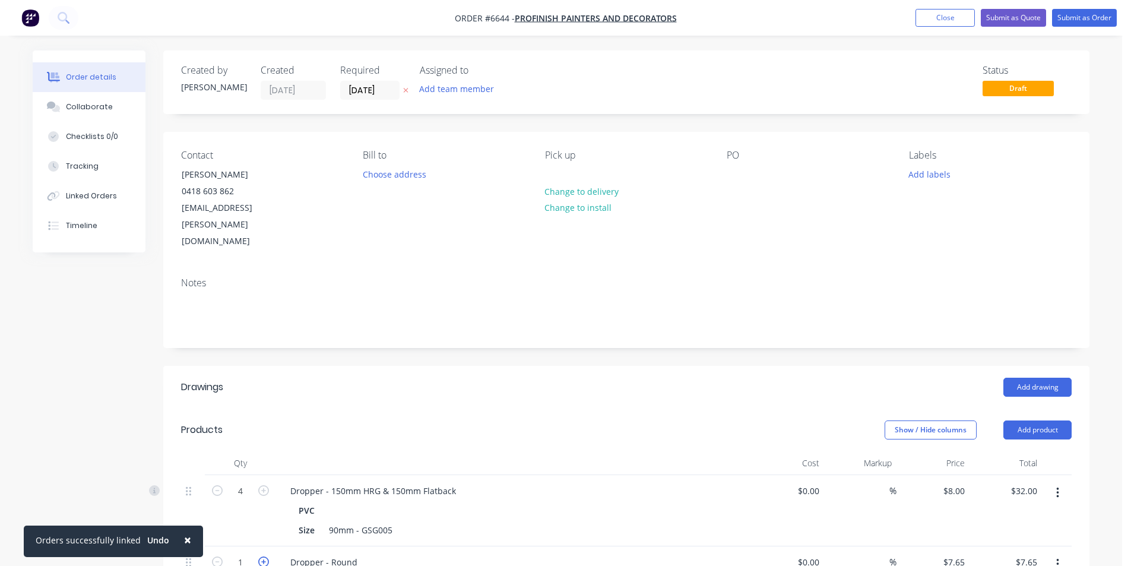
click at [259, 556] on icon "button" at bounding box center [263, 561] width 11 height 11
type input "2"
type input "$15.30"
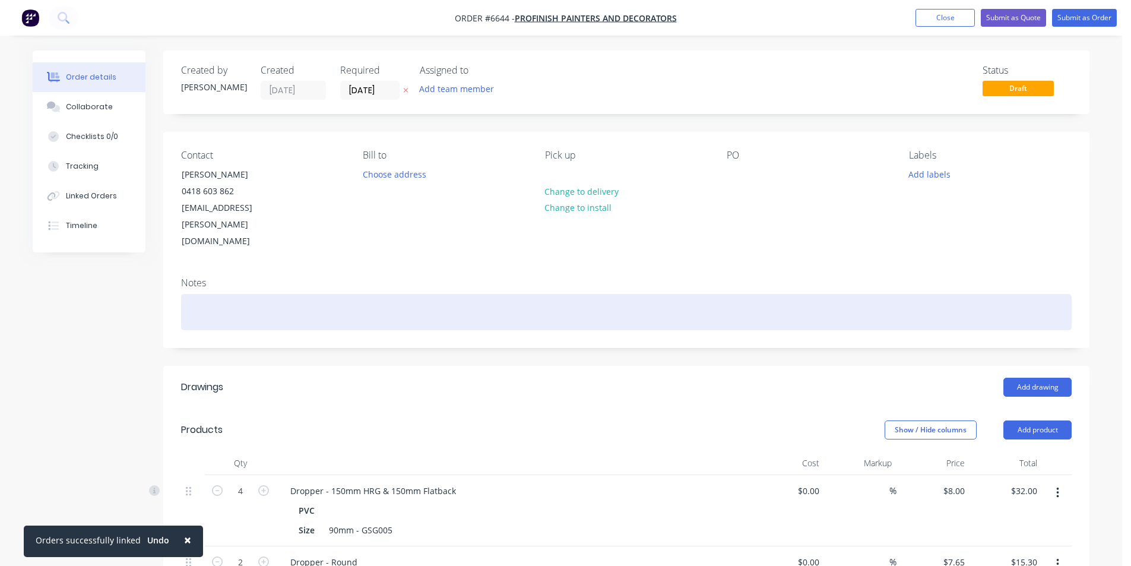
click at [230, 294] on div at bounding box center [626, 312] width 890 height 36
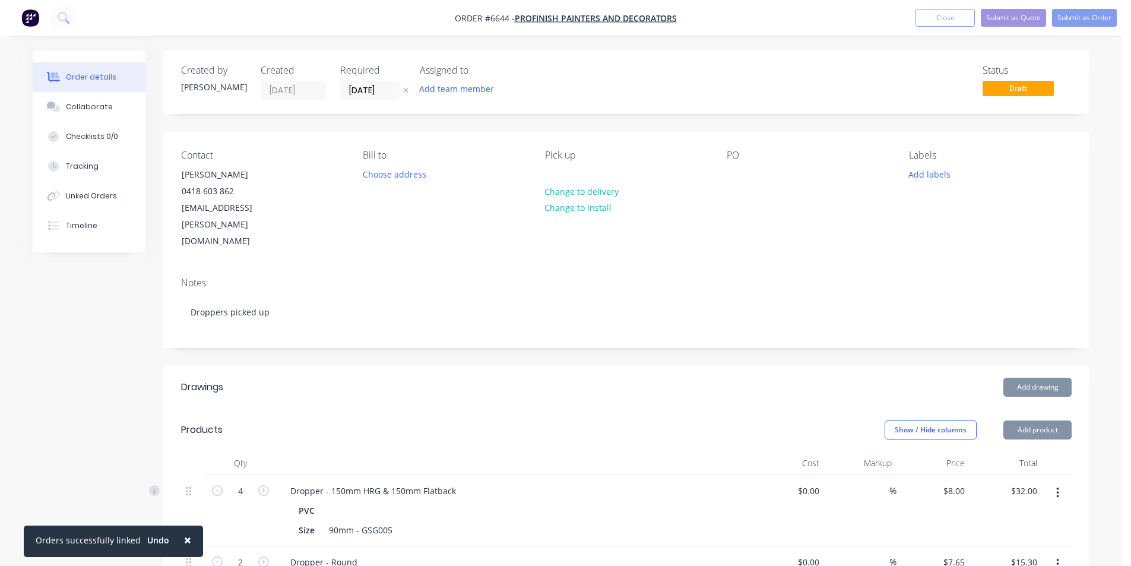
click at [380, 268] on div "Notes Droppers picked up" at bounding box center [626, 308] width 926 height 80
click at [1066, 15] on button "Submit as Order" at bounding box center [1084, 18] width 65 height 18
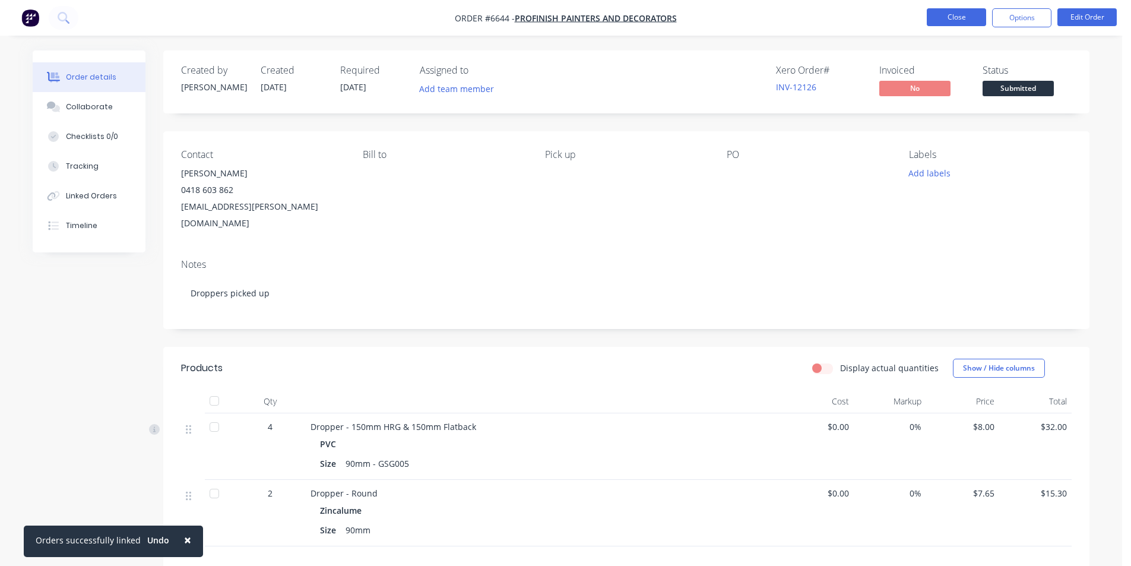
click at [946, 14] on button "Close" at bounding box center [956, 17] width 59 height 18
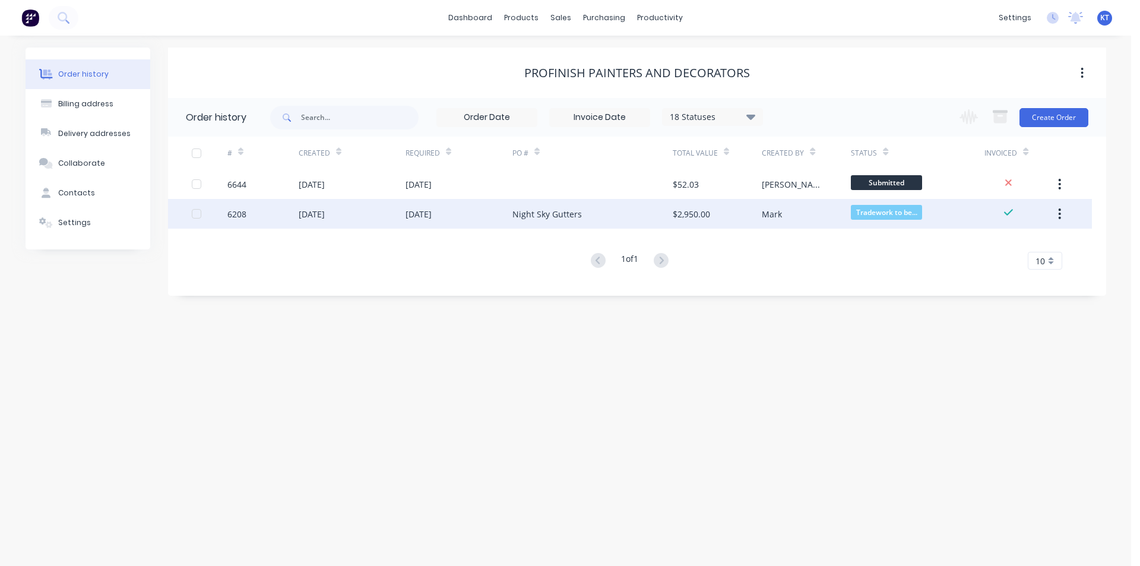
click at [551, 211] on div "Night Sky Gutters" at bounding box center [546, 214] width 69 height 12
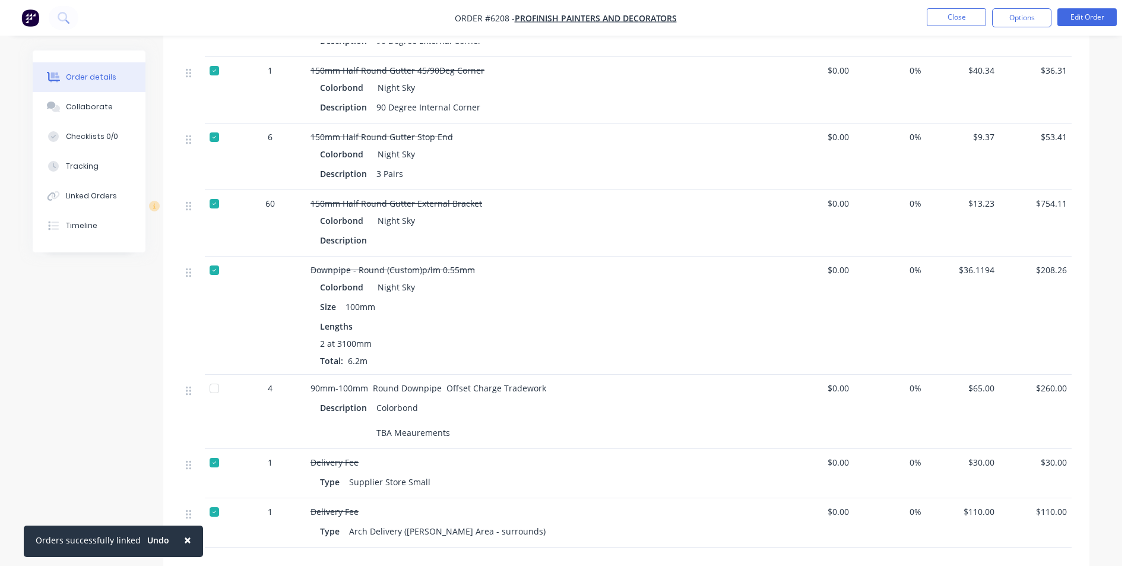
scroll to position [993, 0]
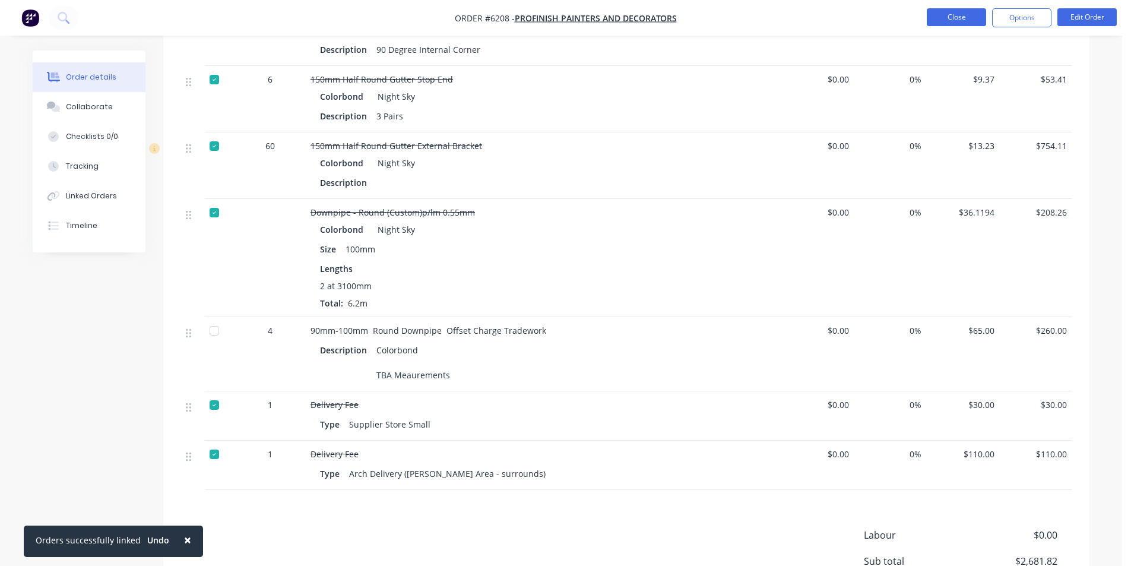
click at [975, 17] on button "Close" at bounding box center [956, 17] width 59 height 18
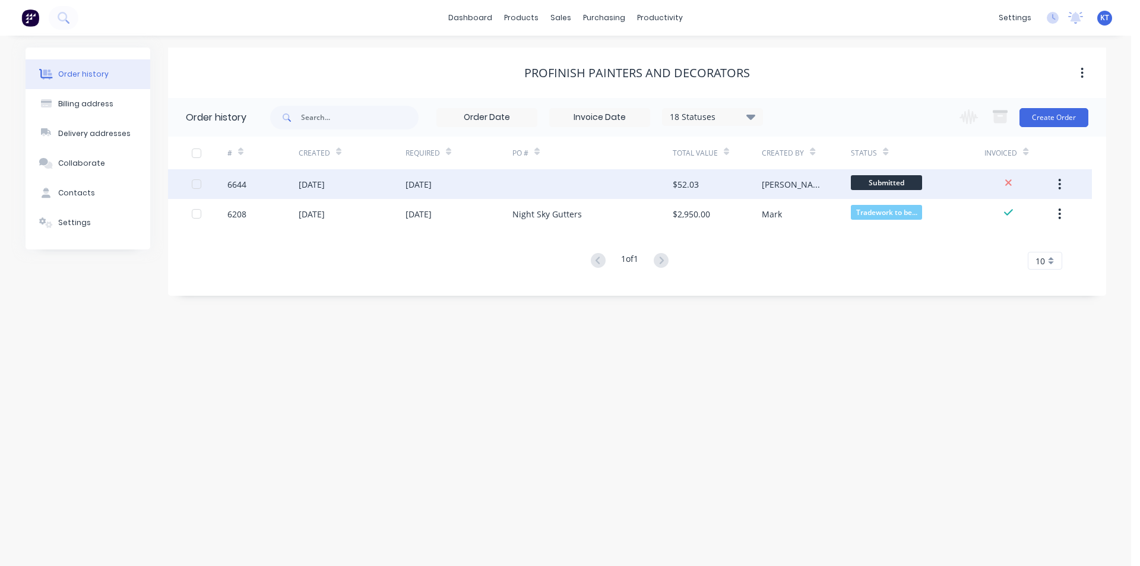
click at [325, 183] on div "[DATE]" at bounding box center [312, 184] width 26 height 12
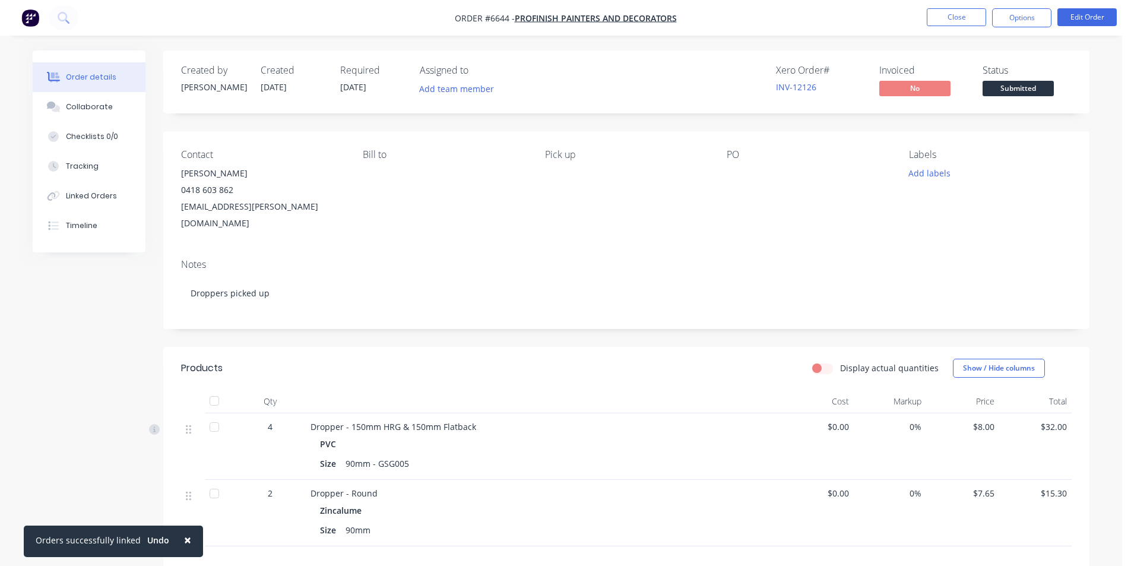
click at [1084, 27] on li "Edit Order" at bounding box center [1086, 17] width 59 height 19
click at [1082, 16] on button "Edit Order" at bounding box center [1086, 17] width 59 height 18
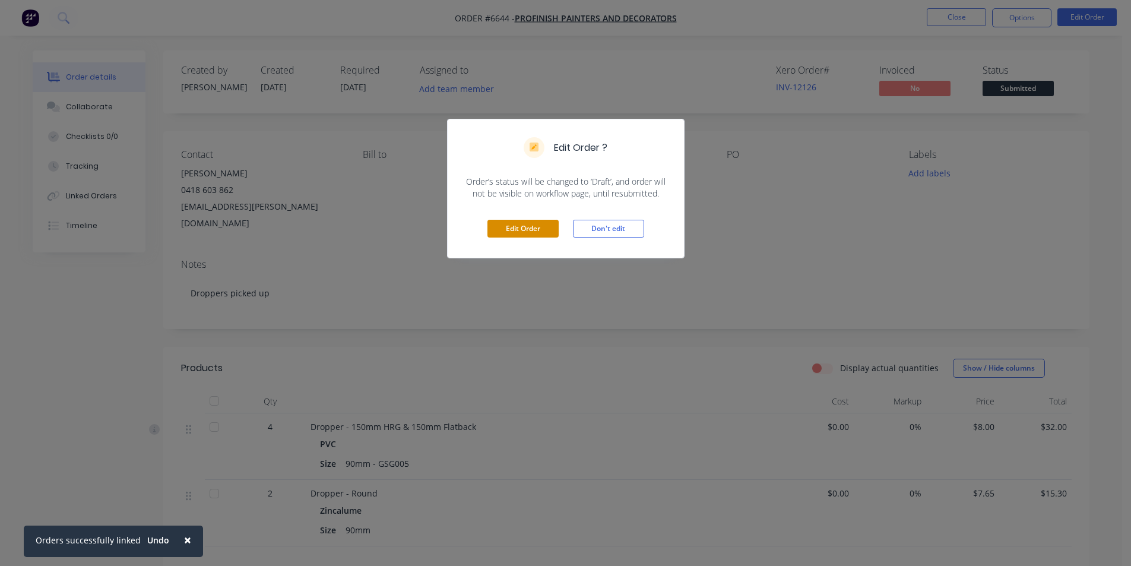
click at [548, 227] on button "Edit Order" at bounding box center [522, 229] width 71 height 18
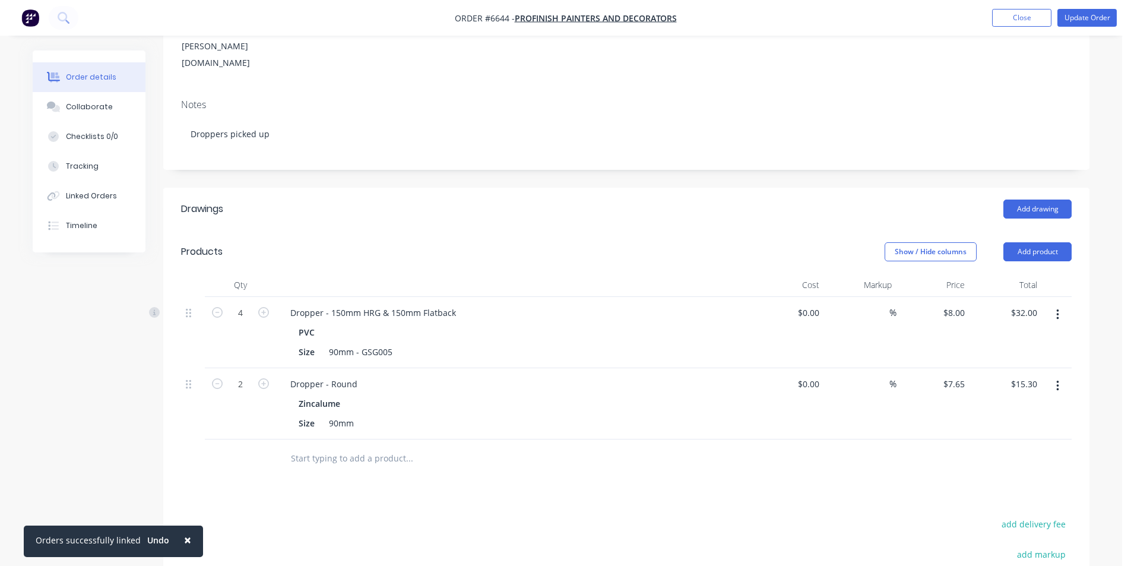
scroll to position [360, 0]
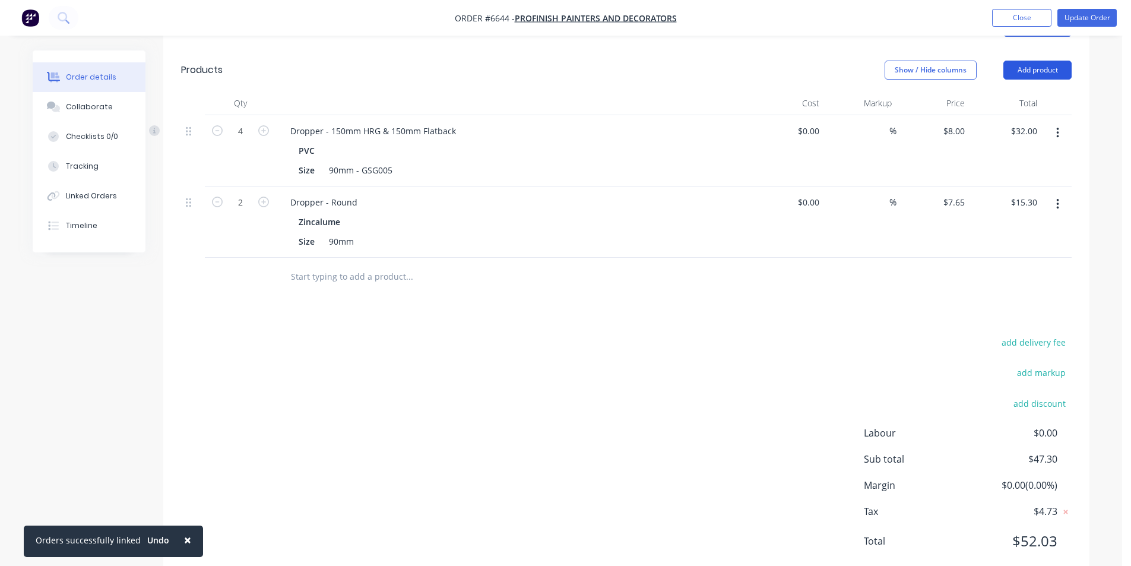
click at [1061, 61] on button "Add product" at bounding box center [1037, 70] width 68 height 19
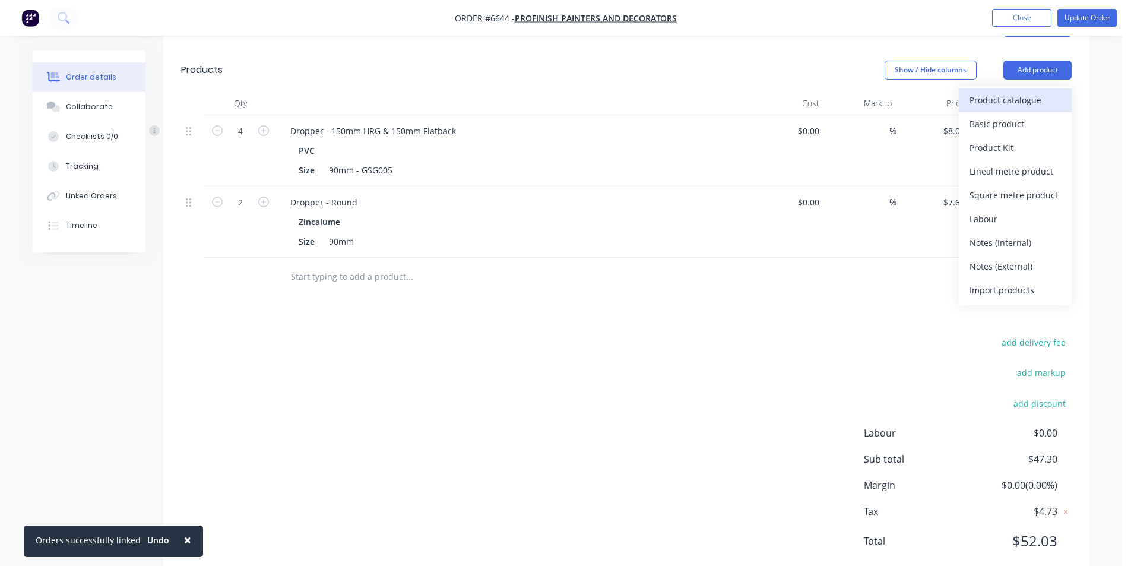
click at [1017, 91] on div "Product catalogue" at bounding box center [1014, 99] width 91 height 17
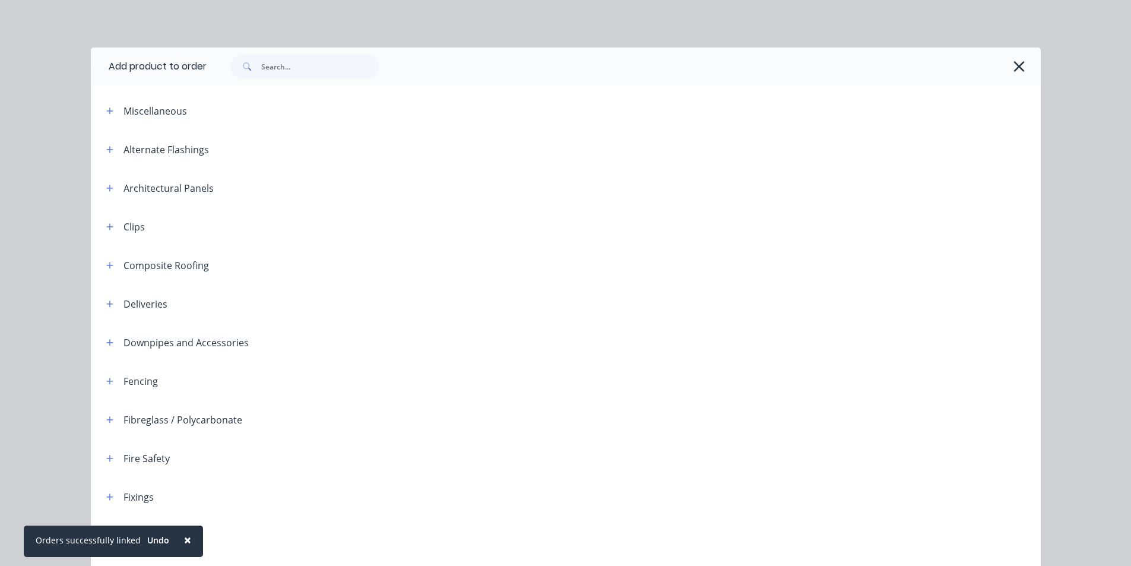
scroll to position [300, 0]
drag, startPoint x: 320, startPoint y: 62, endPoint x: 329, endPoint y: 77, distance: 17.8
click at [321, 62] on input "text" at bounding box center [320, 67] width 118 height 24
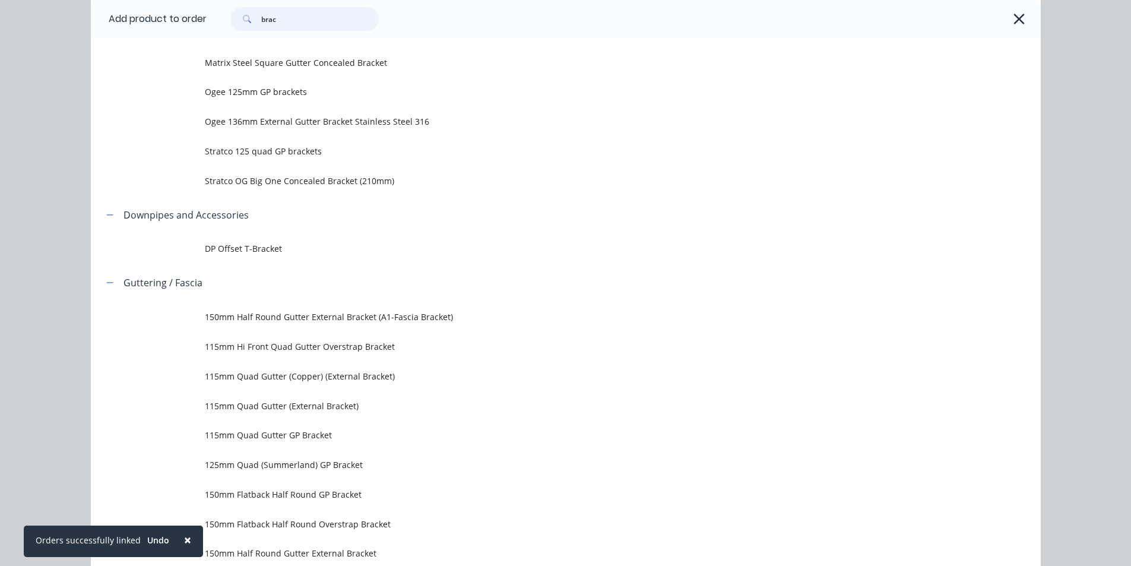
scroll to position [297, 0]
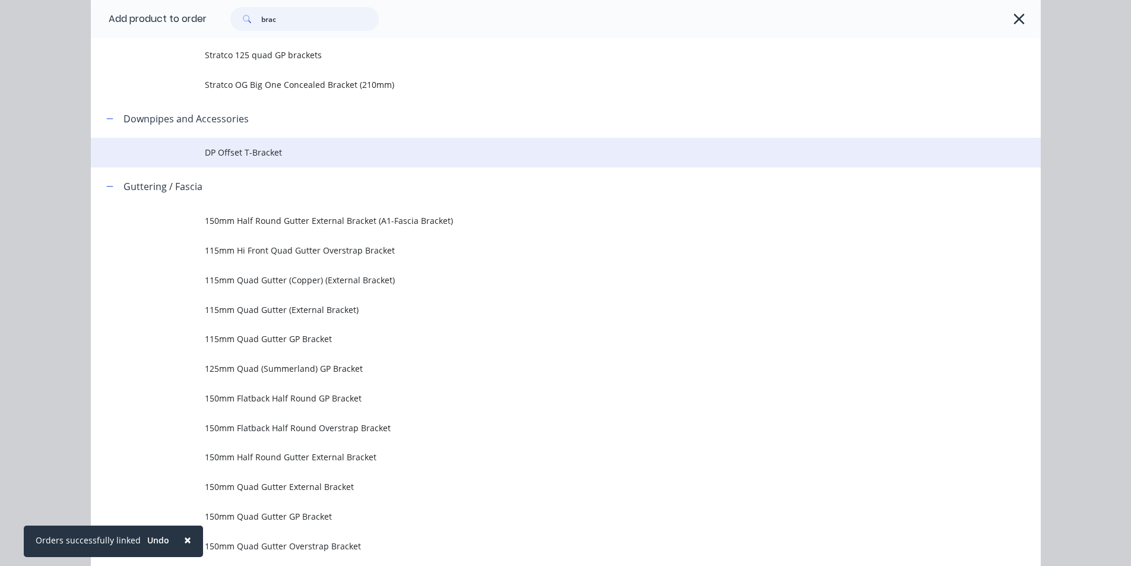
type input "brac"
click at [249, 154] on span "DP Offset T-Bracket" at bounding box center [539, 152] width 668 height 12
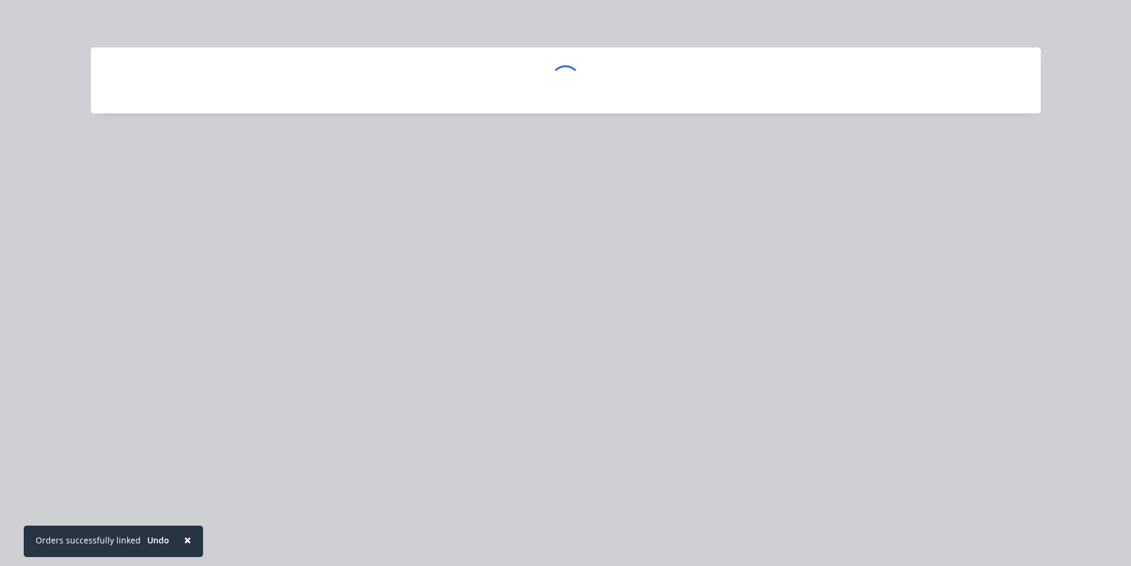
scroll to position [0, 0]
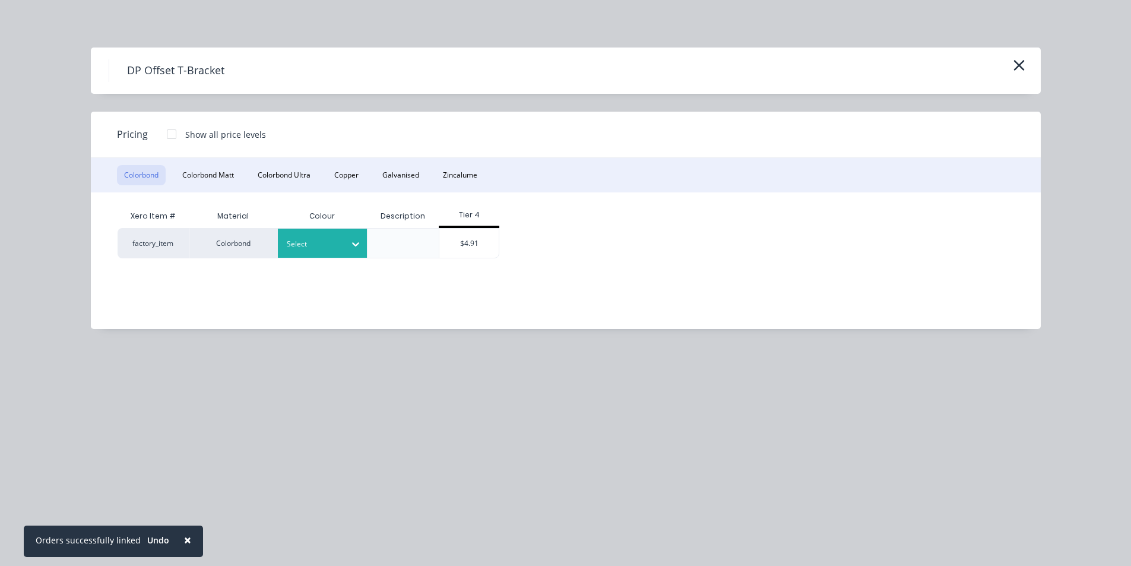
click at [356, 246] on icon at bounding box center [355, 244] width 7 height 4
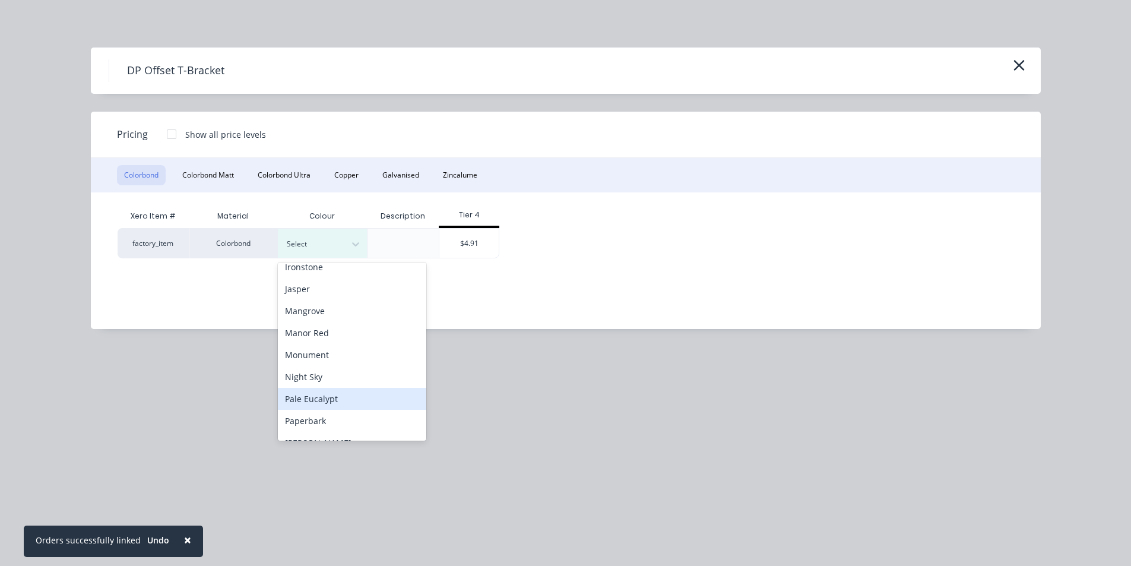
scroll to position [198, 0]
click at [329, 403] on div "Night Sky" at bounding box center [352, 407] width 148 height 22
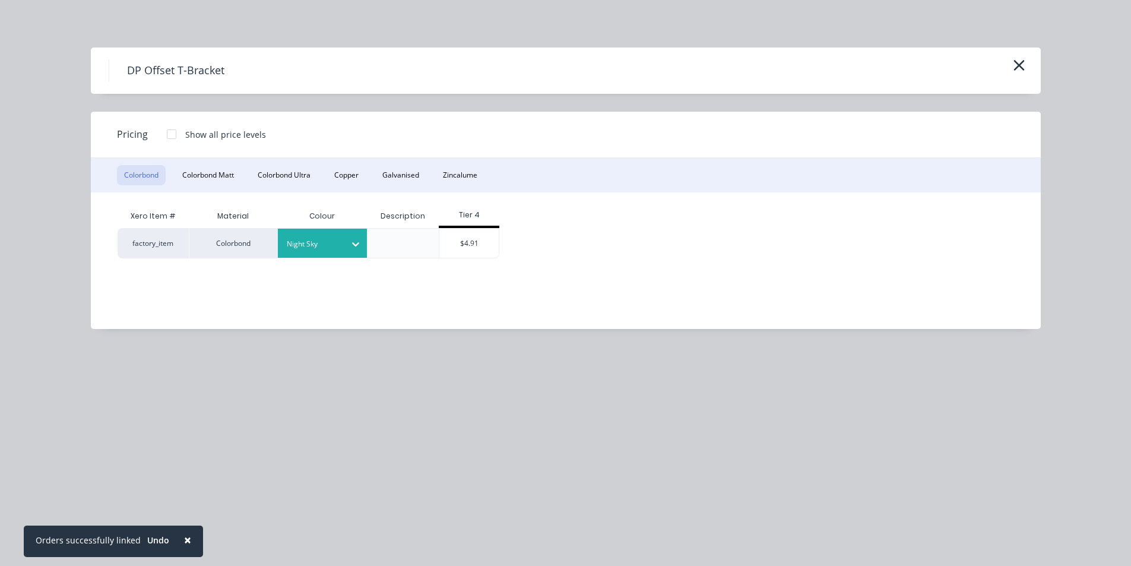
click at [477, 223] on div "Tier 4" at bounding box center [469, 216] width 61 height 24
click at [475, 246] on div "$4.91" at bounding box center [468, 243] width 59 height 29
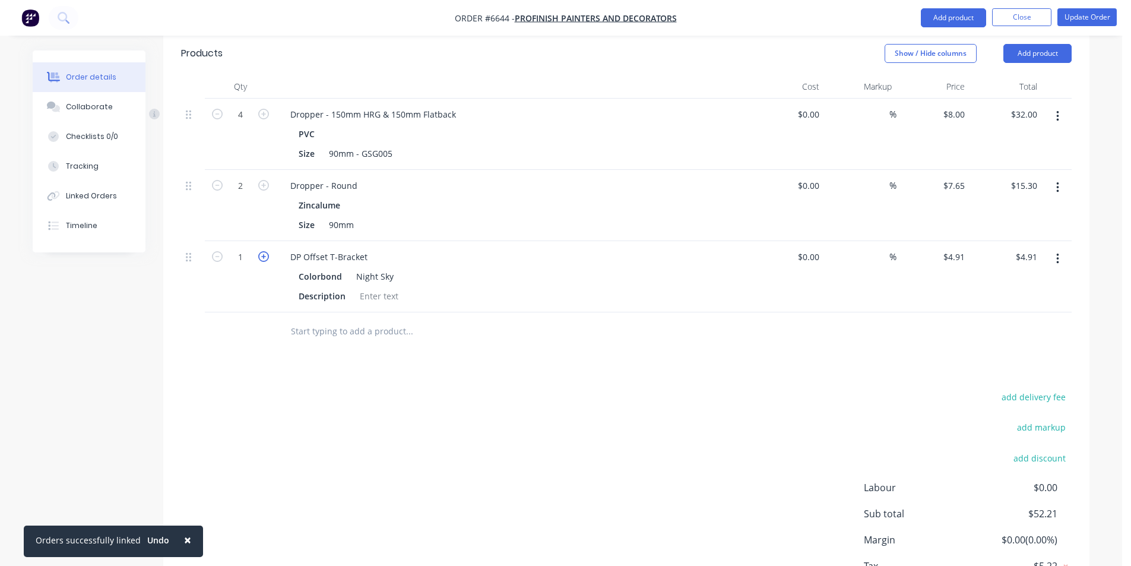
click at [265, 251] on icon "button" at bounding box center [263, 256] width 11 height 11
type input "2"
type input "$9.82"
click at [264, 251] on icon "button" at bounding box center [263, 256] width 11 height 11
type input "3"
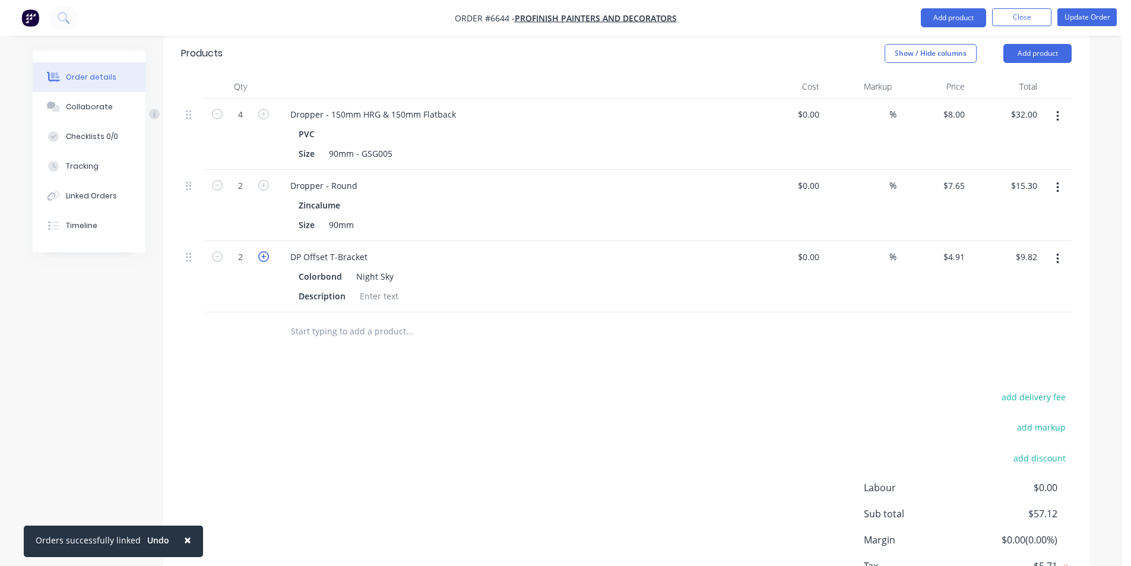
type input "$14.73"
click at [264, 251] on icon "button" at bounding box center [263, 256] width 11 height 11
type input "4"
type input "$19.64"
click at [264, 251] on icon "button" at bounding box center [263, 256] width 11 height 11
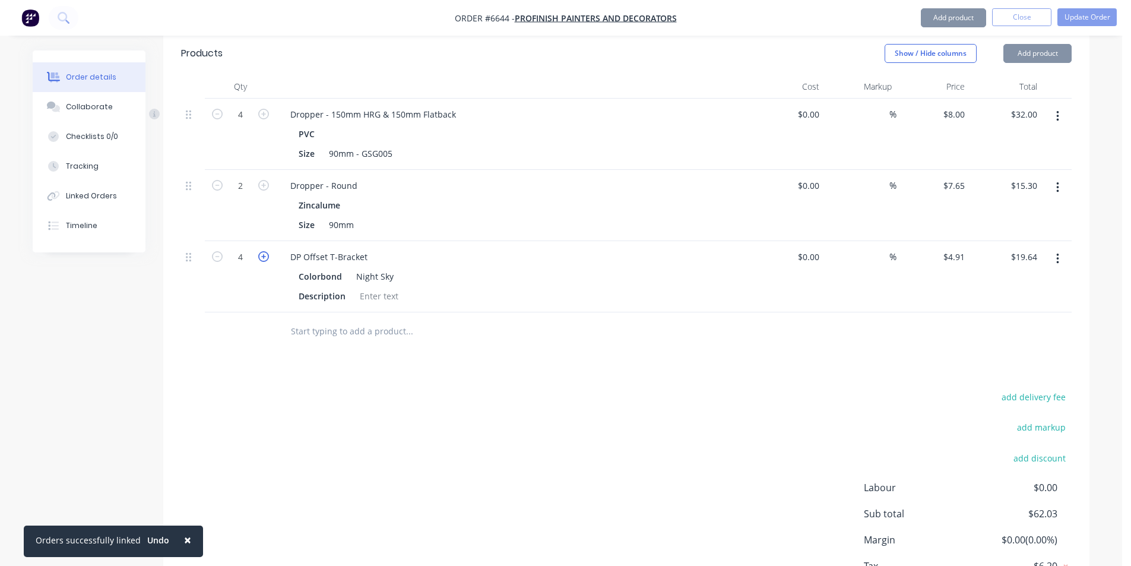
type input "5"
type input "$24.55"
click at [221, 249] on button "button" at bounding box center [217, 255] width 15 height 12
type input "4"
type input "$19.64"
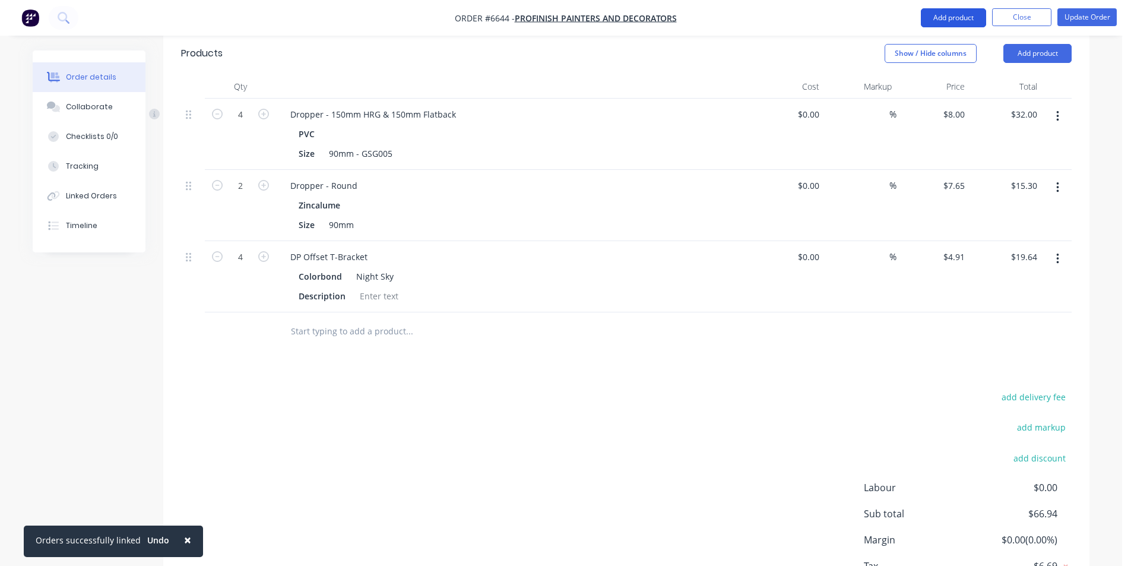
click at [935, 10] on button "Add product" at bounding box center [953, 17] width 65 height 19
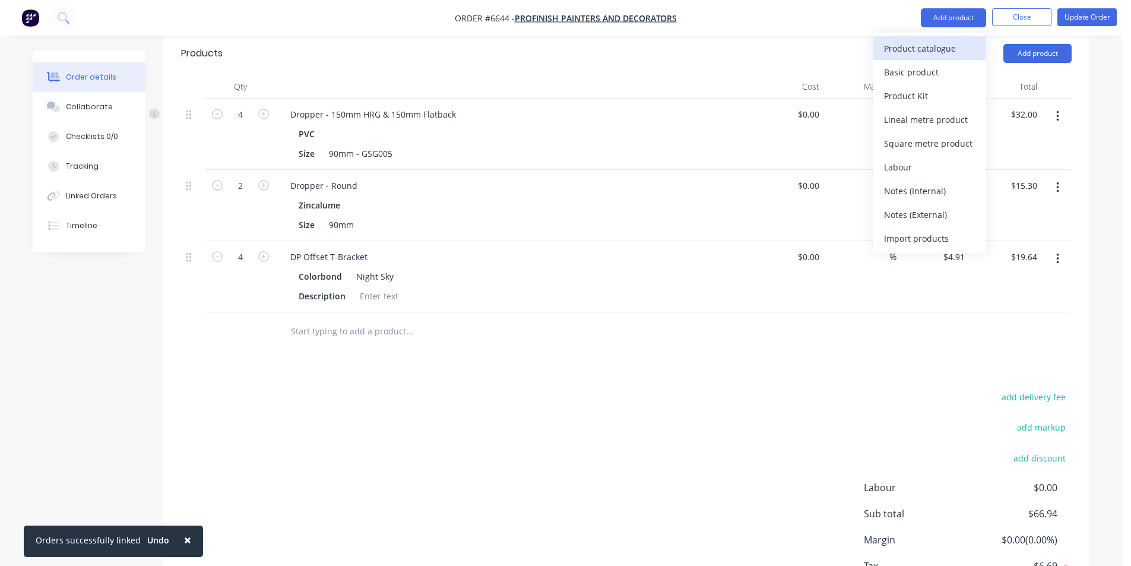
click at [974, 58] on button "Product catalogue" at bounding box center [929, 48] width 113 height 24
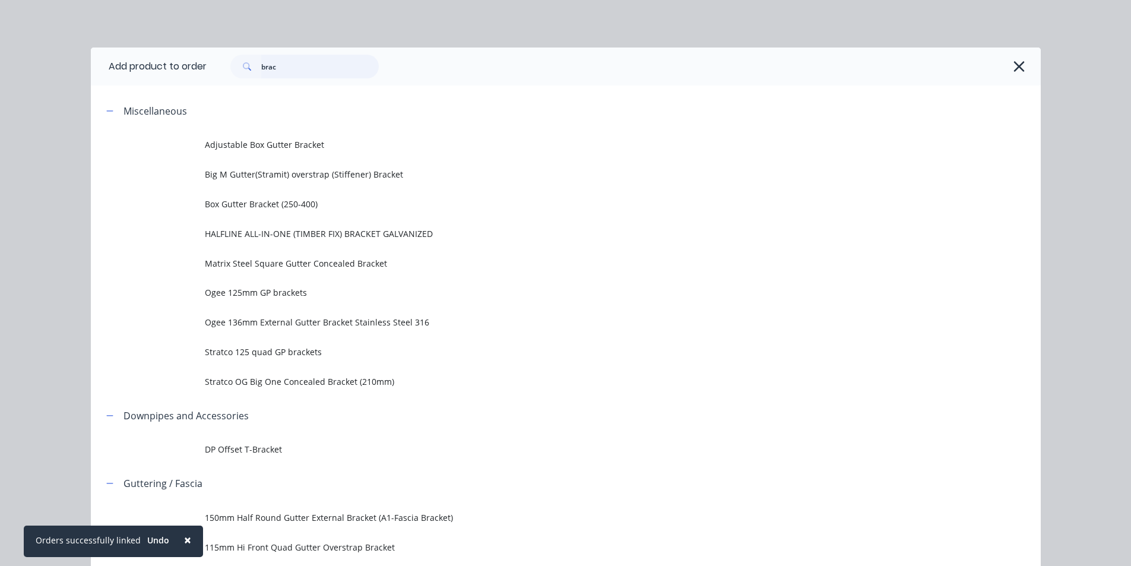
click at [289, 61] on input "brac" at bounding box center [320, 67] width 118 height 24
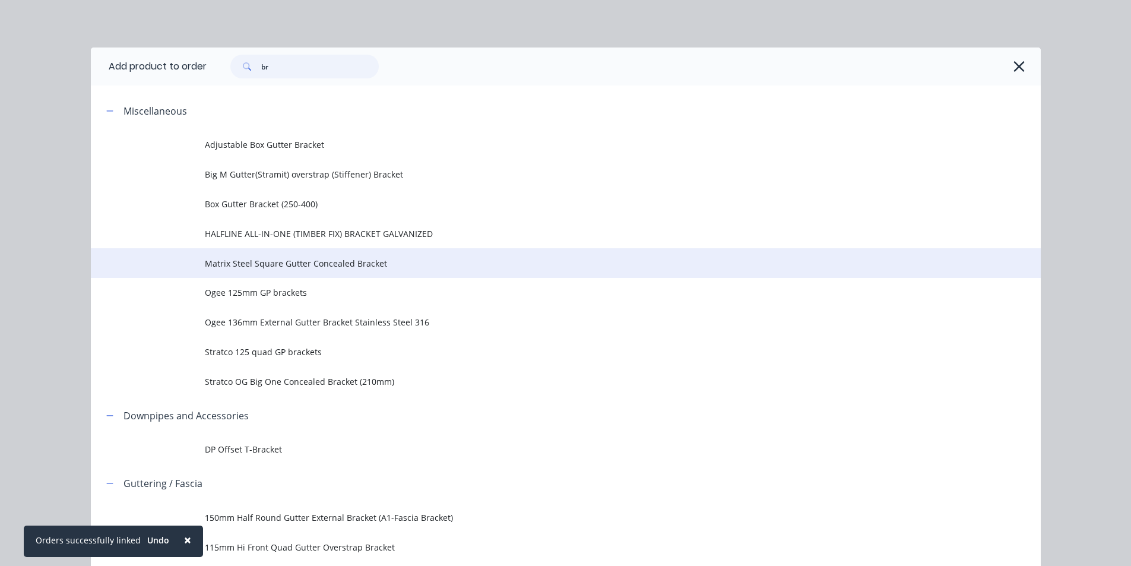
type input "b"
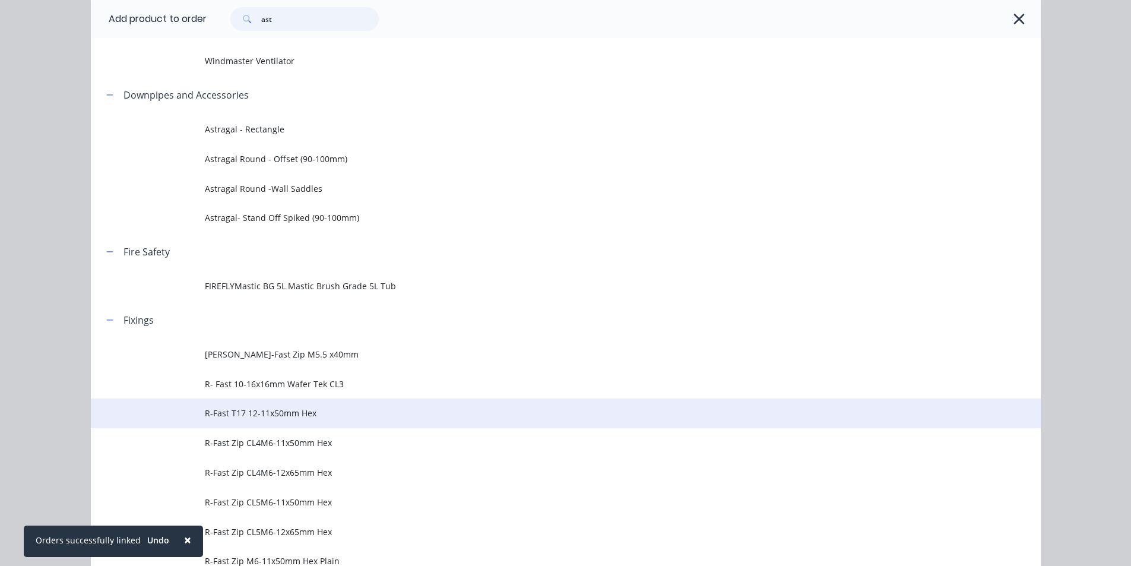
scroll to position [119, 0]
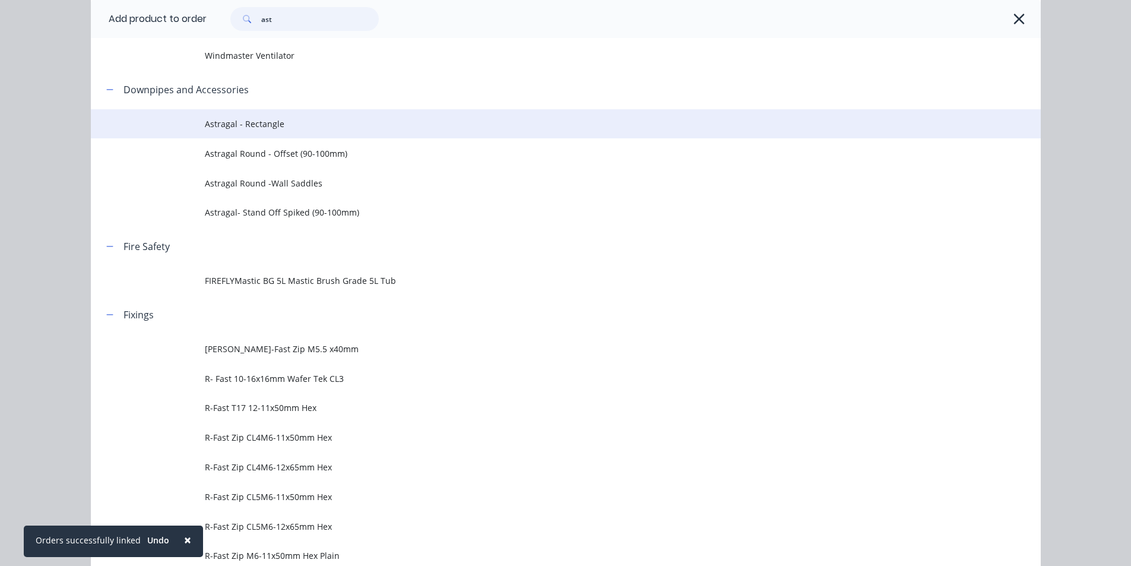
type input "ast"
click at [280, 137] on td "Astragal - Rectangle" at bounding box center [623, 124] width 836 height 30
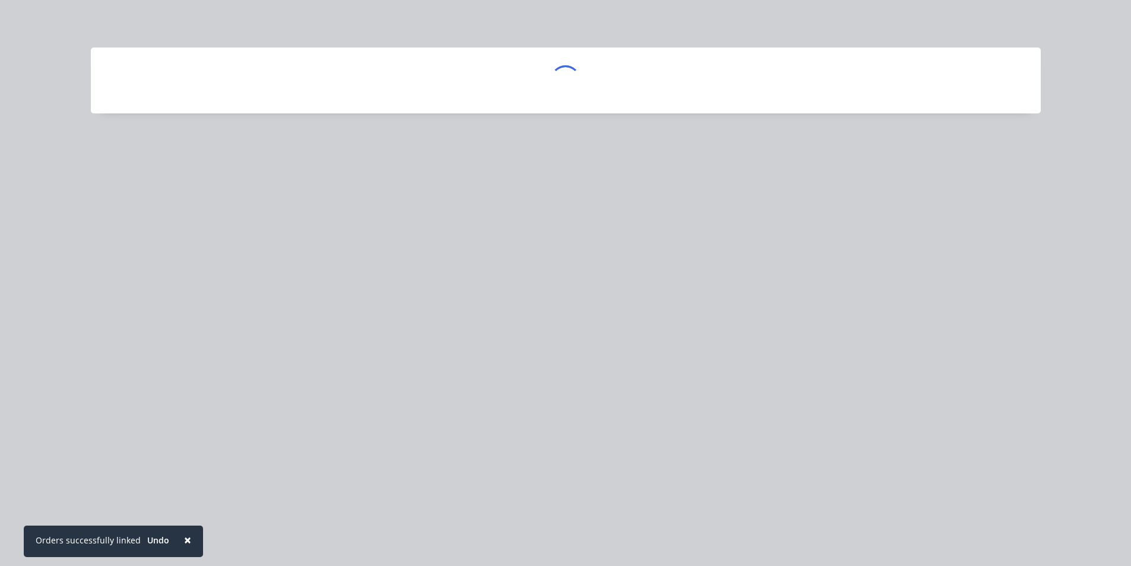
scroll to position [0, 0]
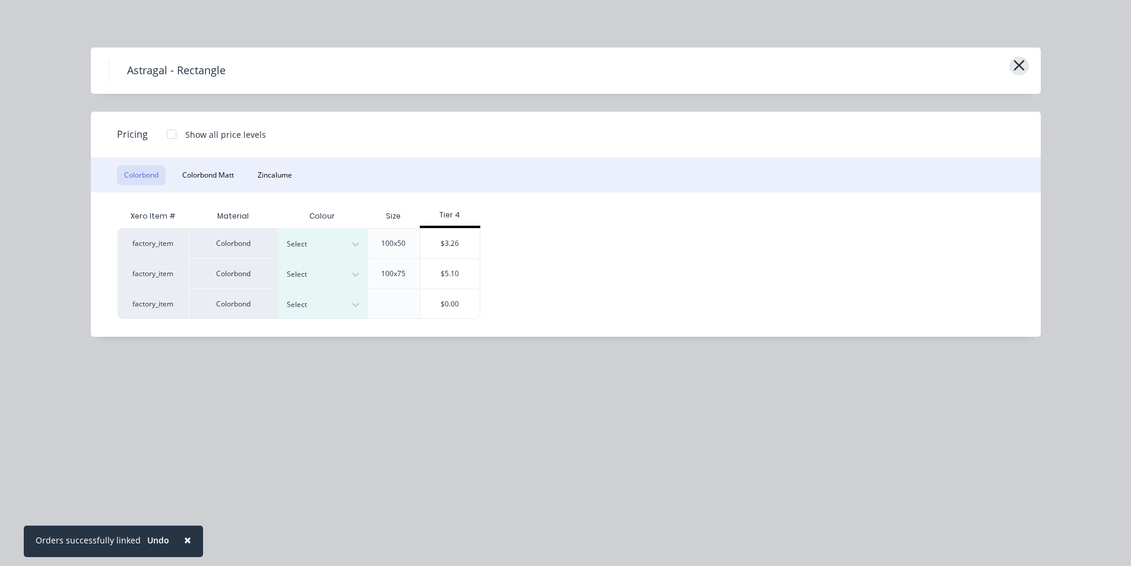
click at [1021, 62] on icon "button" at bounding box center [1019, 65] width 12 height 17
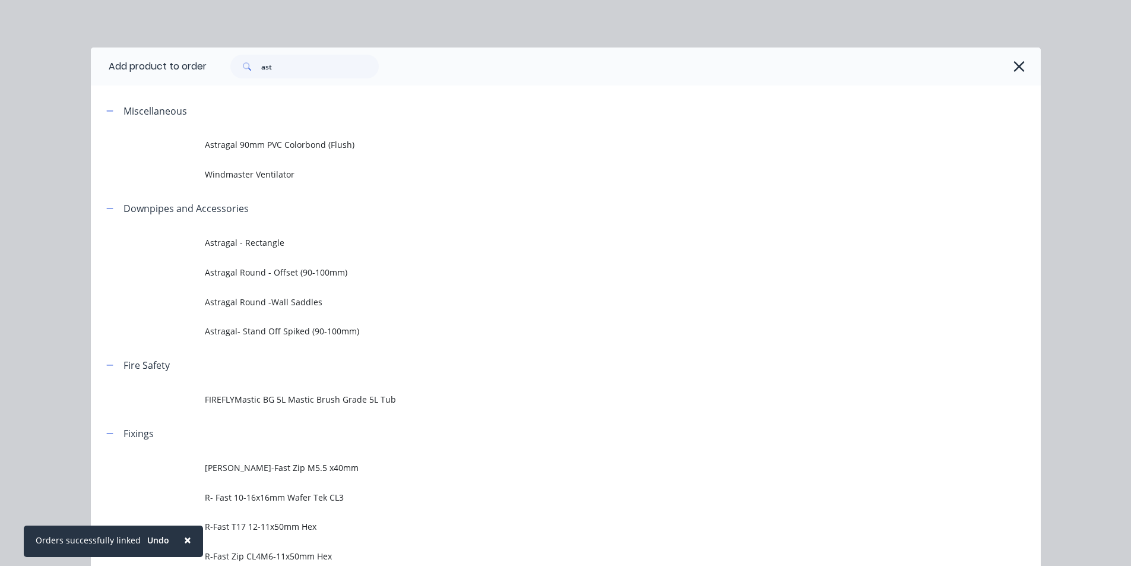
scroll to position [189, 0]
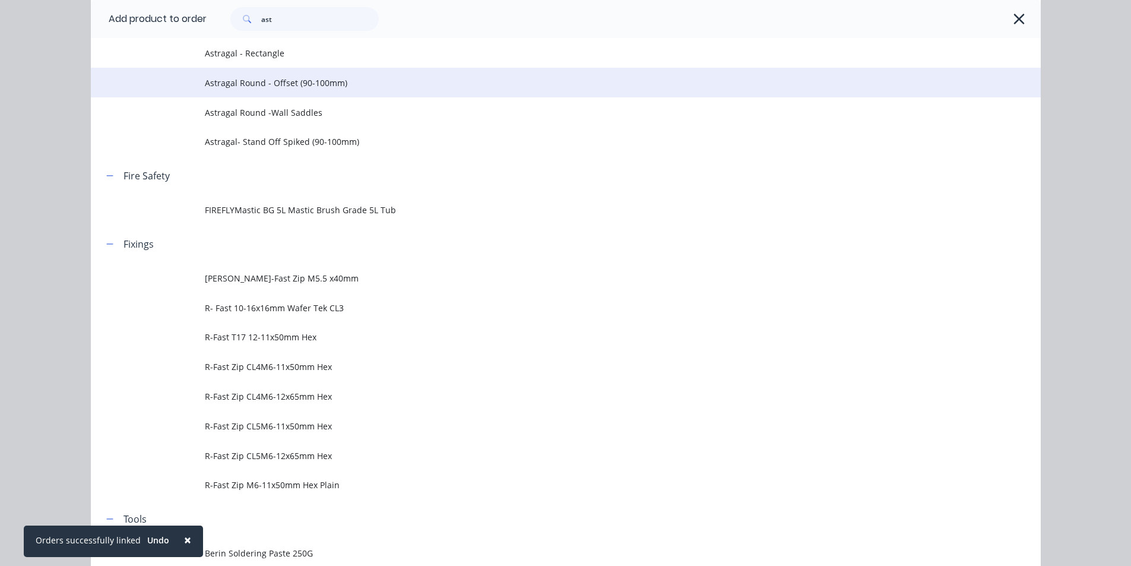
click at [275, 88] on span "Astragal Round - Offset (90-100mm)" at bounding box center [539, 83] width 668 height 12
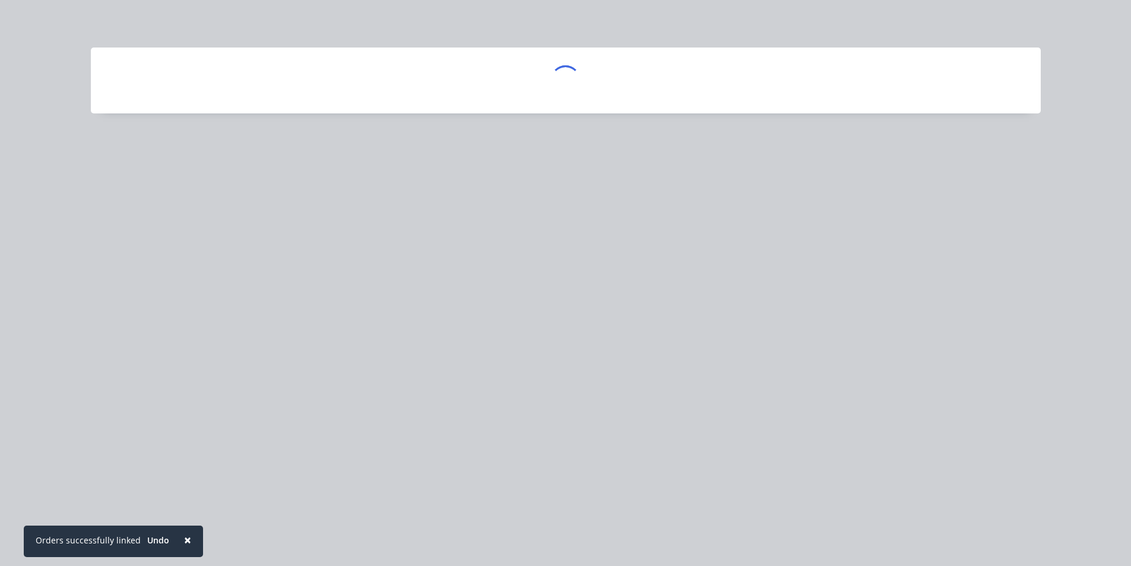
scroll to position [0, 0]
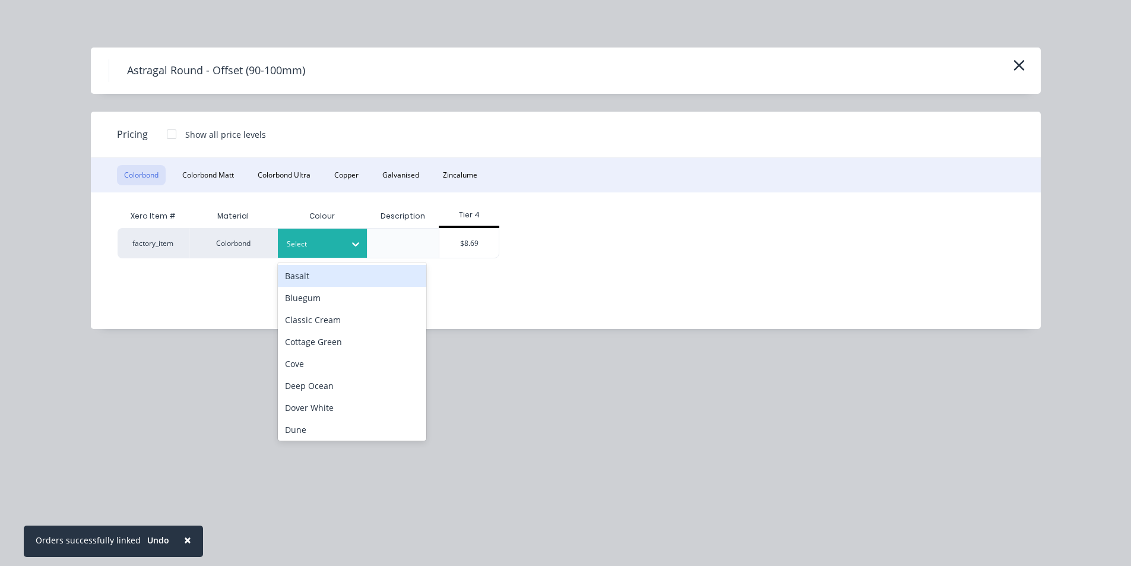
click at [337, 251] on div "Select" at bounding box center [311, 243] width 66 height 15
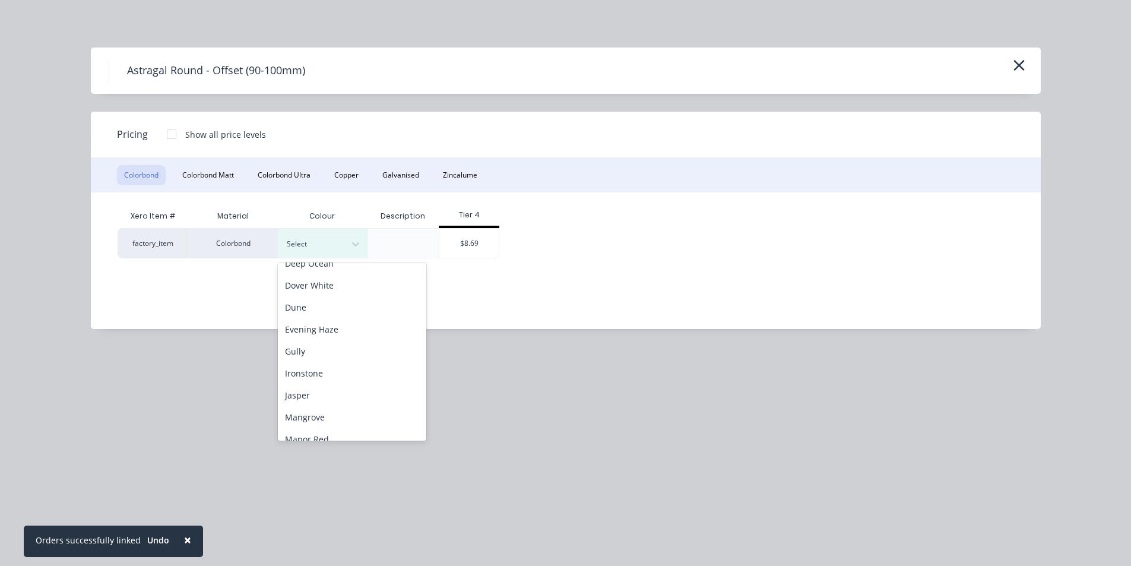
scroll to position [237, 0]
click at [341, 373] on div "Night Sky" at bounding box center [352, 368] width 148 height 22
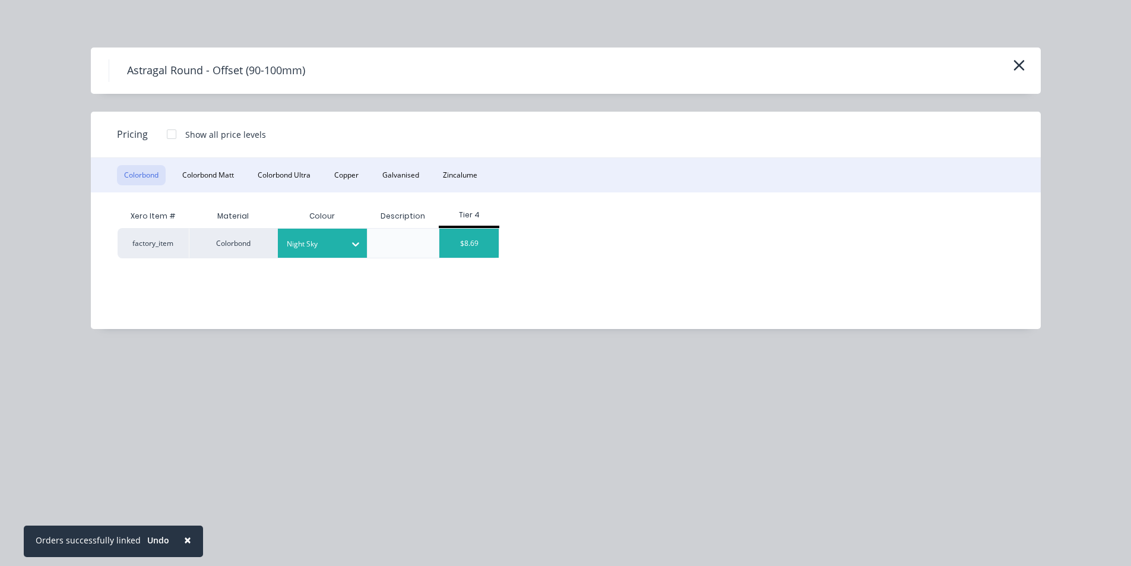
click at [464, 242] on div "$8.69" at bounding box center [468, 243] width 59 height 29
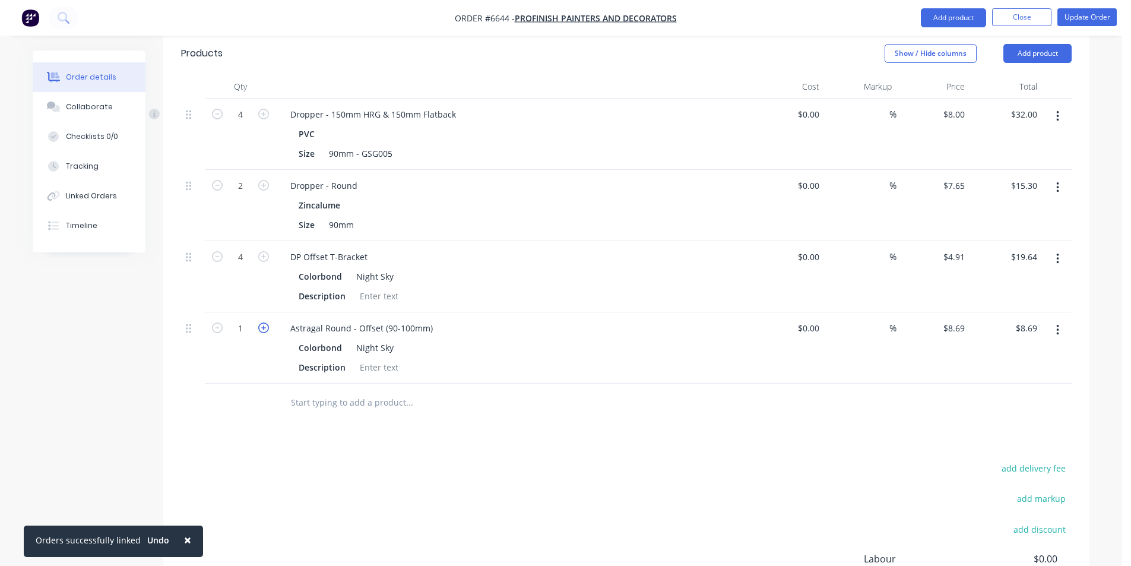
click at [259, 322] on icon "button" at bounding box center [263, 327] width 11 height 11
type input "2"
type input "$17.38"
click at [259, 322] on icon "button" at bounding box center [263, 327] width 11 height 11
type input "3"
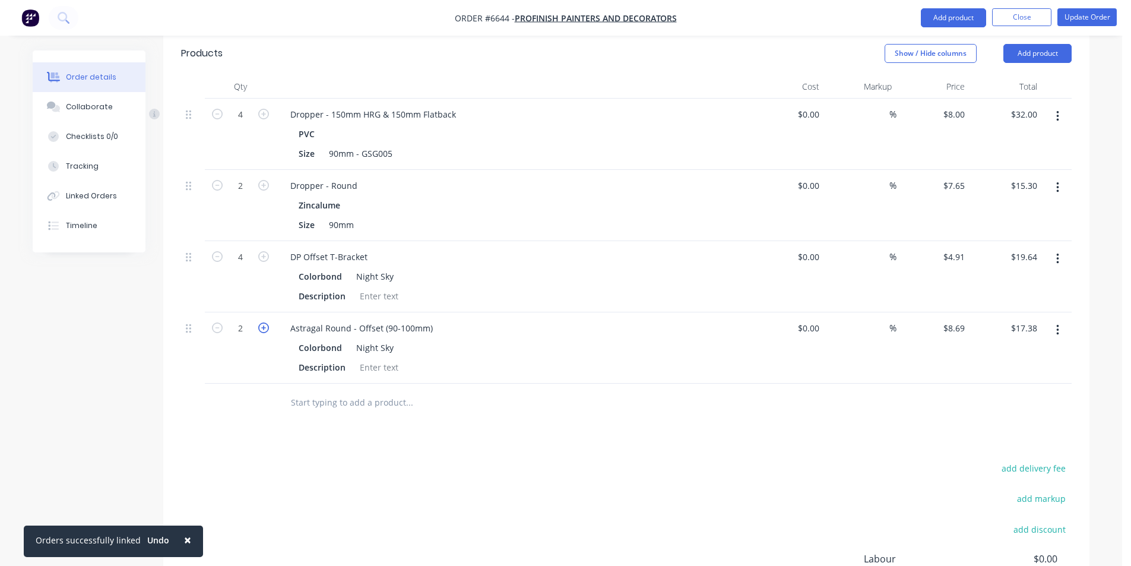
type input "$26.07"
click at [259, 322] on icon "button" at bounding box center [263, 327] width 11 height 11
type input "4"
type input "$34.76"
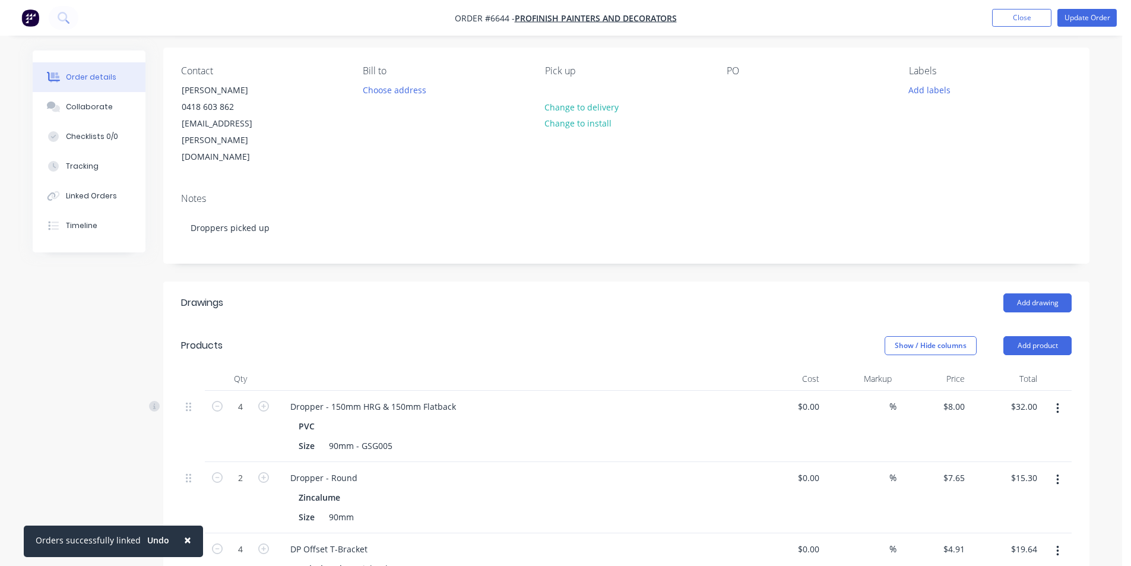
scroll to position [80, 0]
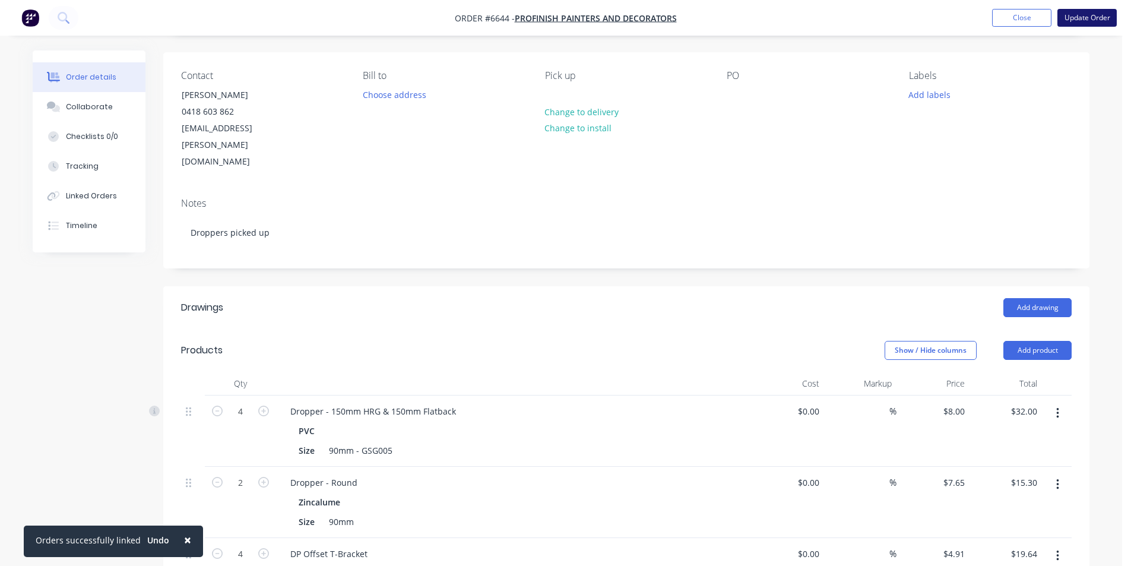
click at [1065, 19] on button "Update Order" at bounding box center [1086, 18] width 59 height 18
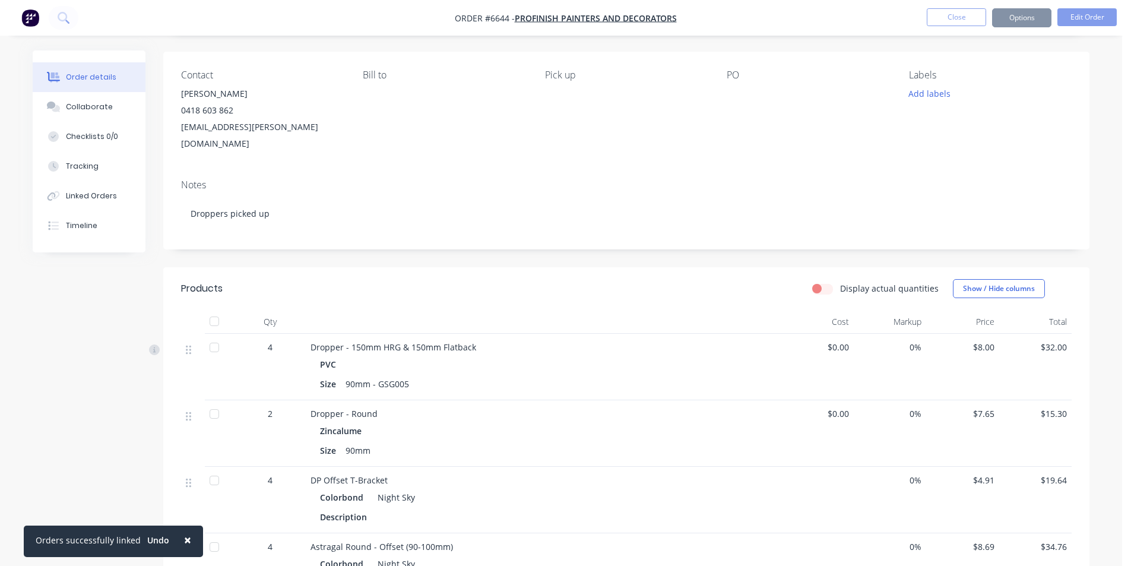
scroll to position [0, 0]
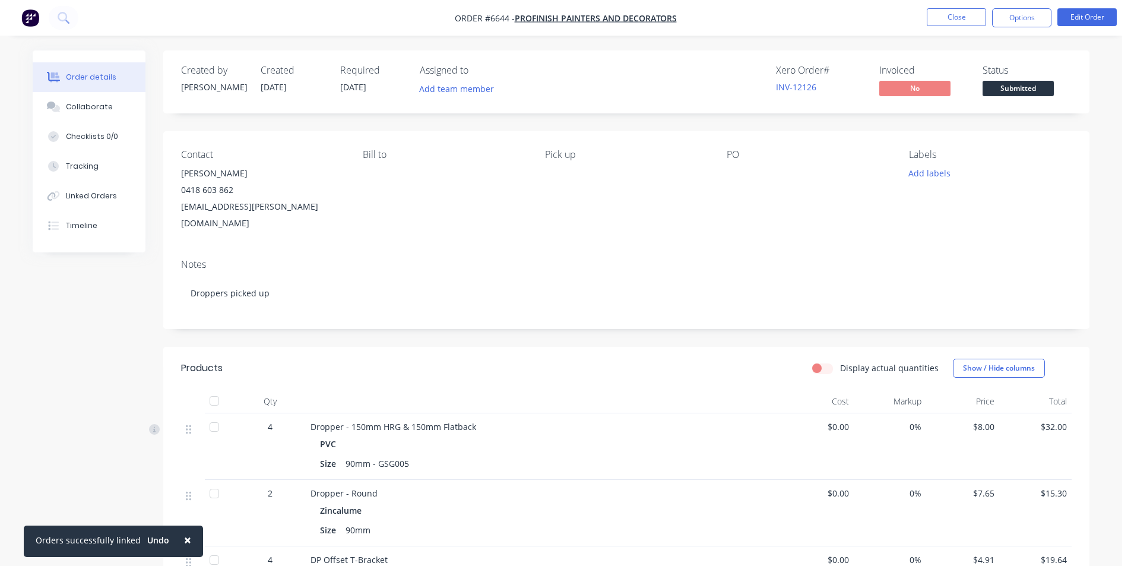
click at [215, 415] on div at bounding box center [214, 427] width 24 height 24
click at [216, 486] on div at bounding box center [214, 493] width 24 height 24
click at [1020, 22] on button "Options" at bounding box center [1021, 17] width 59 height 19
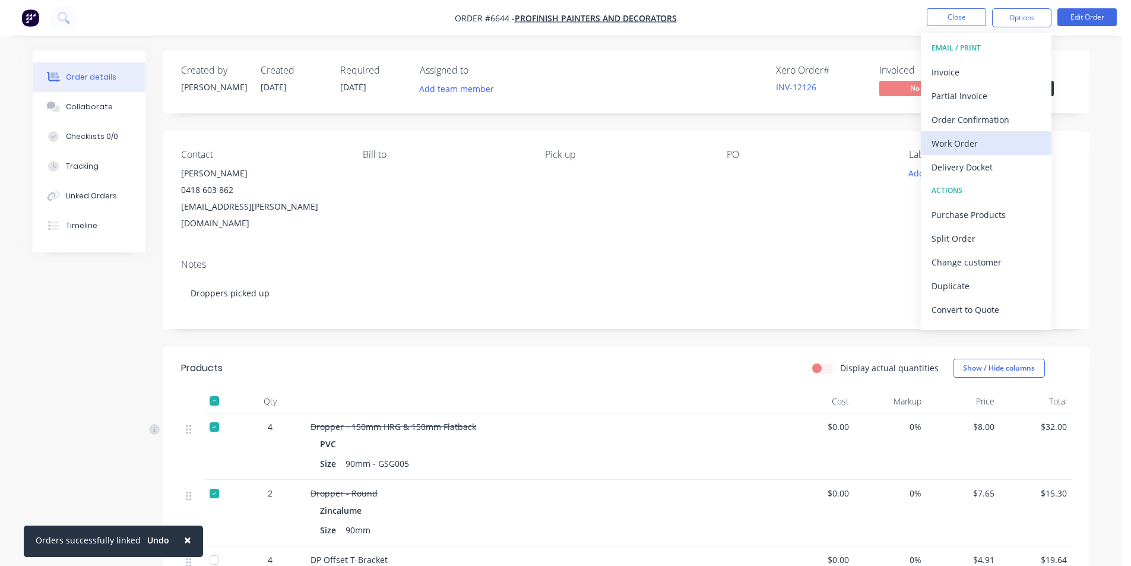
click at [955, 144] on div "Work Order" at bounding box center [985, 143] width 109 height 17
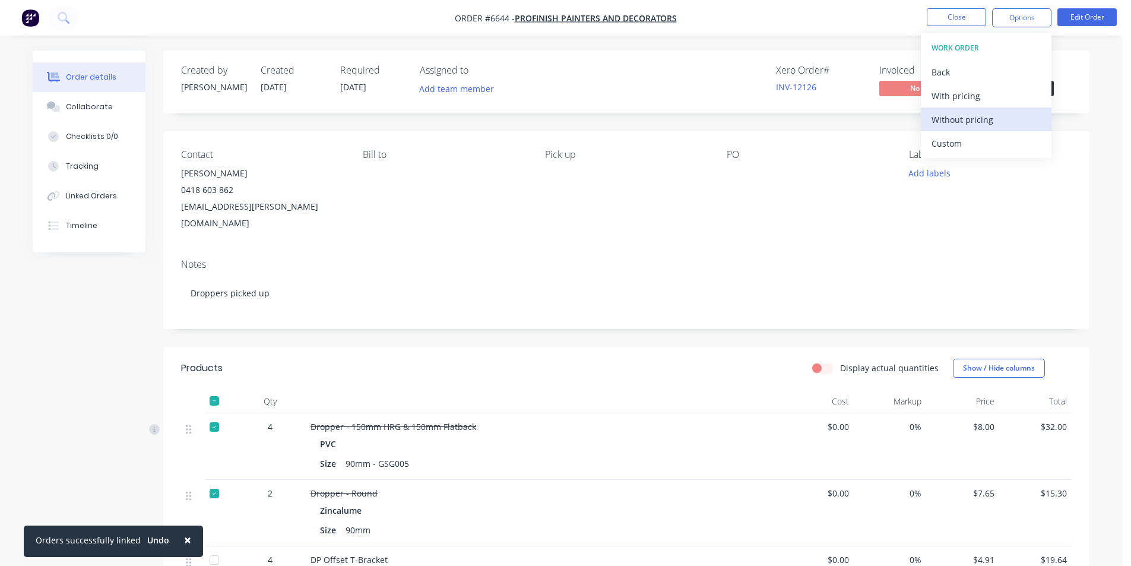
click at [953, 124] on div "Without pricing" at bounding box center [985, 119] width 109 height 17
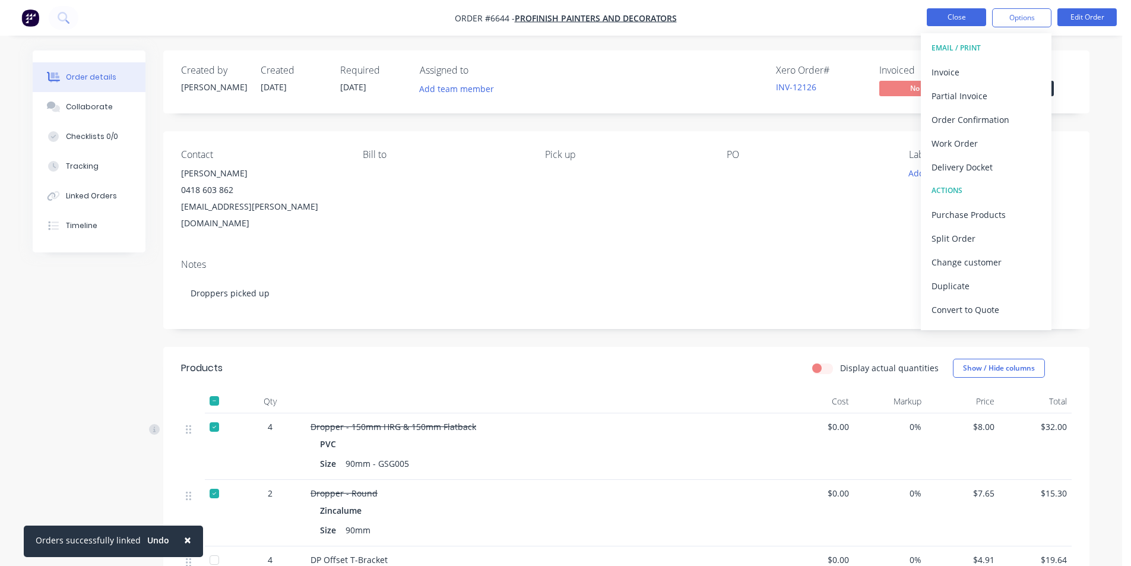
click at [946, 16] on button "Close" at bounding box center [956, 17] width 59 height 18
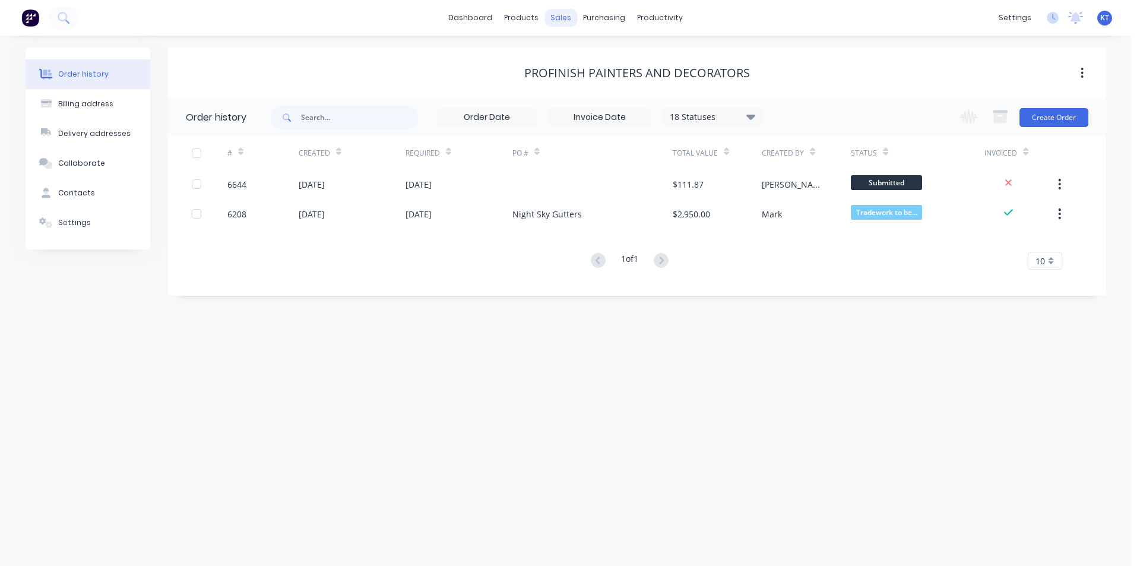
click at [559, 9] on div "sales" at bounding box center [560, 18] width 33 height 18
click at [576, 54] on div at bounding box center [568, 57] width 18 height 11
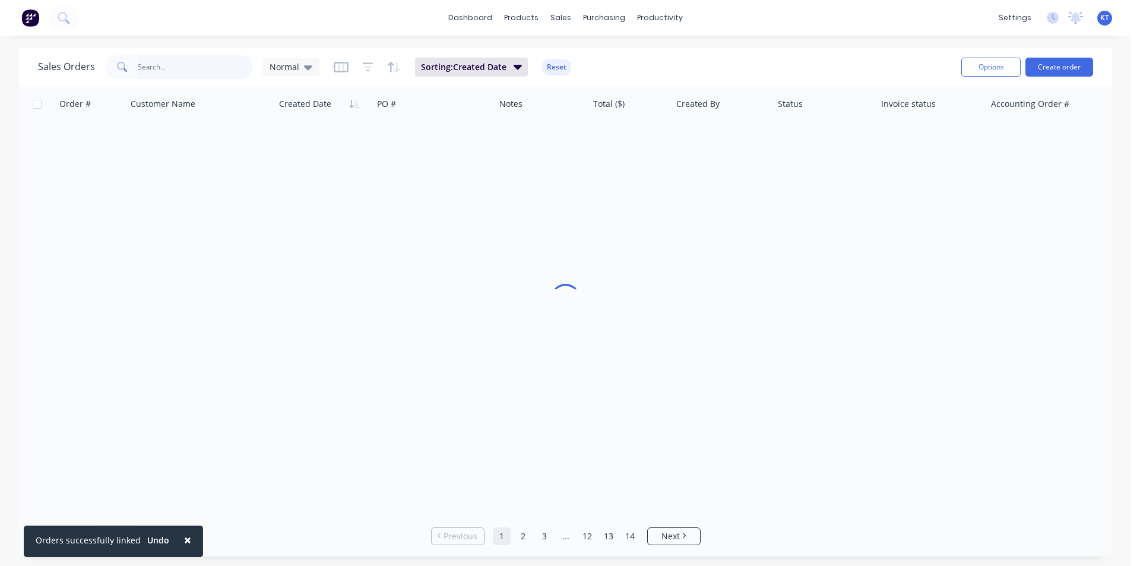
click at [171, 65] on input "text" at bounding box center [196, 67] width 116 height 24
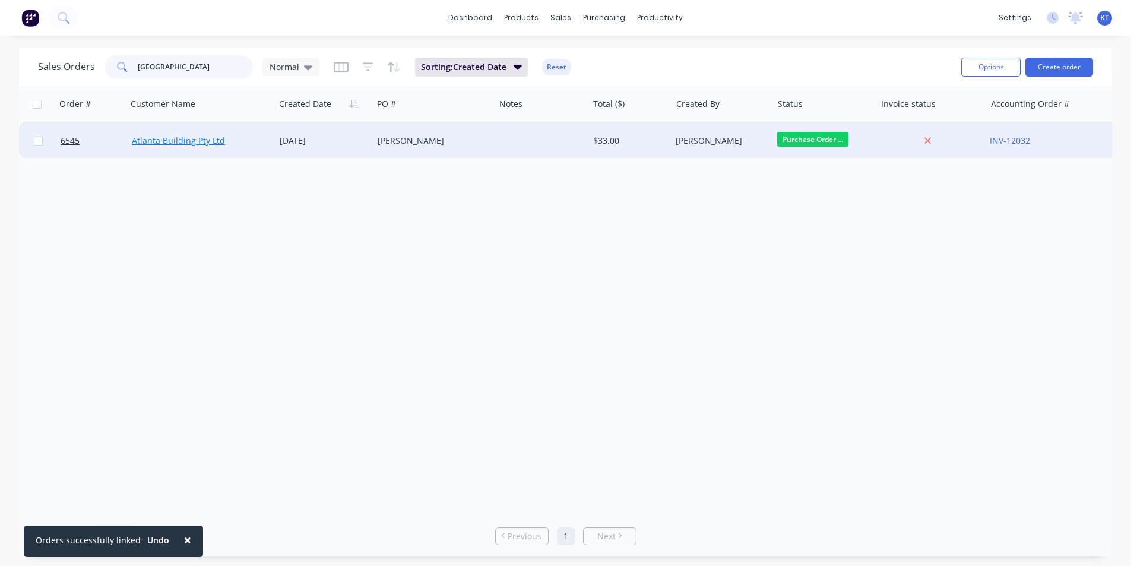
type input "[GEOGRAPHIC_DATA]"
click at [193, 145] on link "Atlanta Building Pty Ltd" at bounding box center [178, 140] width 93 height 11
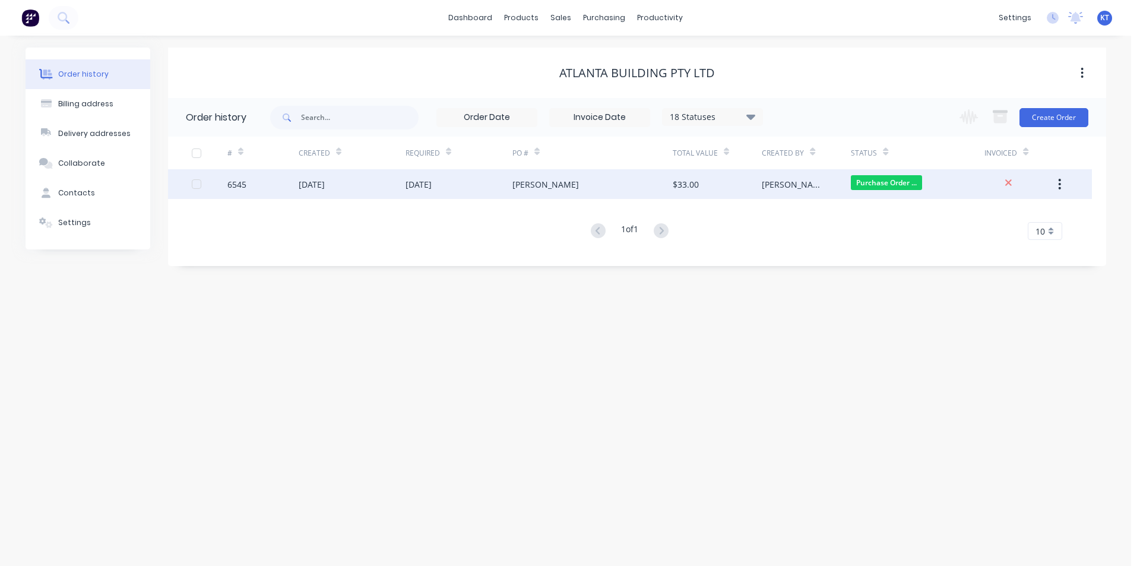
click at [673, 187] on div "$33.00" at bounding box center [685, 184] width 26 height 12
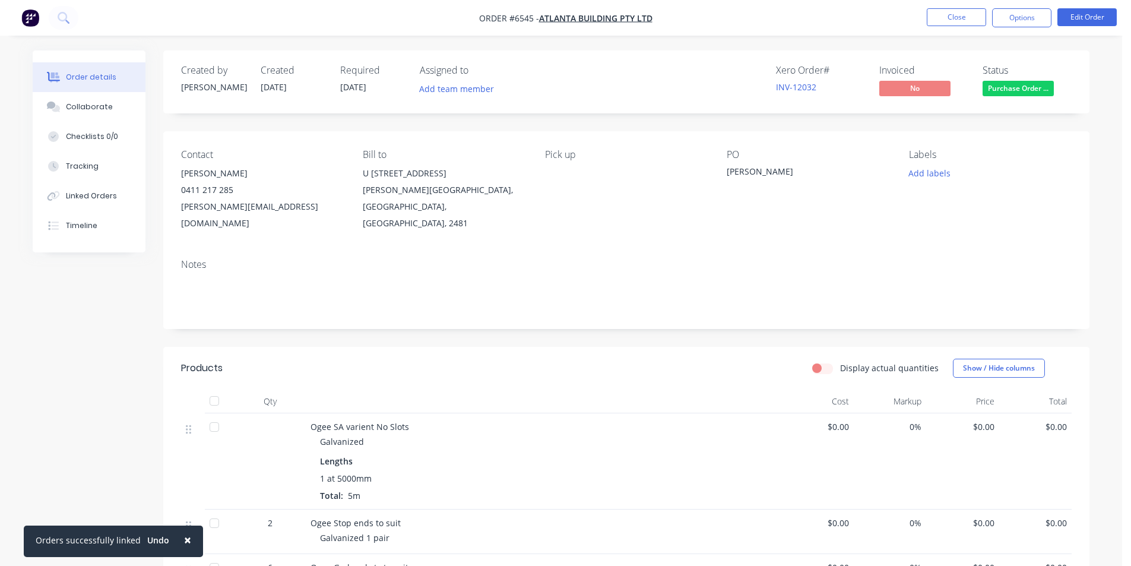
click at [1010, 78] on div "Purchase Order Sent" at bounding box center [1018, 69] width 78 height 23
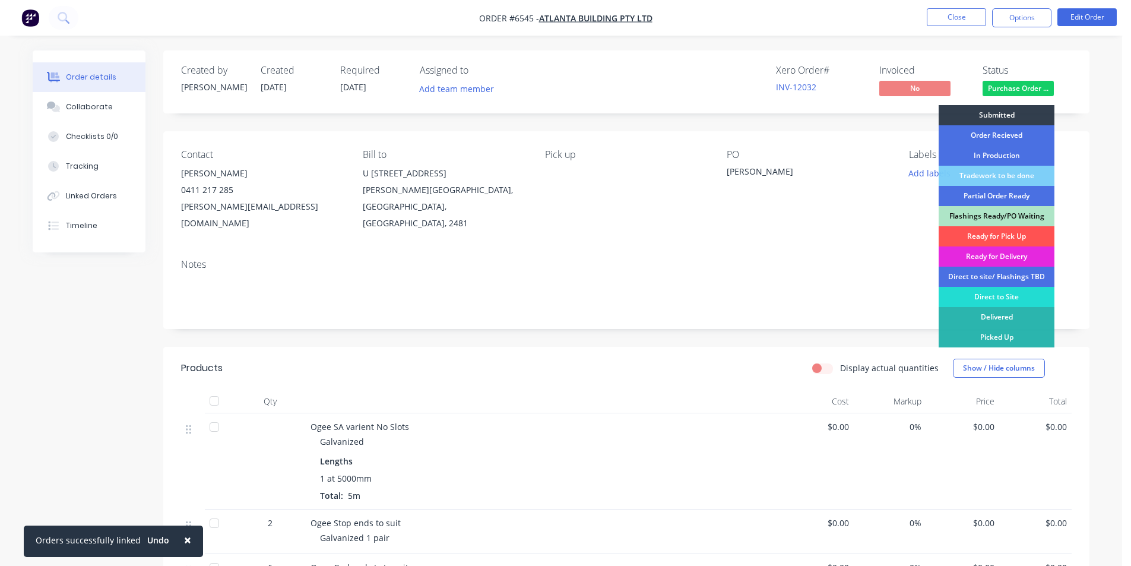
click at [1010, 88] on span "Purchase Order ..." at bounding box center [1017, 88] width 71 height 15
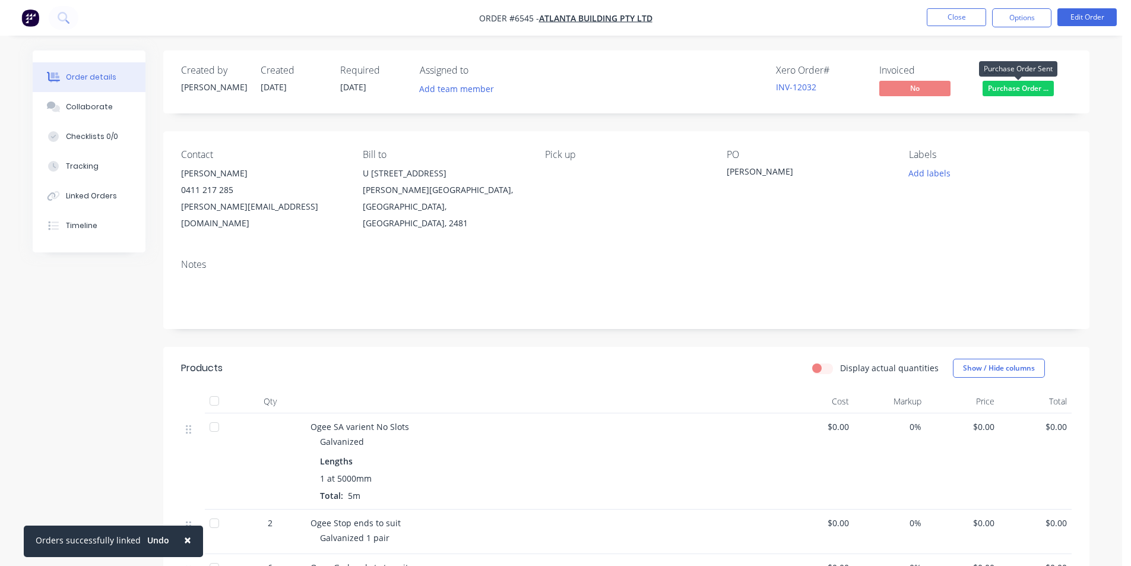
click at [1010, 88] on span "Purchase Order ..." at bounding box center [1017, 88] width 71 height 15
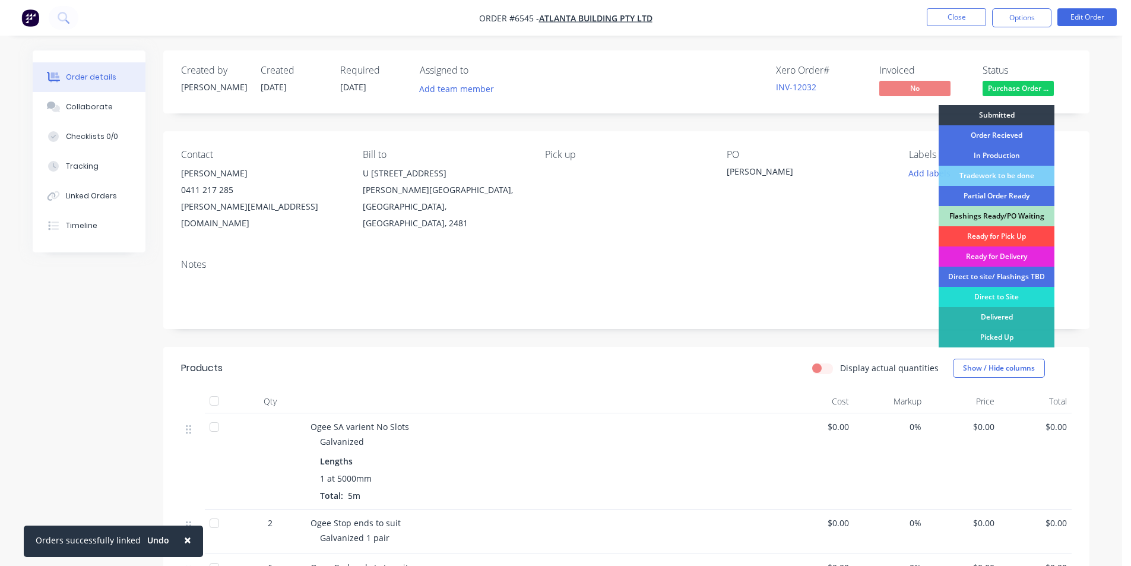
click at [1015, 234] on div "Ready for Pick Up" at bounding box center [996, 236] width 116 height 20
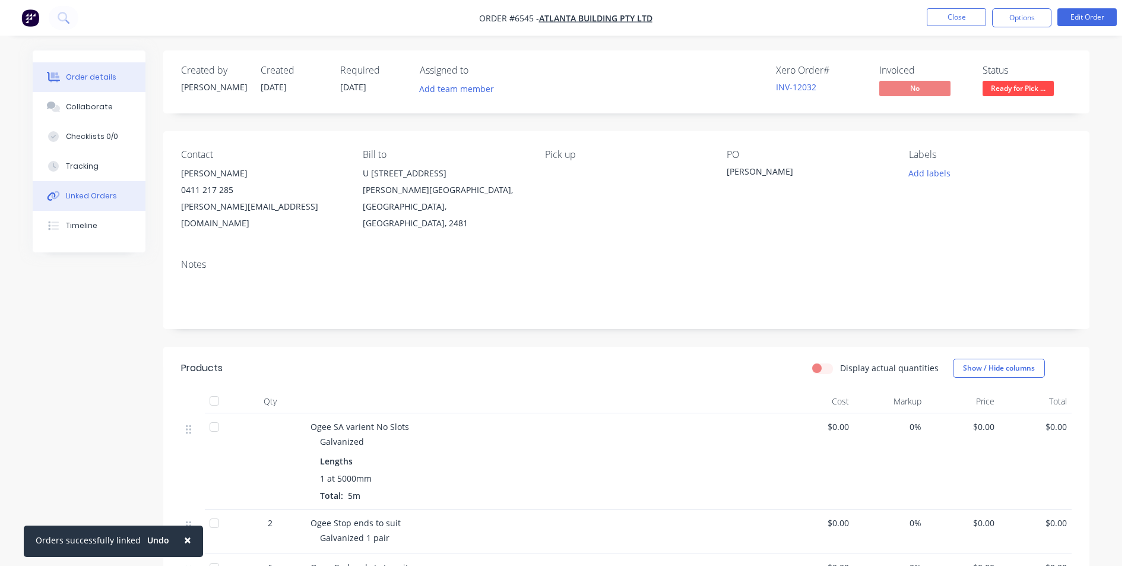
click at [90, 193] on div "Linked Orders" at bounding box center [91, 196] width 51 height 11
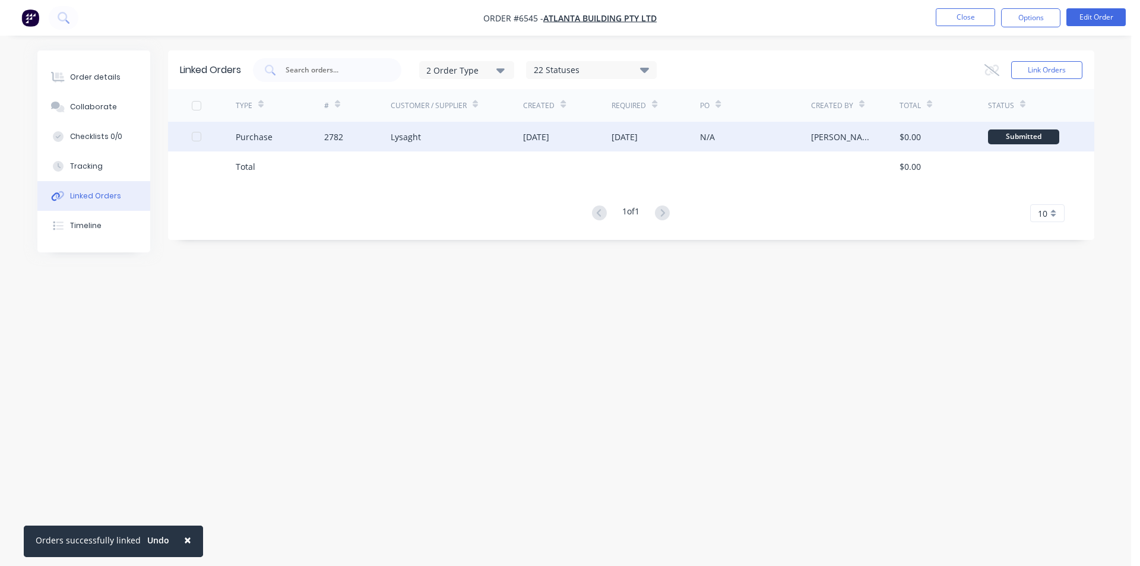
click at [455, 138] on div "Lysaght" at bounding box center [457, 137] width 133 height 30
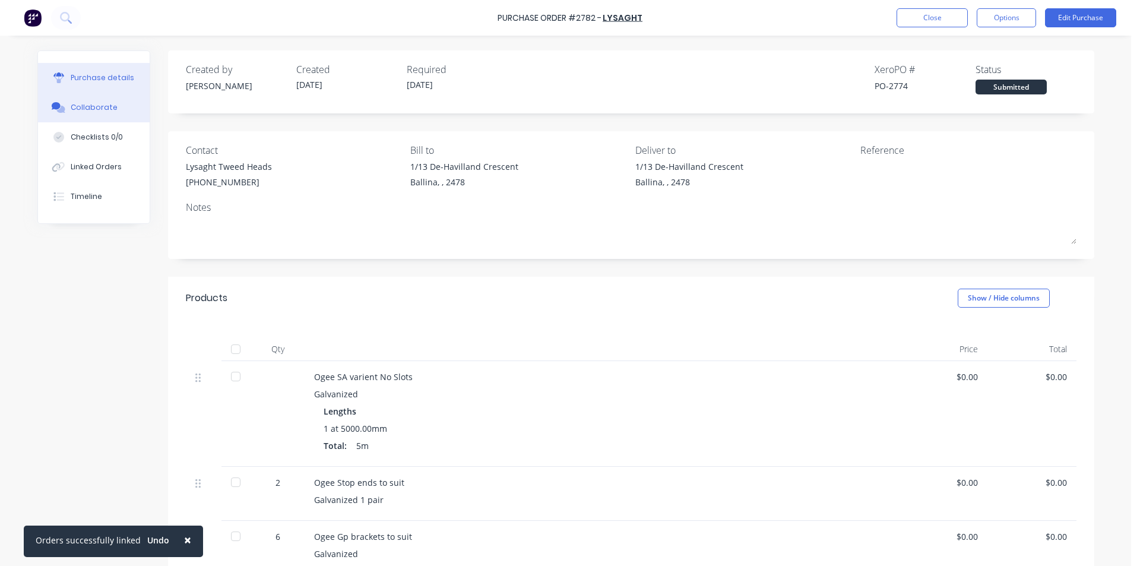
click at [99, 96] on button "Collaborate" at bounding box center [94, 108] width 112 height 30
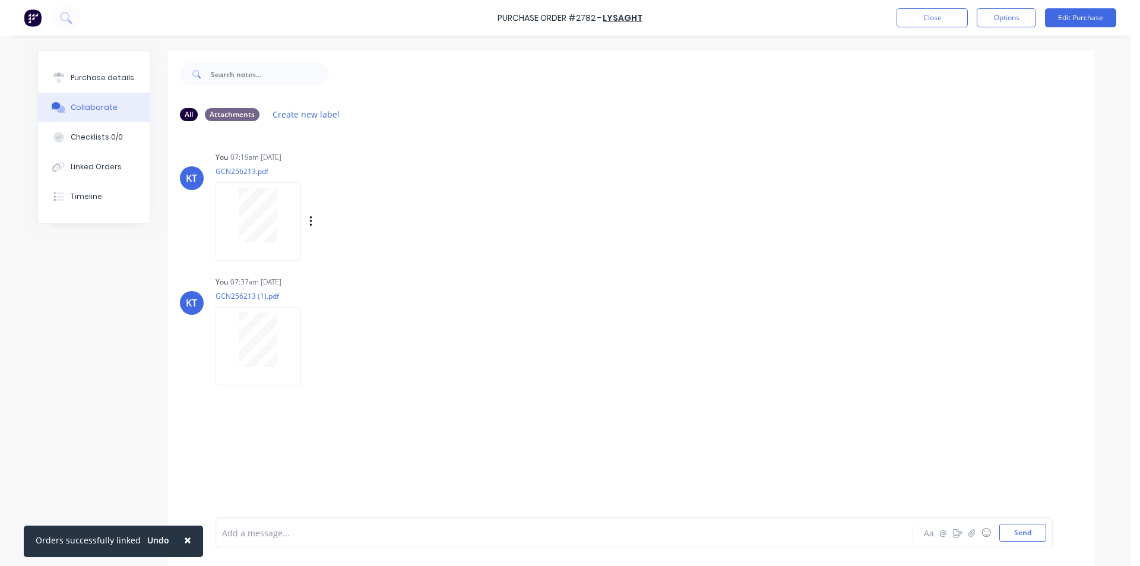
drag, startPoint x: 353, startPoint y: 176, endPoint x: 227, endPoint y: 208, distance: 129.9
click at [227, 208] on div at bounding box center [258, 215] width 75 height 55
click at [79, 170] on div "Linked Orders" at bounding box center [96, 166] width 51 height 11
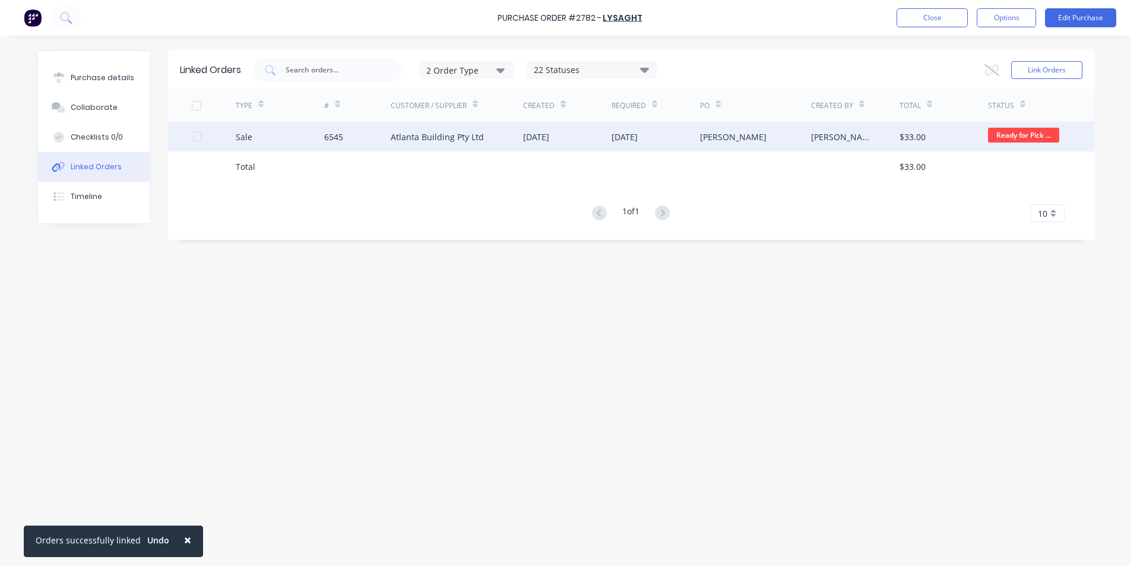
click at [406, 133] on div "Atlanta Building Pty Ltd" at bounding box center [437, 137] width 93 height 12
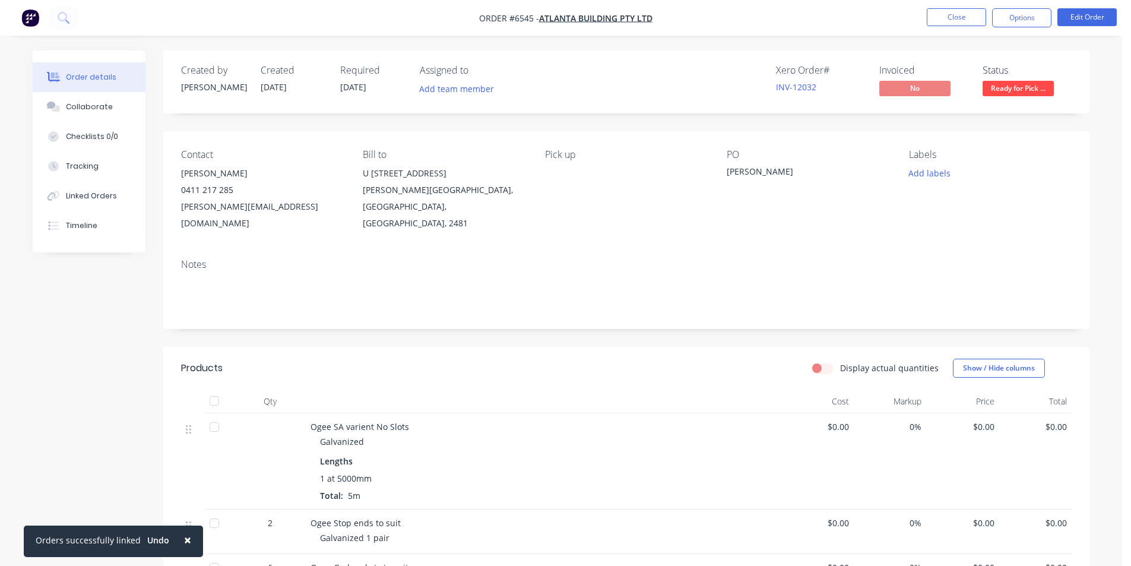
click at [840, 420] on span "$0.00" at bounding box center [817, 426] width 64 height 12
click at [858, 420] on span "0%" at bounding box center [890, 426] width 64 height 12
click at [1073, 19] on button "Edit Order" at bounding box center [1086, 17] width 59 height 18
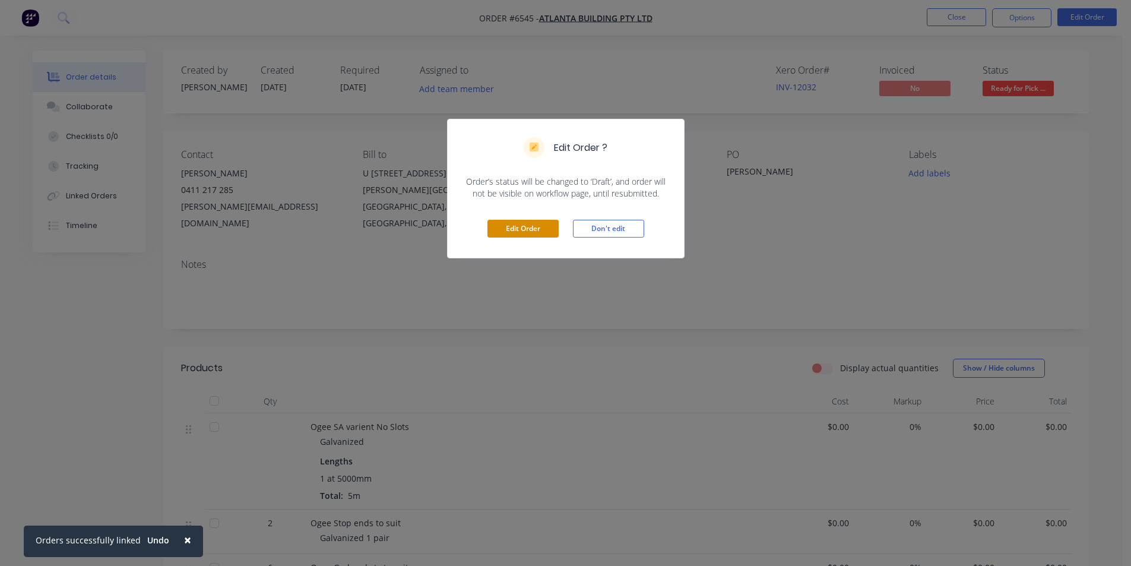
click at [500, 223] on button "Edit Order" at bounding box center [522, 229] width 71 height 18
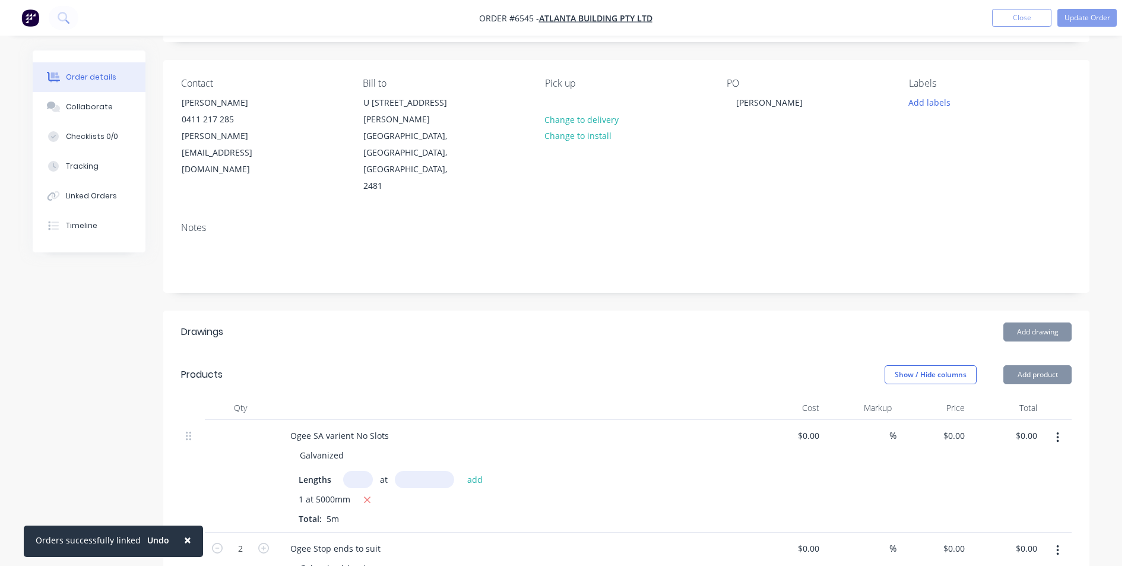
scroll to position [178, 0]
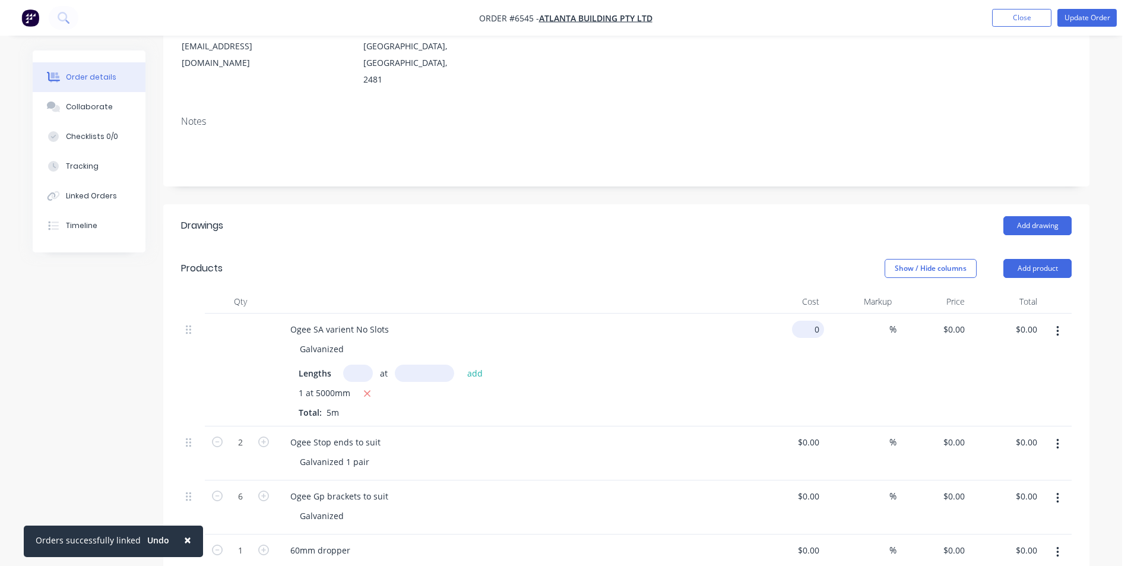
click at [815, 321] on input "0" at bounding box center [810, 329] width 27 height 17
type input "$52.71"
type input "$263.55"
type input "10"
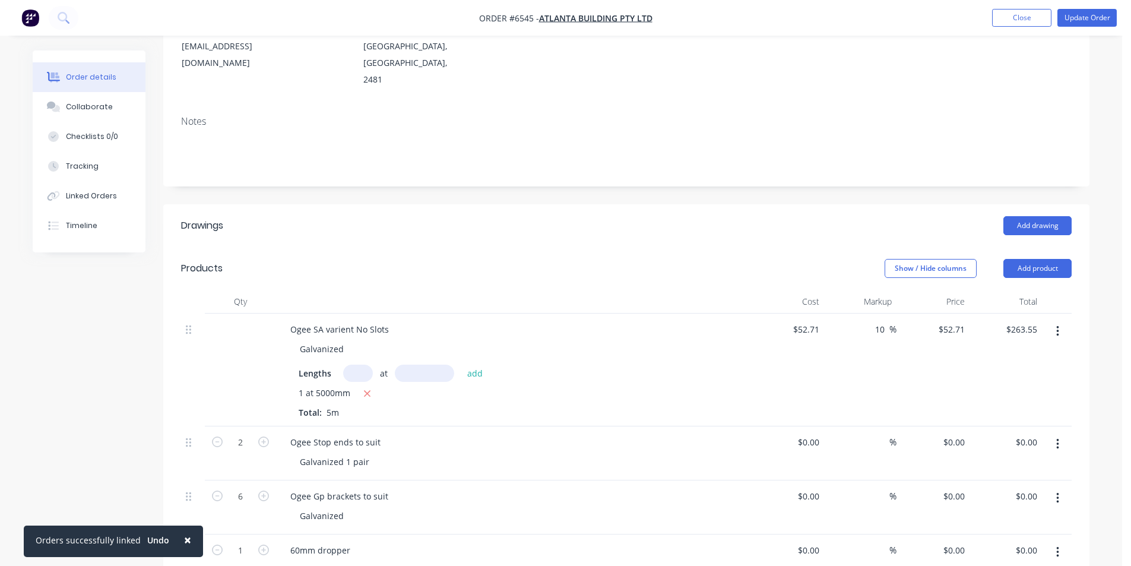
click at [770, 480] on div "$0.00 $0.00" at bounding box center [787, 507] width 73 height 54
type input "$57.981"
type input "$289.91"
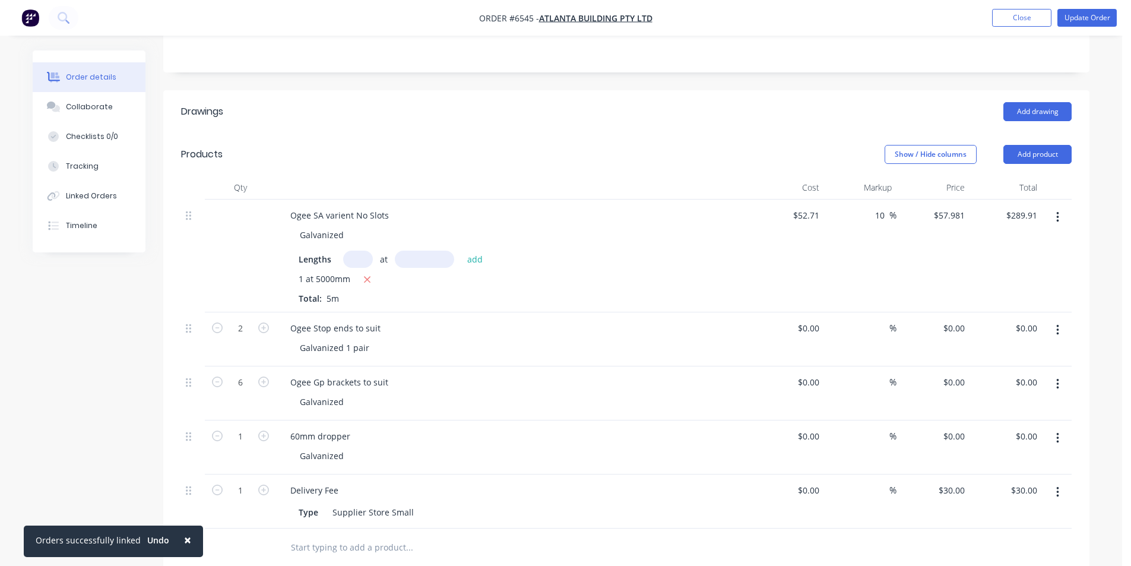
scroll to position [297, 0]
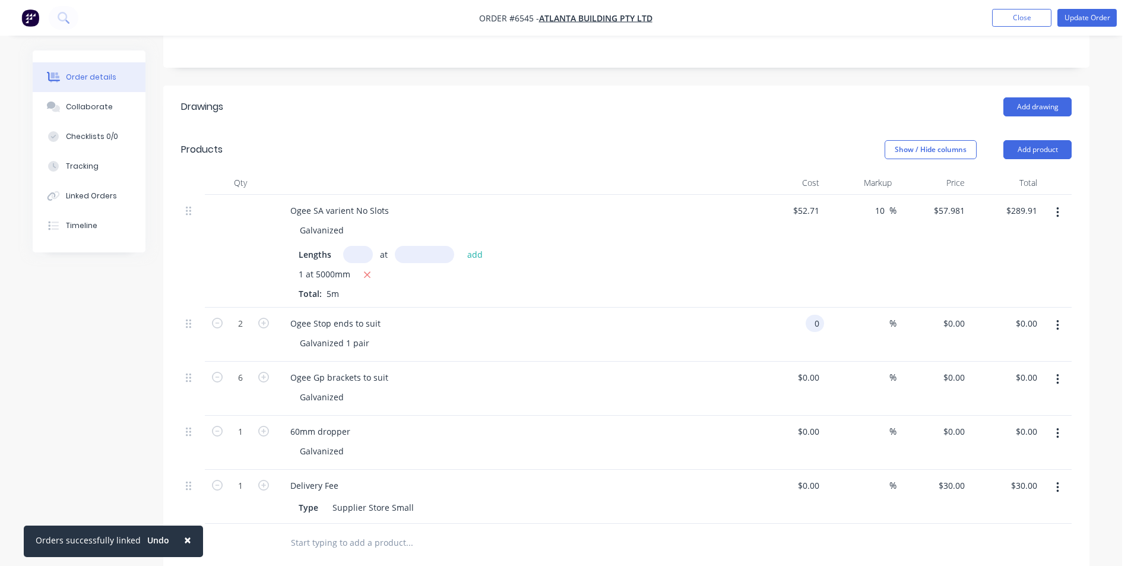
click at [807, 315] on div "0 0" at bounding box center [814, 323] width 18 height 17
type input "$33.87"
type input "$67.74"
click at [598, 388] on div "Galvanized" at bounding box center [518, 396] width 456 height 17
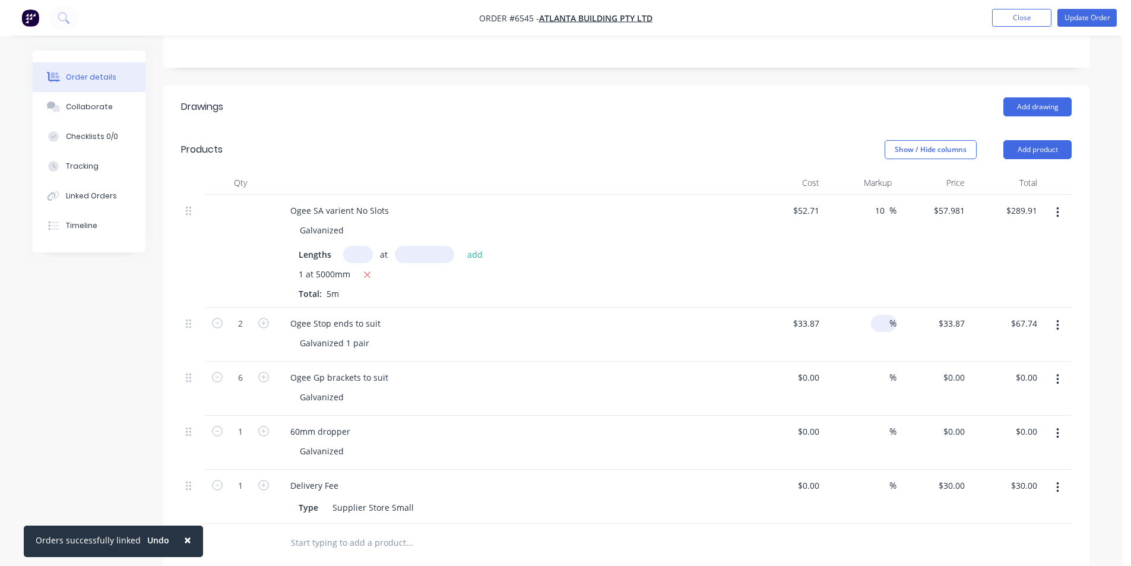
click at [881, 315] on input at bounding box center [882, 323] width 14 height 17
type input "20"
type input "$40.644"
type input "$81.29"
click at [545, 361] on div "Ogee Gp brackets to suit Galvanized" at bounding box center [513, 388] width 475 height 54
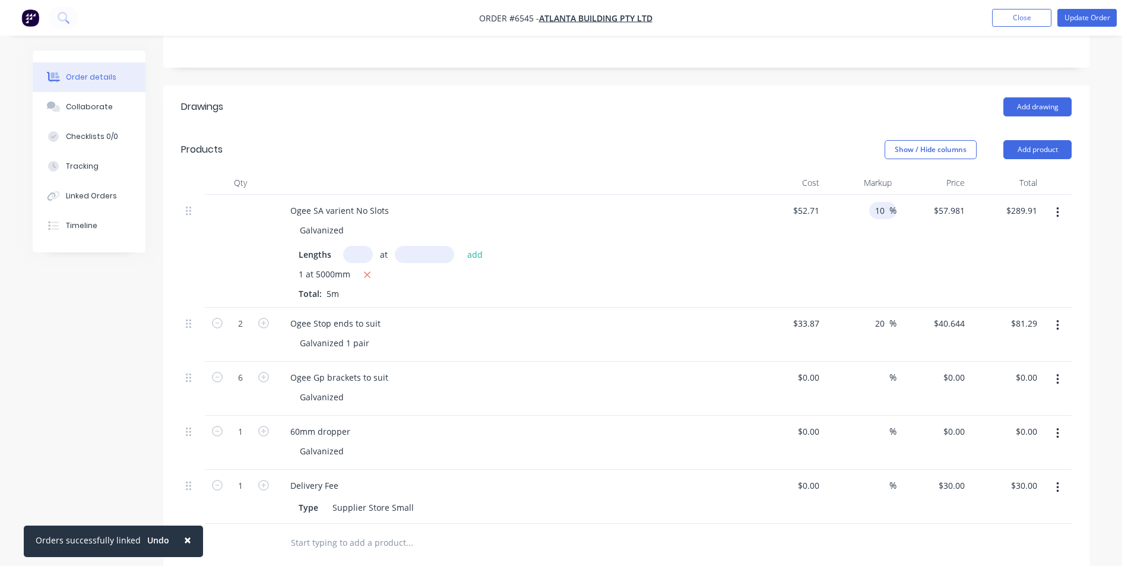
click at [881, 202] on input "10" at bounding box center [881, 210] width 15 height 17
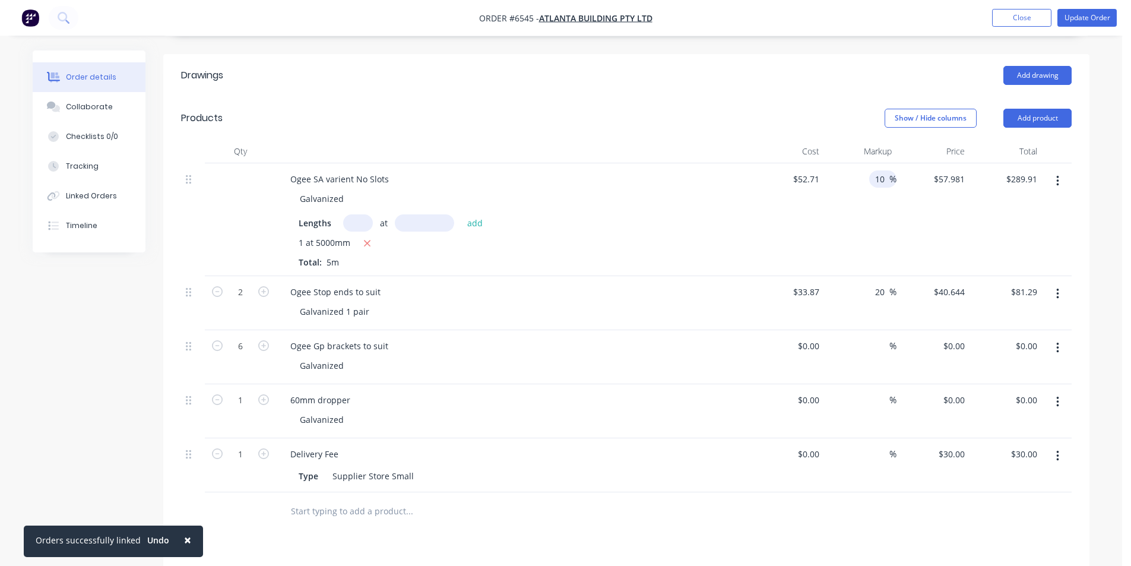
scroll to position [356, 0]
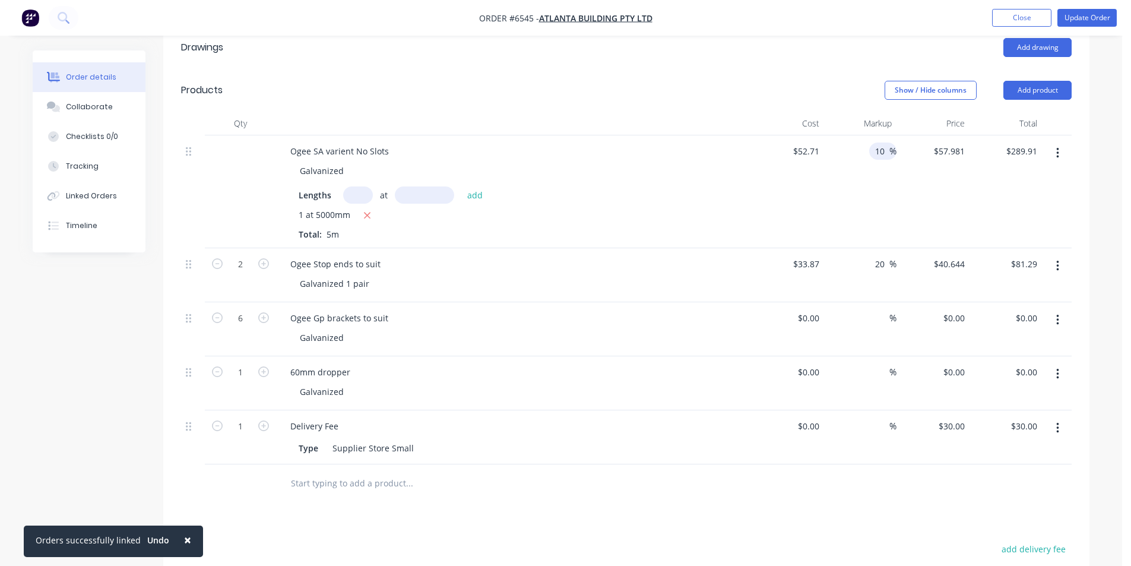
click at [824, 356] on div "%" at bounding box center [860, 383] width 73 height 54
click at [816, 363] on input "0" at bounding box center [817, 371] width 14 height 17
type input "$20.00"
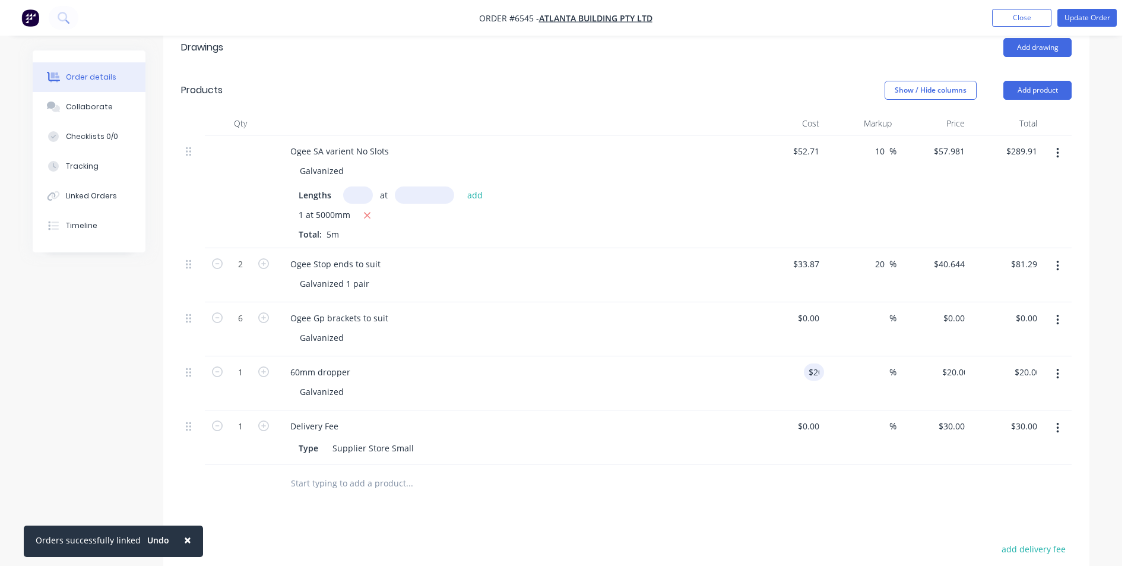
drag, startPoint x: 714, startPoint y: 394, endPoint x: 718, endPoint y: 385, distance: 9.3
click at [715, 439] on div "Type Supplier Store Small" at bounding box center [511, 447] width 434 height 17
click at [823, 309] on input "0" at bounding box center [810, 317] width 27 height 17
type input "$14.73"
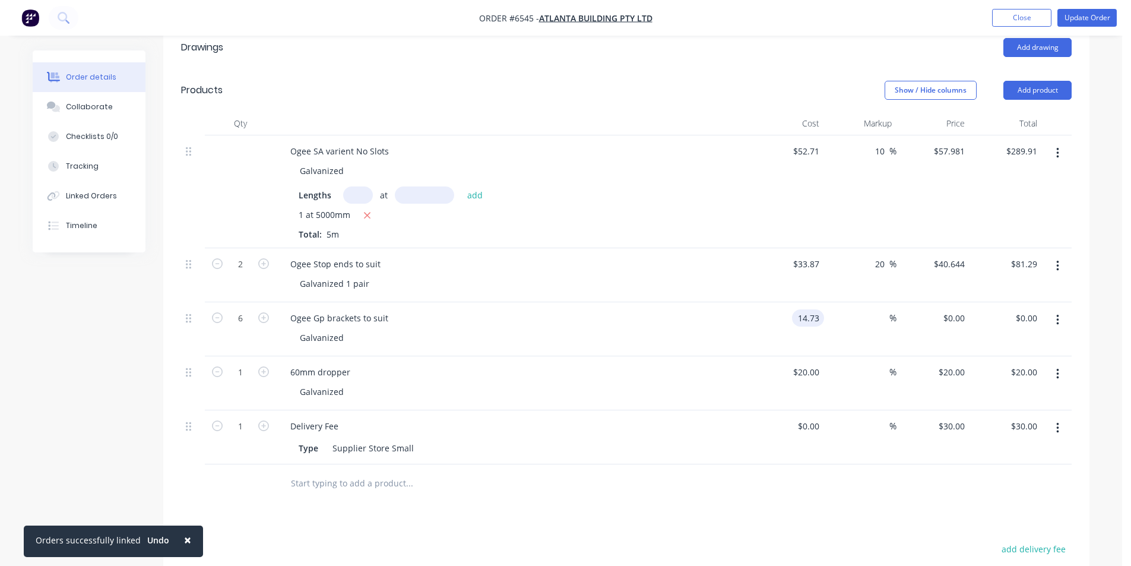
type input "$14.73"
type input "$88.38"
drag, startPoint x: 880, startPoint y: 263, endPoint x: 886, endPoint y: 264, distance: 6.6
click at [881, 309] on input at bounding box center [882, 317] width 14 height 17
type input "20"
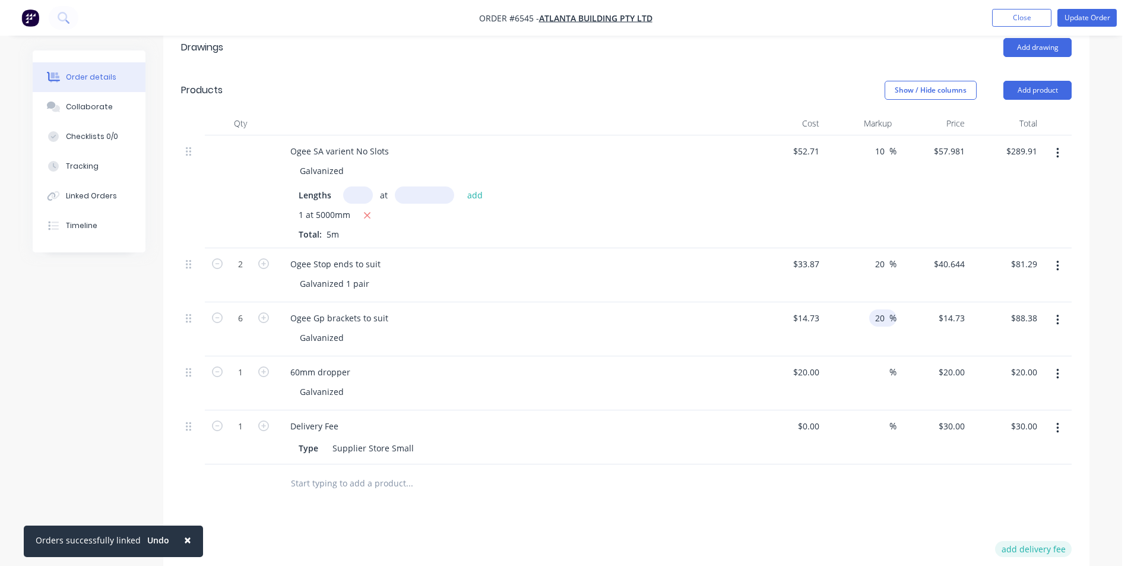
type input "$17.676"
type input "$106.06"
click at [1001, 541] on button "add delivery fee" at bounding box center [1033, 549] width 77 height 16
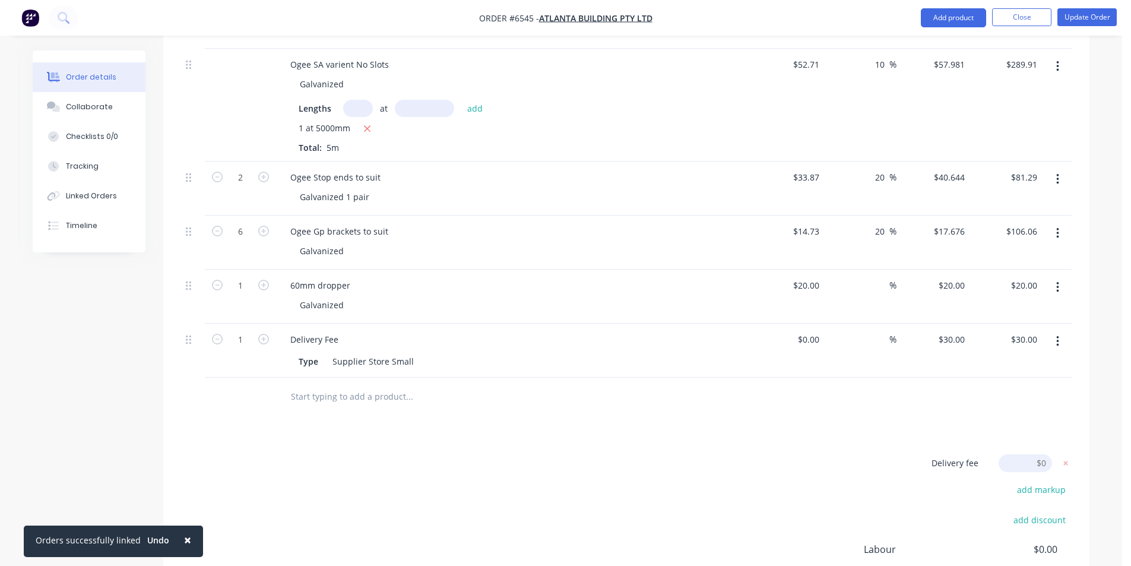
scroll to position [543, 0]
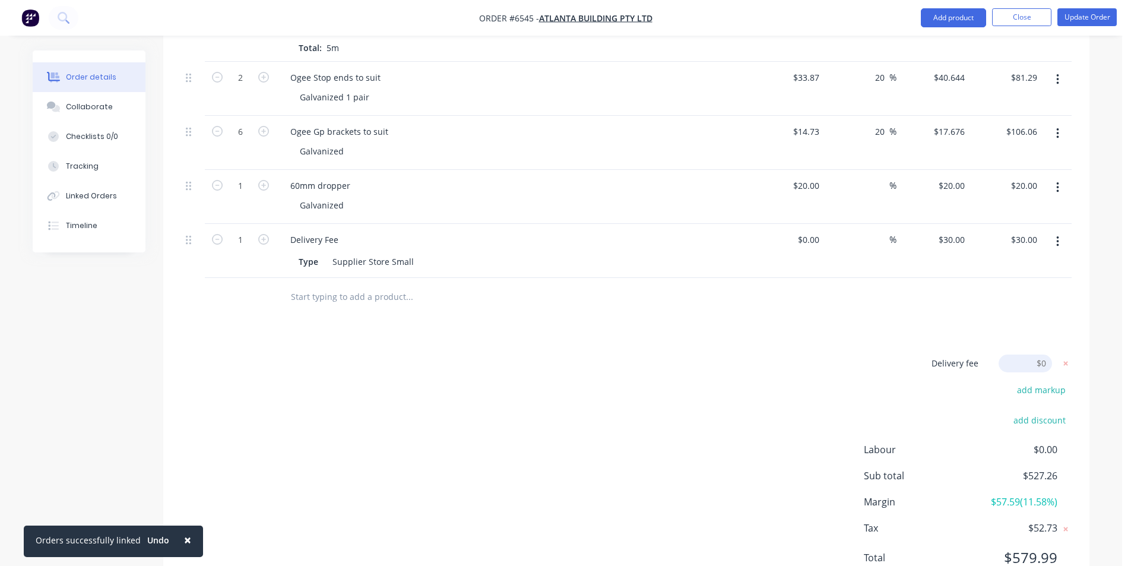
click at [702, 363] on div "Delivery fee Delivery fee Delivery fee name (Optional) $0 add markup add discou…" at bounding box center [626, 467] width 890 height 226
click at [543, 389] on div "Delivery fee Delivery fee Delivery fee name (Optional) $0 add markup add discou…" at bounding box center [626, 467] width 890 height 226
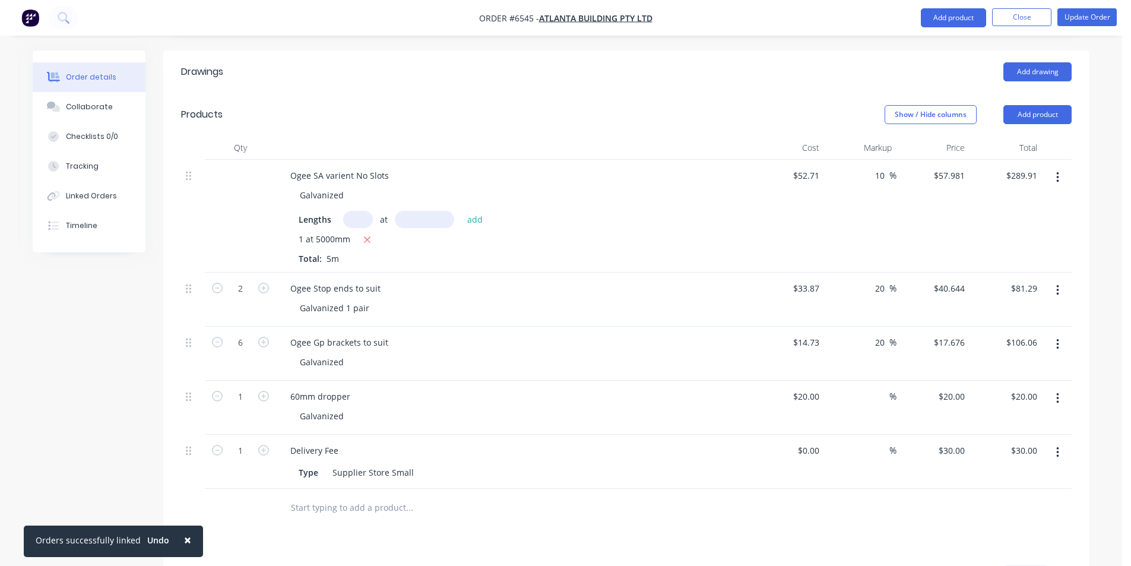
scroll to position [305, 0]
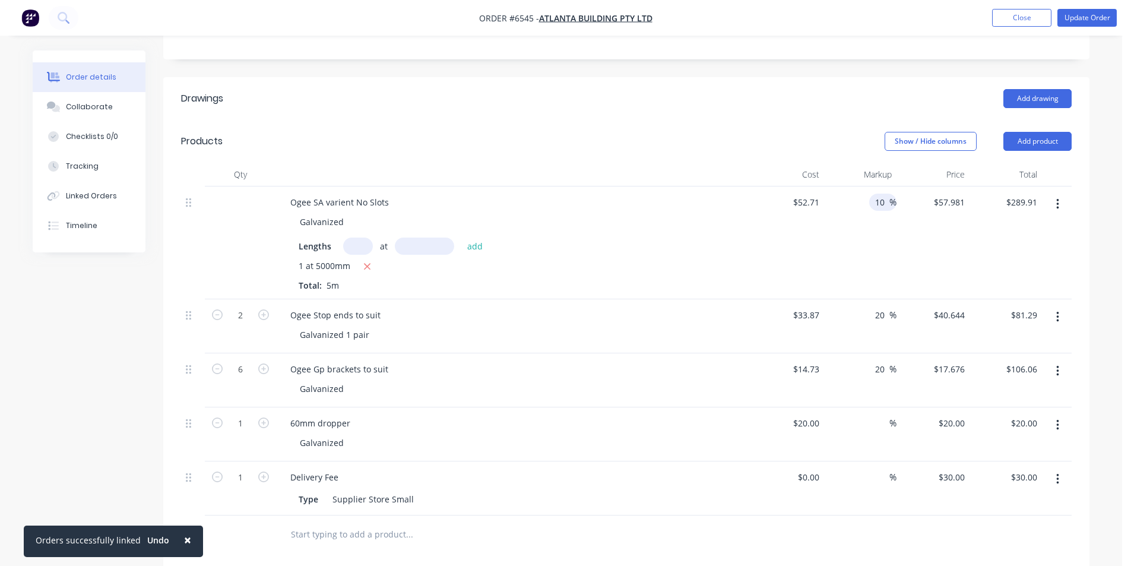
click at [884, 193] on input "10" at bounding box center [881, 201] width 15 height 17
type input "1"
type input "20"
type input "$63.252"
type input "$316.26"
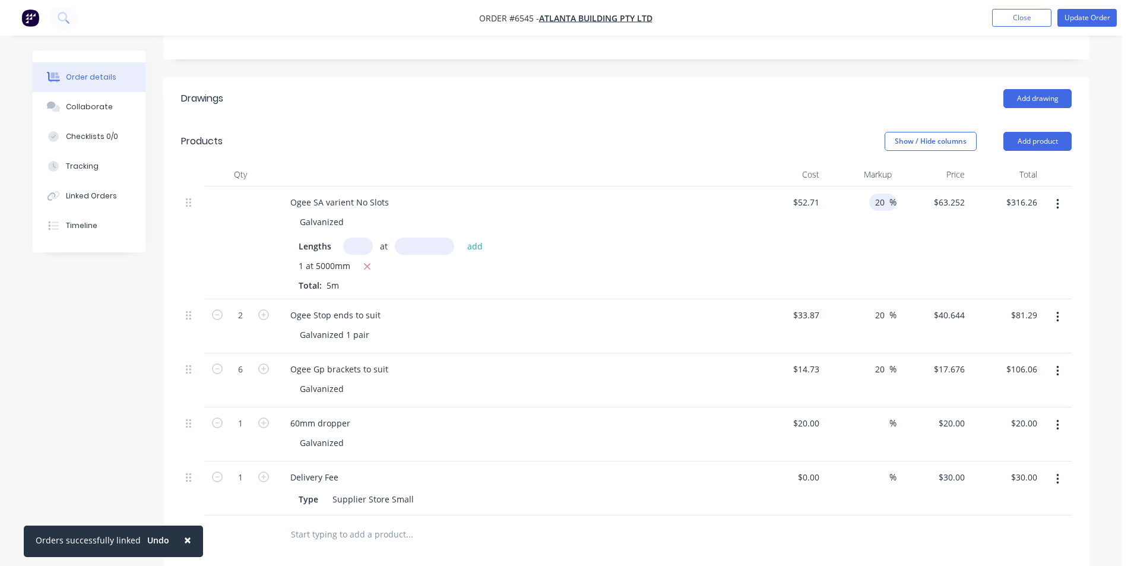
click at [518, 360] on div "Ogee Gp brackets to suit" at bounding box center [513, 368] width 465 height 17
click at [885, 193] on input "20" at bounding box center [881, 201] width 15 height 17
type input "2"
type input "15"
type input "$60.6165"
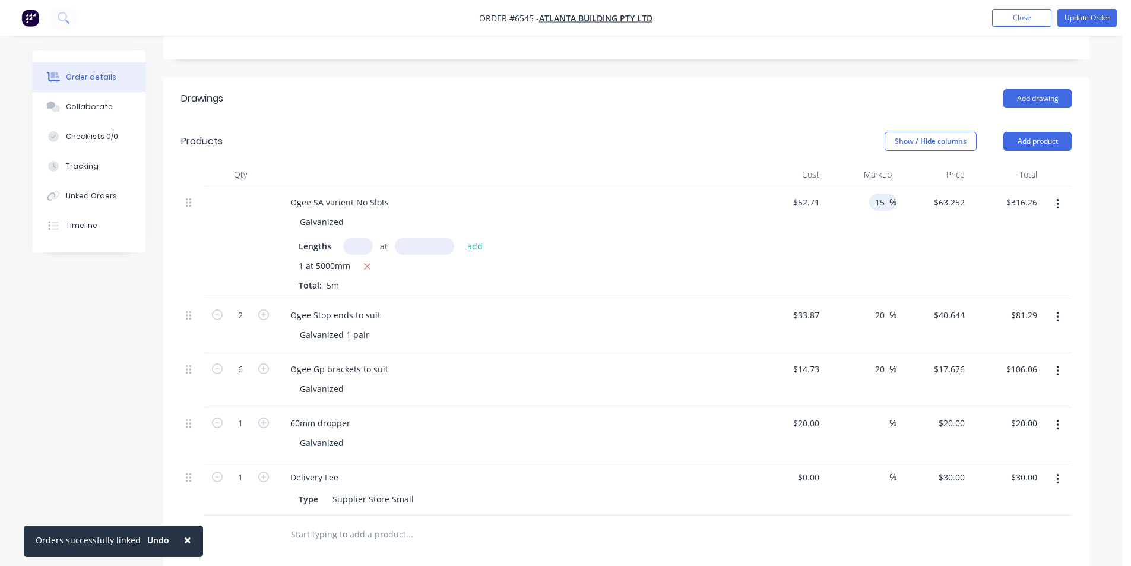
type input "$303.08"
click at [866, 515] on div at bounding box center [626, 534] width 890 height 39
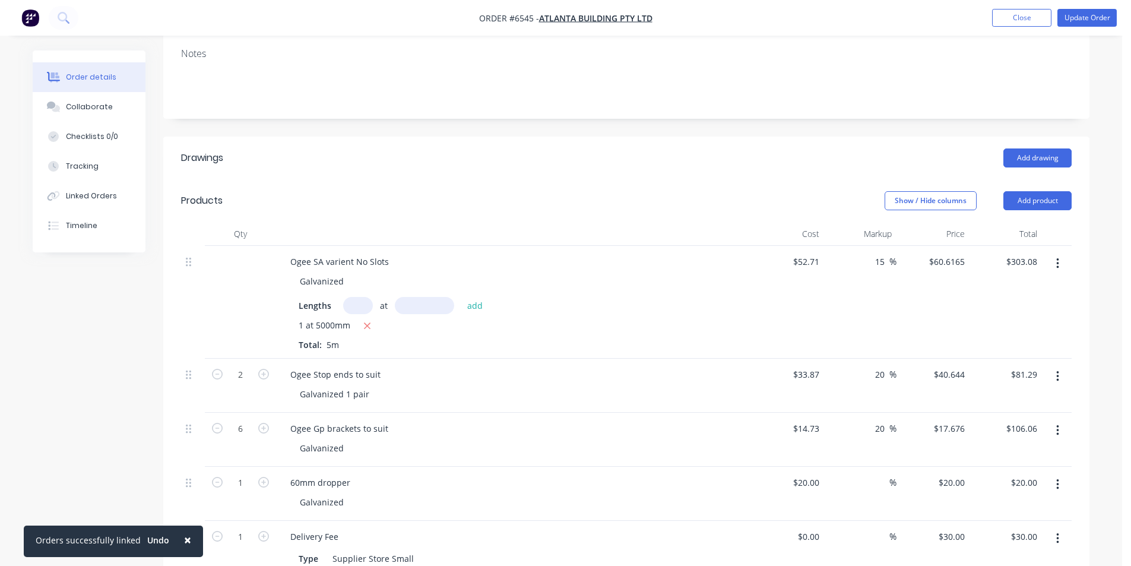
scroll to position [0, 0]
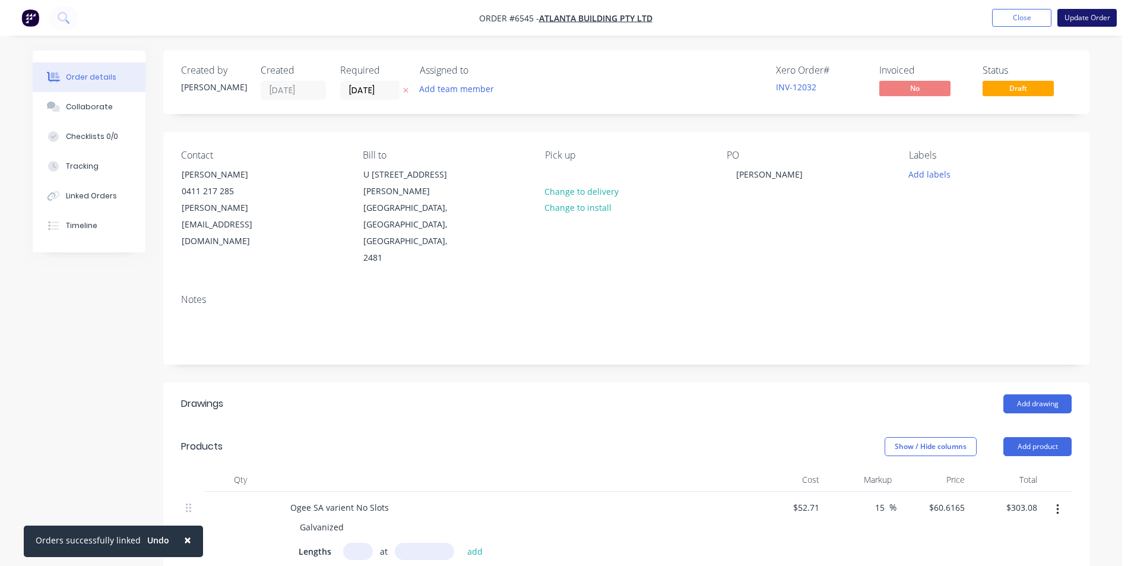
click at [1067, 15] on button "Update Order" at bounding box center [1086, 18] width 59 height 18
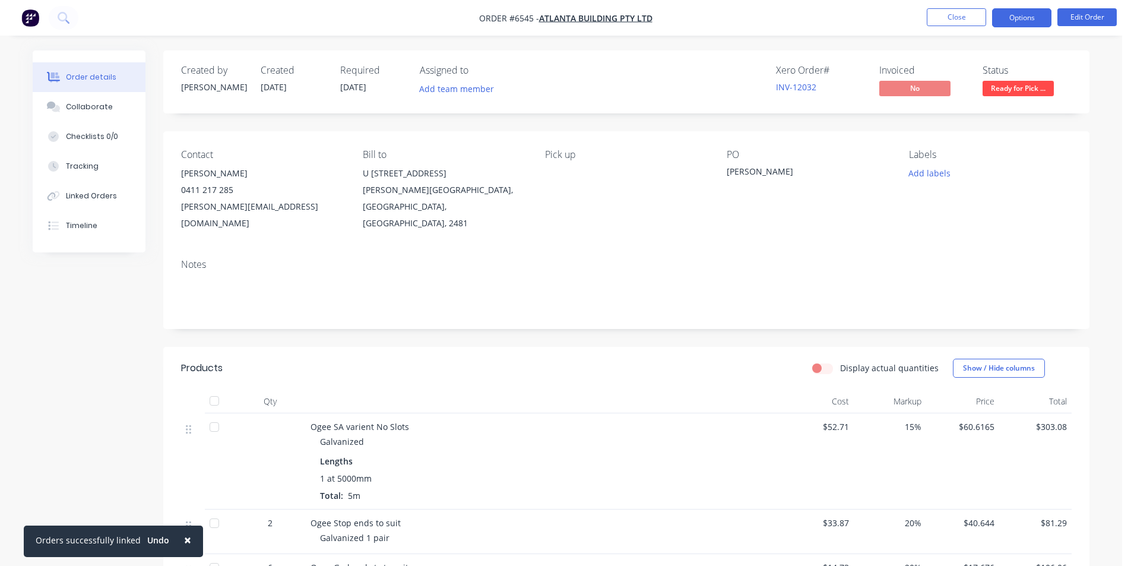
drag, startPoint x: 1015, startPoint y: 23, endPoint x: 1015, endPoint y: 15, distance: 7.7
click at [1015, 20] on button "Options" at bounding box center [1021, 17] width 59 height 19
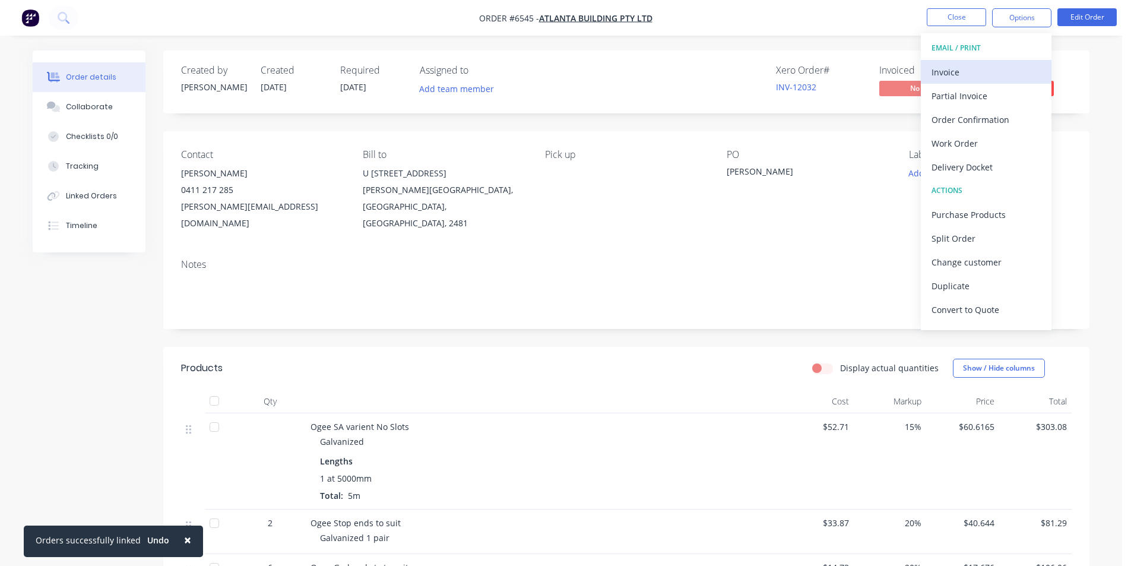
click at [984, 66] on div "Invoice" at bounding box center [985, 72] width 109 height 17
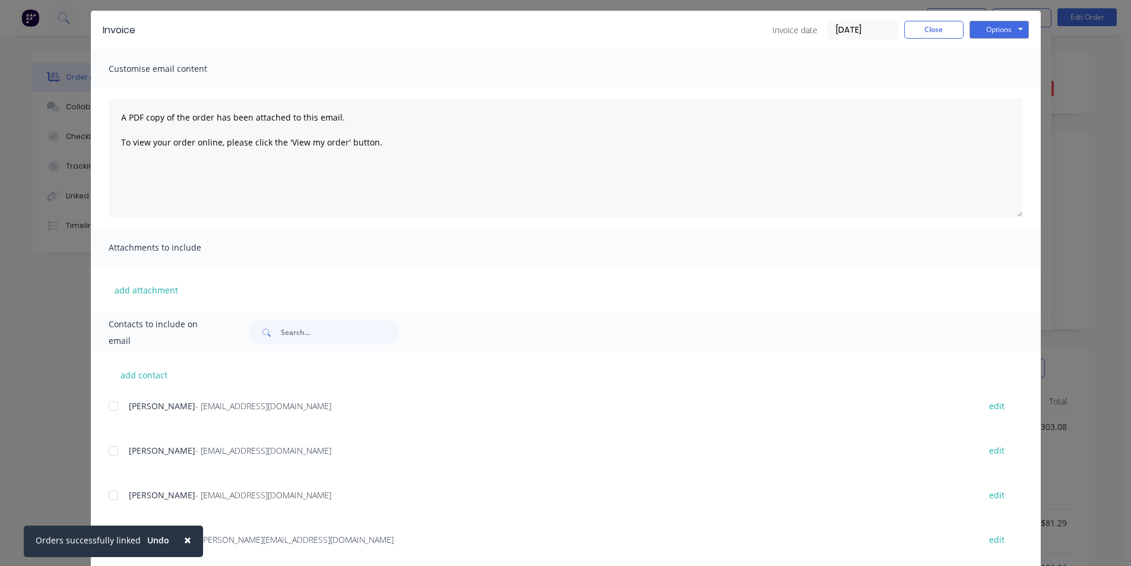
scroll to position [108, 0]
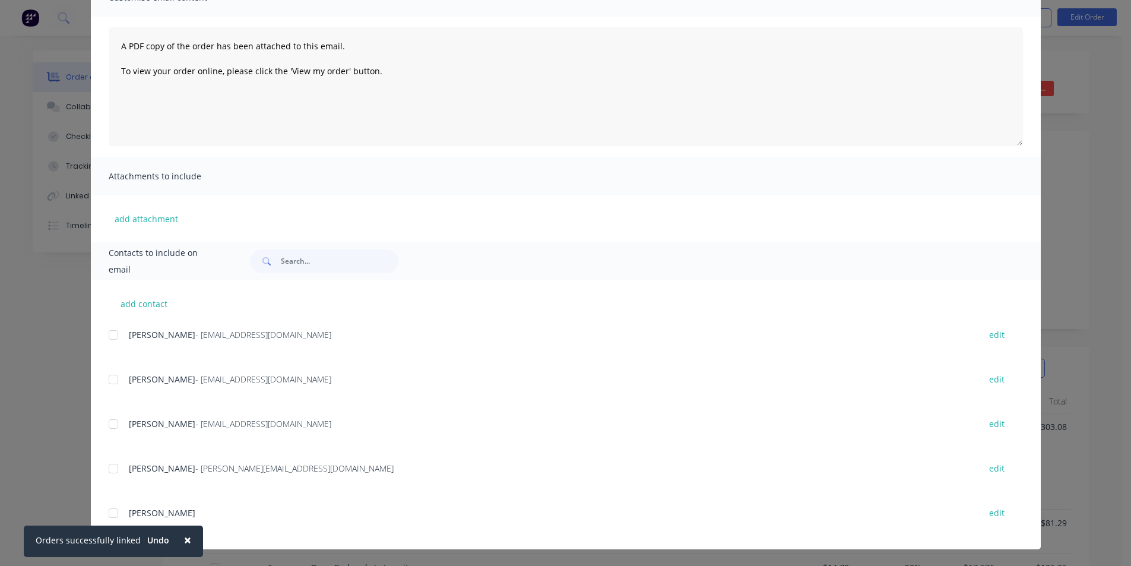
click at [113, 335] on div at bounding box center [113, 335] width 24 height 24
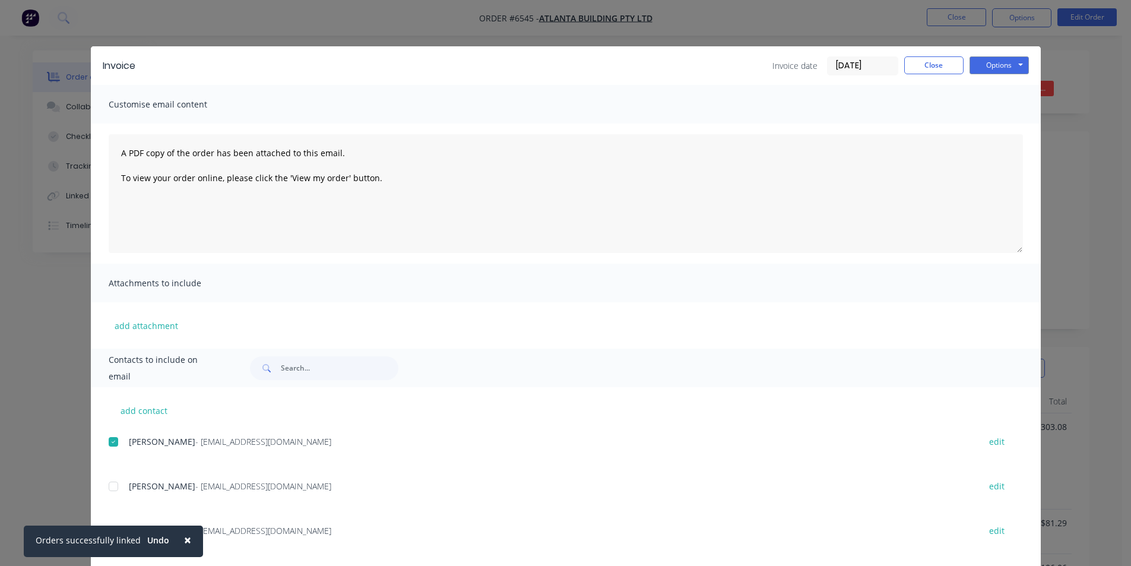
scroll to position [0, 0]
click at [981, 69] on button "Options" at bounding box center [998, 67] width 59 height 18
click at [986, 127] on button "Email" at bounding box center [1007, 127] width 76 height 20
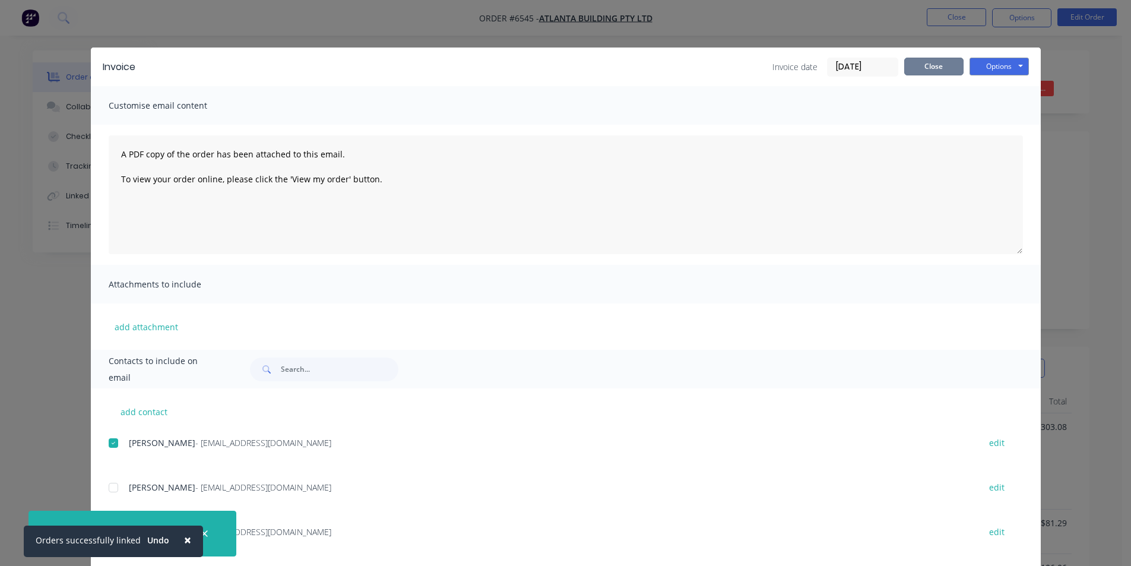
click at [928, 67] on button "Close" at bounding box center [933, 67] width 59 height 18
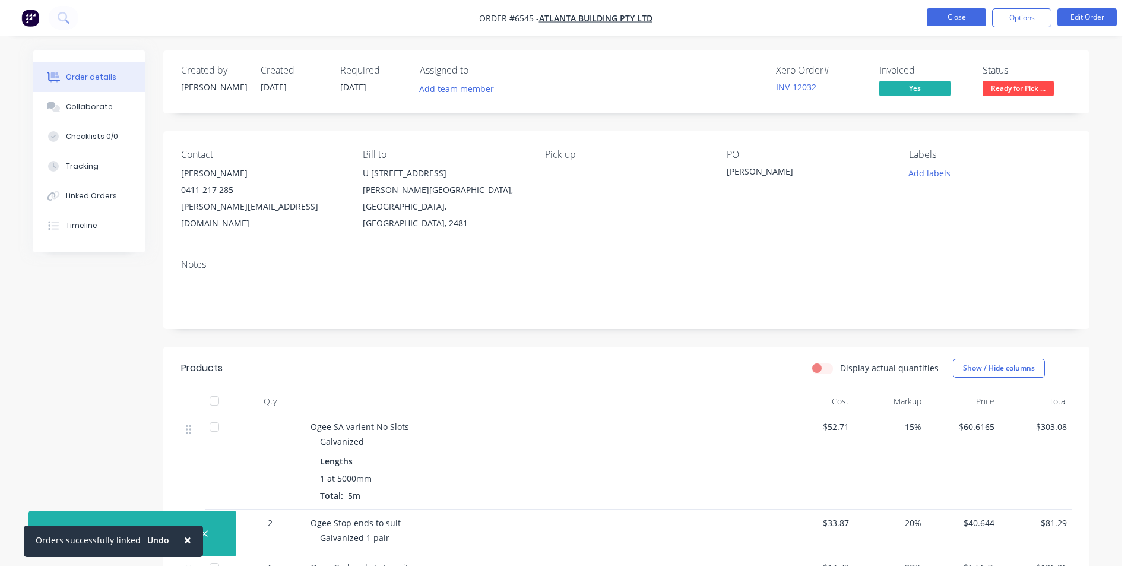
click at [953, 19] on button "Close" at bounding box center [956, 17] width 59 height 18
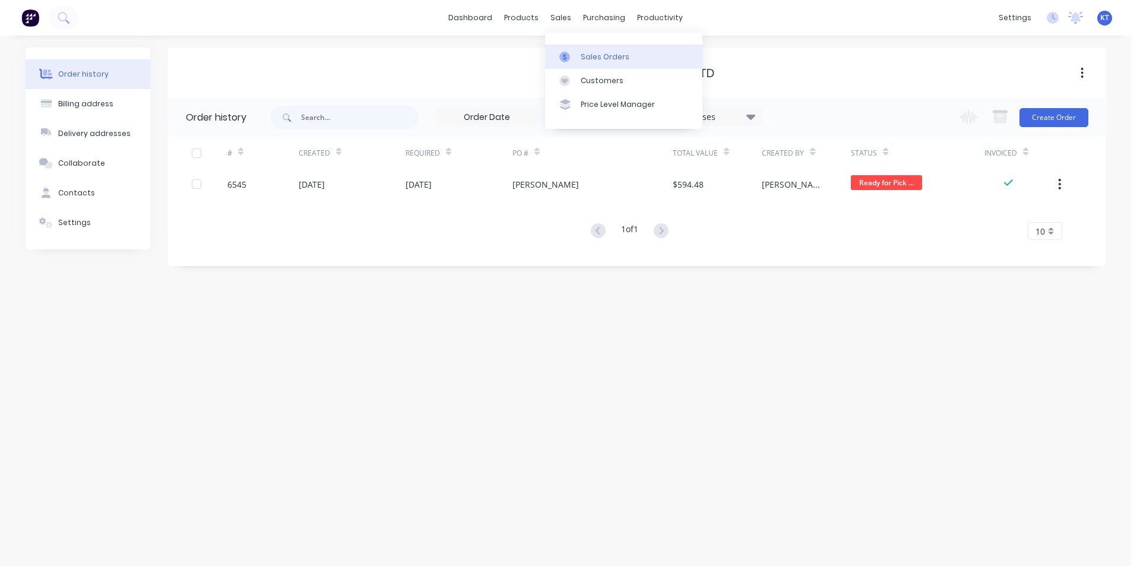
click at [588, 52] on div "Sales Orders" at bounding box center [604, 57] width 49 height 11
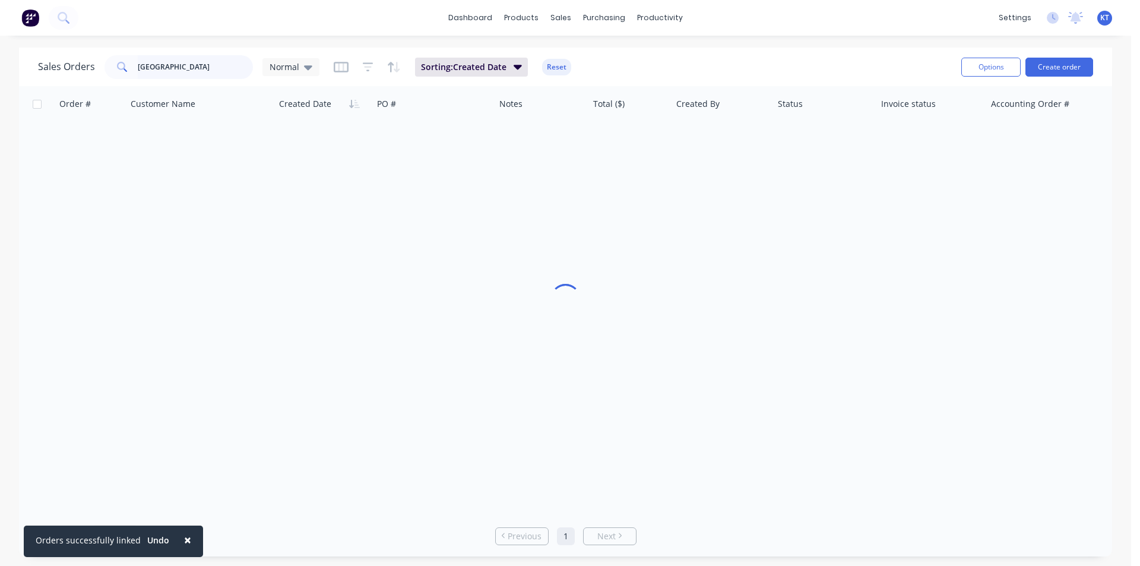
click at [212, 58] on input "[GEOGRAPHIC_DATA]" at bounding box center [196, 67] width 116 height 24
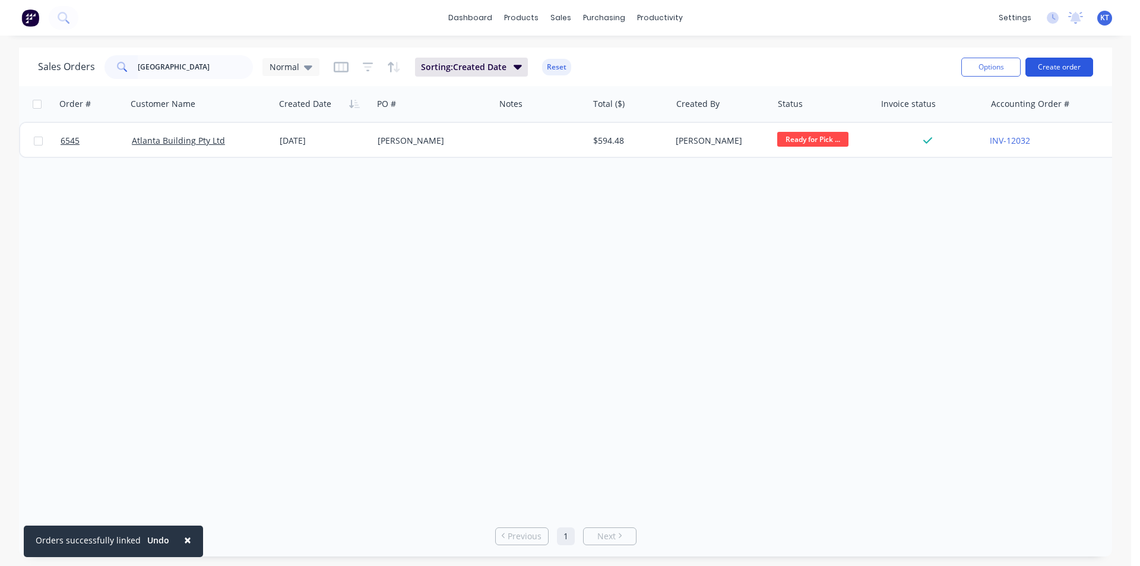
click at [1043, 68] on button "Create order" at bounding box center [1059, 67] width 68 height 19
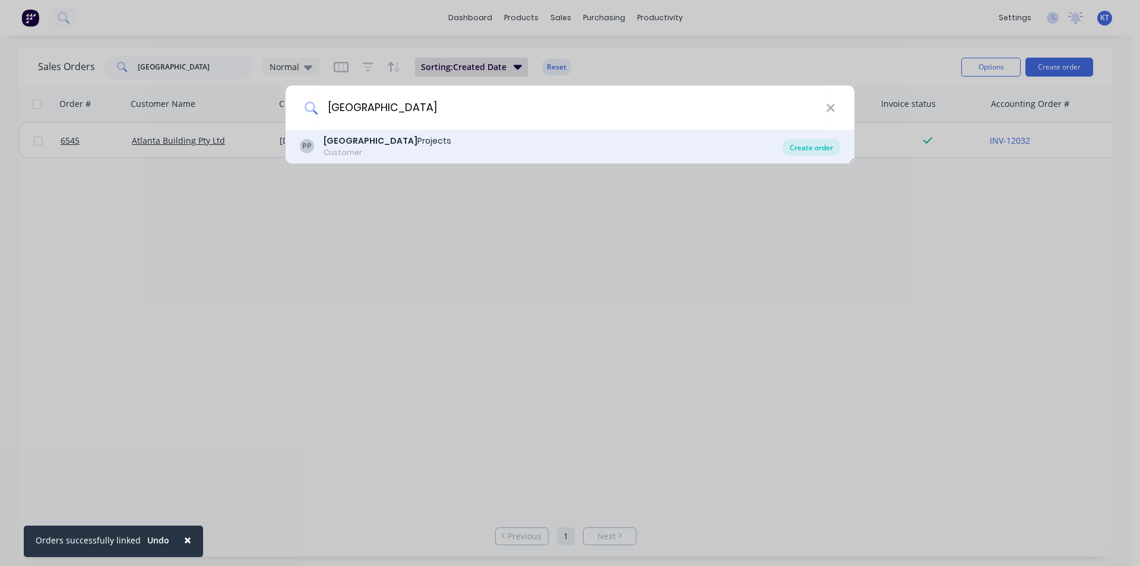
type input "[GEOGRAPHIC_DATA]"
click at [816, 140] on div "Create order" at bounding box center [811, 147] width 58 height 17
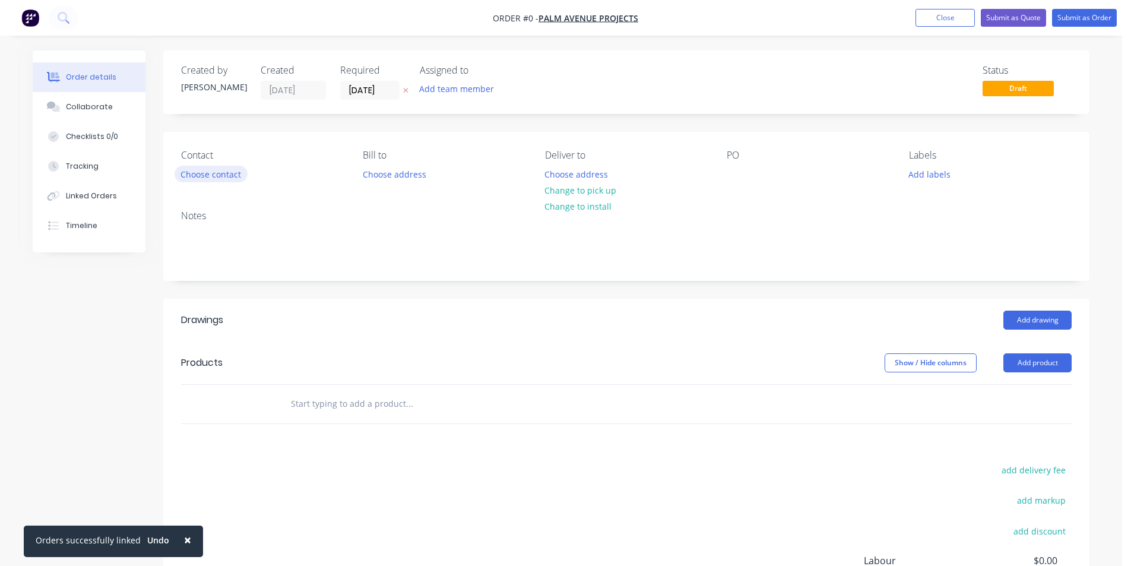
click at [205, 170] on button "Choose contact" at bounding box center [211, 174] width 73 height 16
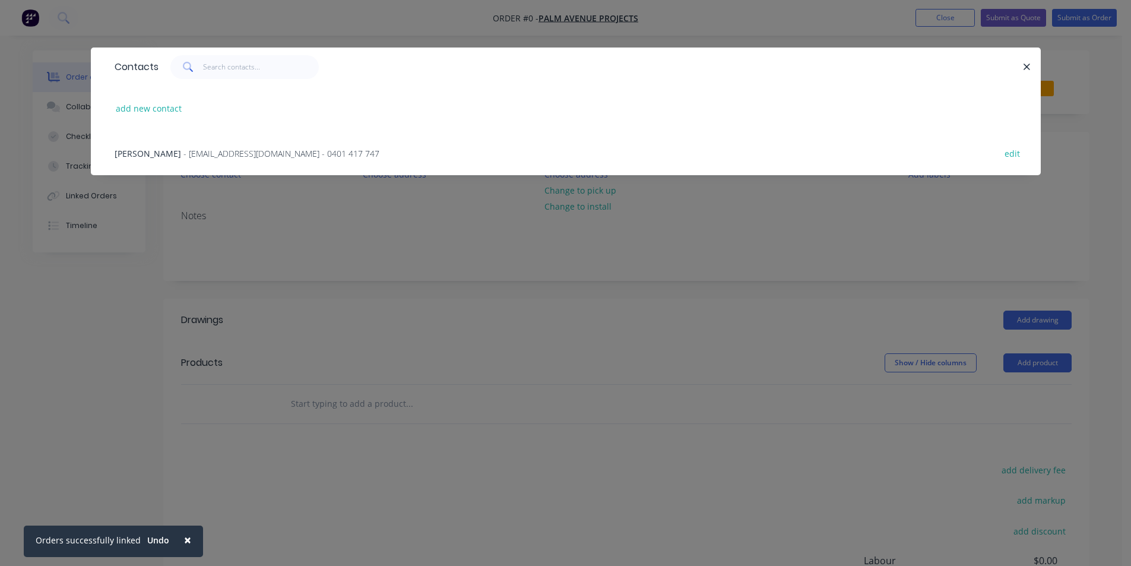
click at [205, 148] on span "- [EMAIL_ADDRESS][DOMAIN_NAME] - 0401 417 747" at bounding box center [281, 153] width 196 height 11
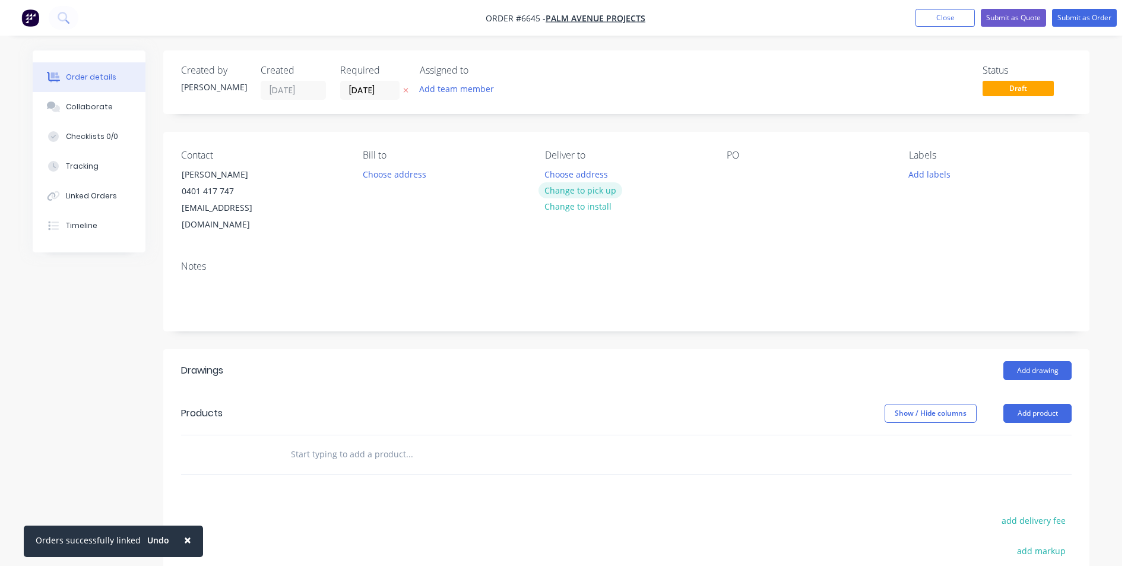
click at [570, 192] on button "Change to pick up" at bounding box center [580, 190] width 84 height 16
click at [740, 174] on div at bounding box center [736, 174] width 19 height 17
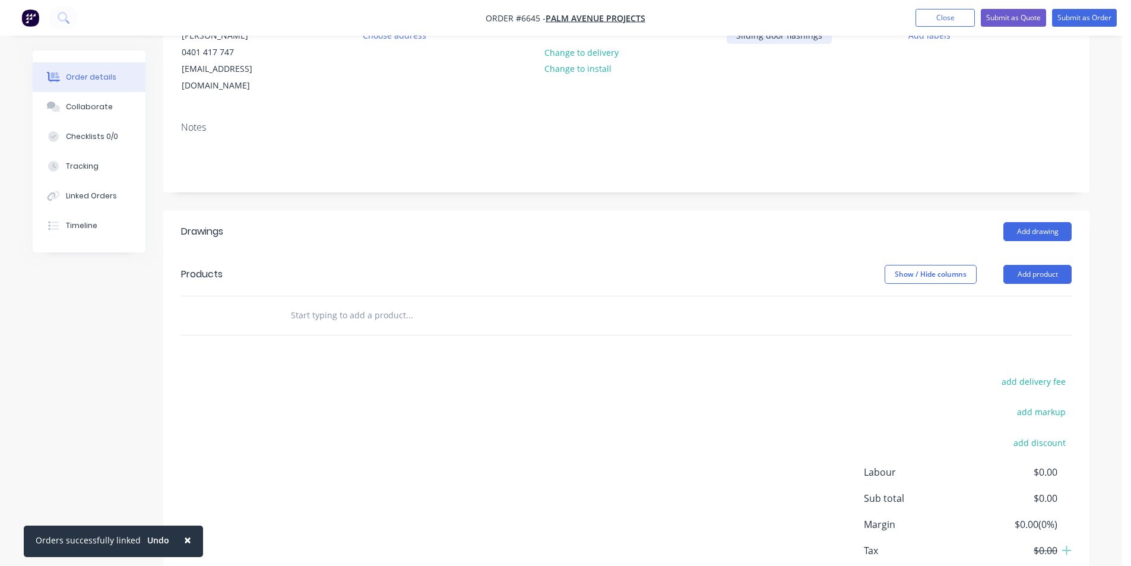
scroll to position [195, 0]
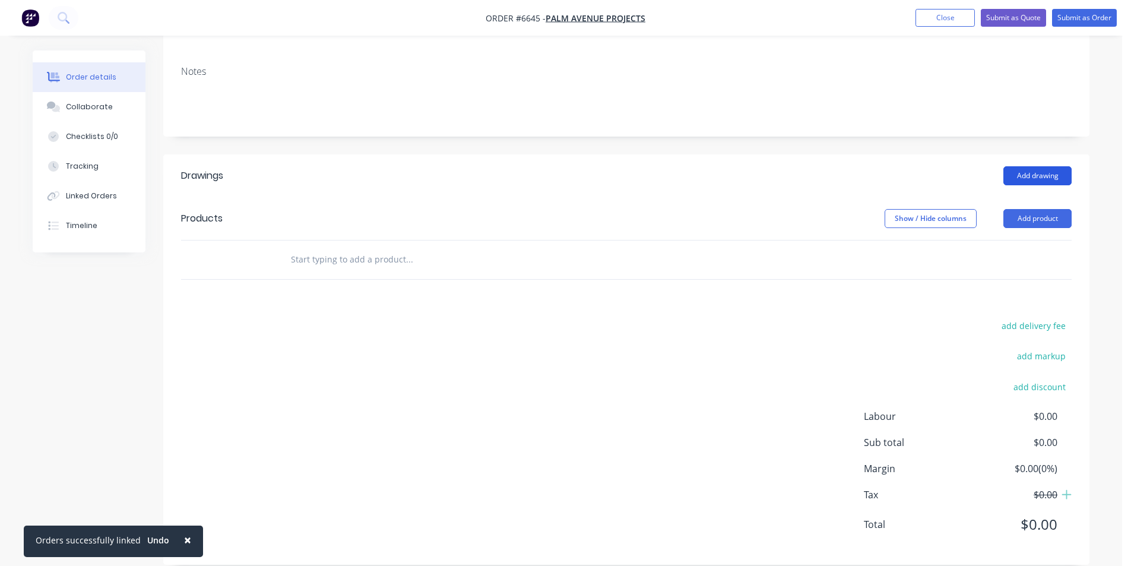
click at [1038, 166] on button "Add drawing" at bounding box center [1037, 175] width 68 height 19
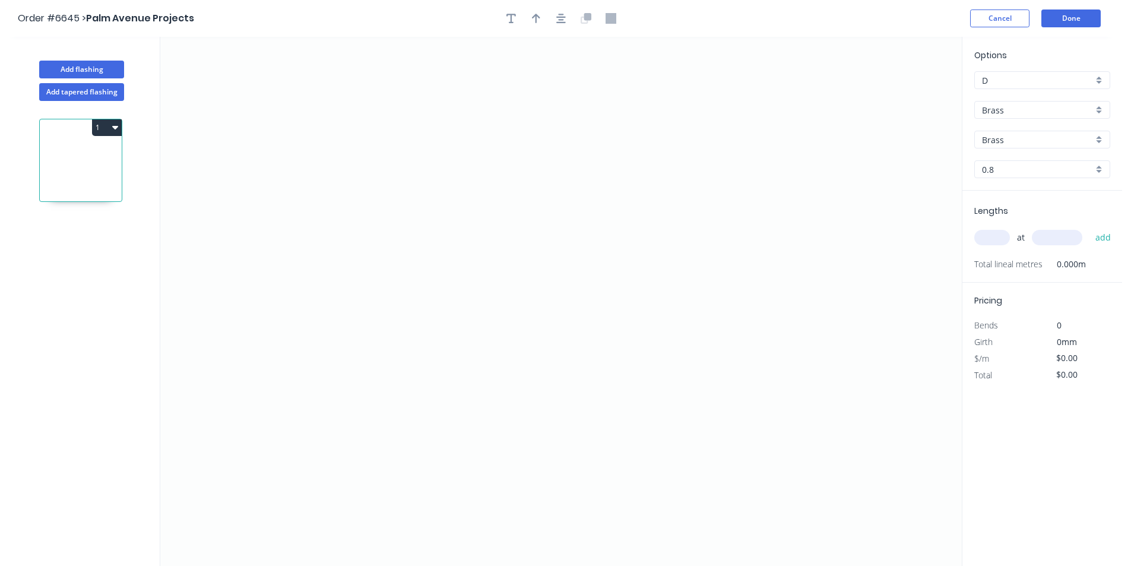
click at [1092, 110] on input "Brass" at bounding box center [1037, 110] width 111 height 12
click at [1065, 157] on div "Colorbond" at bounding box center [1042, 153] width 135 height 21
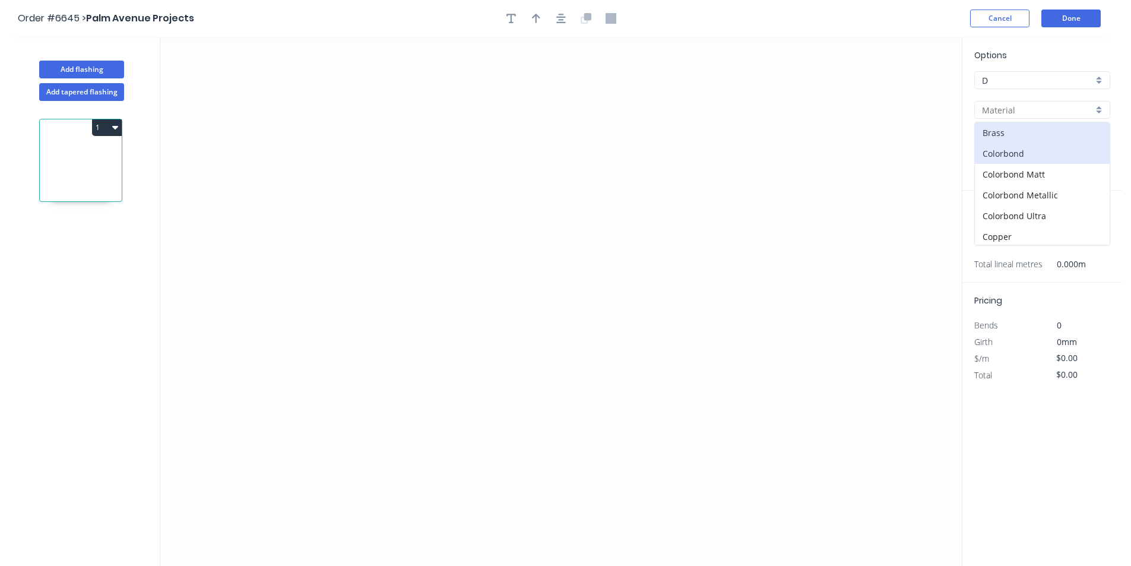
type input "Colorbond"
type input "Basalt"
type input "0.55"
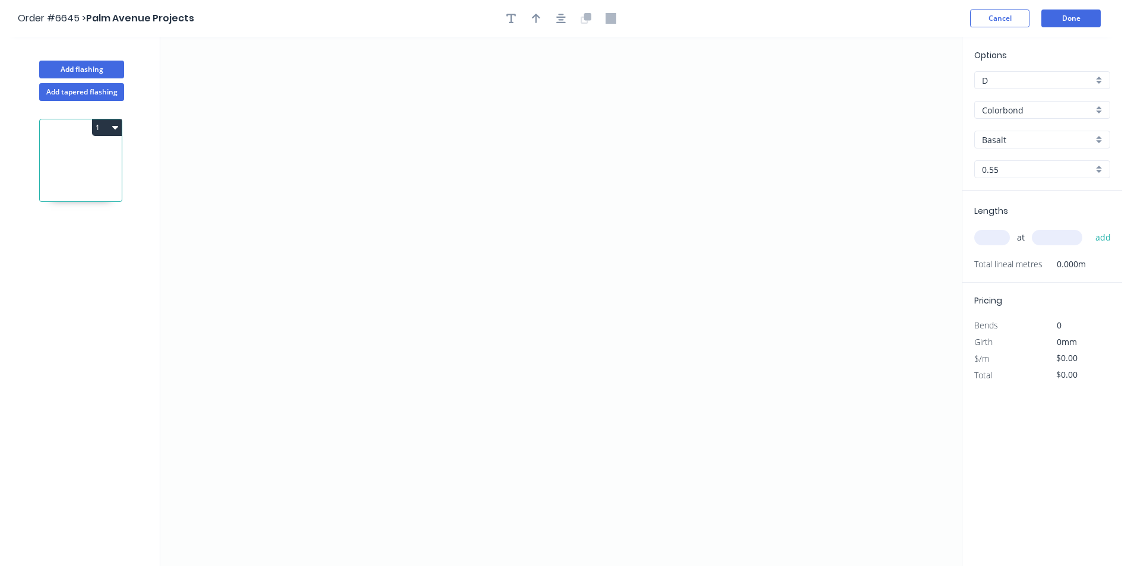
click at [1036, 134] on input "Basalt" at bounding box center [1037, 140] width 111 height 12
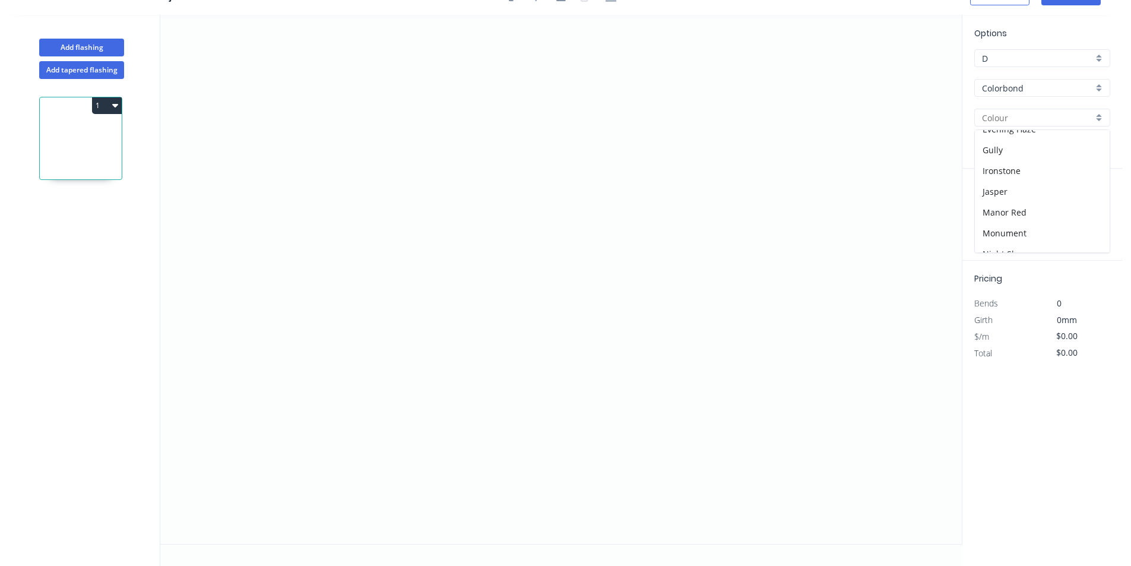
scroll to position [216, 0]
click at [1020, 234] on div "Paperbark" at bounding box center [1042, 236] width 135 height 21
type input "Paperbark"
click at [436, 388] on icon "0" at bounding box center [560, 279] width 801 height 529
click at [437, 191] on icon "0" at bounding box center [560, 279] width 801 height 529
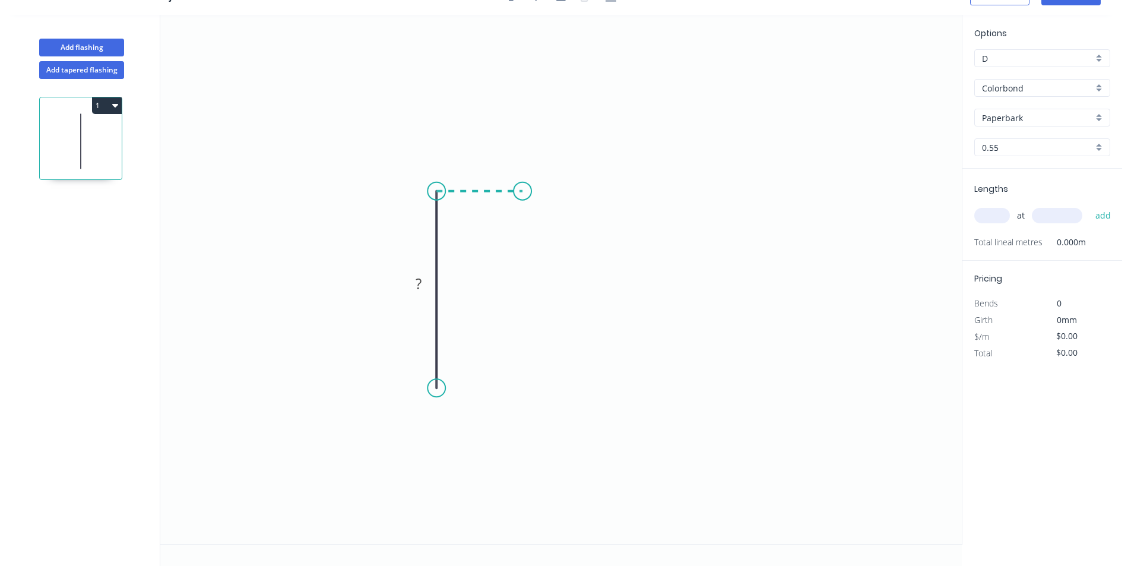
click at [522, 193] on icon "0 ?" at bounding box center [560, 279] width 801 height 529
click at [519, 239] on icon "0 ? ?" at bounding box center [560, 279] width 801 height 529
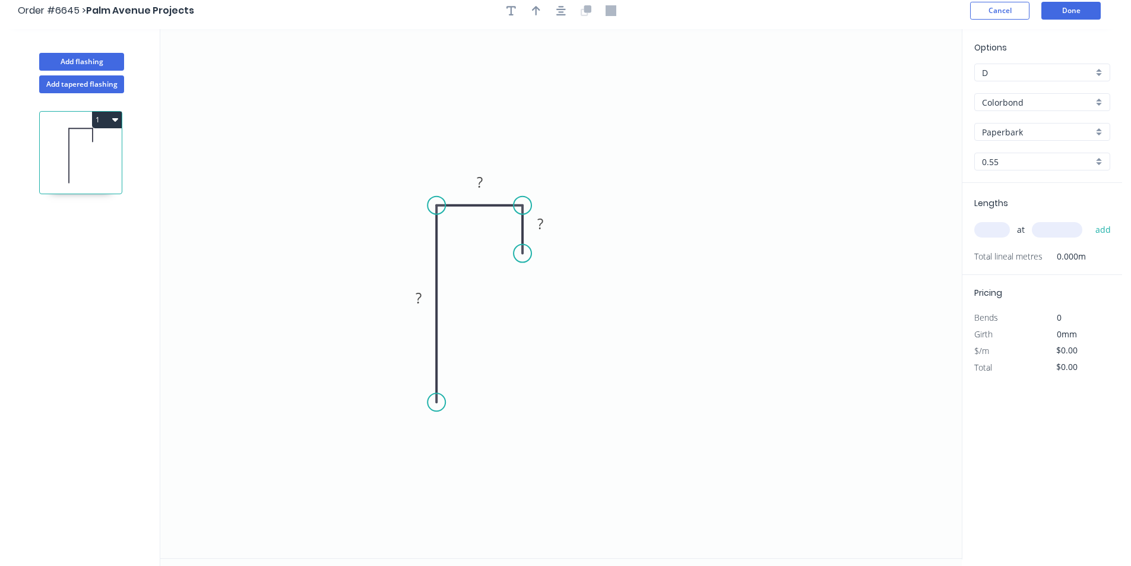
scroll to position [0, 0]
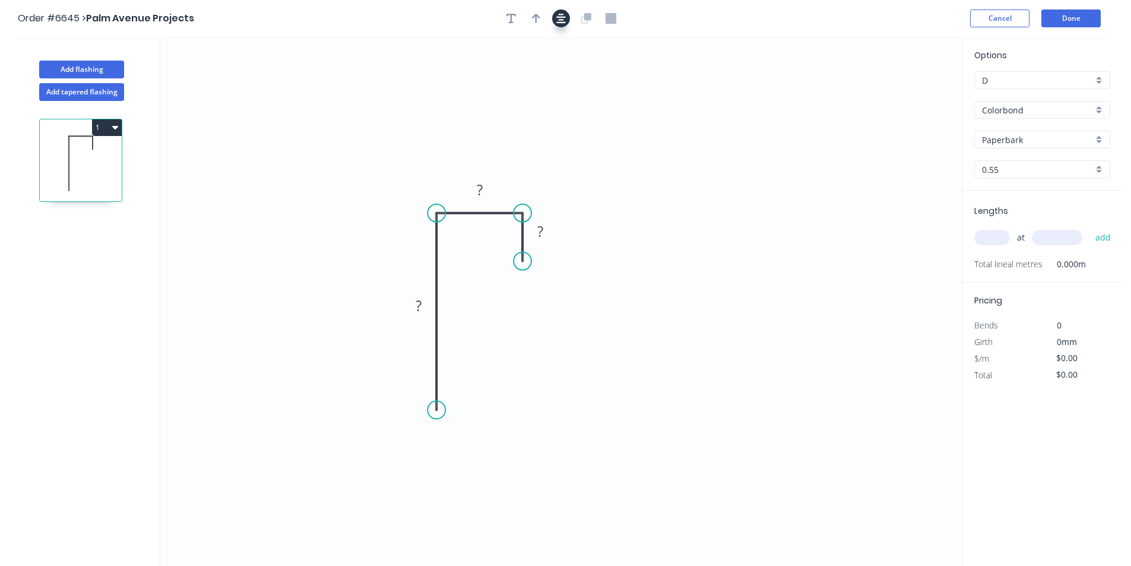
click at [559, 15] on icon "button" at bounding box center [560, 18] width 9 height 9
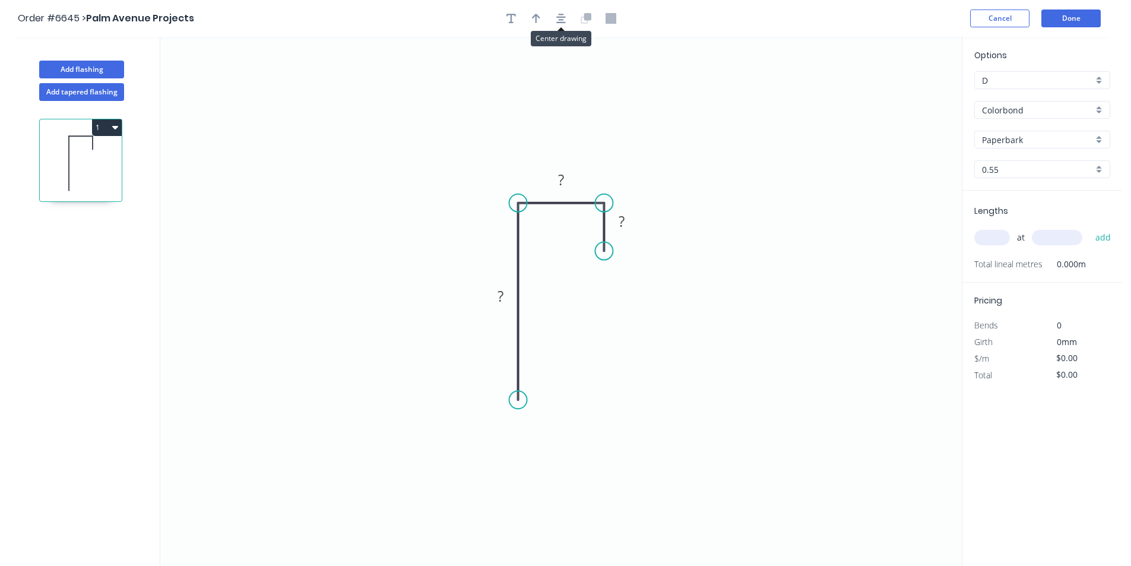
click at [546, 14] on div at bounding box center [561, 18] width 125 height 18
click at [536, 18] on icon "button" at bounding box center [536, 18] width 8 height 9
drag, startPoint x: 905, startPoint y: 93, endPoint x: 564, endPoint y: 140, distance: 343.4
click at [564, 140] on icon at bounding box center [564, 126] width 11 height 38
click at [494, 299] on rect at bounding box center [500, 296] width 24 height 17
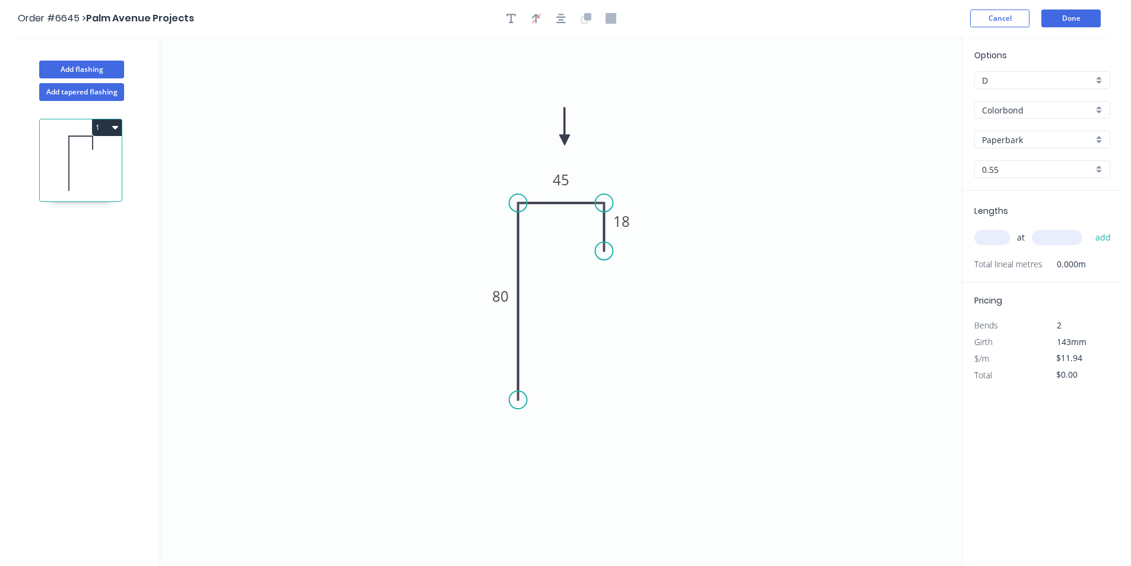
type input "$11.94"
click at [979, 242] on input "text" at bounding box center [992, 237] width 36 height 15
type input "2"
type input "2500"
click at [1089, 227] on button "add" at bounding box center [1103, 237] width 28 height 20
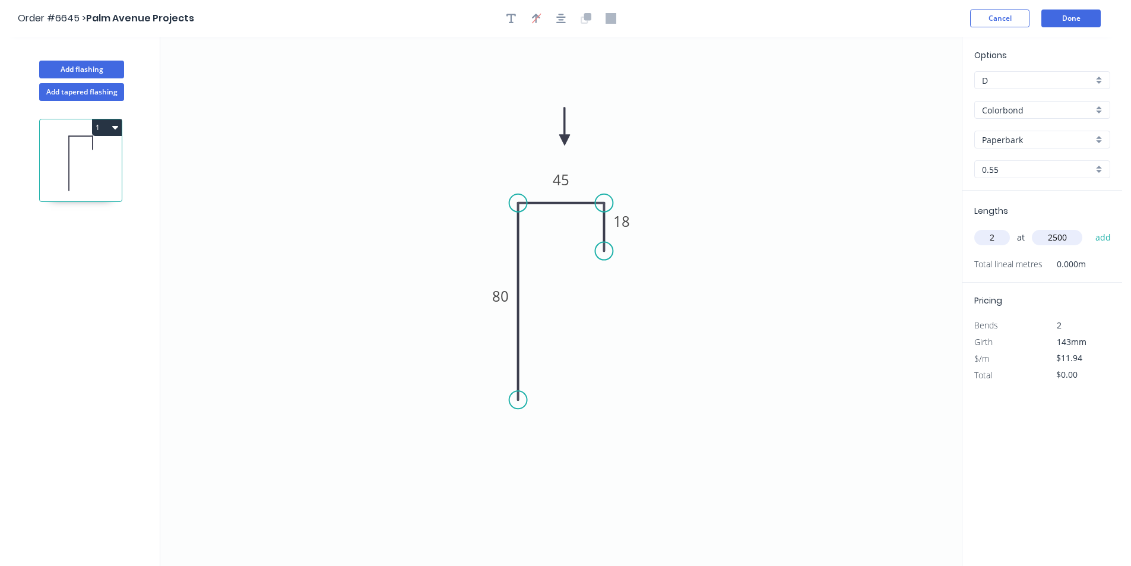
type input "$59.70"
click at [80, 72] on button "Add flashing" at bounding box center [81, 70] width 85 height 18
type input "$0.00"
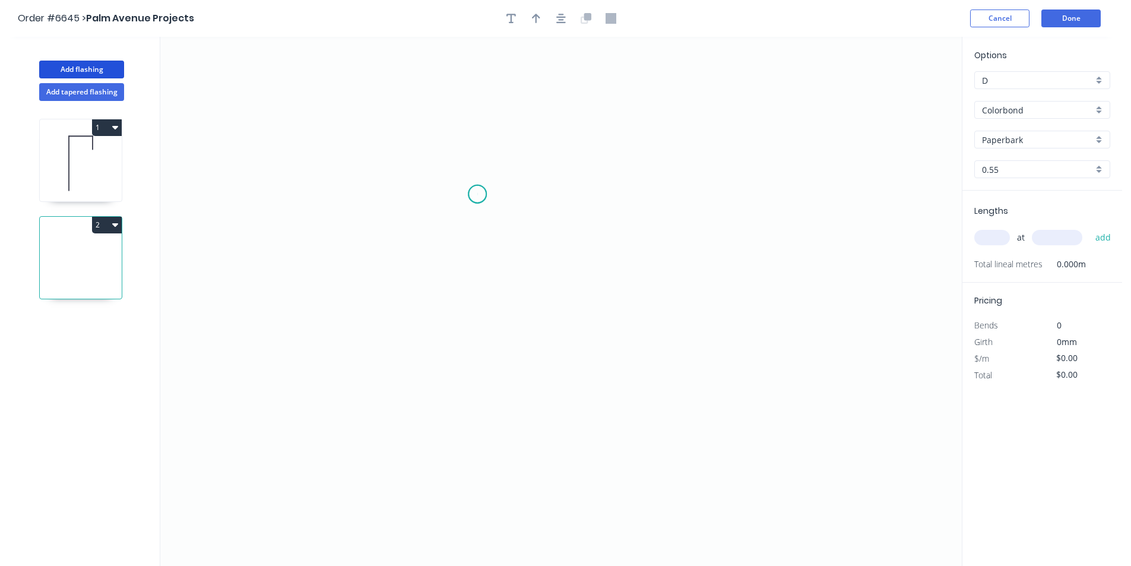
click at [477, 194] on icon "0" at bounding box center [560, 301] width 801 height 529
click at [480, 326] on icon "0" at bounding box center [560, 301] width 801 height 529
click at [598, 332] on icon "0 ?" at bounding box center [560, 301] width 801 height 529
click at [598, 366] on icon "0 ? ?" at bounding box center [560, 301] width 801 height 529
drag, startPoint x: 598, startPoint y: 325, endPoint x: 546, endPoint y: 323, distance: 51.7
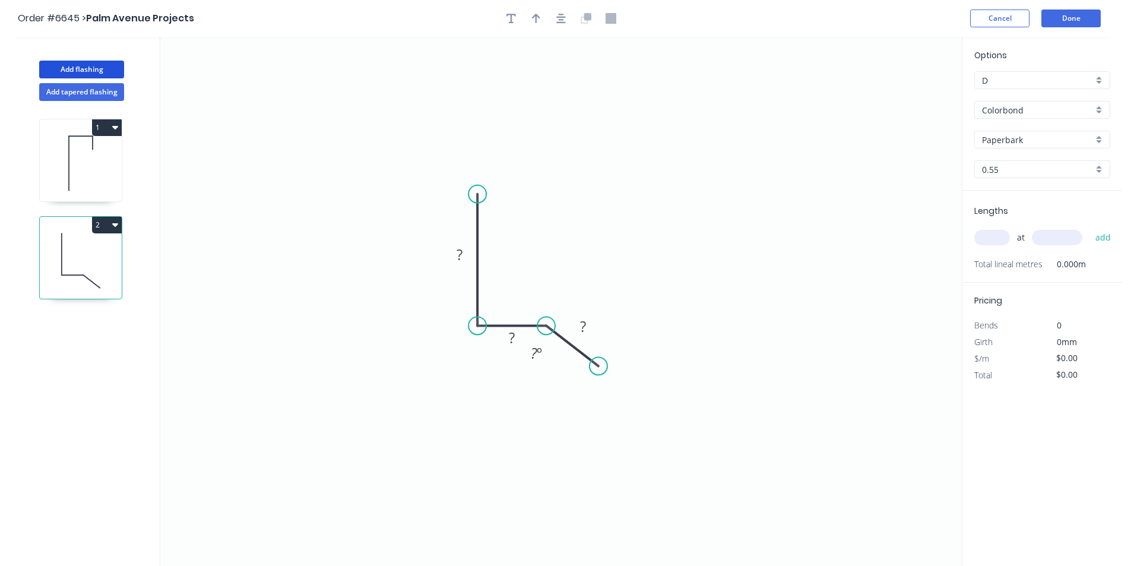
click at [546, 323] on circle at bounding box center [546, 325] width 18 height 18
drag, startPoint x: 595, startPoint y: 364, endPoint x: 544, endPoint y: 364, distance: 51.0
click at [544, 364] on circle at bounding box center [546, 364] width 18 height 18
click at [566, 24] on button "button" at bounding box center [561, 18] width 18 height 18
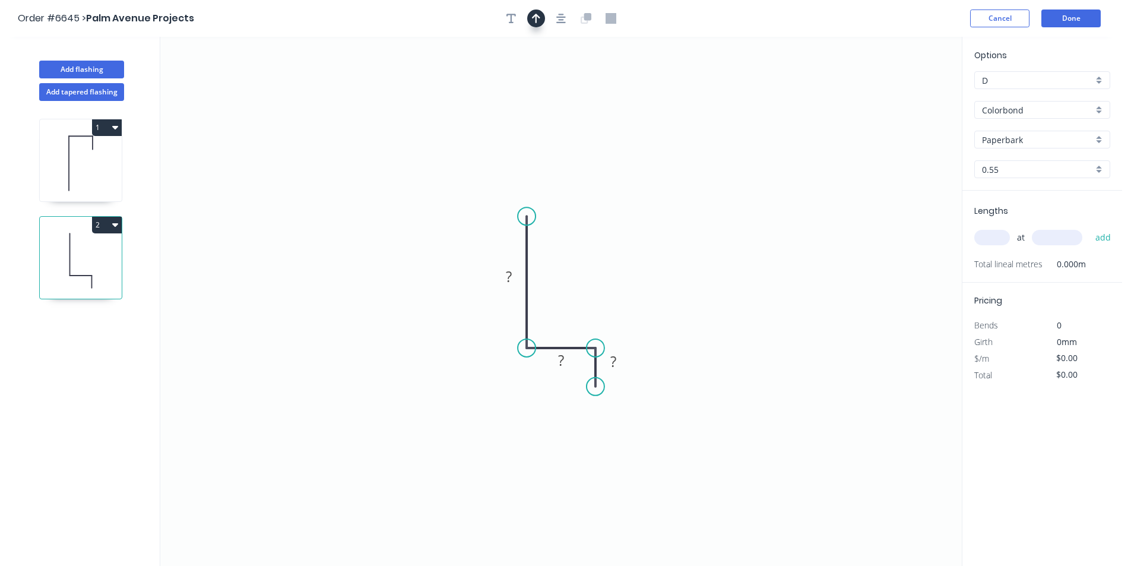
click at [541, 14] on button "button" at bounding box center [536, 18] width 18 height 18
click at [900, 91] on icon at bounding box center [901, 83] width 11 height 38
click at [899, 88] on icon at bounding box center [899, 77] width 11 height 38
drag, startPoint x: 899, startPoint y: 88, endPoint x: 553, endPoint y: 287, distance: 399.3
click at [553, 287] on icon at bounding box center [562, 276] width 34 height 34
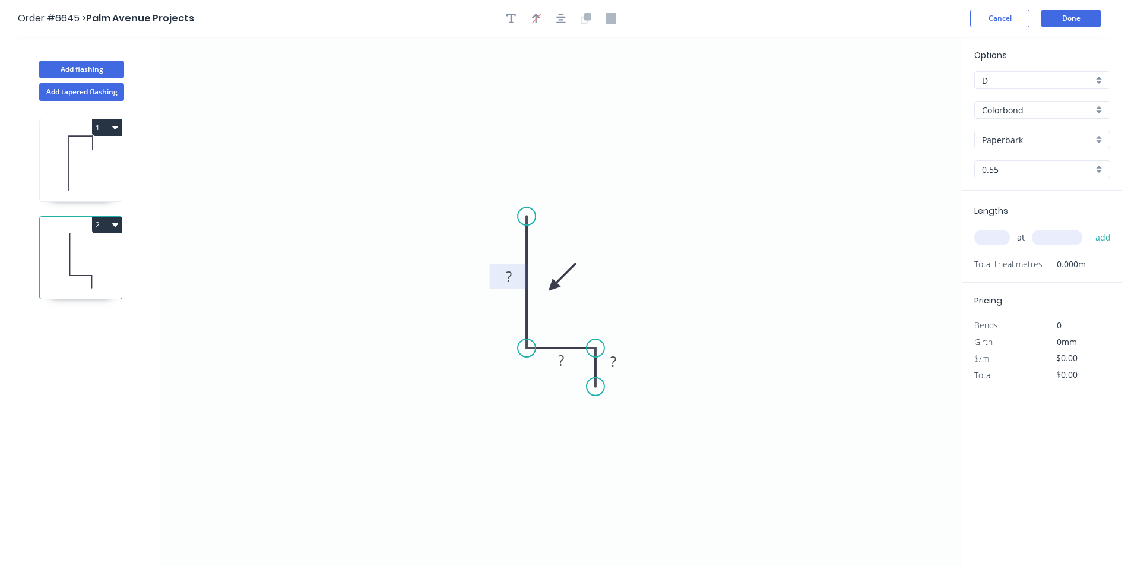
click at [519, 269] on rect at bounding box center [509, 277] width 24 height 17
type input "$11.94"
click at [982, 232] on input "text" at bounding box center [992, 237] width 36 height 15
click at [1089, 227] on button "add" at bounding box center [1103, 237] width 28 height 20
click at [1064, 17] on button "Done" at bounding box center [1070, 18] width 59 height 18
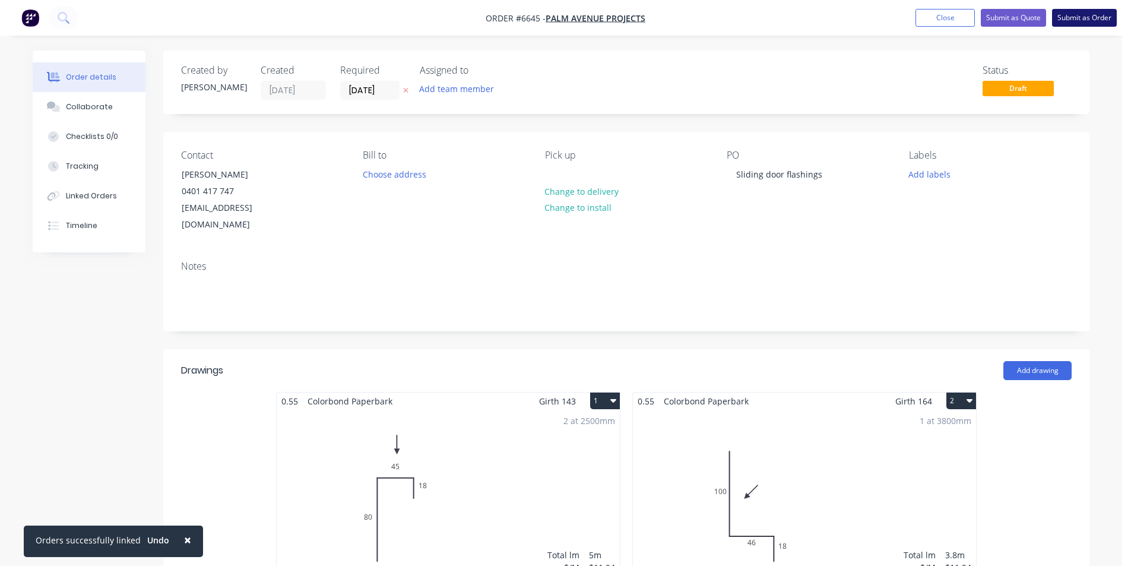
click at [1071, 18] on button "Submit as Order" at bounding box center [1084, 18] width 65 height 18
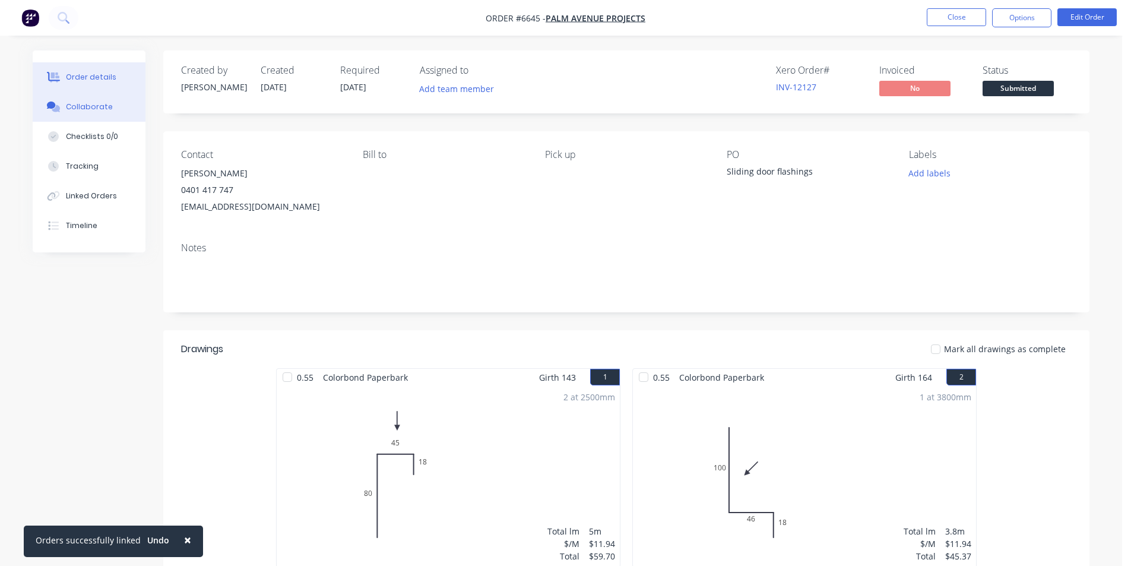
click at [66, 101] on div "Collaborate" at bounding box center [89, 106] width 47 height 11
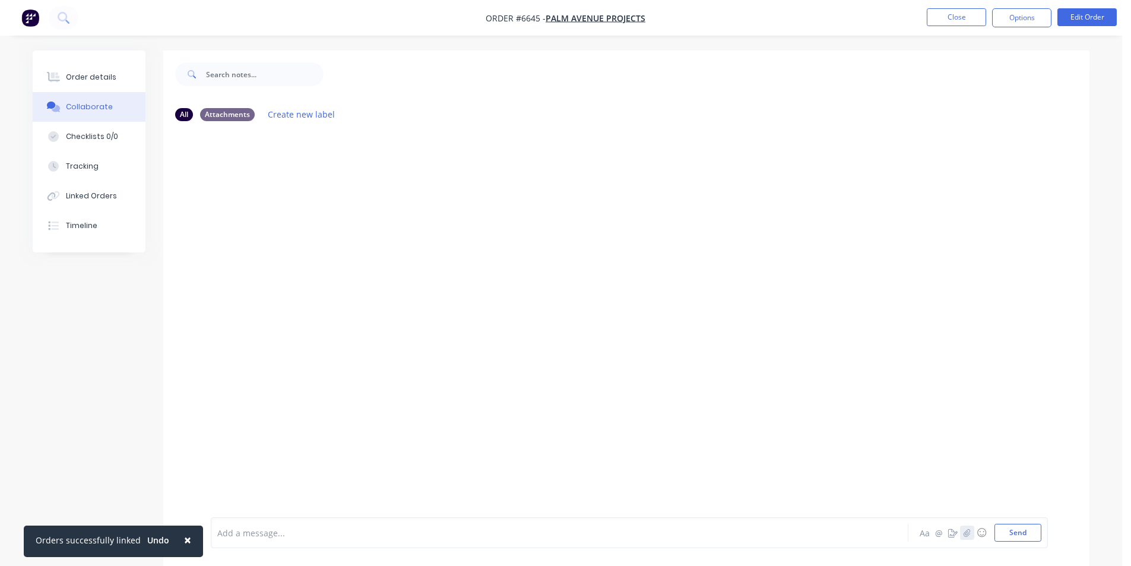
click at [968, 537] on button "button" at bounding box center [967, 532] width 14 height 14
click at [1006, 537] on button "Send" at bounding box center [1017, 533] width 47 height 18
click at [96, 75] on div "Order details" at bounding box center [91, 77] width 50 height 11
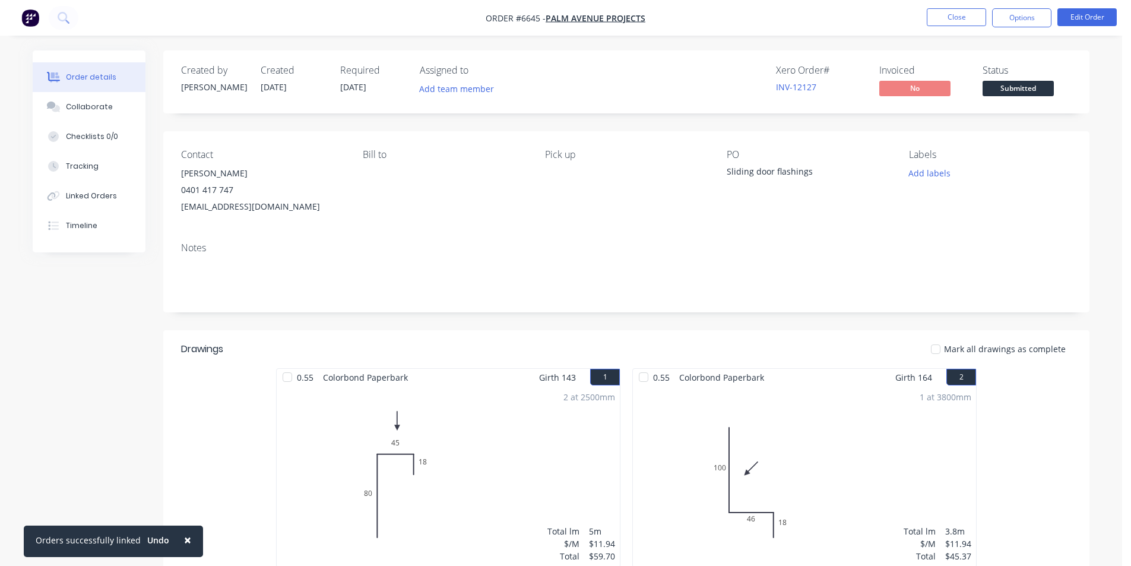
click at [1039, 85] on span "Submitted" at bounding box center [1017, 88] width 71 height 15
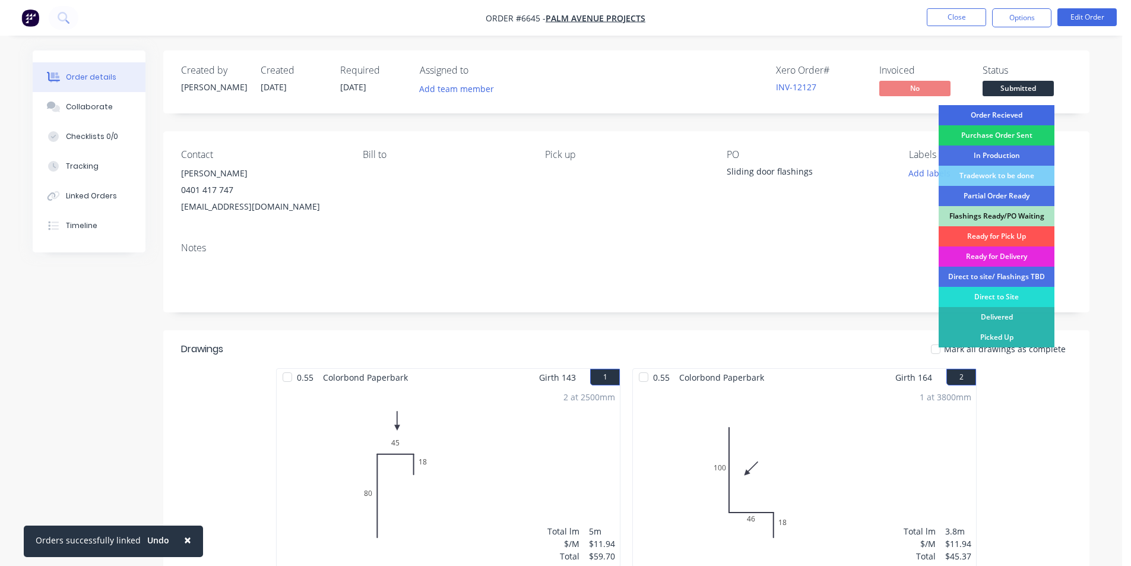
click at [1022, 113] on div "Order Recieved" at bounding box center [996, 115] width 116 height 20
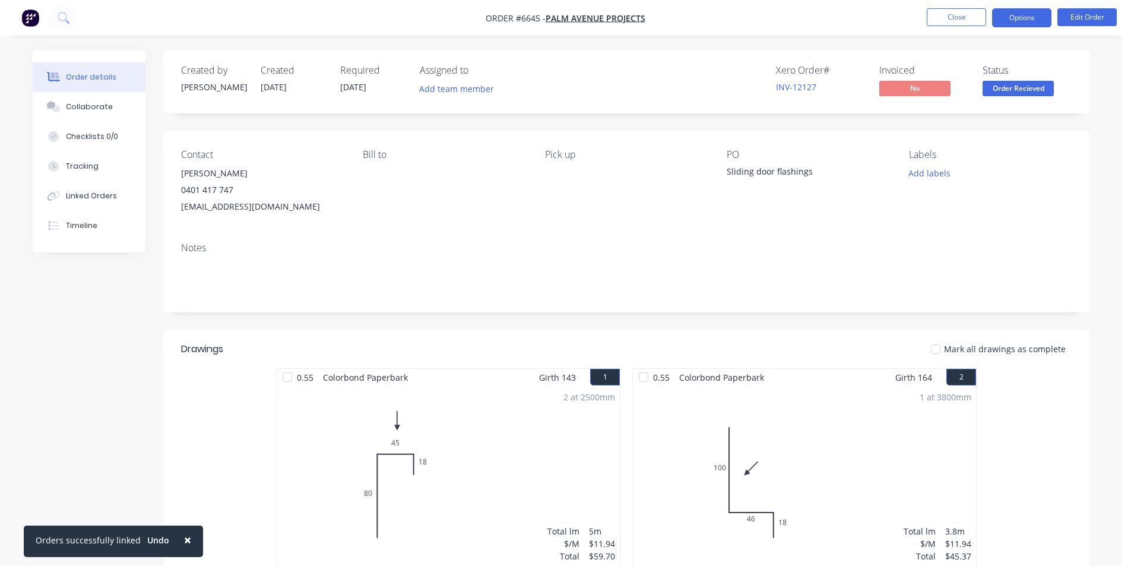
click at [1022, 18] on button "Options" at bounding box center [1021, 17] width 59 height 19
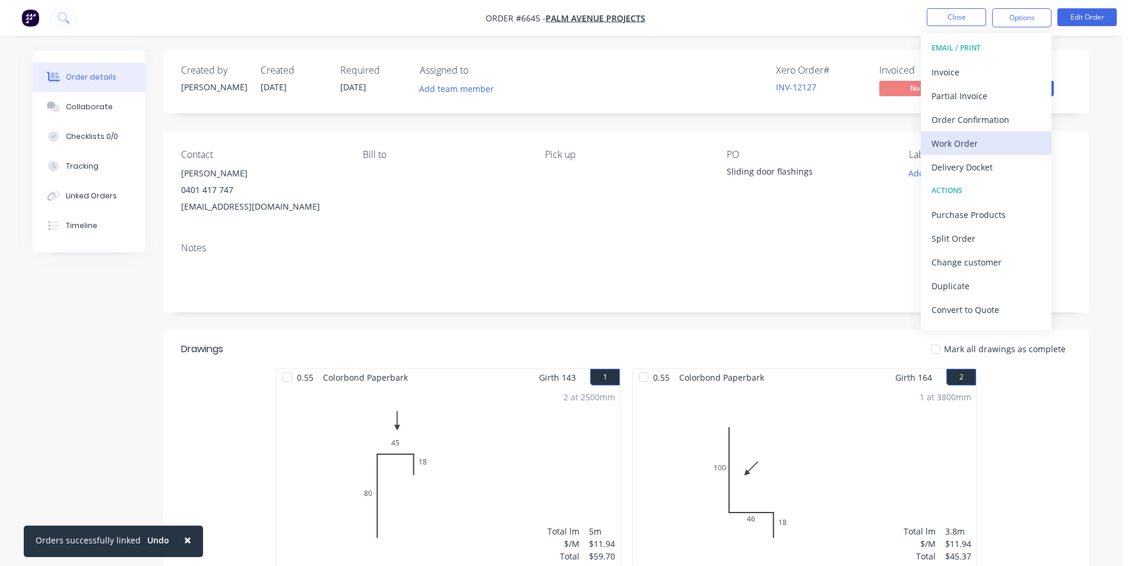
click at [979, 133] on button "Work Order" at bounding box center [986, 143] width 131 height 24
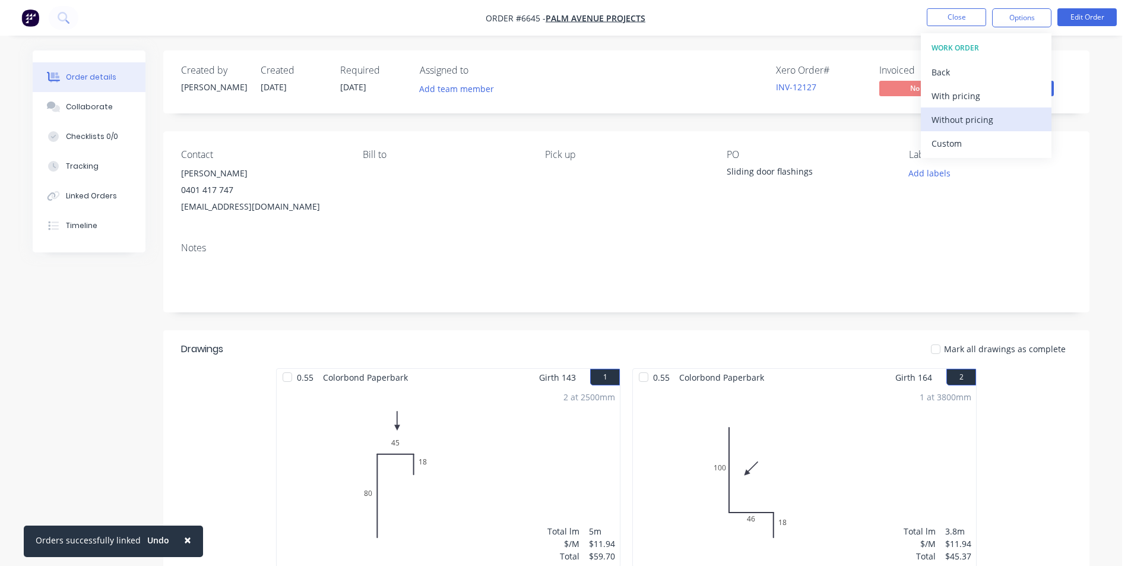
click at [991, 118] on div "Without pricing" at bounding box center [985, 119] width 109 height 17
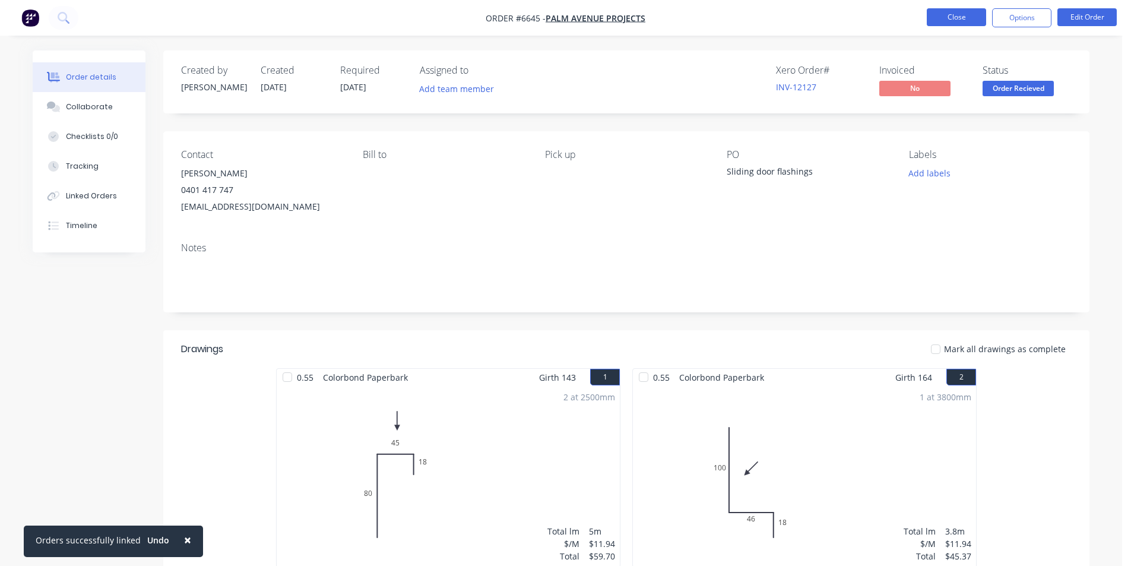
click at [950, 16] on button "Close" at bounding box center [956, 17] width 59 height 18
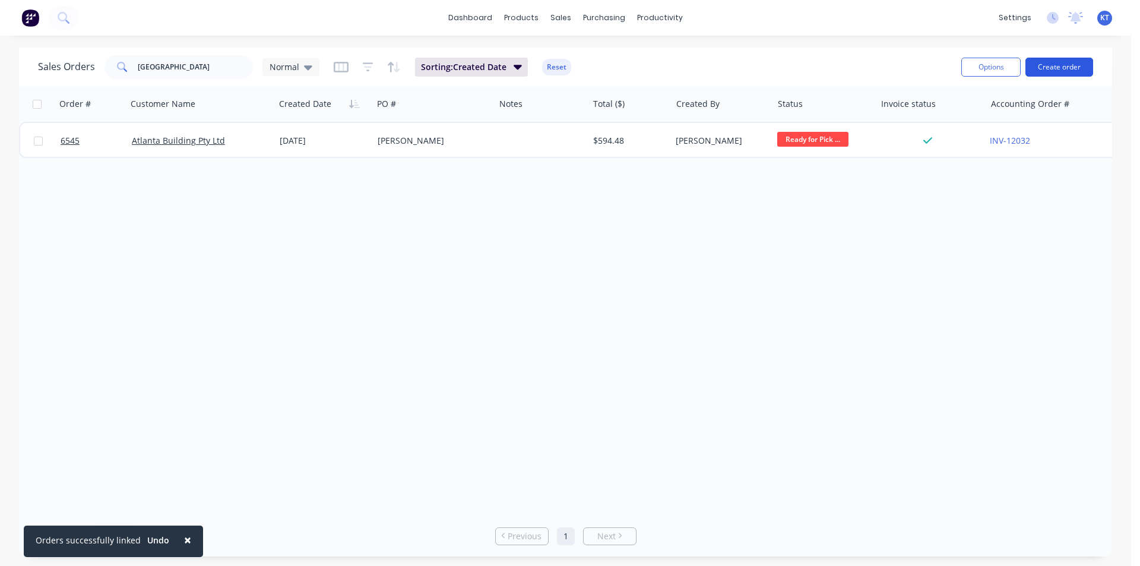
click at [1048, 58] on button "Create order" at bounding box center [1059, 67] width 68 height 19
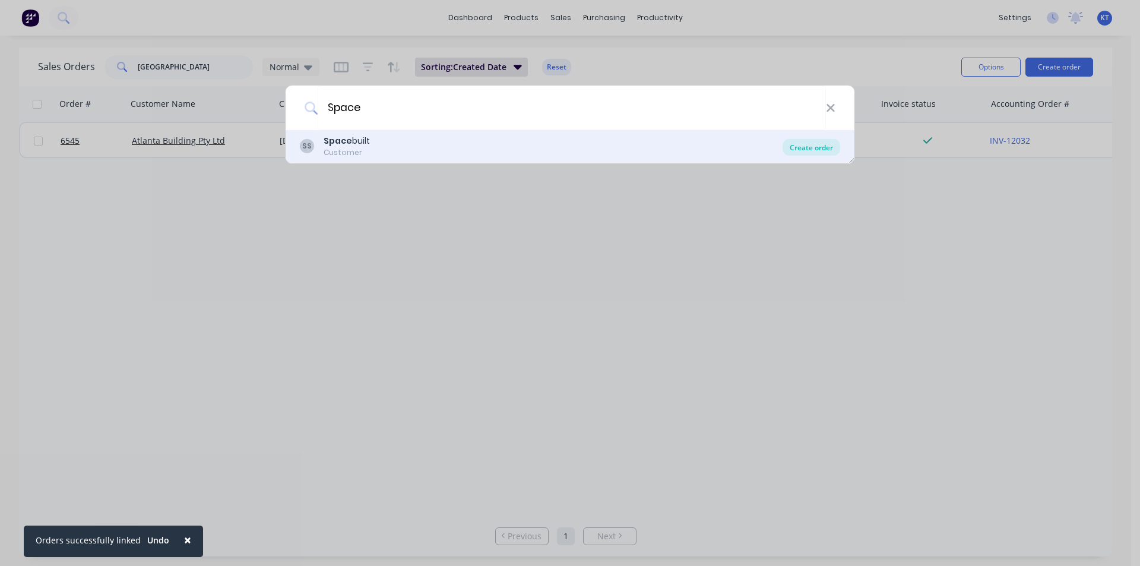
click at [820, 150] on div "Create order" at bounding box center [811, 147] width 58 height 17
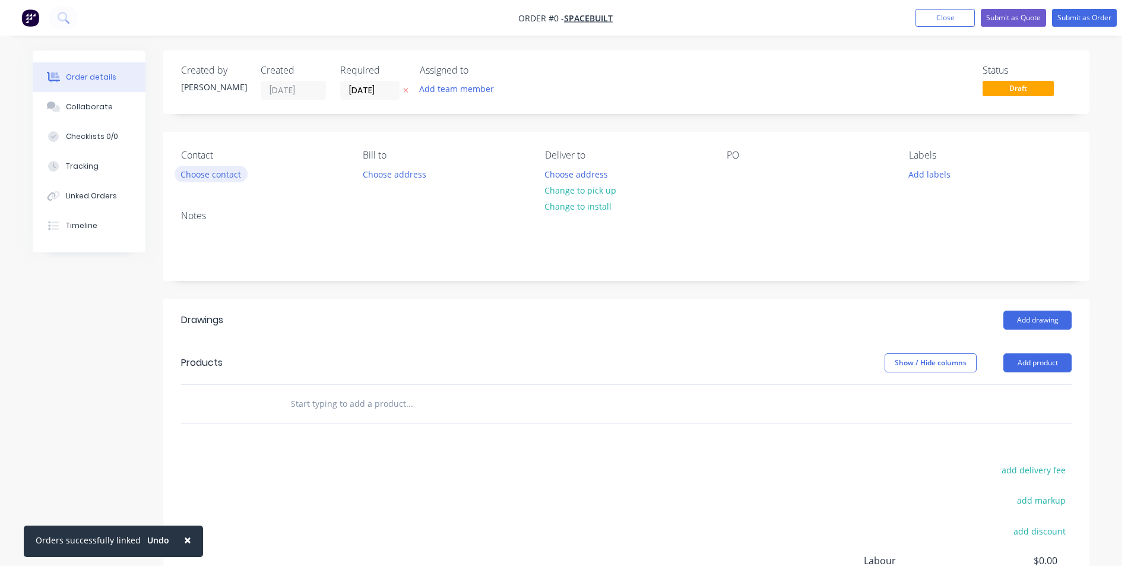
click at [183, 167] on button "Choose contact" at bounding box center [211, 174] width 73 height 16
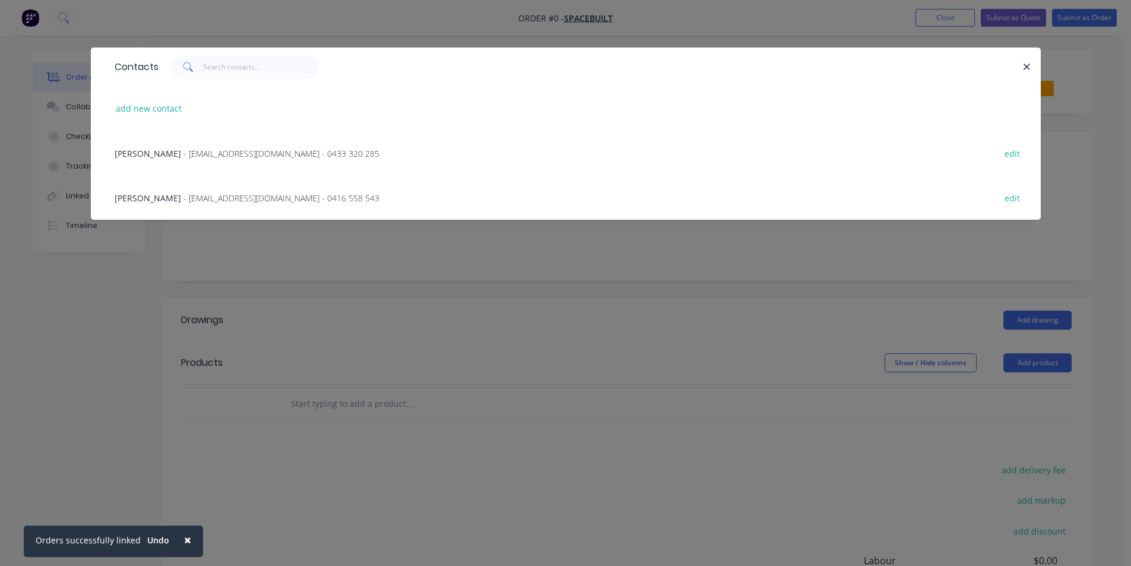
drag, startPoint x: 243, startPoint y: 208, endPoint x: 249, endPoint y: 205, distance: 6.6
click at [246, 207] on div "[PERSON_NAME] - [EMAIL_ADDRESS][DOMAIN_NAME] - 0416 558 543 edit" at bounding box center [566, 197] width 914 height 45
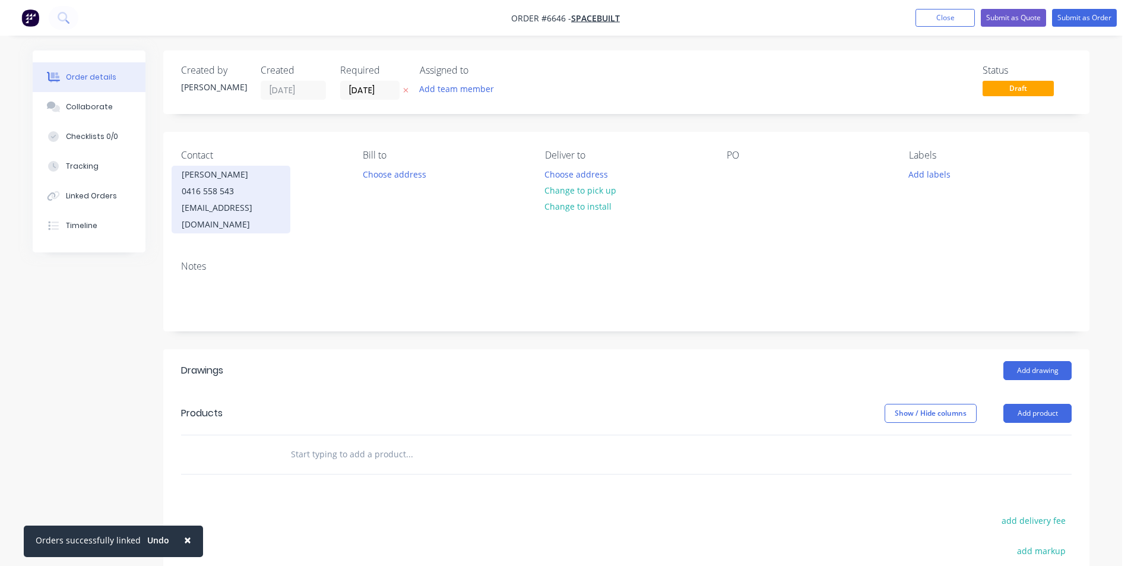
click at [259, 197] on div "0416 558 543" at bounding box center [231, 191] width 99 height 17
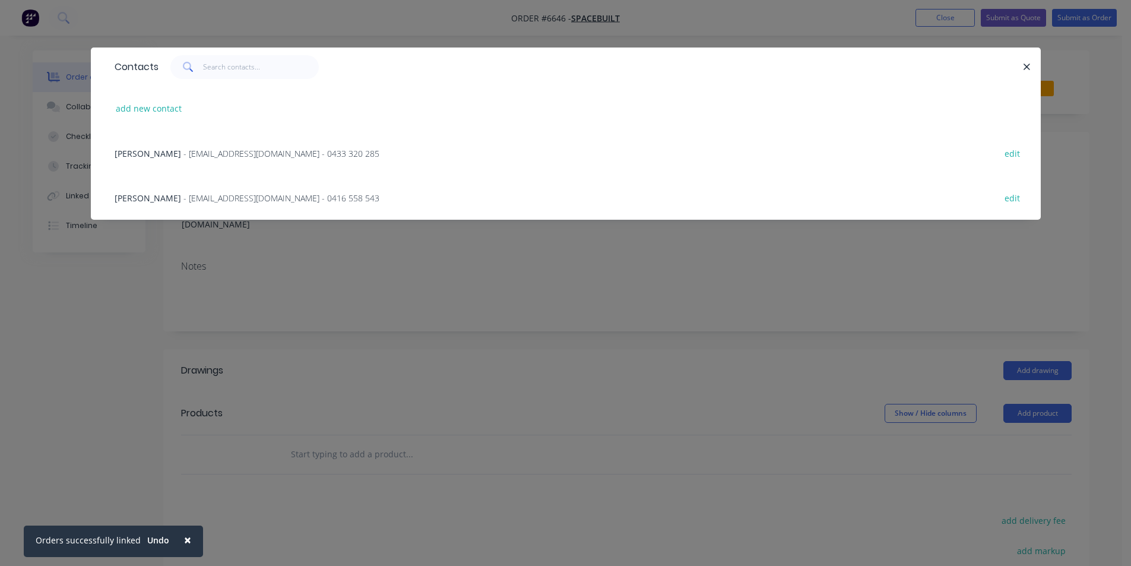
drag, startPoint x: 337, startPoint y: 259, endPoint x: 343, endPoint y: 264, distance: 7.7
click at [337, 260] on div "Contacts add new contact [PERSON_NAME] - [EMAIL_ADDRESS][DOMAIN_NAME] - 0433 32…" at bounding box center [565, 283] width 1131 height 566
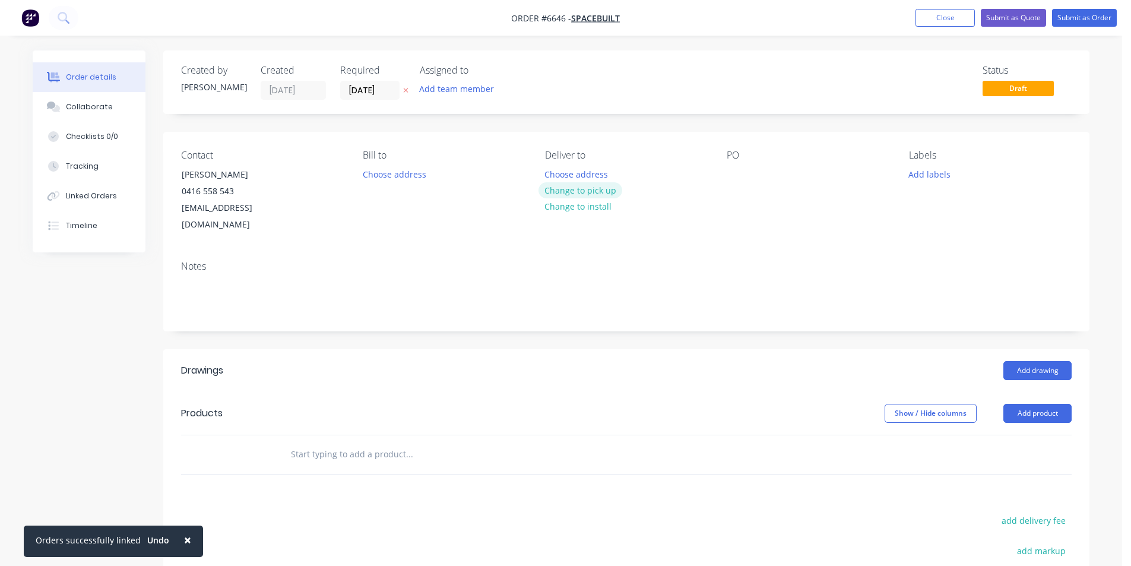
click at [583, 185] on button "Change to pick up" at bounding box center [580, 190] width 84 height 16
click at [713, 183] on div "Contact [PERSON_NAME] [PHONE_NUMBER] [EMAIL_ADDRESS][DOMAIN_NAME] [PERSON_NAME]…" at bounding box center [626, 191] width 926 height 119
click at [734, 176] on div at bounding box center [736, 174] width 19 height 17
click at [1035, 383] on header "Drawings Add drawing" at bounding box center [626, 370] width 926 height 43
click at [1042, 375] on button "Add drawing" at bounding box center [1037, 370] width 68 height 19
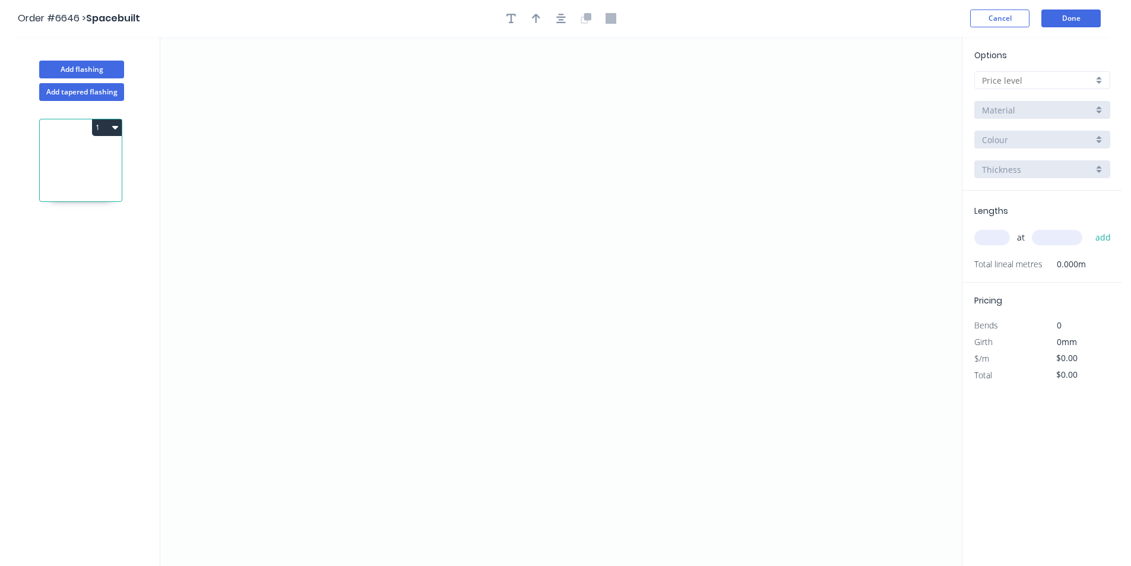
click at [1065, 94] on div "Options A B C D E Material Colour Thickness" at bounding box center [1042, 120] width 160 height 142
click at [1072, 84] on input "text" at bounding box center [1037, 80] width 111 height 12
click at [1041, 148] on div "C" at bounding box center [1042, 144] width 135 height 21
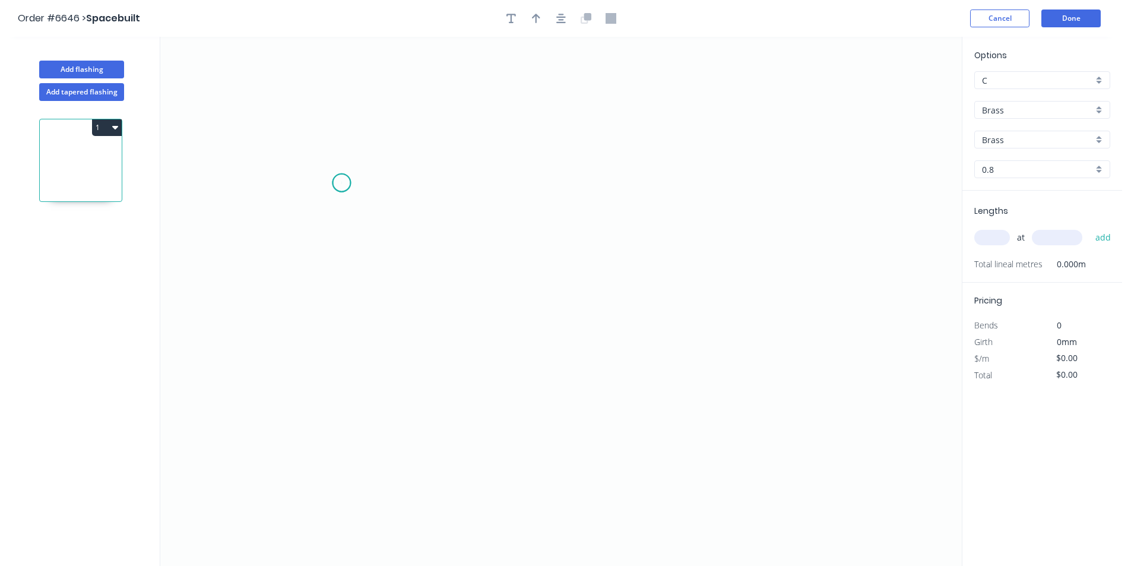
click at [341, 183] on icon "0" at bounding box center [560, 301] width 801 height 529
click at [464, 179] on icon "0" at bounding box center [560, 301] width 801 height 529
click at [455, 420] on icon "0 ?" at bounding box center [560, 301] width 801 height 529
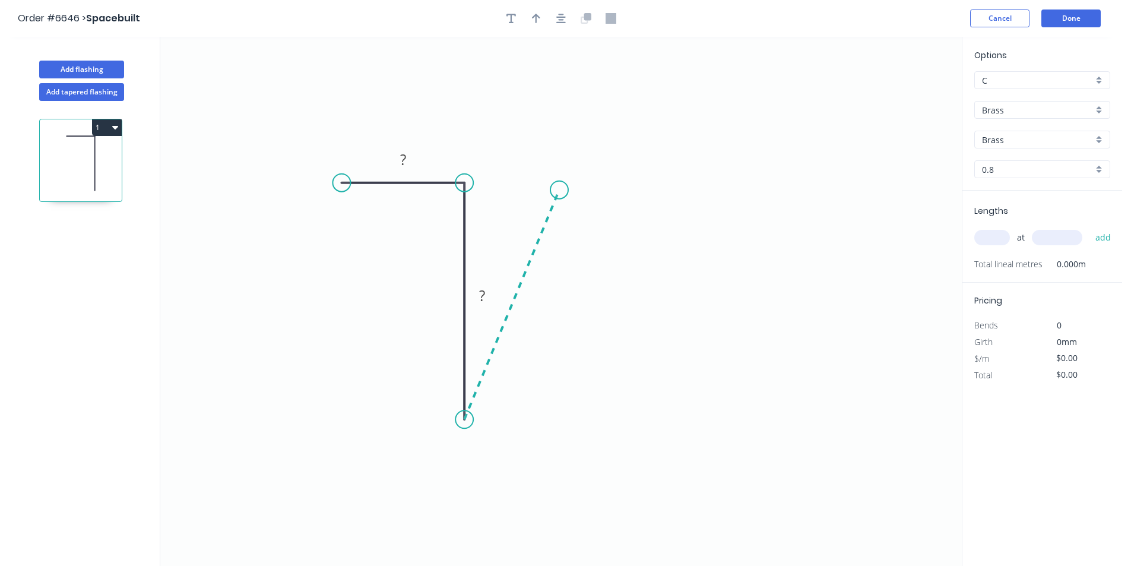
click at [559, 190] on icon "0 ? ?" at bounding box center [560, 301] width 801 height 529
click at [667, 245] on icon "0 ? ? ? ? º" at bounding box center [560, 301] width 801 height 529
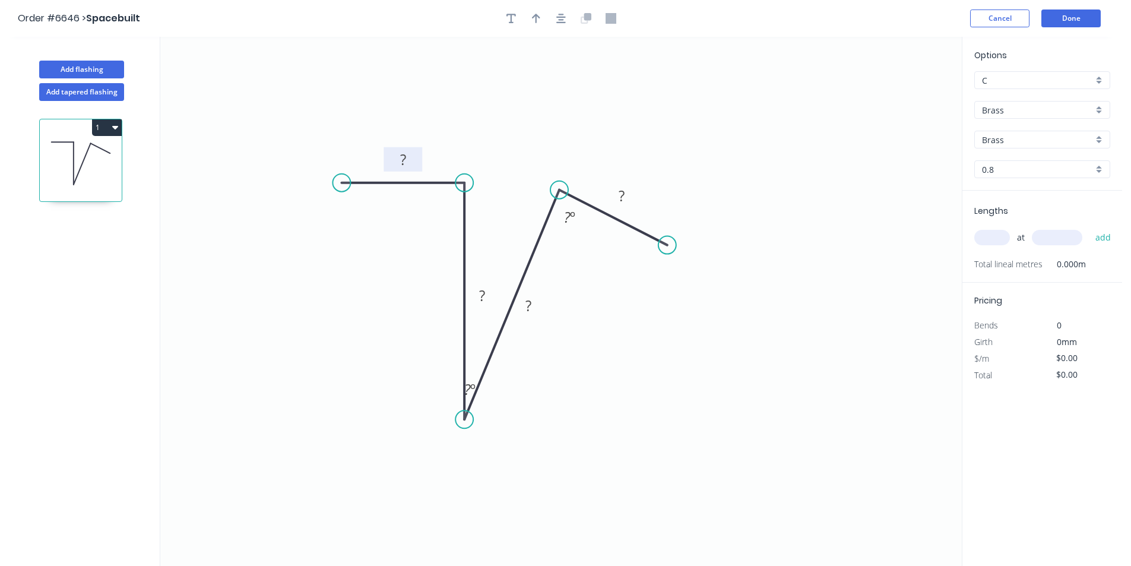
click at [415, 159] on rect at bounding box center [402, 159] width 39 height 24
click at [398, 154] on rect at bounding box center [403, 160] width 24 height 17
click at [1022, 107] on input "Brass" at bounding box center [1037, 110] width 111 height 12
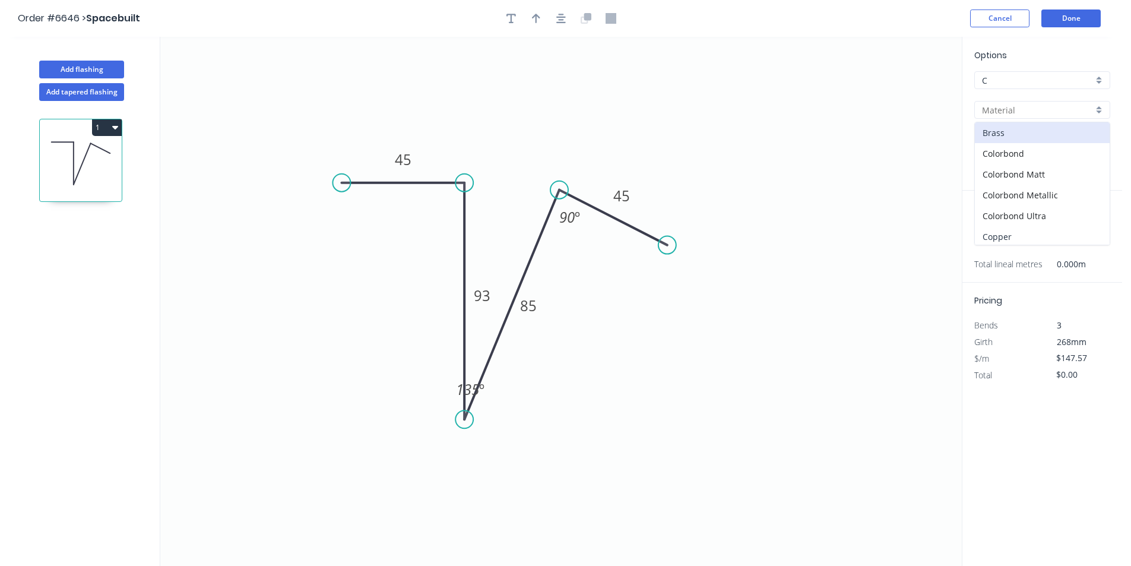
click at [1026, 230] on div "Copper" at bounding box center [1042, 236] width 135 height 21
click at [1013, 168] on input "0.55" at bounding box center [1037, 169] width 111 height 12
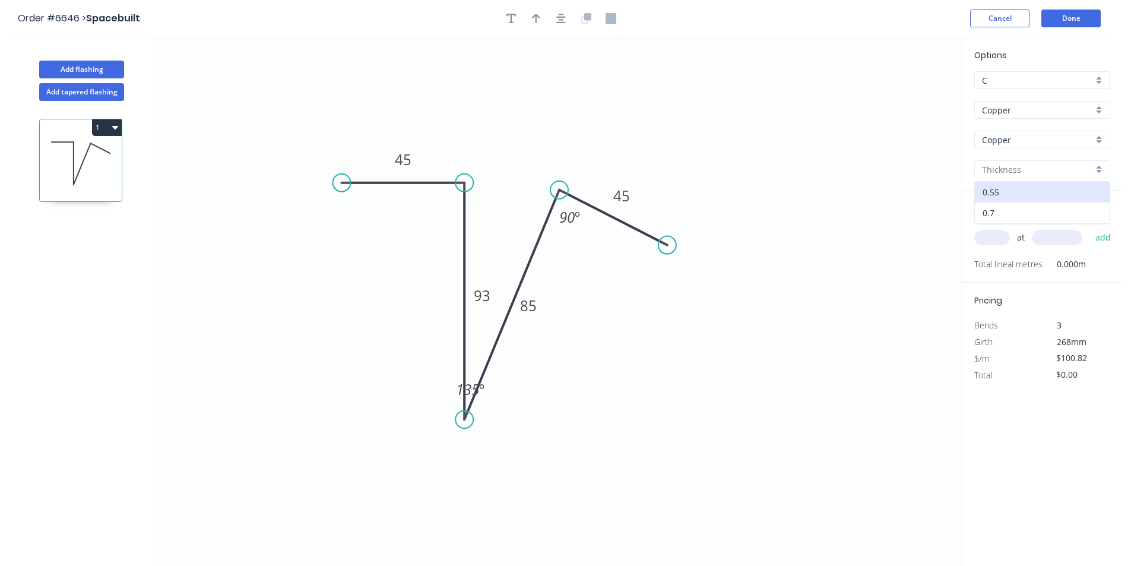
click at [1005, 212] on div "0.7" at bounding box center [1042, 212] width 135 height 21
click at [1001, 233] on input "text" at bounding box center [992, 237] width 36 height 15
click at [1089, 227] on button "add" at bounding box center [1103, 237] width 28 height 20
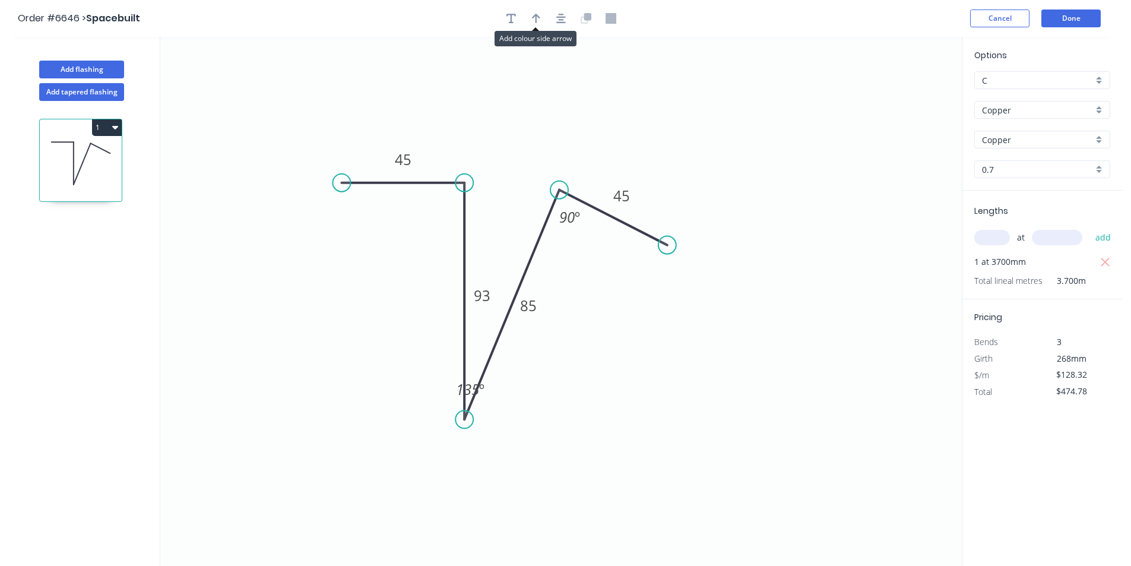
click at [523, 17] on div at bounding box center [561, 18] width 125 height 18
click at [510, 17] on icon "button" at bounding box center [510, 18] width 9 height 9
drag, startPoint x: 240, startPoint y: 95, endPoint x: 452, endPoint y: 486, distance: 444.6
click at [452, 486] on textarea at bounding box center [452, 483] width 96 height 44
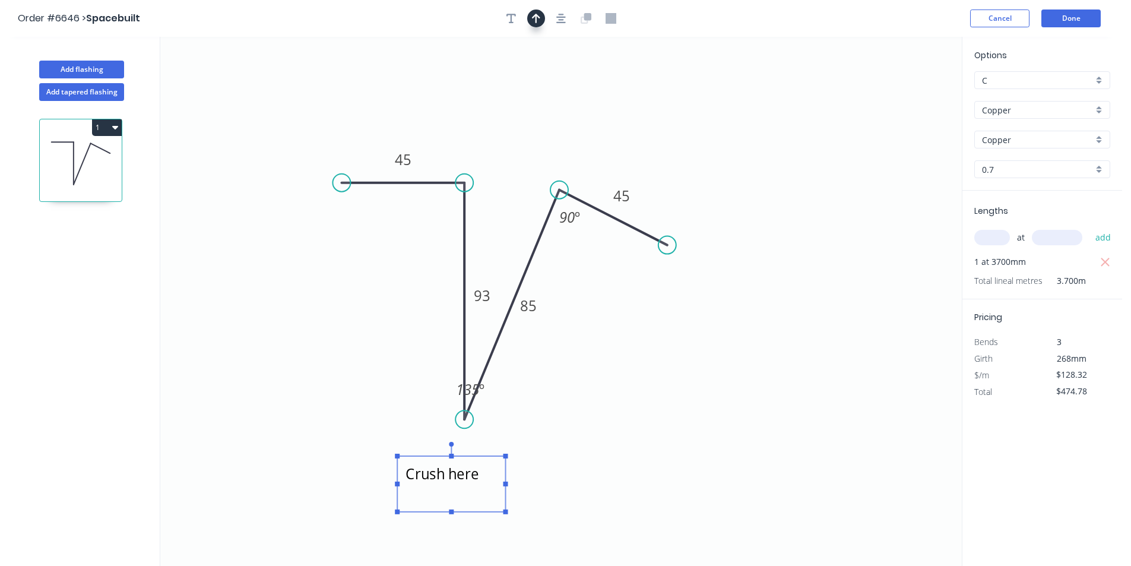
click at [543, 17] on button "button" at bounding box center [536, 18] width 18 height 18
click at [534, 11] on button "button" at bounding box center [536, 18] width 18 height 18
drag, startPoint x: 899, startPoint y: 93, endPoint x: 493, endPoint y: 462, distance: 548.4
click at [493, 462] on icon at bounding box center [493, 448] width 11 height 38
click at [493, 461] on icon at bounding box center [493, 448] width 11 height 38
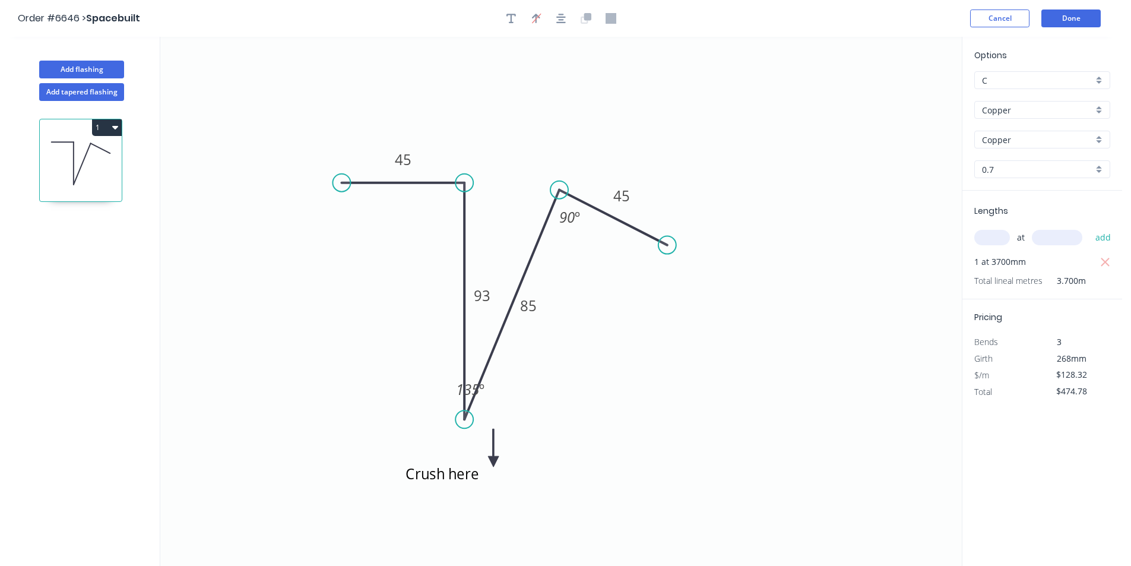
click at [493, 461] on icon at bounding box center [493, 448] width 11 height 38
click at [493, 461] on icon at bounding box center [507, 461] width 38 height 11
click at [493, 461] on icon at bounding box center [503, 470] width 34 height 34
drag, startPoint x: 493, startPoint y: 461, endPoint x: 474, endPoint y: 426, distance: 39.8
click at [474, 426] on icon at bounding box center [484, 435] width 34 height 34
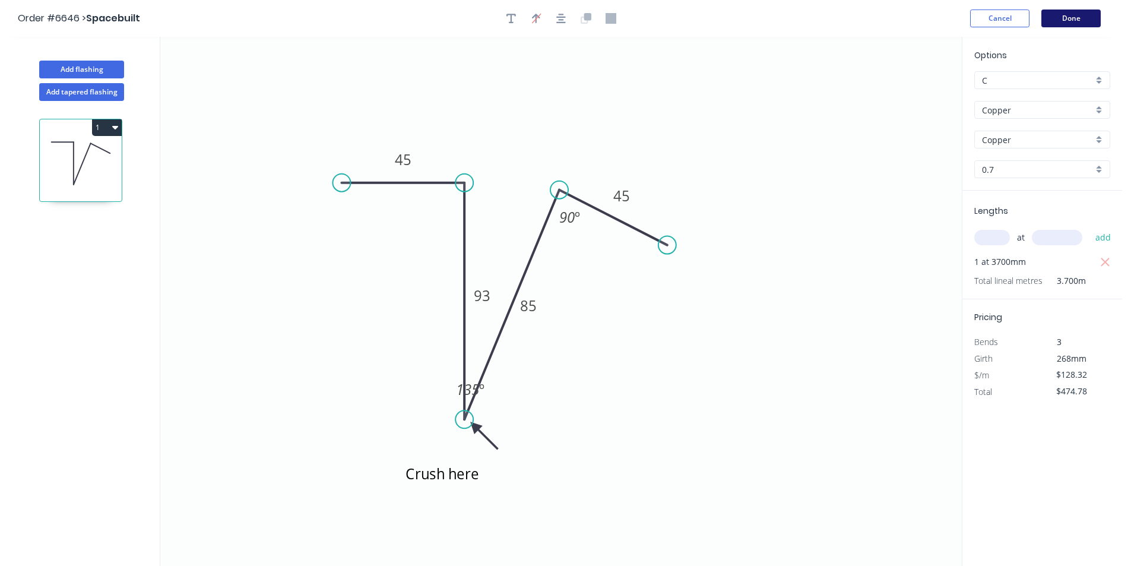
click at [1061, 21] on button "Done" at bounding box center [1070, 18] width 59 height 18
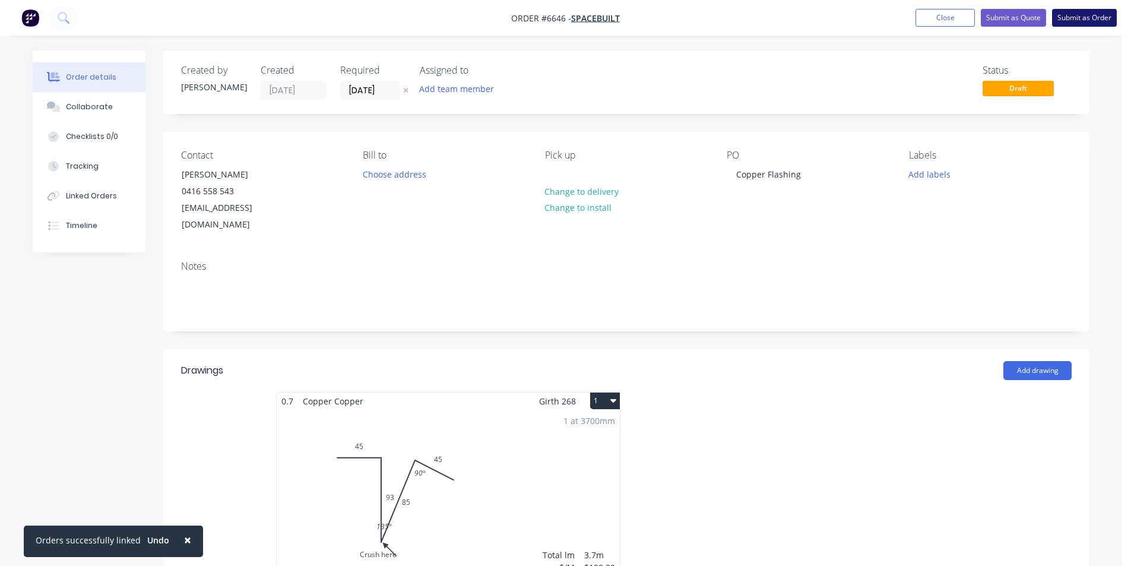
click at [1059, 21] on button "Submit as Order" at bounding box center [1084, 18] width 65 height 18
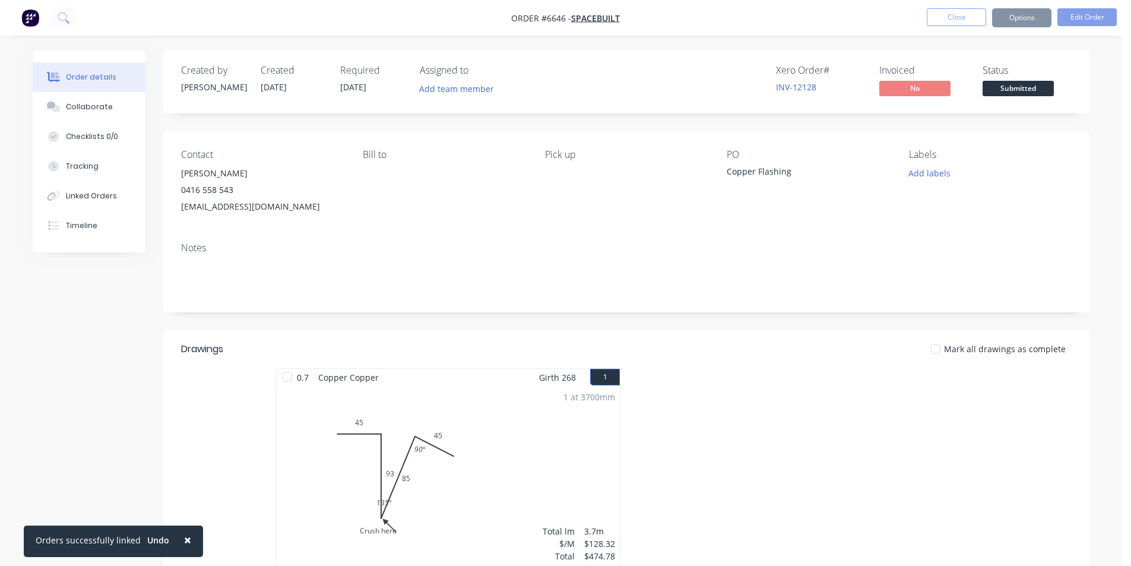
drag, startPoint x: 1003, startPoint y: 68, endPoint x: 1004, endPoint y: 84, distance: 16.7
click at [1003, 78] on div "Status Submitted" at bounding box center [1026, 82] width 89 height 34
click at [1007, 94] on span "Submitted" at bounding box center [1017, 88] width 71 height 15
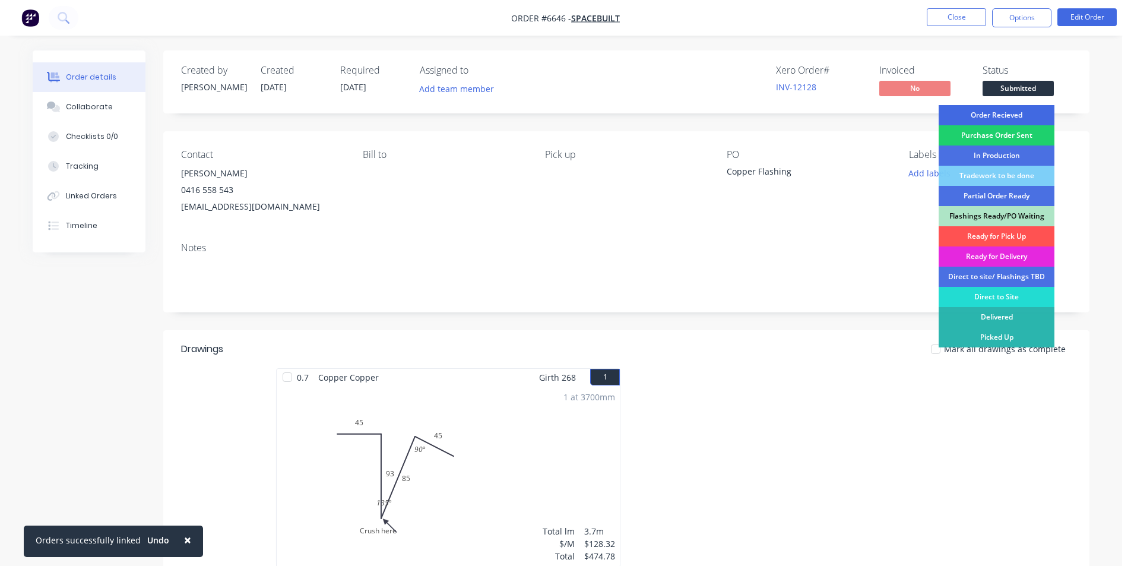
click at [1016, 115] on div "Order Recieved" at bounding box center [996, 115] width 116 height 20
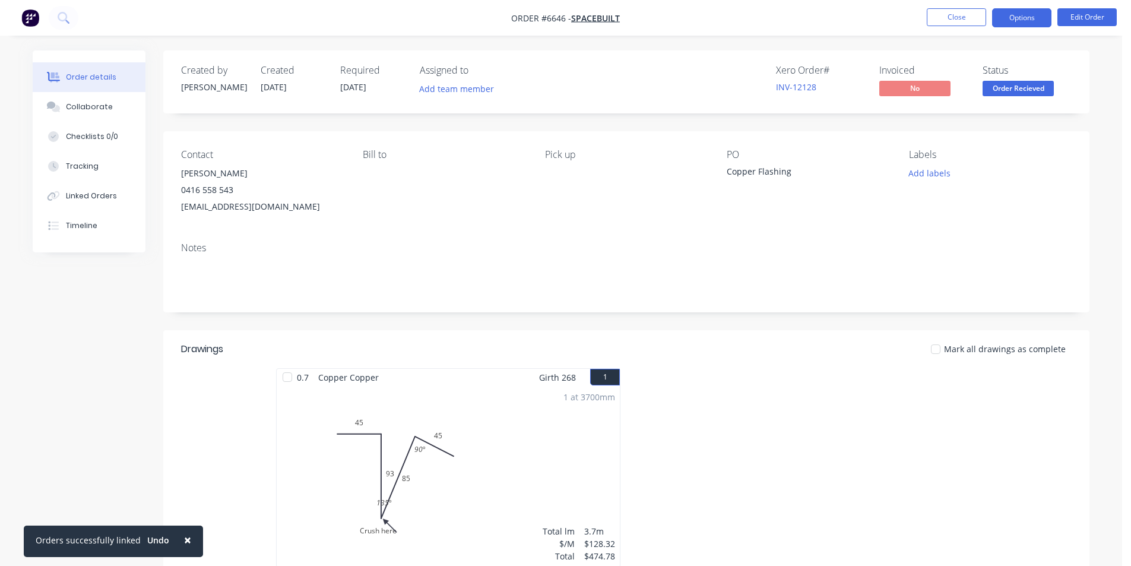
click at [1026, 14] on button "Options" at bounding box center [1021, 17] width 59 height 19
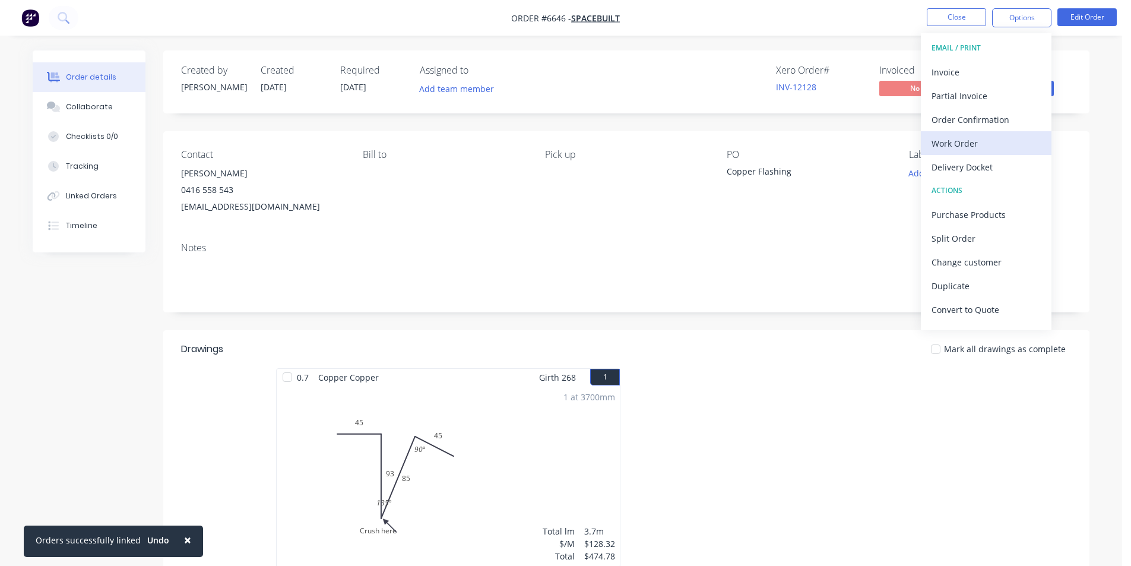
click at [985, 149] on div "Work Order" at bounding box center [985, 143] width 109 height 17
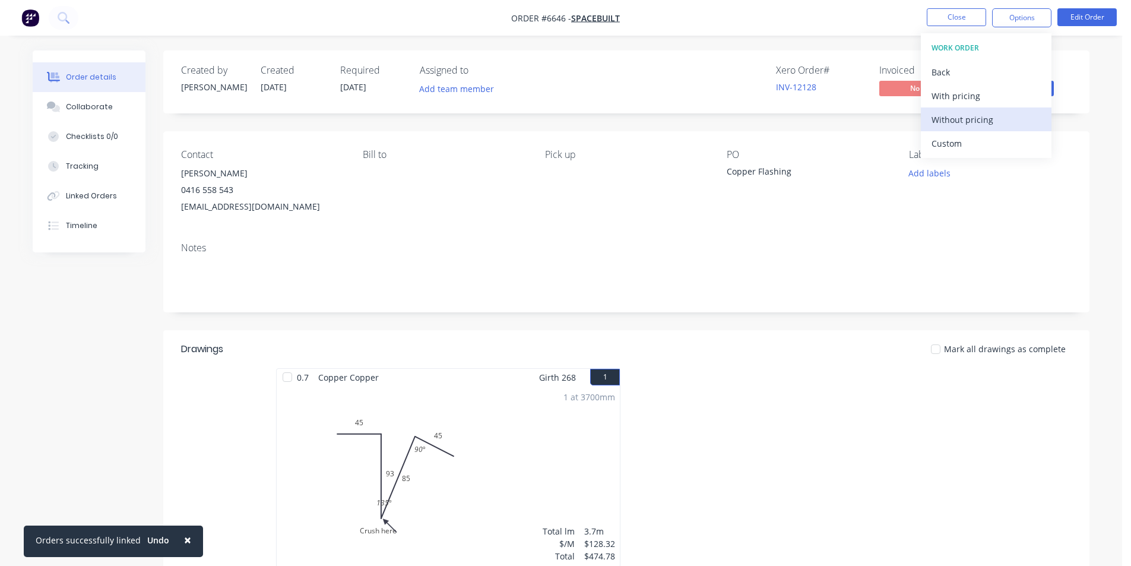
click at [973, 109] on button "Without pricing" at bounding box center [986, 119] width 131 height 24
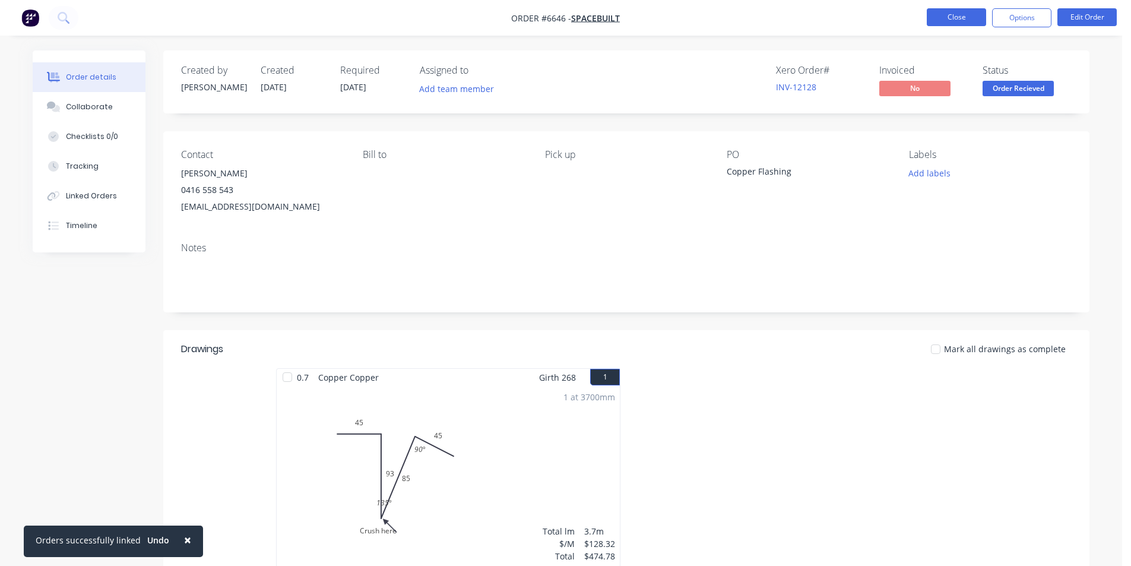
click at [949, 24] on button "Close" at bounding box center [956, 17] width 59 height 18
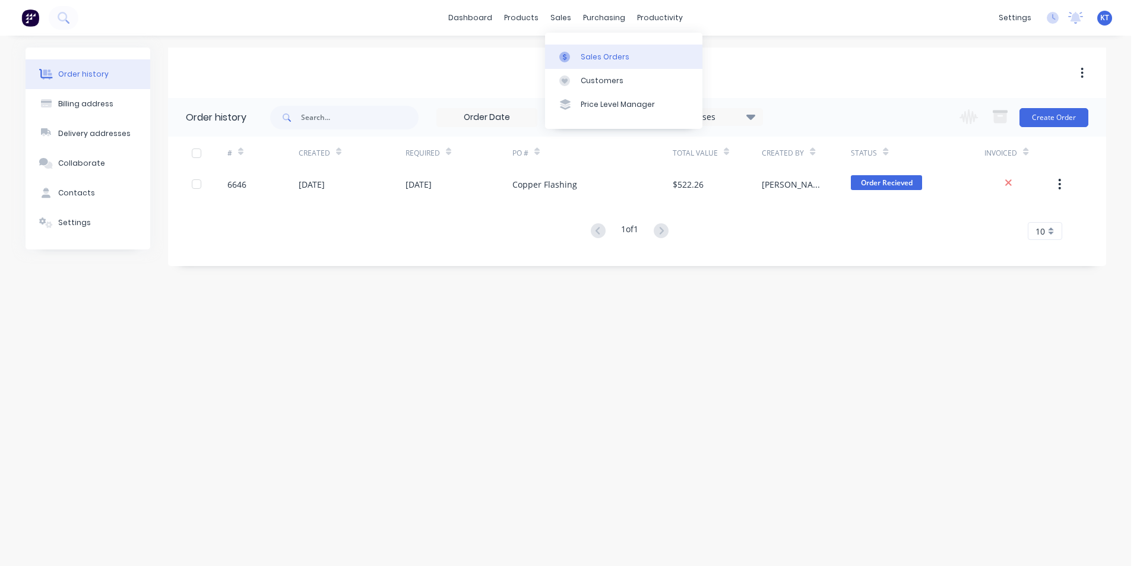
click at [581, 59] on div "Sales Orders" at bounding box center [604, 57] width 49 height 11
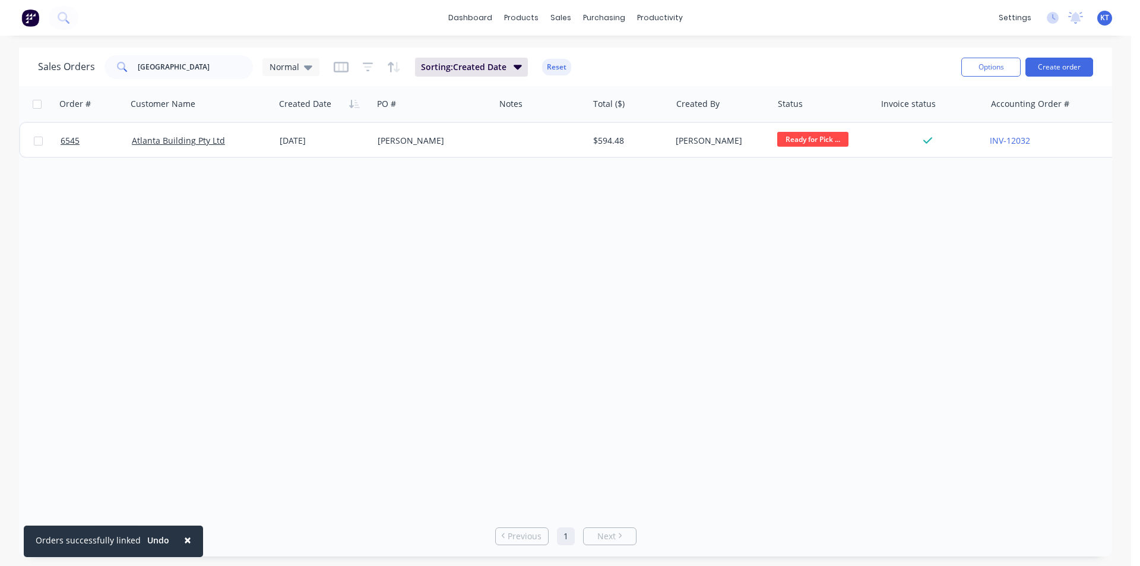
click at [1065, 80] on div "Options Create order" at bounding box center [1024, 66] width 137 height 29
click at [1065, 68] on button "Create order" at bounding box center [1059, 67] width 68 height 19
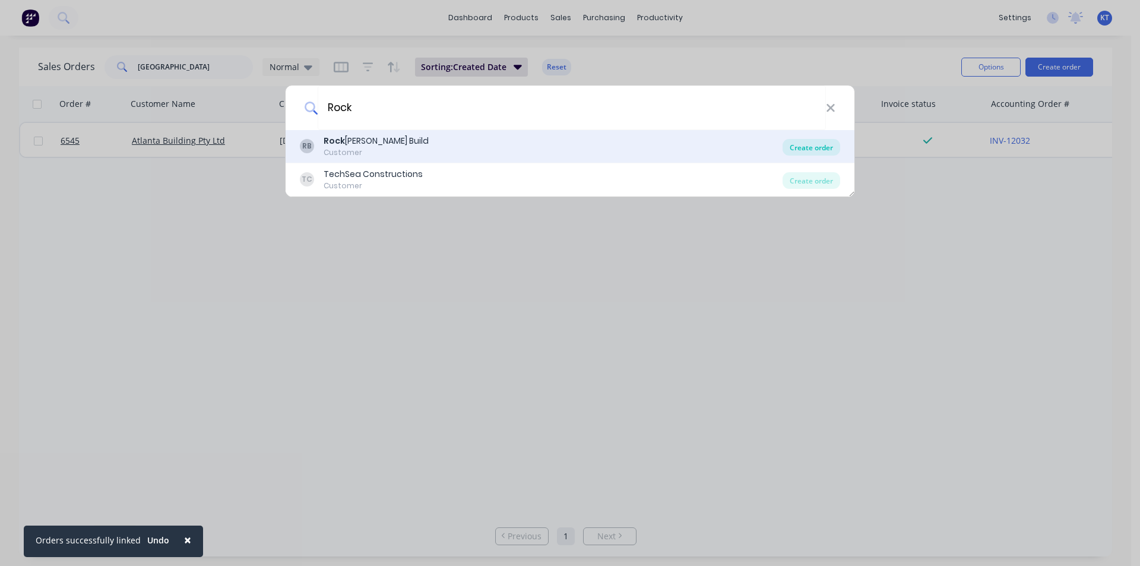
click at [816, 148] on div "Create order" at bounding box center [811, 147] width 58 height 17
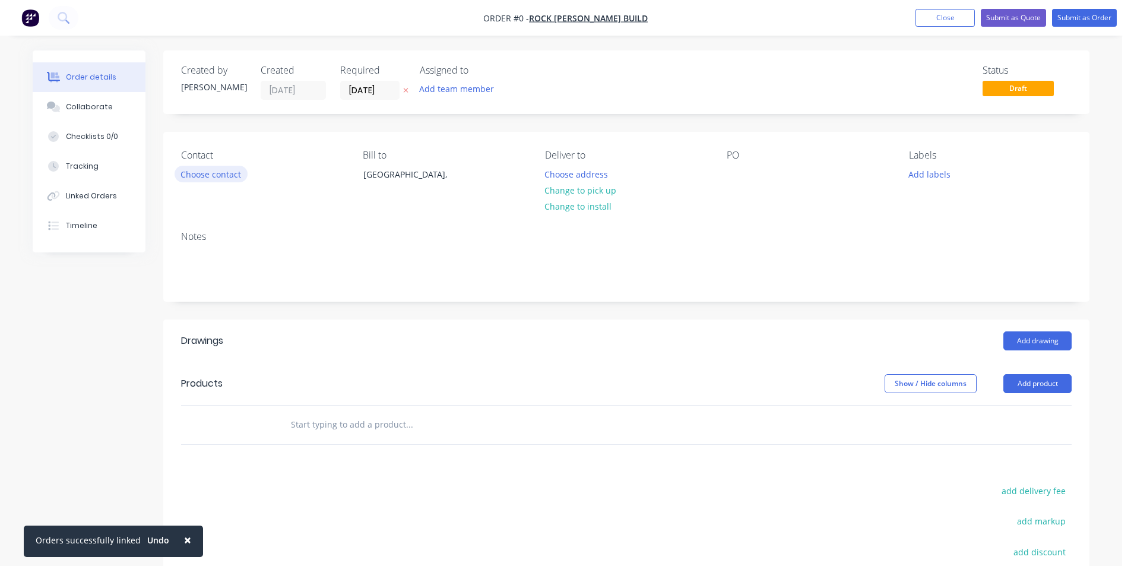
click at [195, 169] on button "Choose contact" at bounding box center [211, 174] width 73 height 16
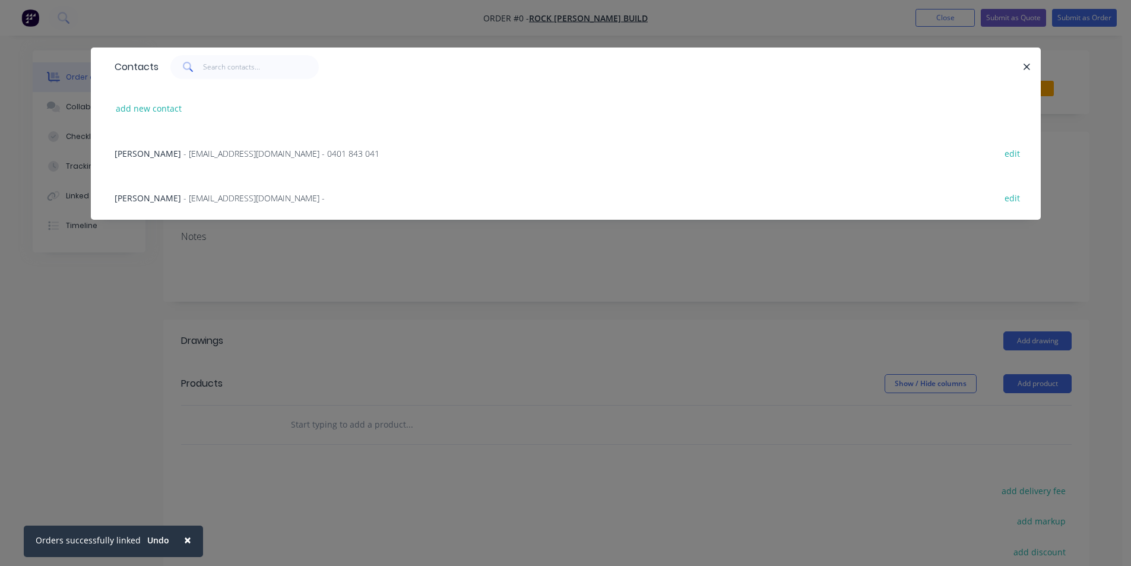
click at [185, 205] on div "[PERSON_NAME] - [EMAIL_ADDRESS][DOMAIN_NAME] - edit" at bounding box center [566, 197] width 914 height 45
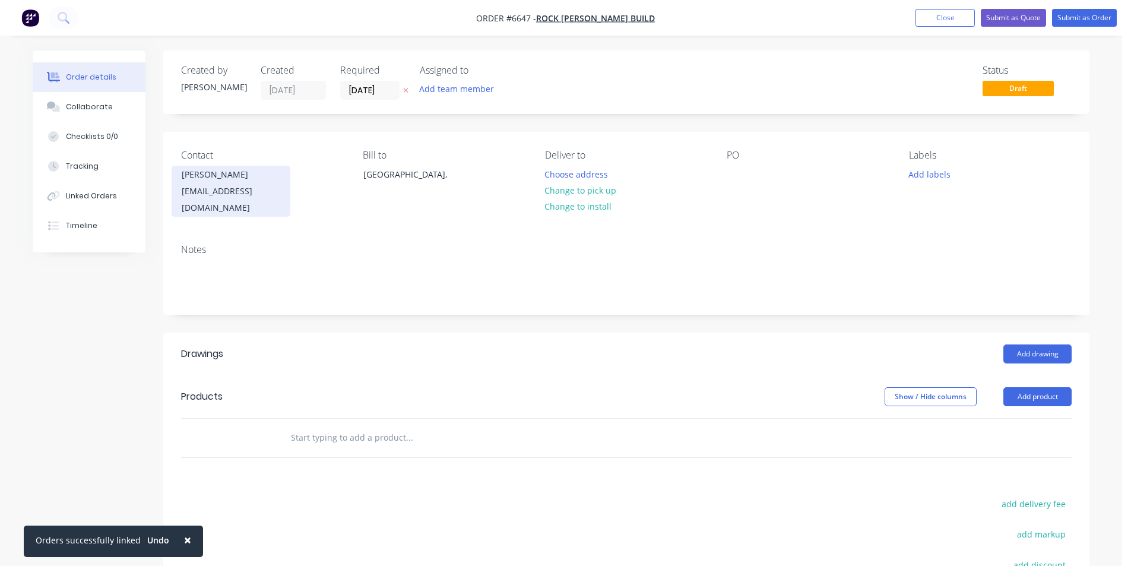
click at [206, 193] on div "[EMAIL_ADDRESS][DOMAIN_NAME]" at bounding box center [231, 199] width 99 height 33
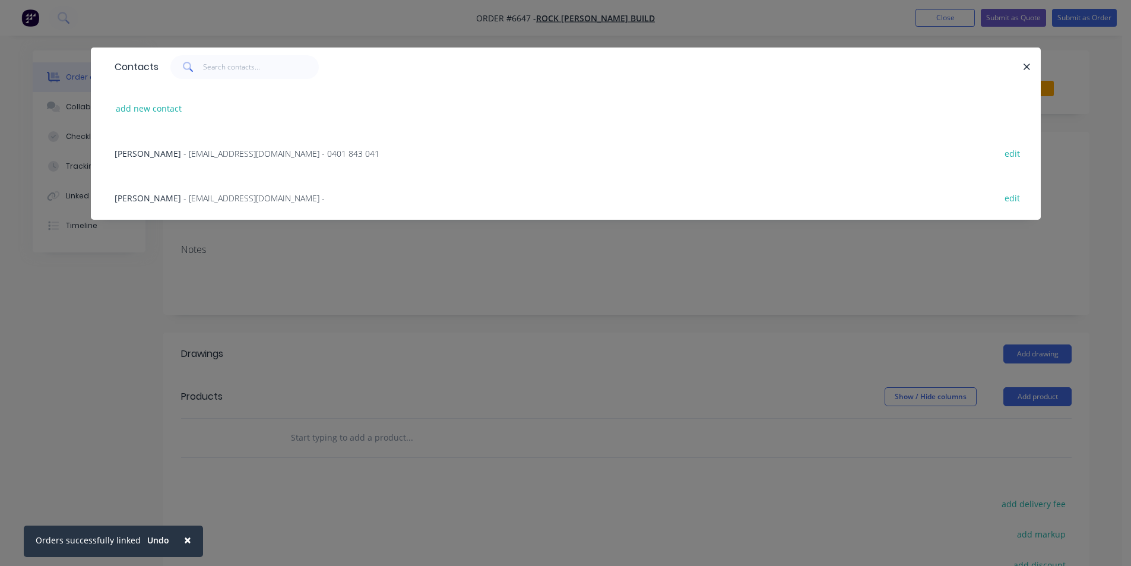
click at [249, 153] on span "- [EMAIL_ADDRESS][DOMAIN_NAME] - 0401 843 041" at bounding box center [281, 153] width 196 height 11
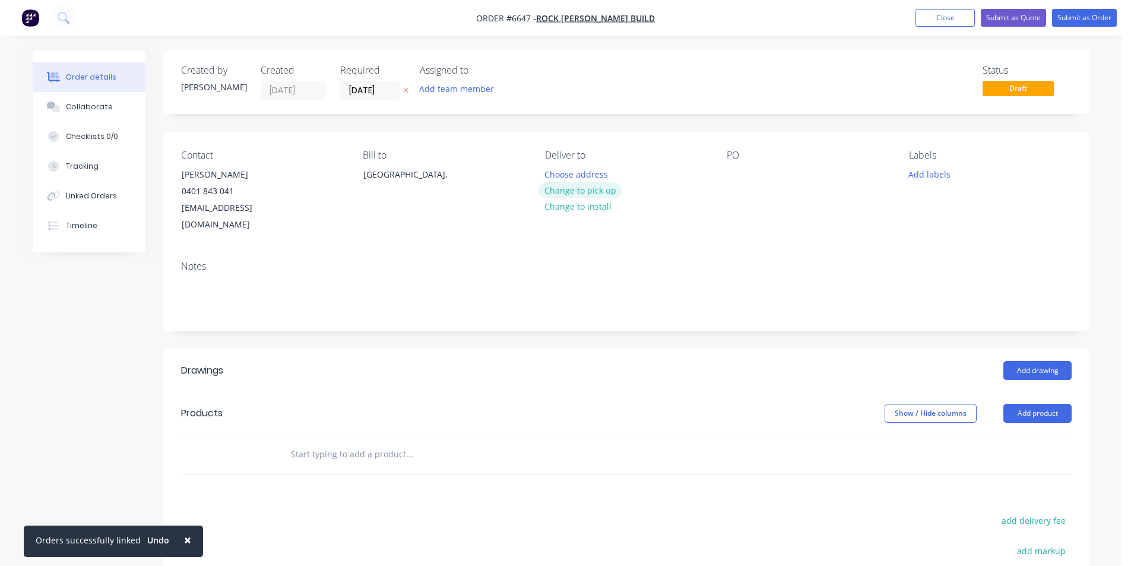
click at [587, 190] on button "Change to pick up" at bounding box center [580, 190] width 84 height 16
click at [737, 172] on div at bounding box center [736, 174] width 19 height 17
click at [1023, 361] on button "Add drawing" at bounding box center [1037, 370] width 68 height 19
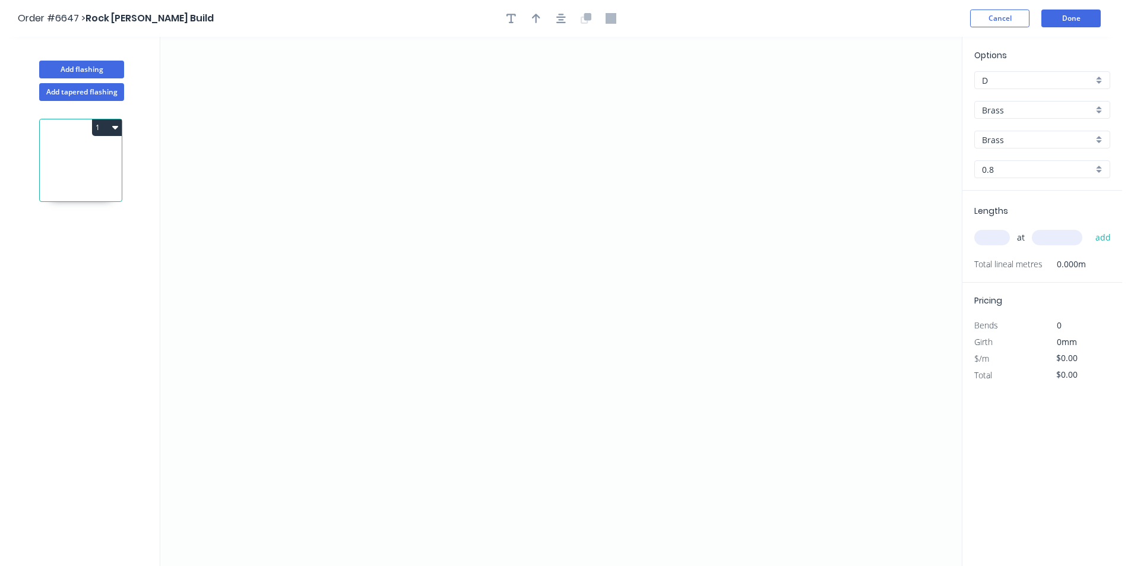
click at [997, 109] on input "Brass" at bounding box center [1037, 110] width 111 height 12
click at [1012, 157] on div "Colorbond" at bounding box center [1042, 153] width 135 height 21
click at [455, 185] on icon "0" at bounding box center [560, 301] width 801 height 529
click at [448, 366] on icon "0" at bounding box center [560, 301] width 801 height 529
click at [491, 366] on icon at bounding box center [473, 366] width 36 height 0
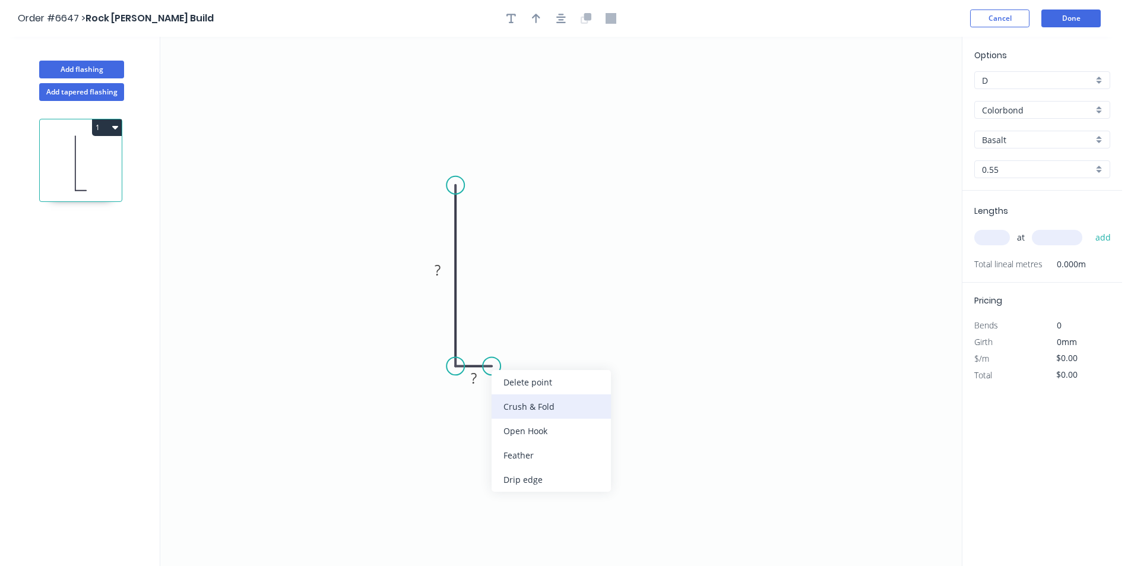
click at [522, 411] on div "Crush & Fold" at bounding box center [550, 406] width 119 height 24
click at [529, 405] on div "Flip bend" at bounding box center [551, 409] width 119 height 24
click at [490, 337] on tspan "10" at bounding box center [483, 335] width 17 height 20
click at [1017, 139] on input "Basalt" at bounding box center [1037, 140] width 111 height 12
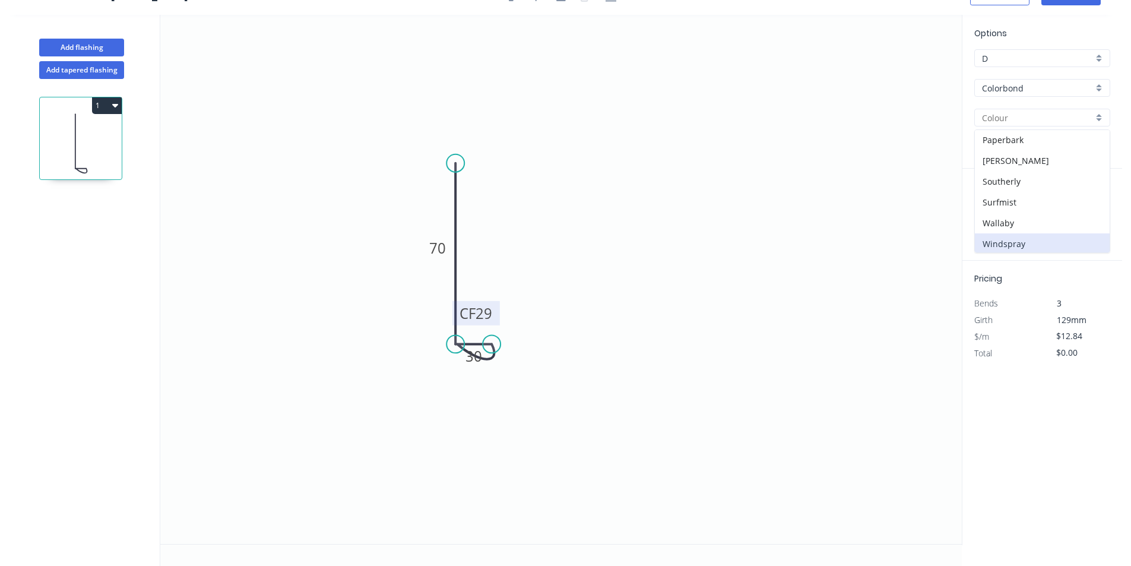
scroll to position [335, 0]
click at [991, 135] on div "[PERSON_NAME]" at bounding box center [1042, 138] width 135 height 21
click at [989, 218] on input "text" at bounding box center [992, 215] width 36 height 15
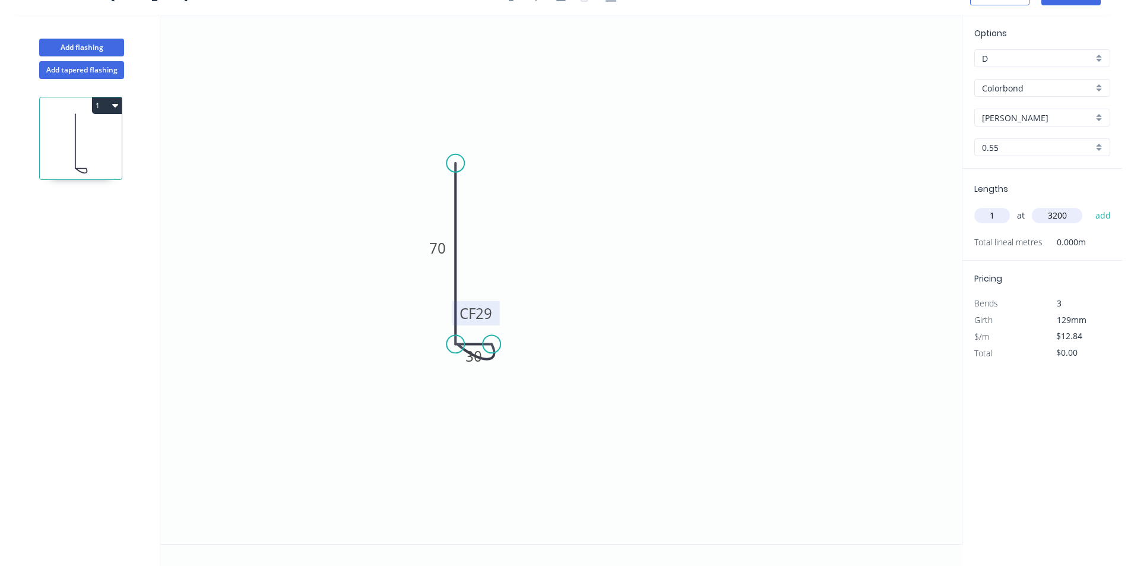
click at [1089, 205] on button "add" at bounding box center [1103, 215] width 28 height 20
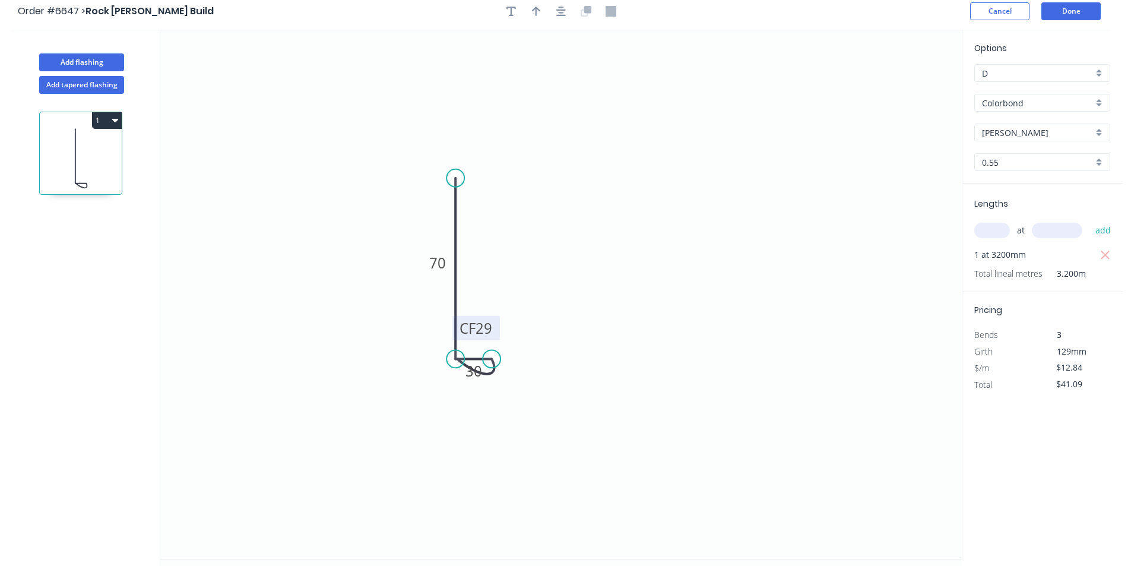
scroll to position [0, 0]
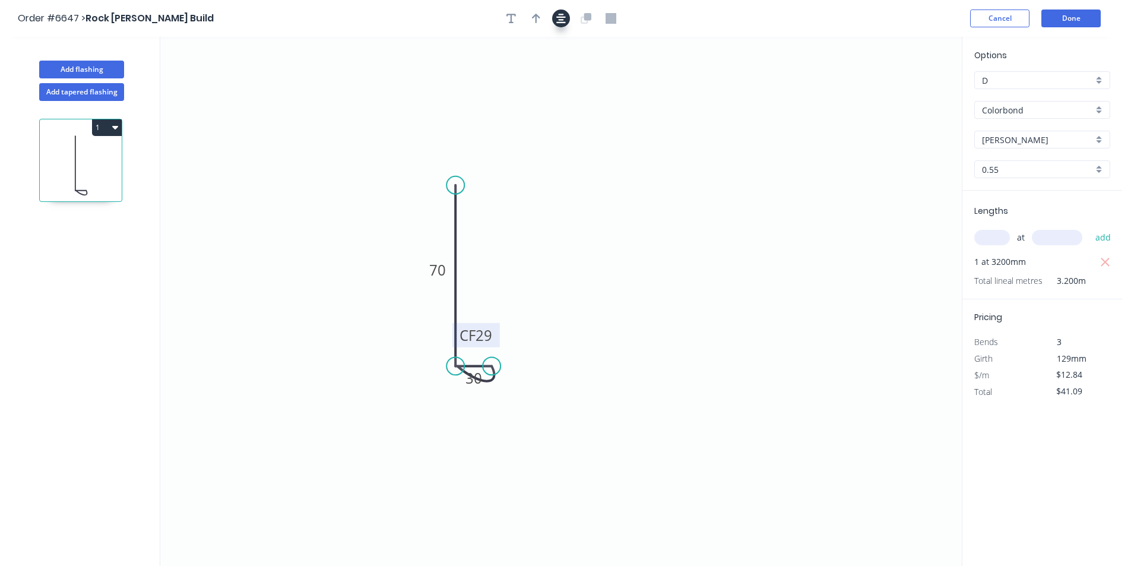
click at [552, 20] on button "button" at bounding box center [561, 18] width 18 height 18
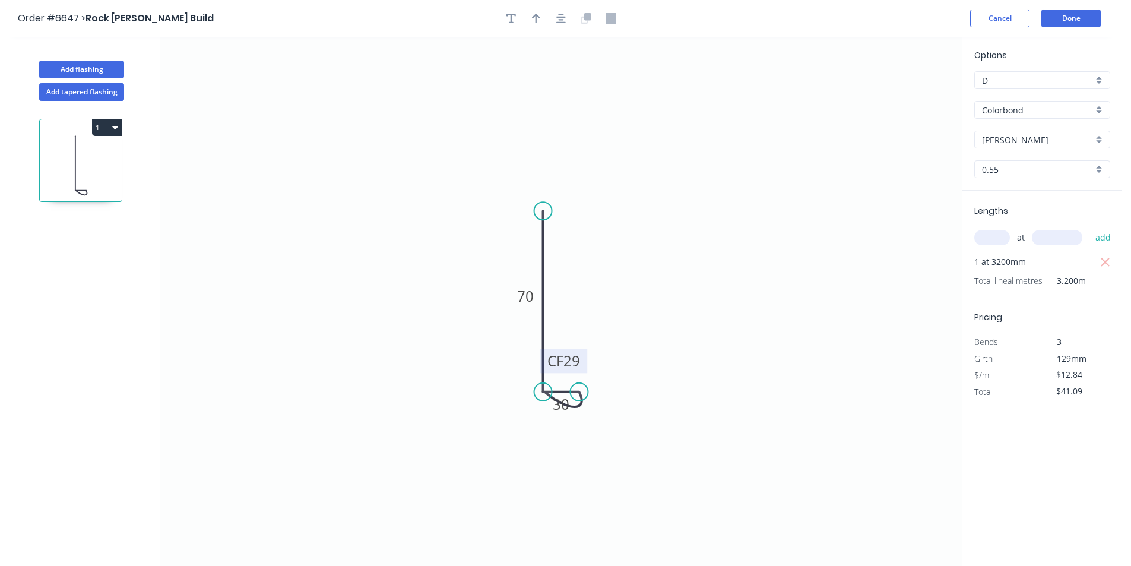
click at [545, 19] on div at bounding box center [561, 18] width 125 height 18
click at [532, 18] on icon "button" at bounding box center [536, 18] width 8 height 11
click at [904, 94] on icon at bounding box center [901, 83] width 11 height 38
drag, startPoint x: 904, startPoint y: 94, endPoint x: 572, endPoint y: 323, distance: 404.0
click at [572, 323] on icon at bounding box center [581, 313] width 34 height 34
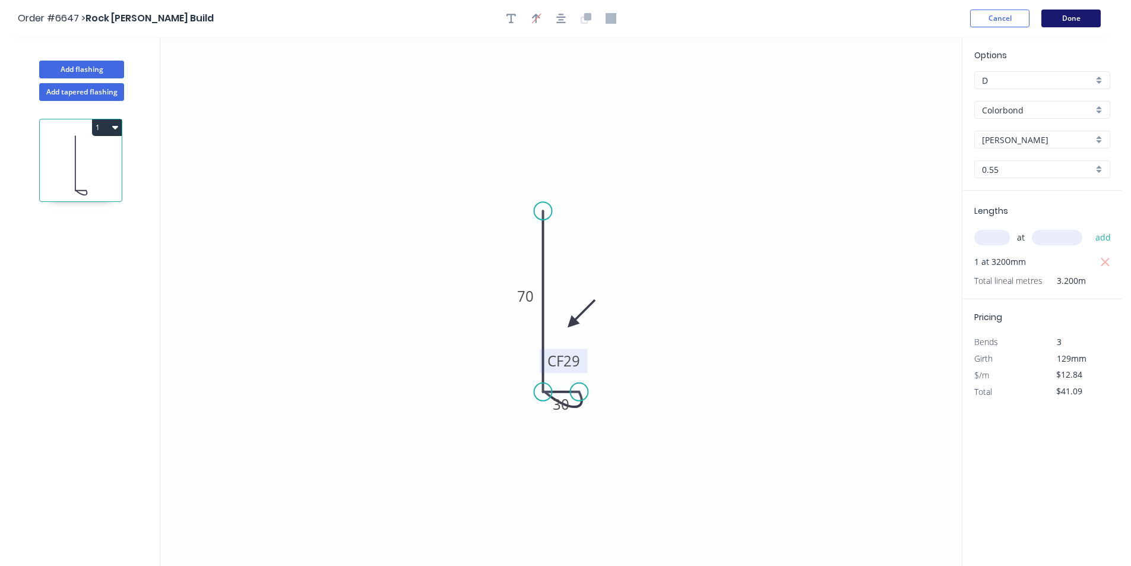
click at [1077, 17] on button "Done" at bounding box center [1070, 18] width 59 height 18
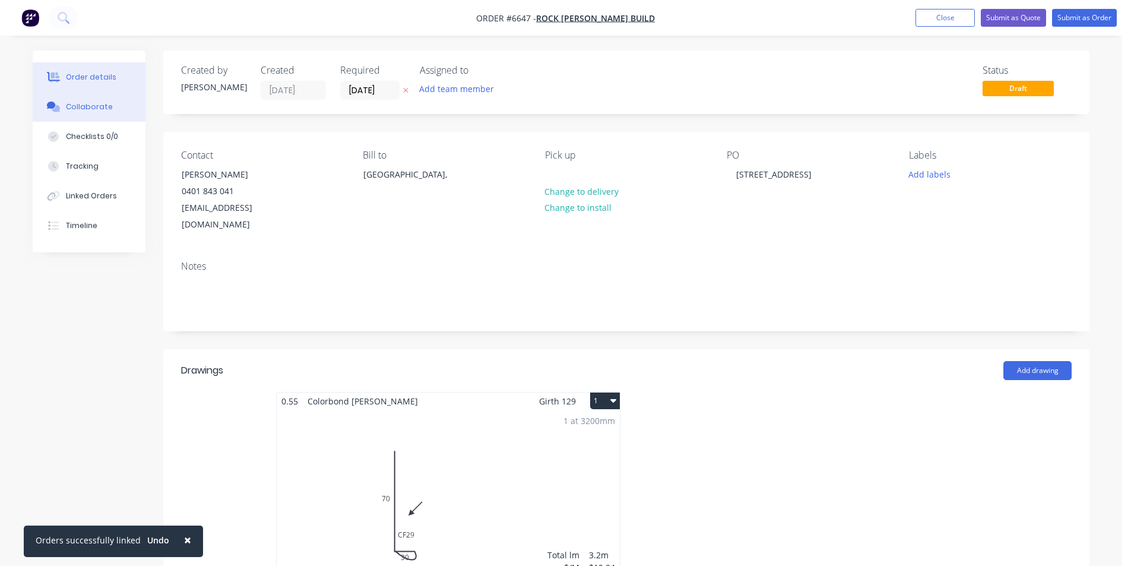
click at [95, 116] on button "Collaborate" at bounding box center [89, 107] width 113 height 30
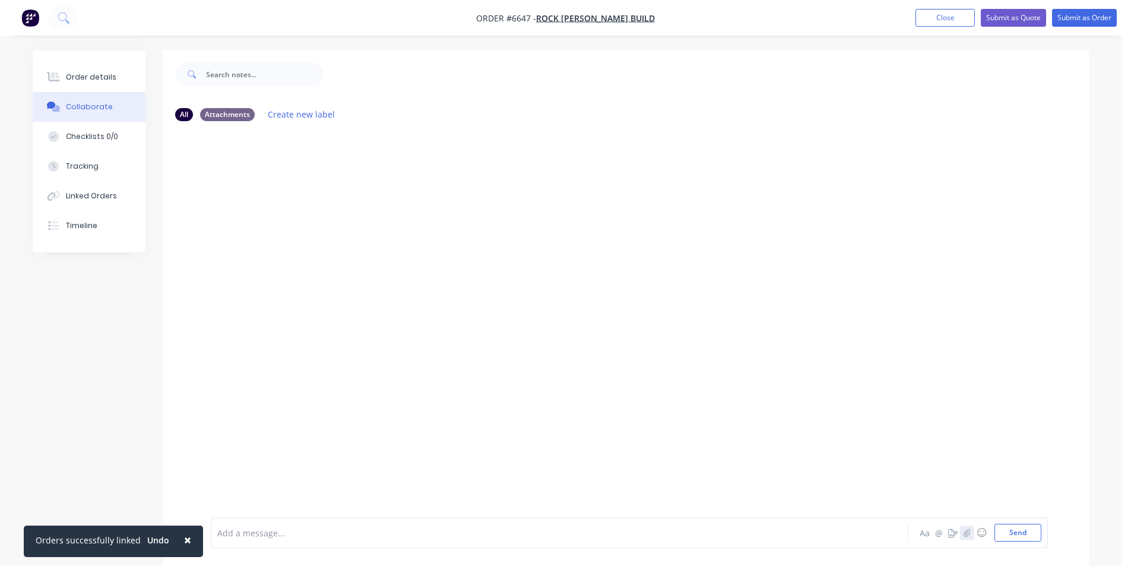
click at [965, 535] on icon "button" at bounding box center [966, 532] width 7 height 8
click at [1122, 557] on div at bounding box center [1122, 557] width 0 height 0
click at [1099, 513] on div "Order details Collaborate Checklists 0/0 Tracking Linked Orders Timeline Order …" at bounding box center [561, 347] width 1080 height 594
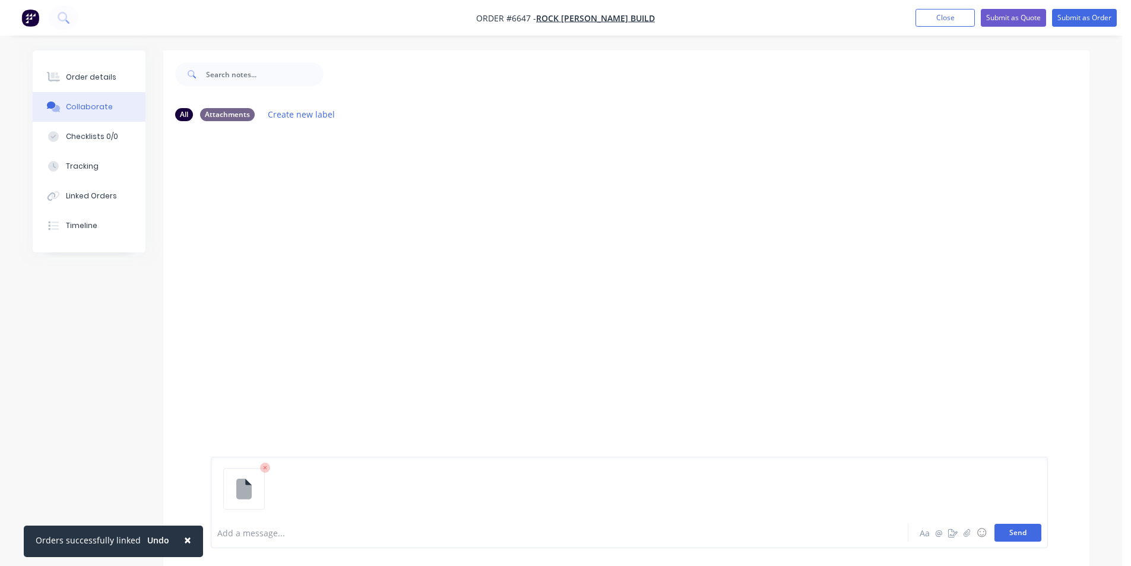
click at [1032, 528] on button "Send" at bounding box center [1017, 533] width 47 height 18
click at [968, 531] on icon "button" at bounding box center [966, 532] width 7 height 8
click at [1022, 532] on button "Send" at bounding box center [1017, 533] width 47 height 18
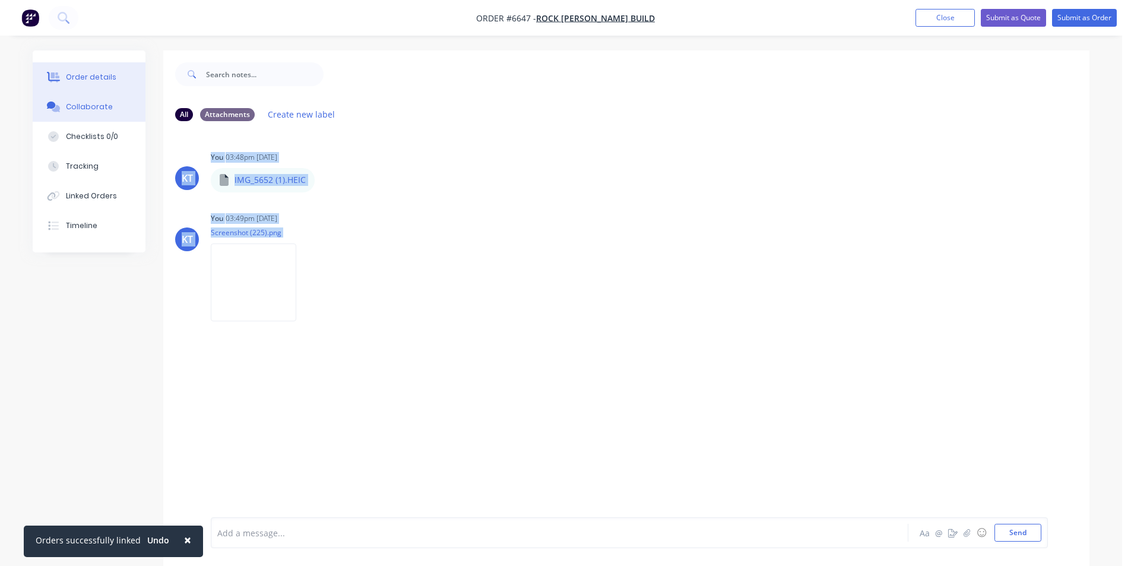
click at [89, 81] on div "Order details" at bounding box center [91, 77] width 50 height 11
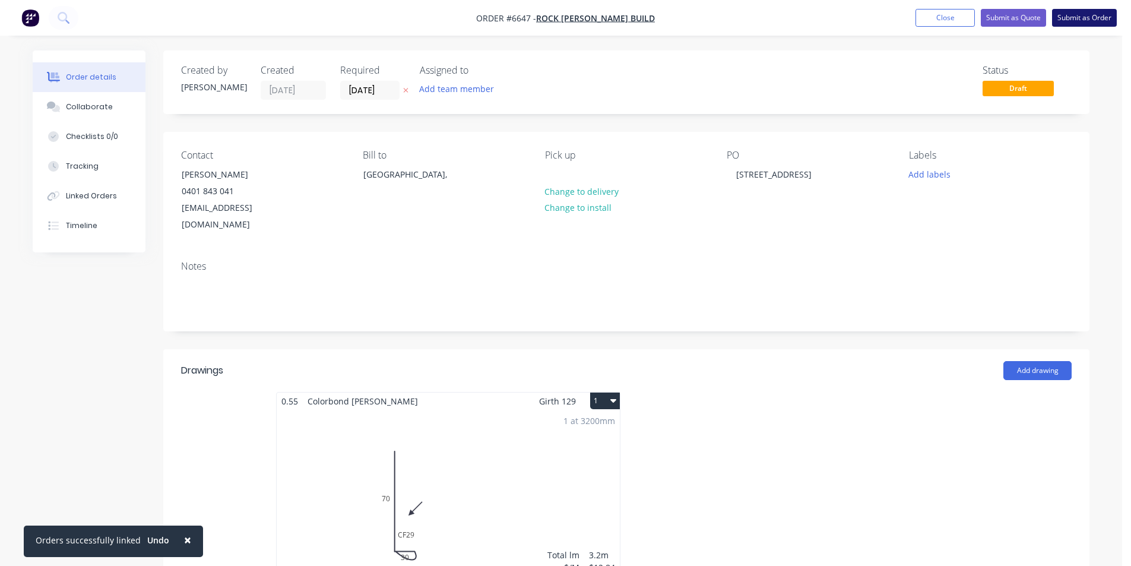
click at [1059, 21] on button "Submit as Order" at bounding box center [1084, 18] width 65 height 18
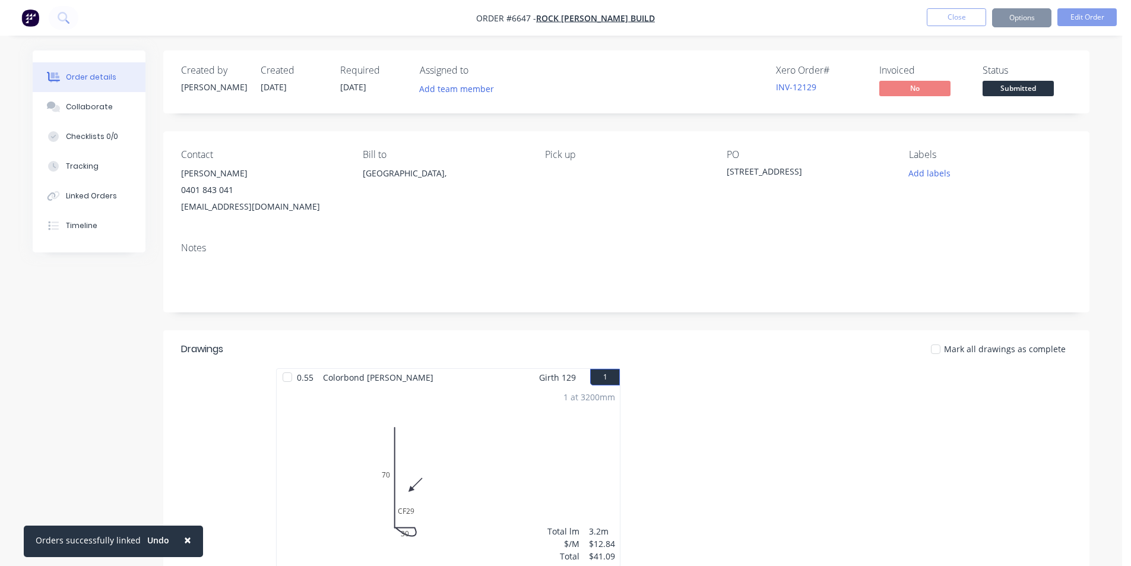
click at [1000, 83] on span "Submitted" at bounding box center [1017, 88] width 71 height 15
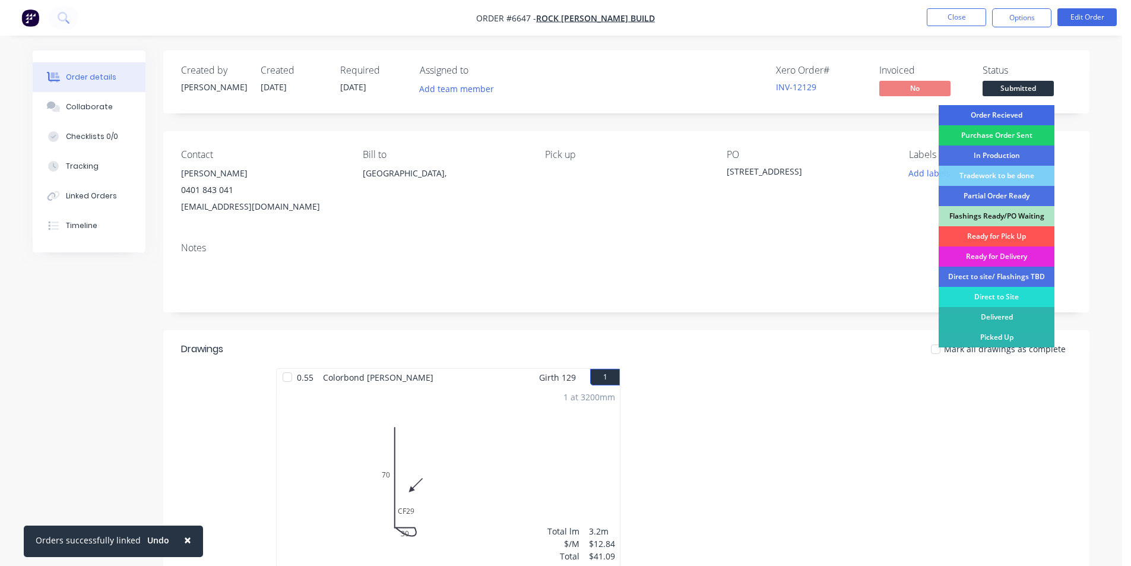
click at [997, 121] on div "Order Recieved" at bounding box center [996, 115] width 116 height 20
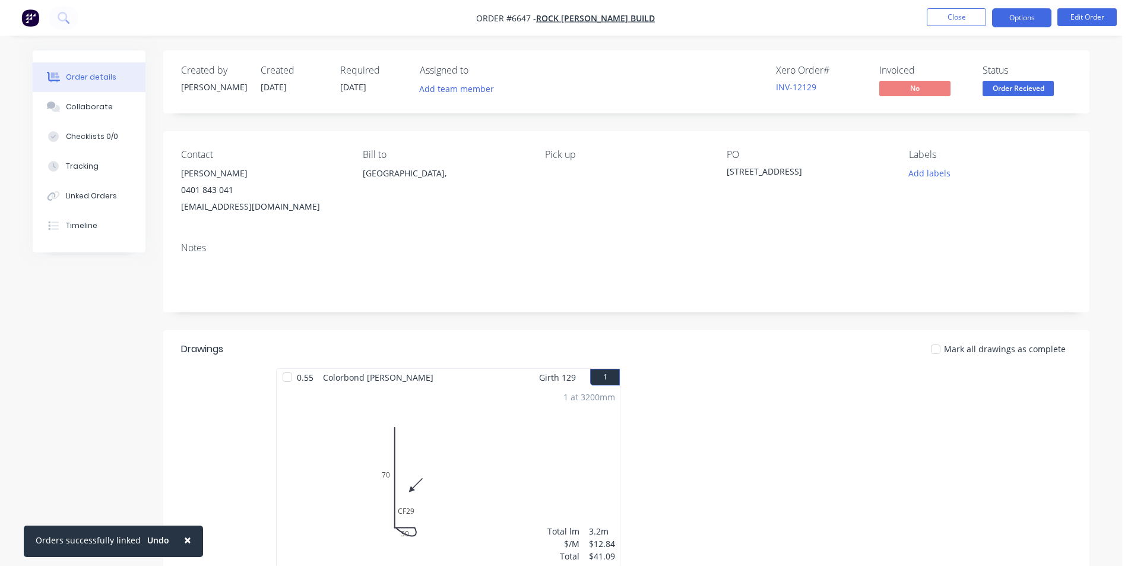
click at [1027, 20] on button "Options" at bounding box center [1021, 17] width 59 height 19
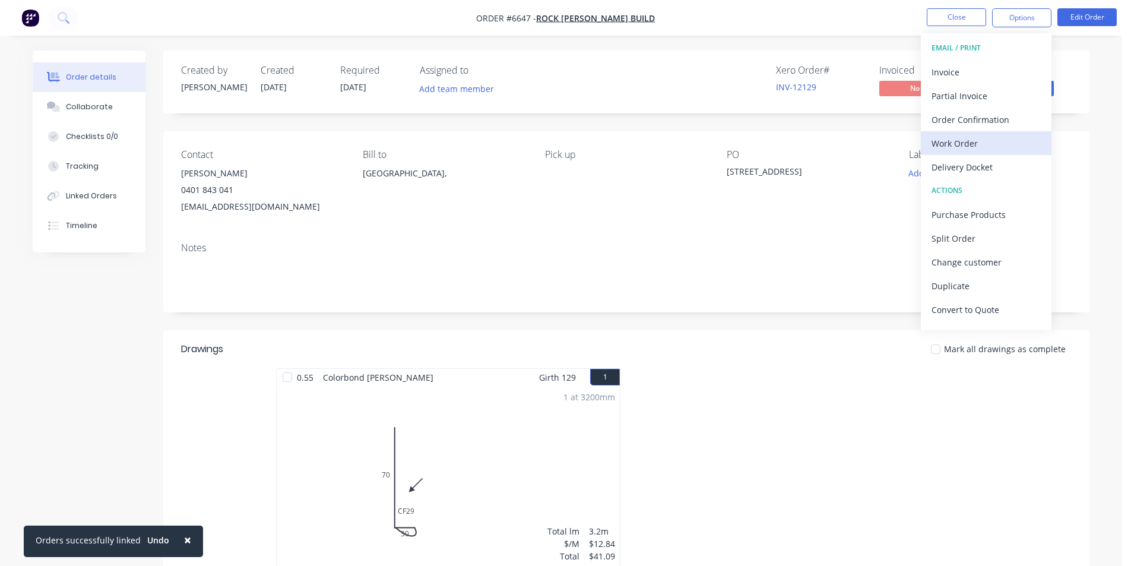
click at [989, 146] on div "Work Order" at bounding box center [985, 143] width 109 height 17
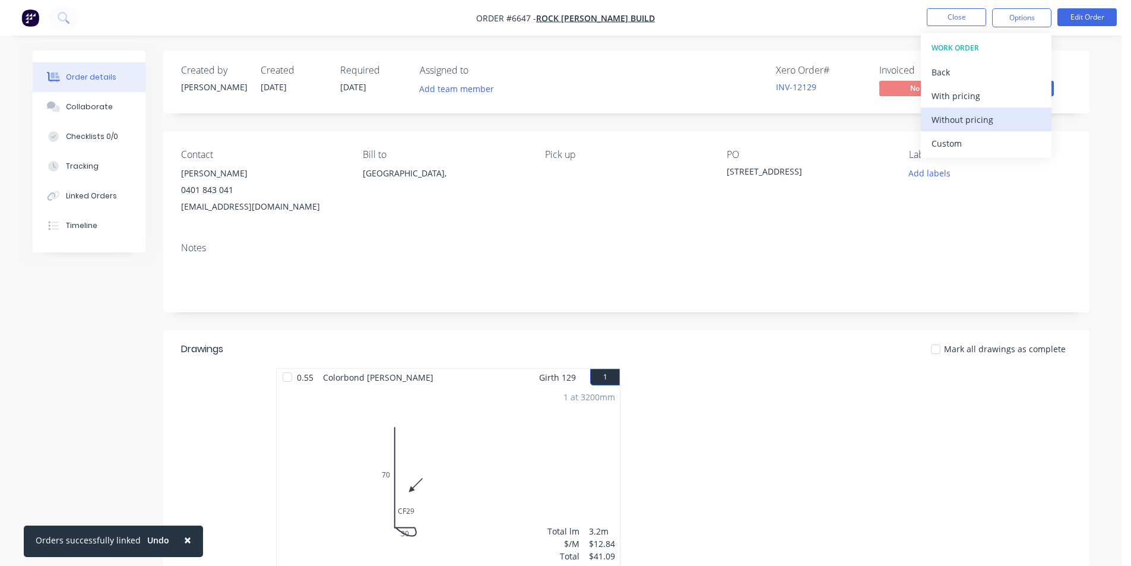
click at [988, 118] on div "Without pricing" at bounding box center [985, 119] width 109 height 17
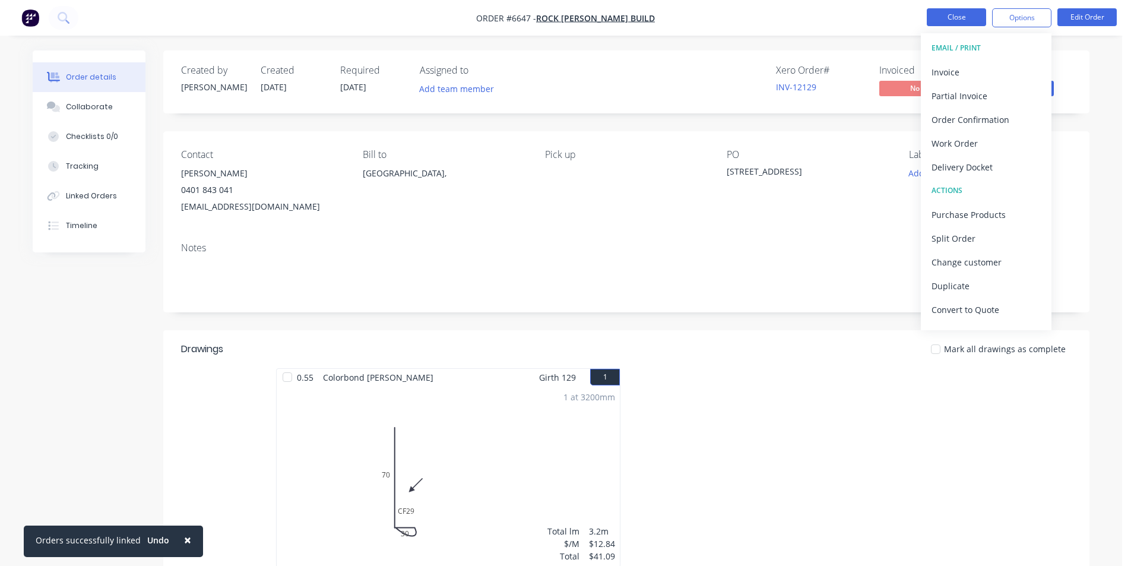
click at [961, 15] on button "Close" at bounding box center [956, 17] width 59 height 18
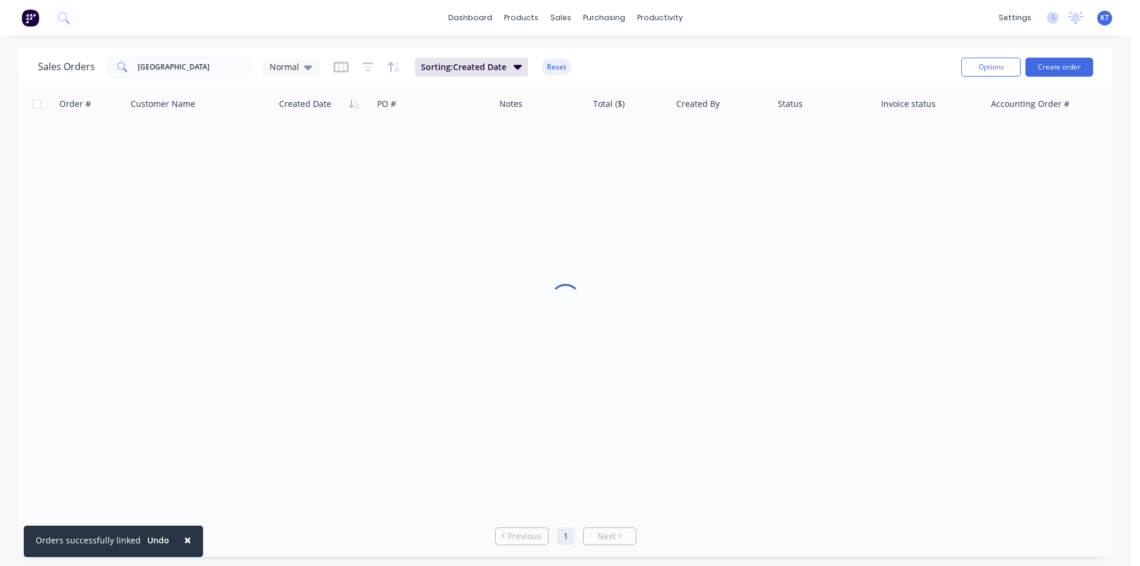
click at [197, 67] on div "Sales Orders [GEOGRAPHIC_DATA] Normal Sorting: Created Date Reset Options Creat…" at bounding box center [565, 66] width 1093 height 39
click at [196, 72] on input "[GEOGRAPHIC_DATA]" at bounding box center [196, 67] width 116 height 24
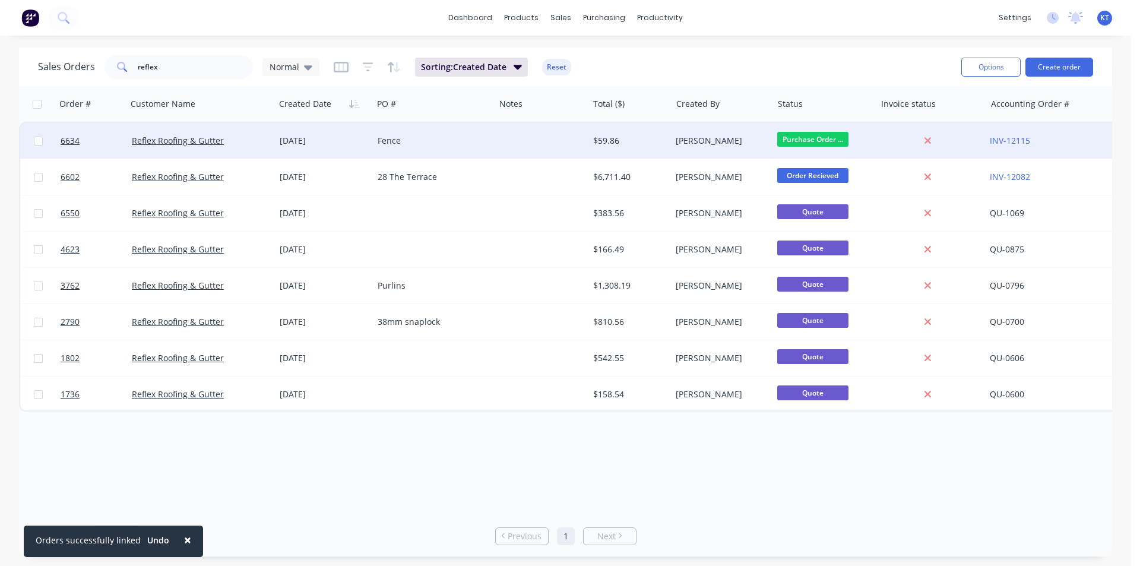
click at [231, 148] on div "Reflex Roofing & Gutter" at bounding box center [201, 141] width 148 height 36
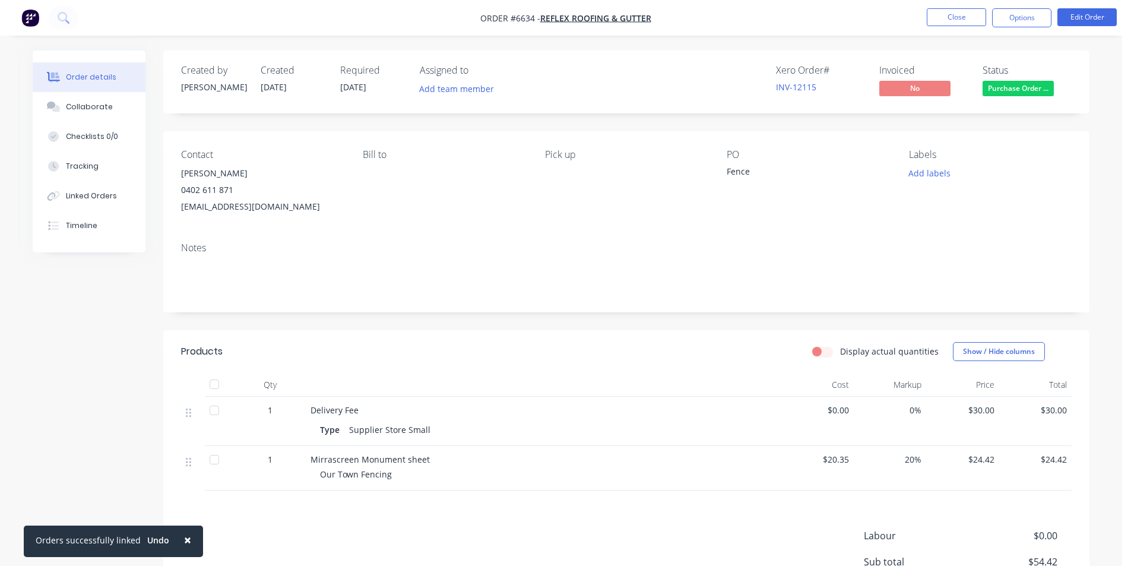
click at [1024, 86] on span "Purchase Order ..." at bounding box center [1017, 88] width 71 height 15
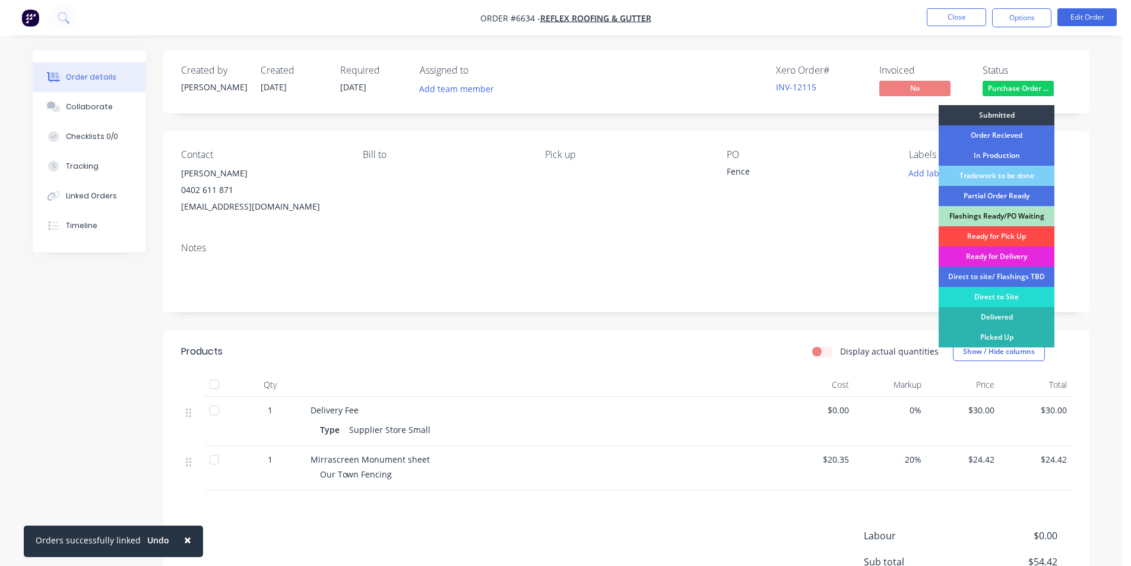
click at [1027, 237] on div "Ready for Pick Up" at bounding box center [996, 236] width 116 height 20
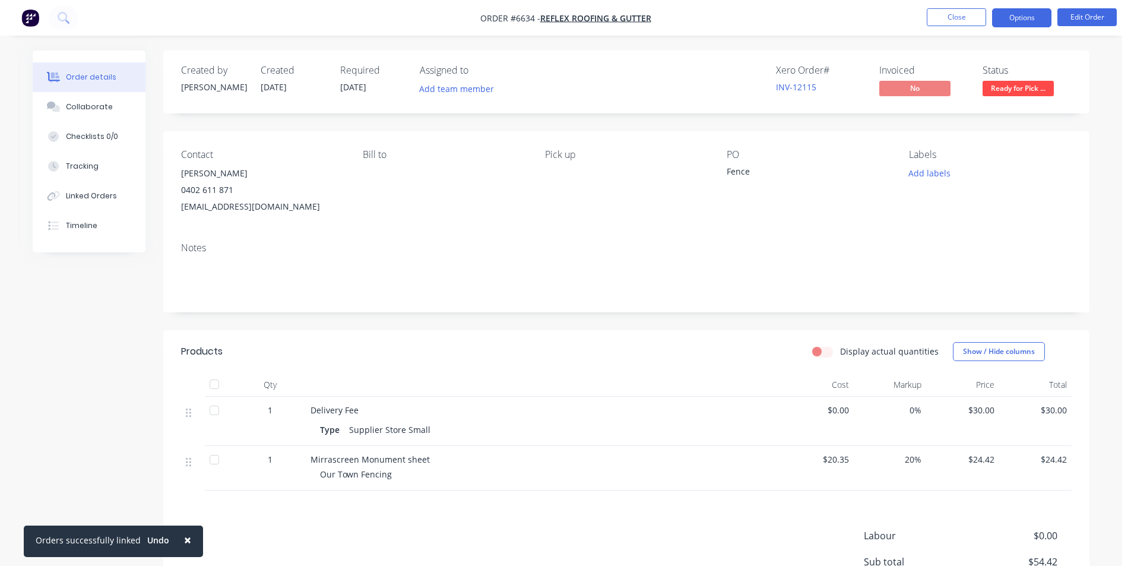
click at [1003, 18] on button "Options" at bounding box center [1021, 17] width 59 height 19
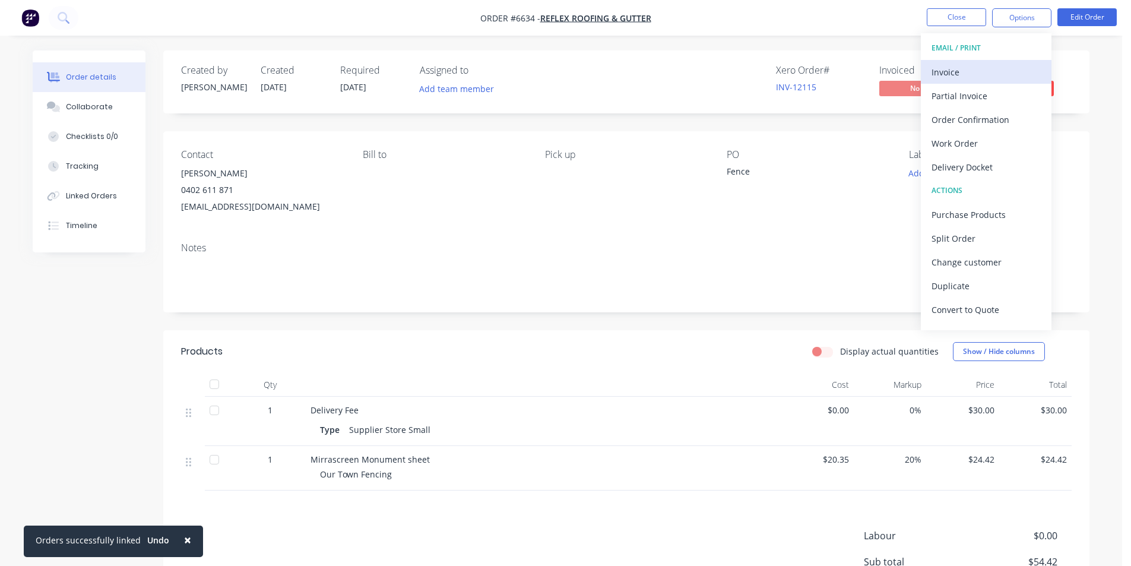
click at [963, 72] on div "Invoice" at bounding box center [985, 72] width 109 height 17
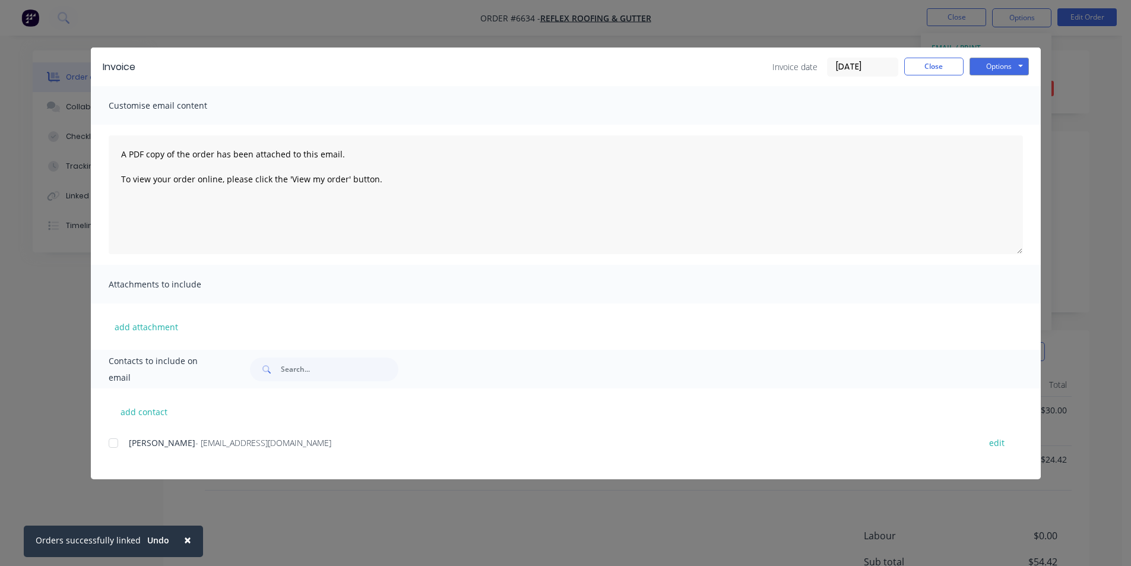
click at [118, 445] on div at bounding box center [113, 443] width 24 height 24
click at [1008, 62] on button "Options" at bounding box center [998, 67] width 59 height 18
click at [1010, 129] on button "Email" at bounding box center [1007, 127] width 76 height 20
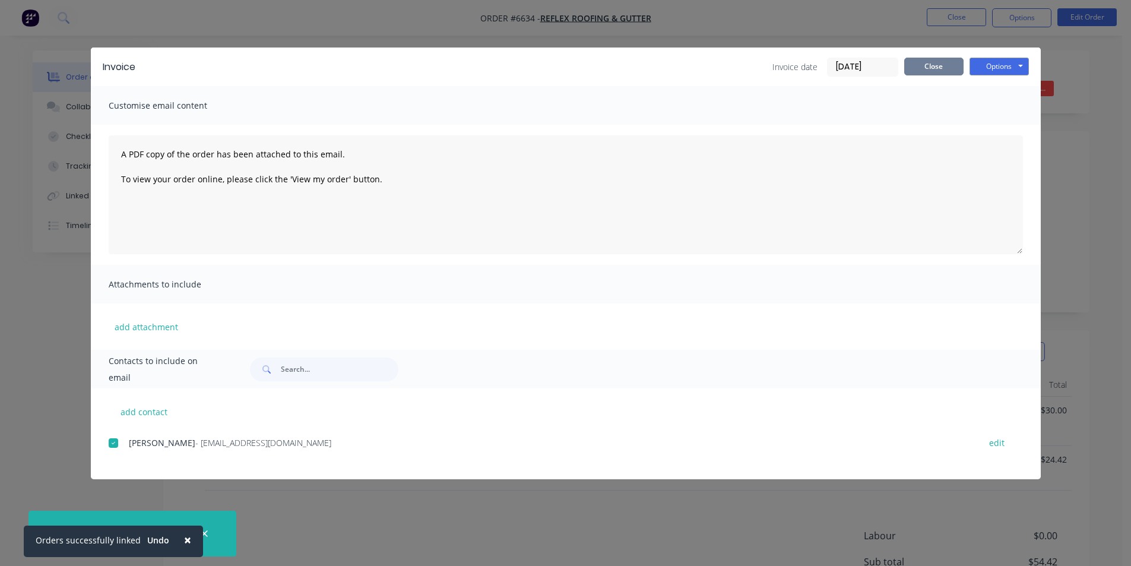
click at [927, 68] on button "Close" at bounding box center [933, 67] width 59 height 18
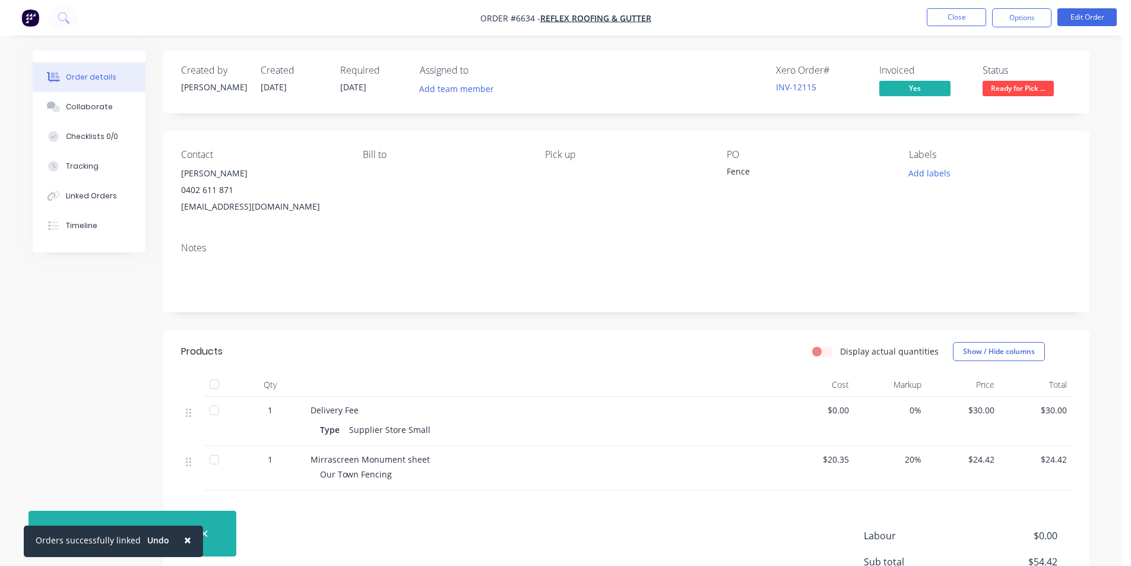
click at [210, 391] on div at bounding box center [214, 384] width 24 height 24
click at [968, 17] on button "Close" at bounding box center [956, 17] width 59 height 18
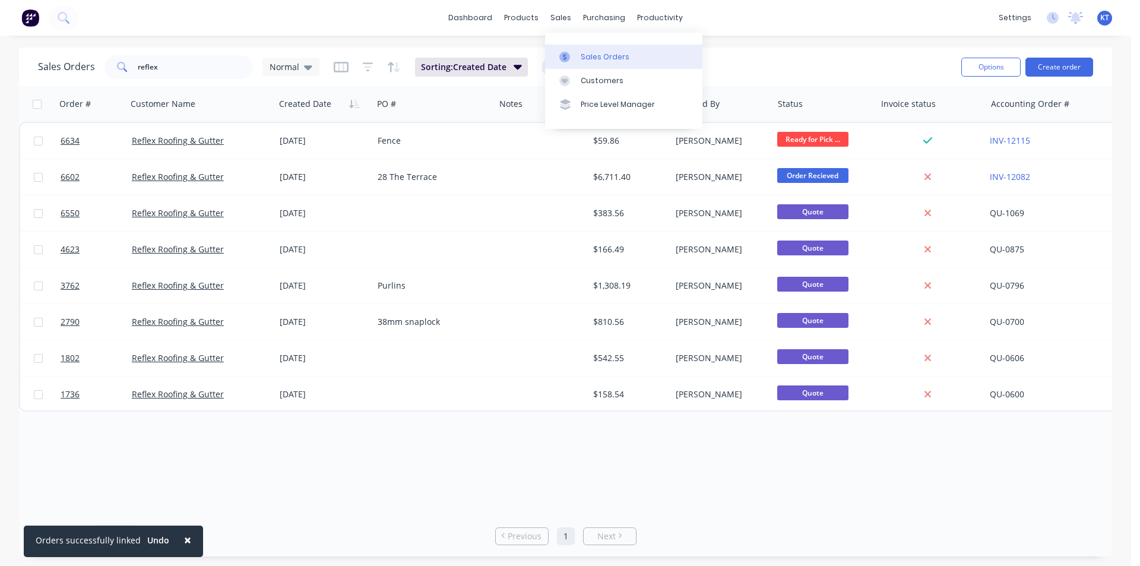
click at [583, 50] on link "Sales Orders" at bounding box center [623, 57] width 157 height 24
click at [224, 75] on input "reflex" at bounding box center [196, 67] width 116 height 24
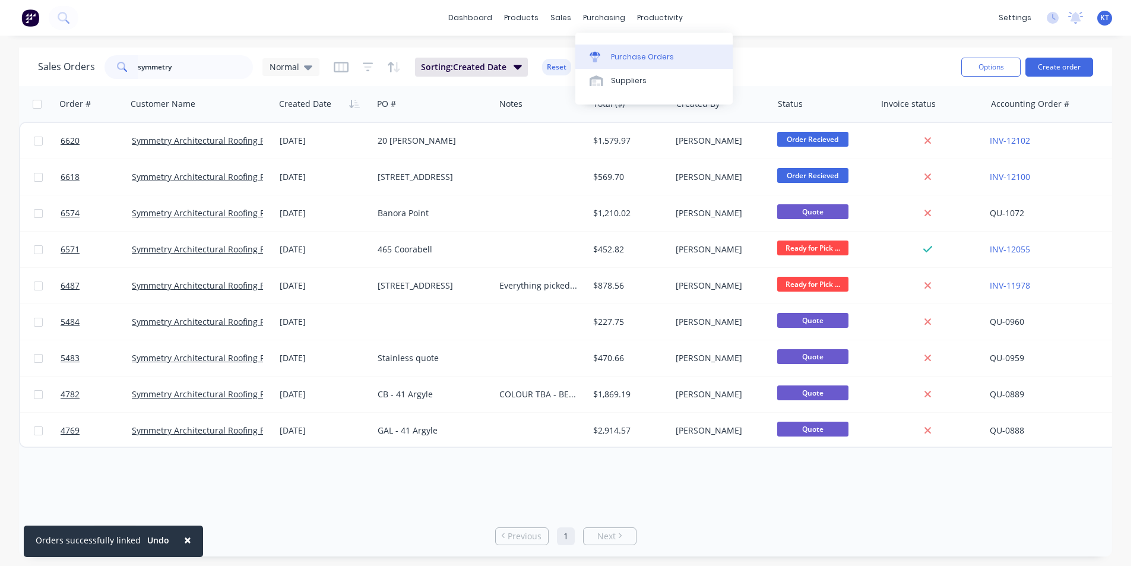
click at [628, 56] on div "Purchase Orders" at bounding box center [642, 57] width 63 height 11
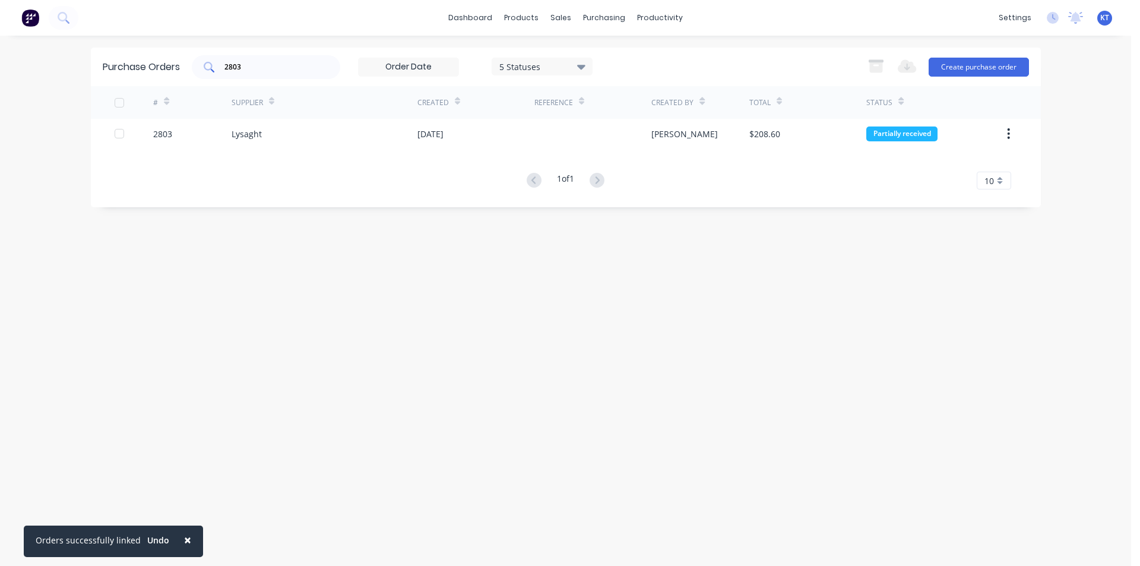
click at [296, 73] on div "2803" at bounding box center [266, 67] width 148 height 24
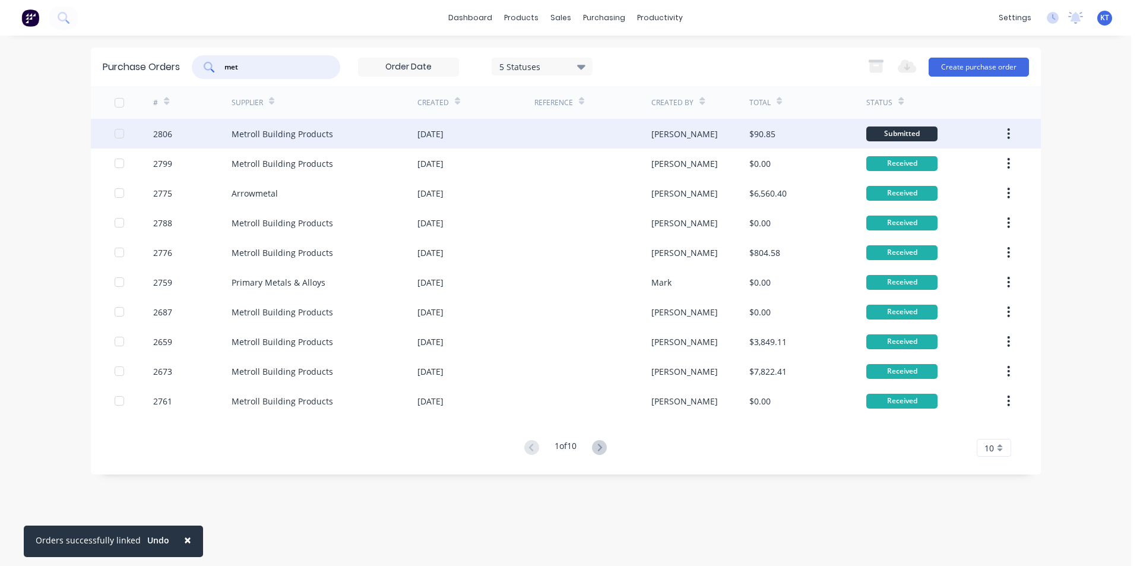
click at [359, 137] on div "Metroll Building Products" at bounding box center [324, 134] width 186 height 30
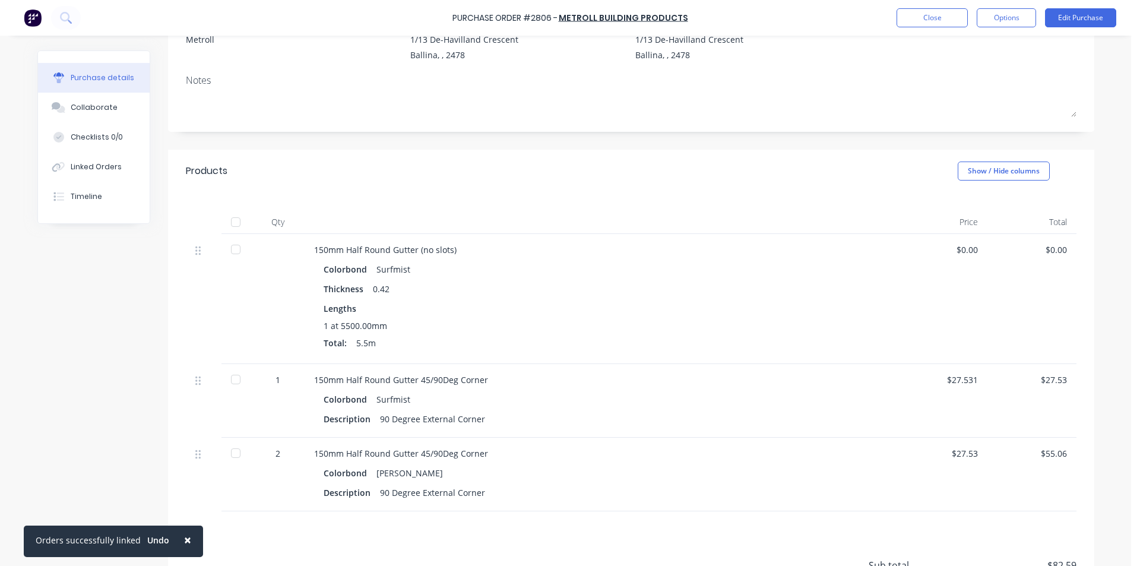
scroll to position [237, 0]
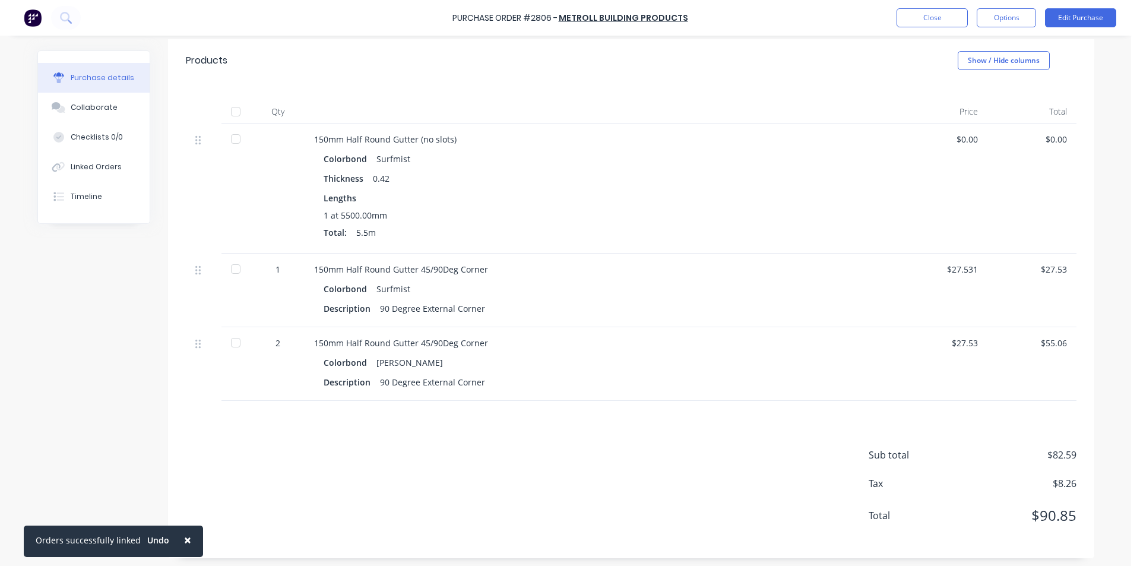
click at [237, 115] on div at bounding box center [236, 112] width 24 height 24
click at [101, 105] on div "Collaborate" at bounding box center [94, 107] width 47 height 11
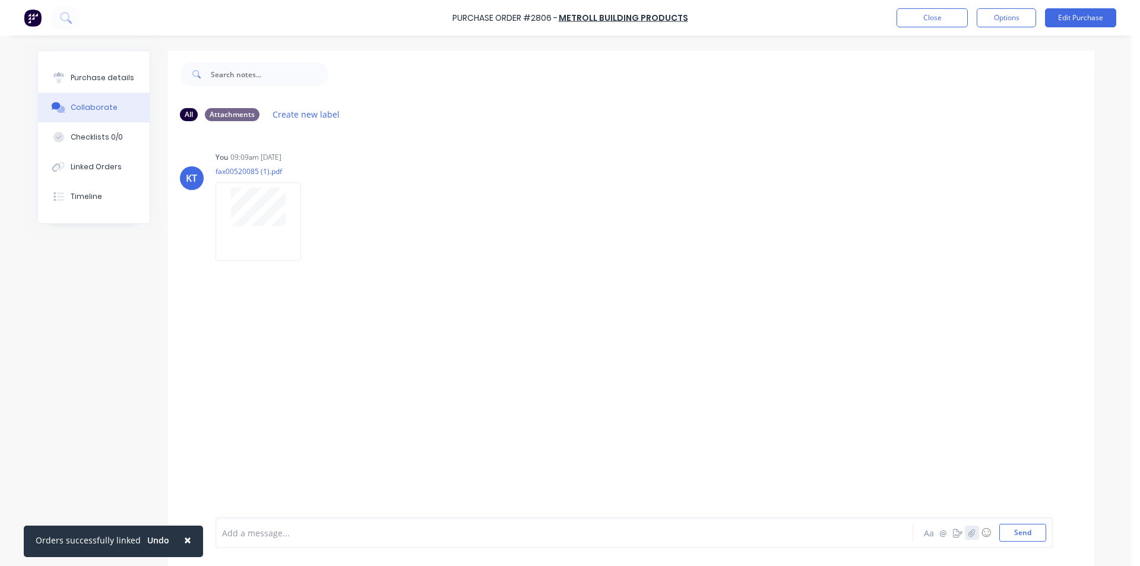
click at [968, 532] on icon "button" at bounding box center [971, 532] width 7 height 8
click at [1029, 538] on button "Send" at bounding box center [1022, 533] width 47 height 18
click at [88, 178] on button "Linked Orders" at bounding box center [94, 167] width 112 height 30
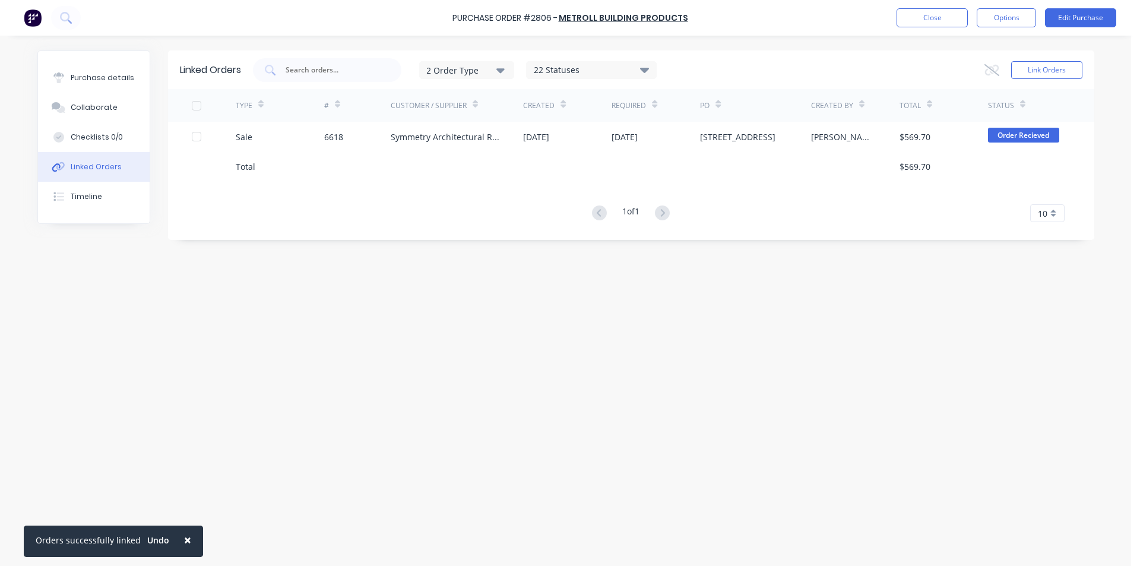
click at [414, 152] on div at bounding box center [457, 166] width 133 height 30
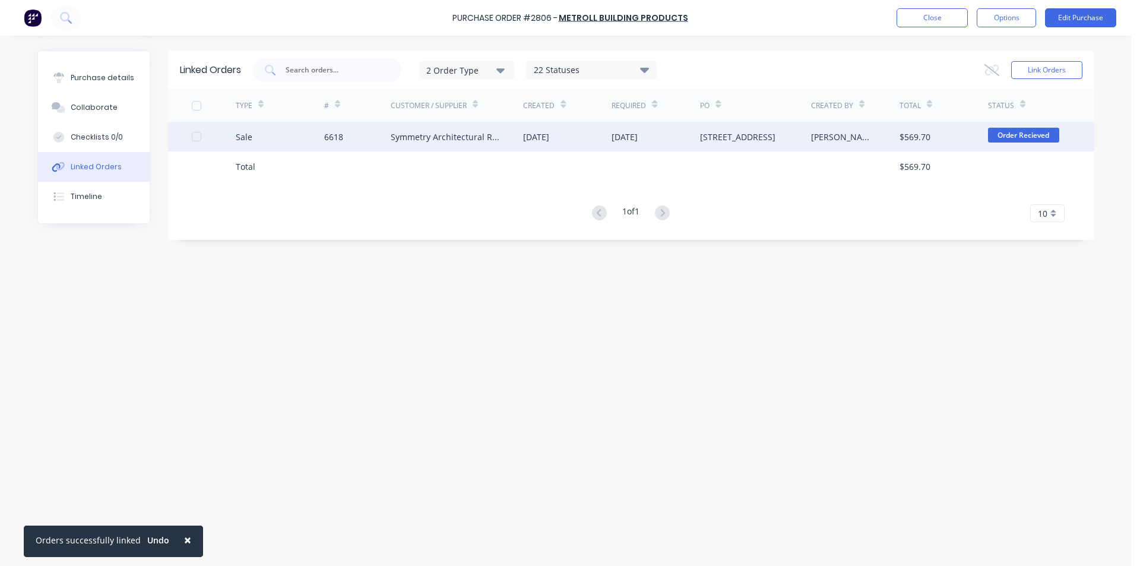
click at [429, 135] on div "Symmetry Architectural Roofing Pty Ltd" at bounding box center [445, 137] width 109 height 12
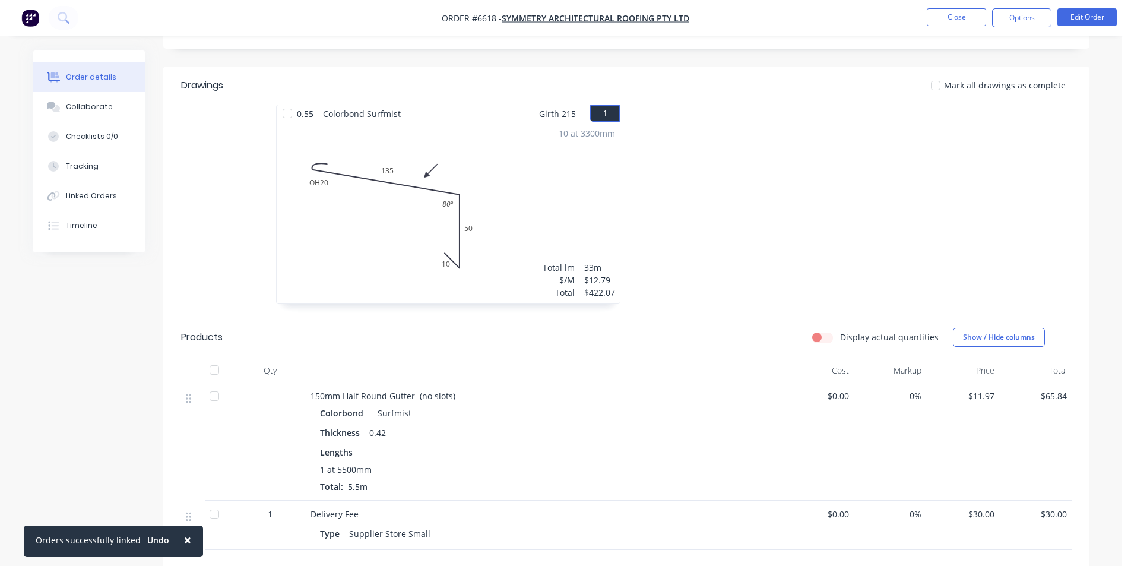
scroll to position [297, 0]
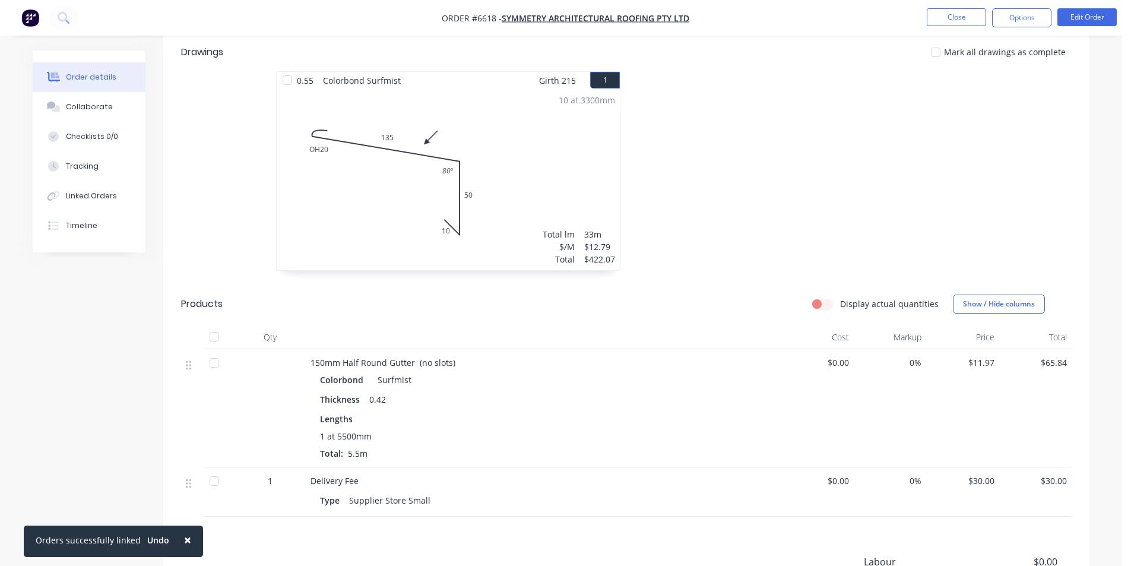
click at [221, 336] on div at bounding box center [214, 337] width 24 height 24
click at [975, 15] on button "Close" at bounding box center [956, 17] width 59 height 18
